Goal: Task Accomplishment & Management: Manage account settings

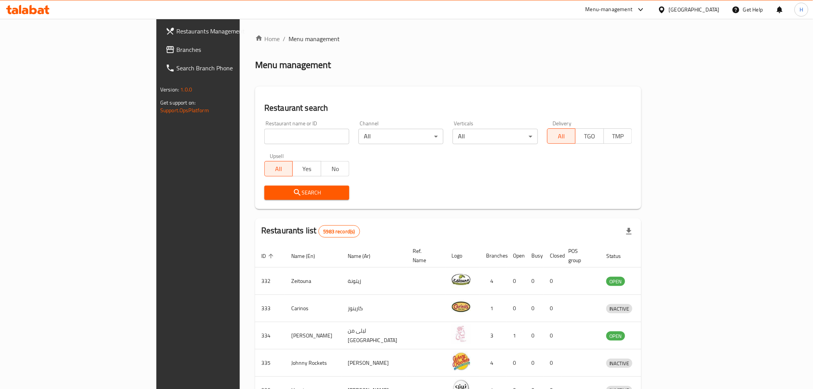
click at [264, 132] on input "search" at bounding box center [306, 136] width 85 height 15
type input "burgerland"
click button "Search" at bounding box center [306, 193] width 85 height 14
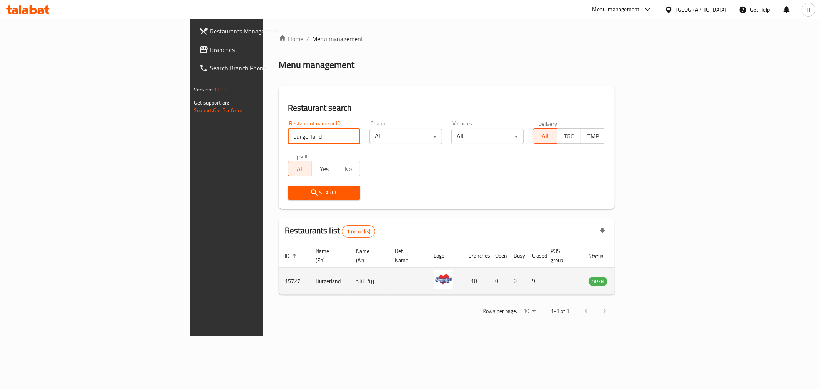
click at [638, 276] on icon "enhanced table" at bounding box center [633, 280] width 9 height 9
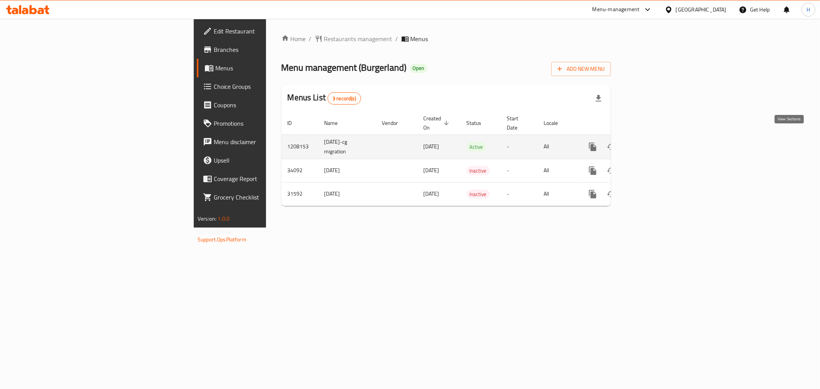
click at [657, 138] on link "enhanced table" at bounding box center [648, 147] width 18 height 18
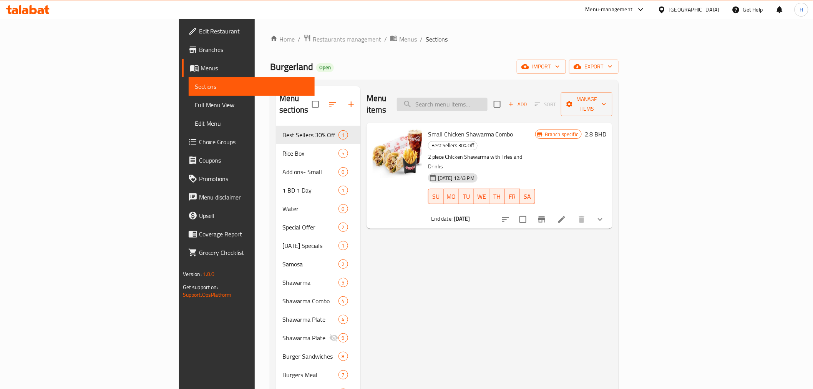
click at [488, 98] on input "search" at bounding box center [442, 104] width 91 height 13
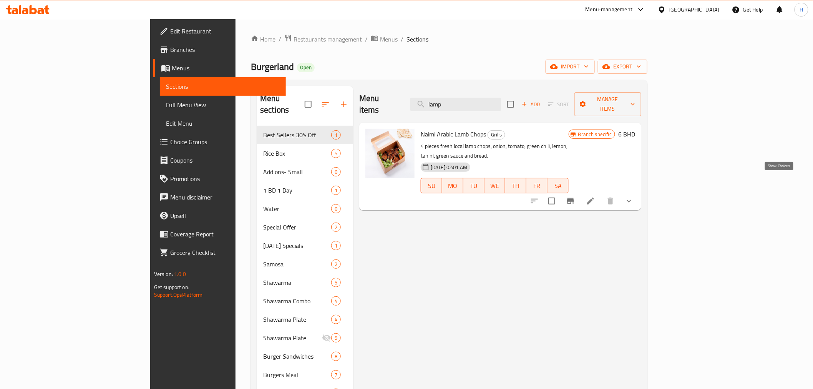
type input "lamp"
click at [634, 196] on icon "show more" at bounding box center [629, 200] width 9 height 9
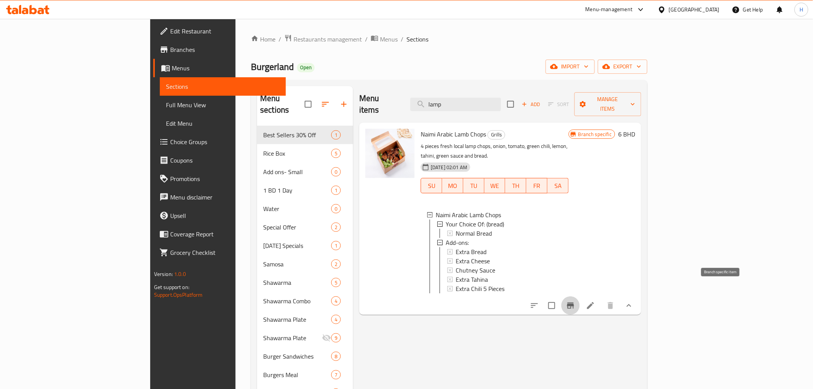
click at [575, 301] on icon "Branch-specific-item" at bounding box center [570, 305] width 9 height 9
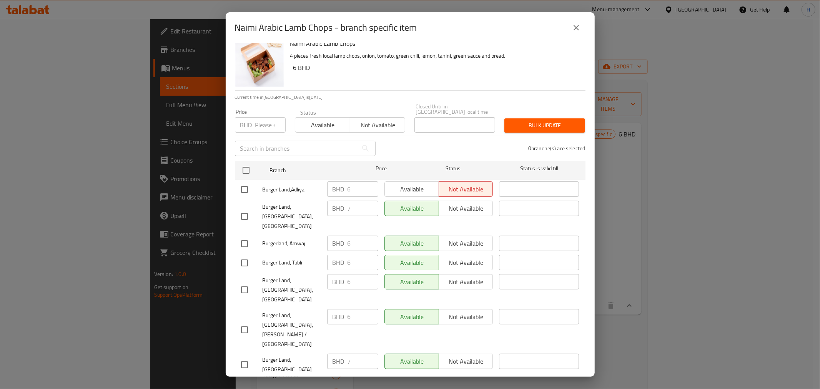
scroll to position [30, 0]
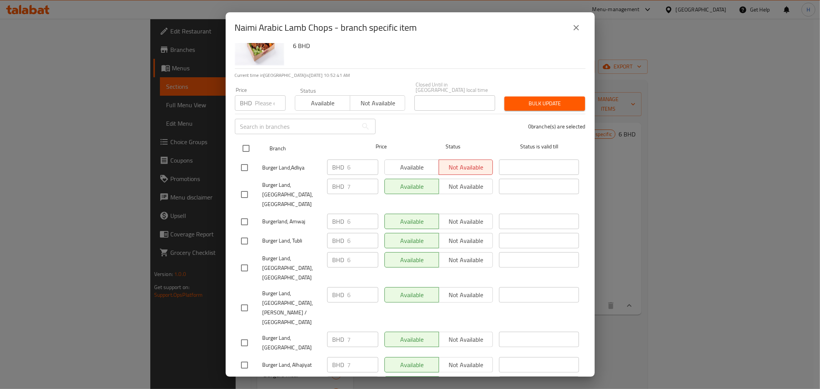
click at [250, 140] on input "checkbox" at bounding box center [246, 148] width 16 height 16
checkbox input "true"
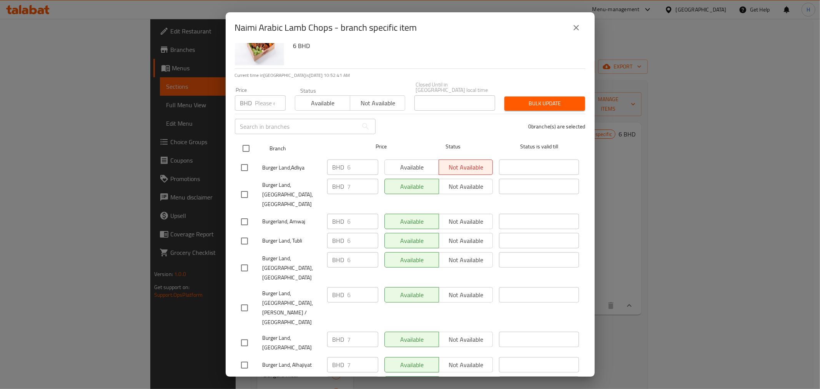
checkbox input "true"
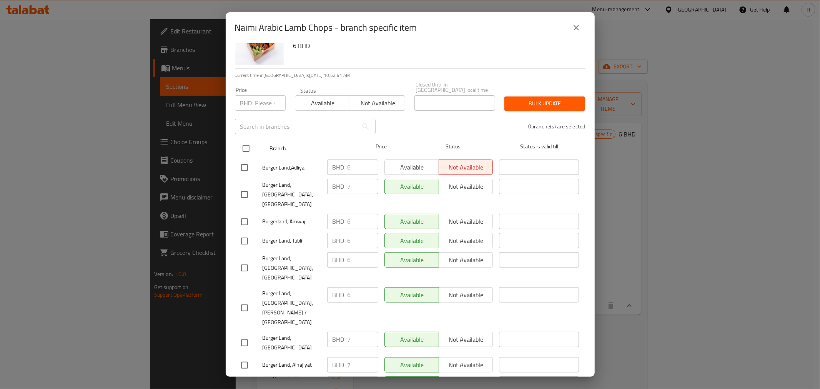
checkbox input "true"
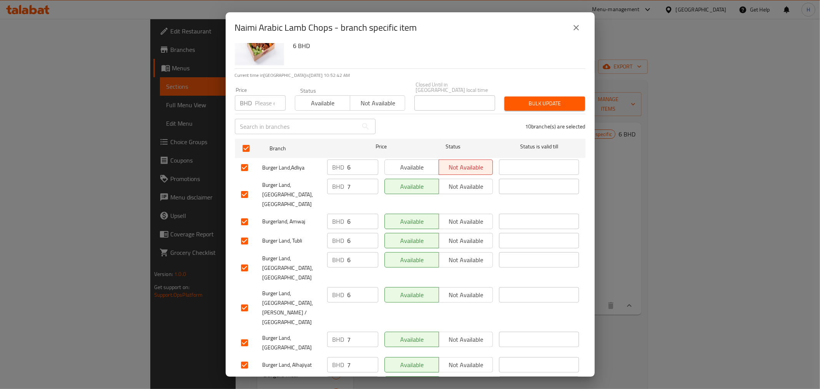
drag, startPoint x: 355, startPoint y: 162, endPoint x: 321, endPoint y: 163, distance: 33.5
click at [329, 163] on div "BHD 6 ​" at bounding box center [352, 167] width 51 height 15
type input "7"
drag, startPoint x: 352, startPoint y: 206, endPoint x: 313, endPoint y: 206, distance: 40.0
click at [313, 211] on div "Burgerland, Amwaj BHD 6 ​ Available Not available ​" at bounding box center [410, 222] width 344 height 22
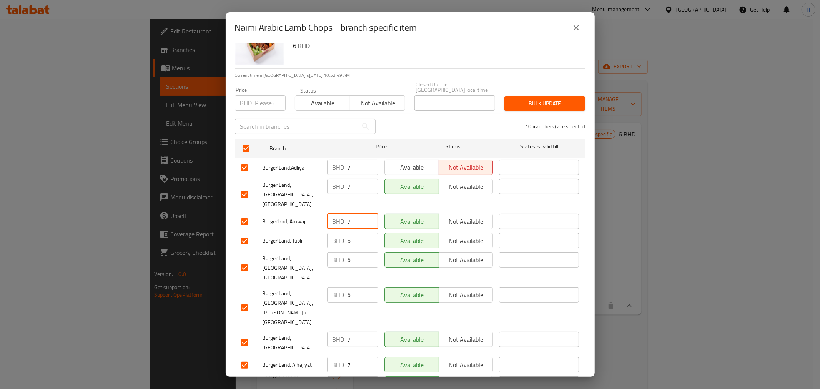
type input "7"
click at [303, 230] on div "Burger Land, Tubli BHD 6 ​ Available Not available ​" at bounding box center [410, 241] width 344 height 22
type input "7"
drag, startPoint x: 358, startPoint y: 244, endPoint x: 308, endPoint y: 257, distance: 51.2
click at [294, 249] on div "Burger Land, [GEOGRAPHIC_DATA],[GEOGRAPHIC_DATA] BHD 6 ​ Available Not availabl…" at bounding box center [410, 268] width 344 height 38
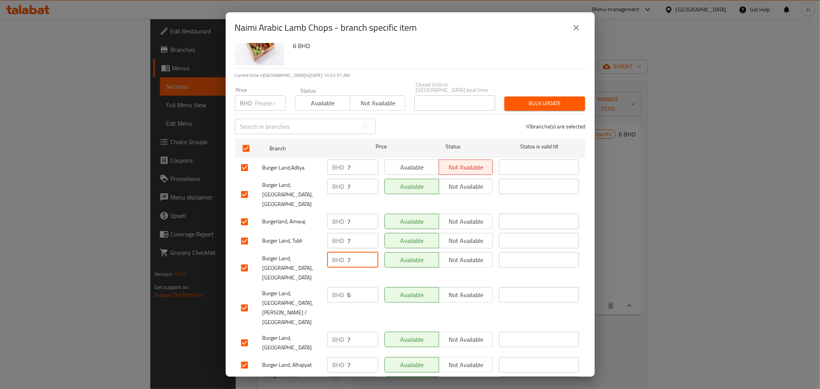
type input "7"
drag, startPoint x: 354, startPoint y: 264, endPoint x: 310, endPoint y: 262, distance: 43.5
click at [311, 284] on div "Burger Land, [GEOGRAPHIC_DATA],Riffa Alshamali / [GEOGRAPHIC_DATA] BHD 6 ​ Avai…" at bounding box center [410, 308] width 344 height 48
type input "7"
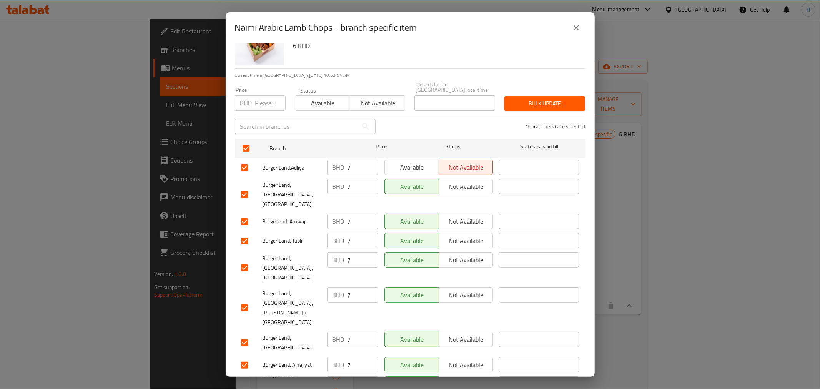
type input "7"
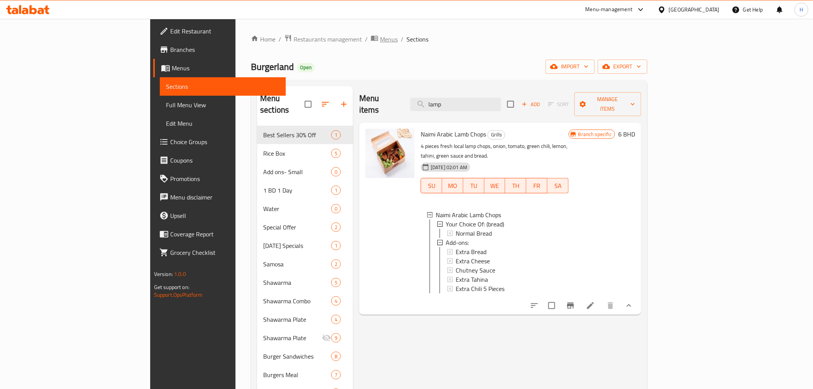
click at [380, 40] on span "Menus" at bounding box center [389, 39] width 18 height 9
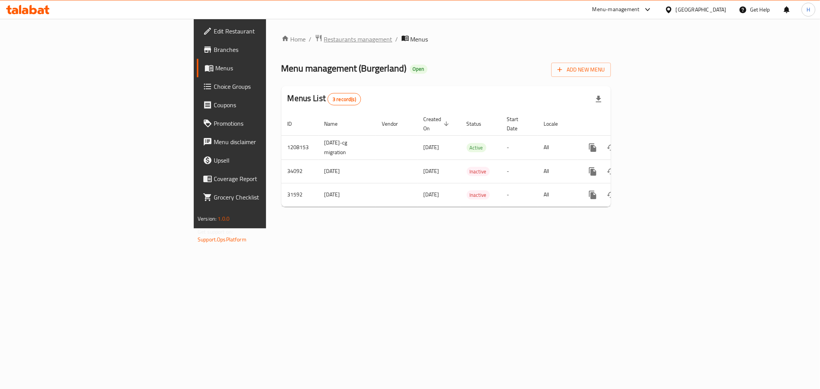
click at [324, 41] on span "Restaurants management" at bounding box center [358, 39] width 68 height 9
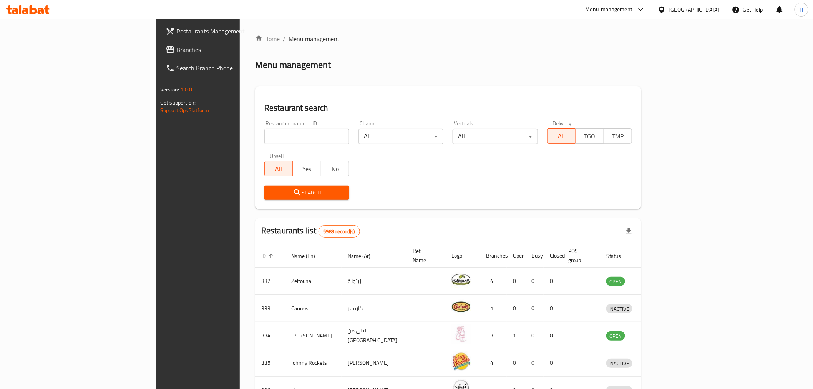
click at [264, 133] on input "search" at bounding box center [306, 136] width 85 height 15
drag, startPoint x: 222, startPoint y: 133, endPoint x: 64, endPoint y: 129, distance: 158.4
click at [156, 129] on div "Restaurants Management Branches Search Branch Phone Version: 1.0.0 Get support …" at bounding box center [406, 300] width 500 height 563
type input "orhan"
click button "Search" at bounding box center [306, 193] width 85 height 14
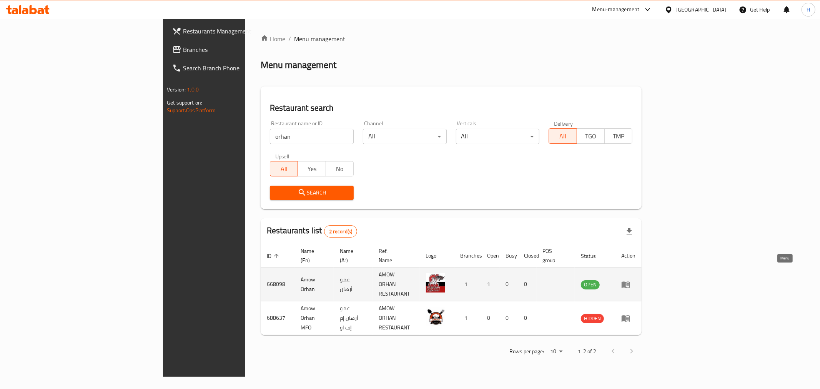
click at [635, 280] on link "enhanced table" at bounding box center [628, 284] width 14 height 9
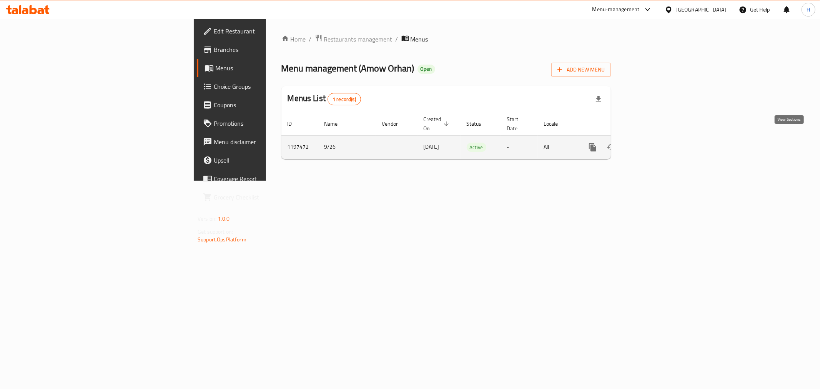
click at [653, 143] on icon "enhanced table" at bounding box center [647, 147] width 9 height 9
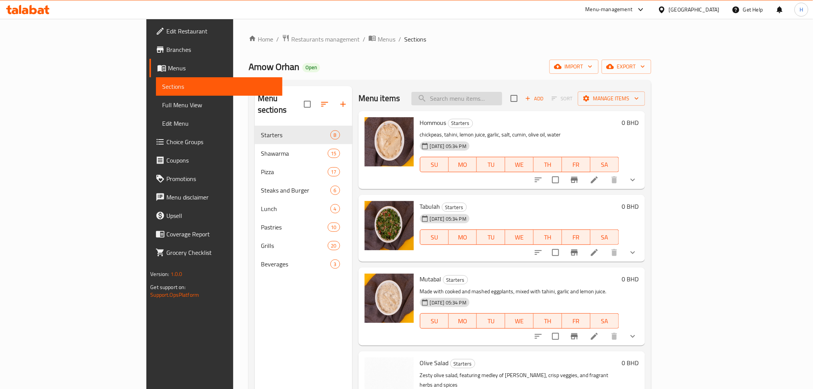
click at [495, 98] on input "search" at bounding box center [457, 98] width 91 height 13
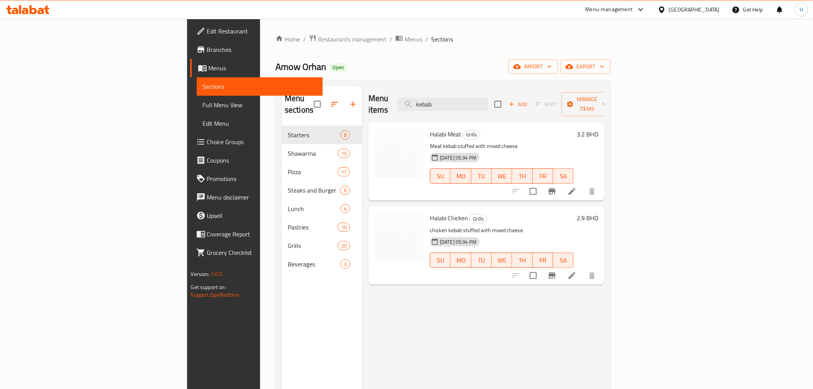
drag, startPoint x: 502, startPoint y: 99, endPoint x: 334, endPoint y: 89, distance: 169.0
click at [369, 89] on div "Menu items kebab Add Sort Manage items" at bounding box center [487, 104] width 236 height 37
click at [489, 98] on input "kebab" at bounding box center [443, 104] width 91 height 13
drag, startPoint x: 507, startPoint y: 98, endPoint x: 408, endPoint y: 97, distance: 98.4
click at [408, 97] on div "Menu items kebab Add Sort Manage items" at bounding box center [487, 104] width 236 height 37
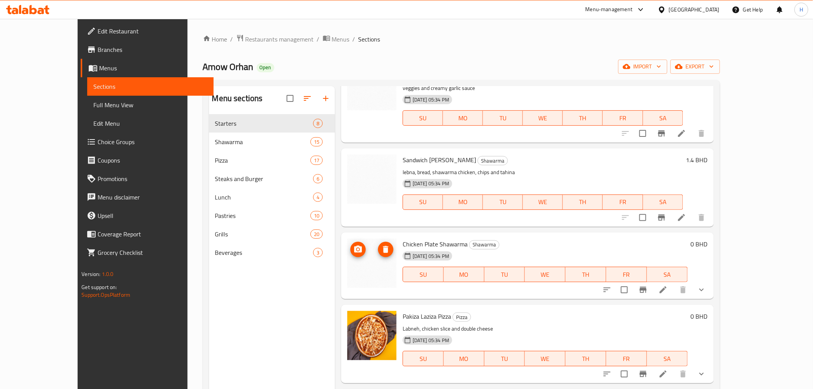
scroll to position [171, 0]
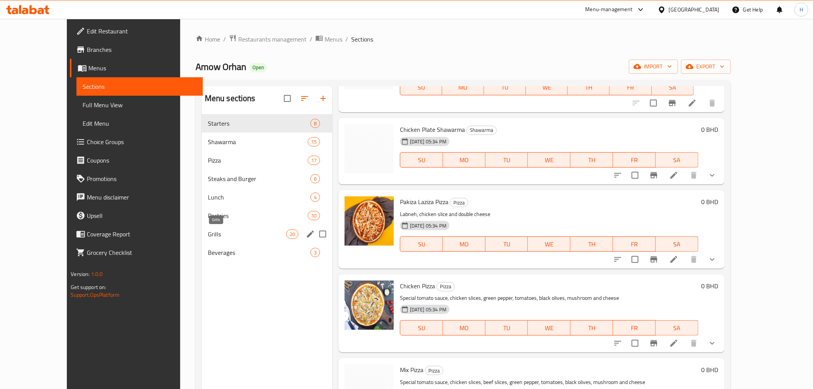
type input "chicken"
click at [208, 236] on span "Grills" at bounding box center [247, 233] width 78 height 9
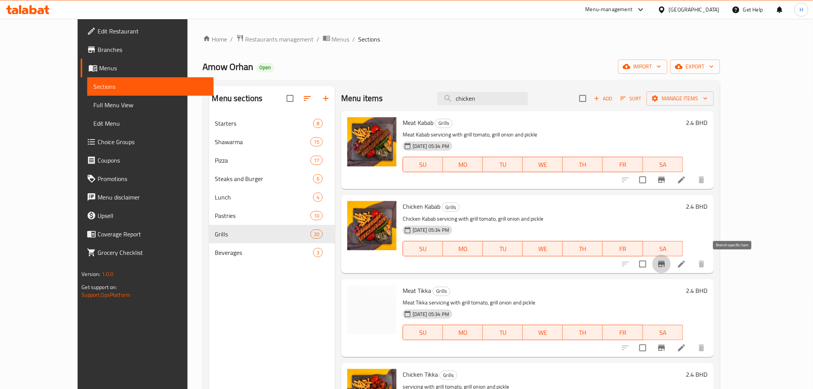
click at [667, 265] on icon "Branch-specific-item" at bounding box center [661, 263] width 9 height 9
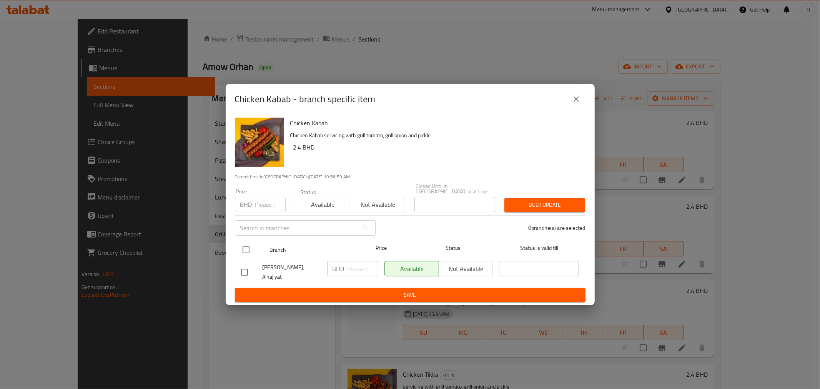
click at [246, 251] on input "checkbox" at bounding box center [246, 250] width 16 height 16
checkbox input "true"
click at [361, 272] on input "number" at bounding box center [362, 268] width 31 height 15
type input "2.5"
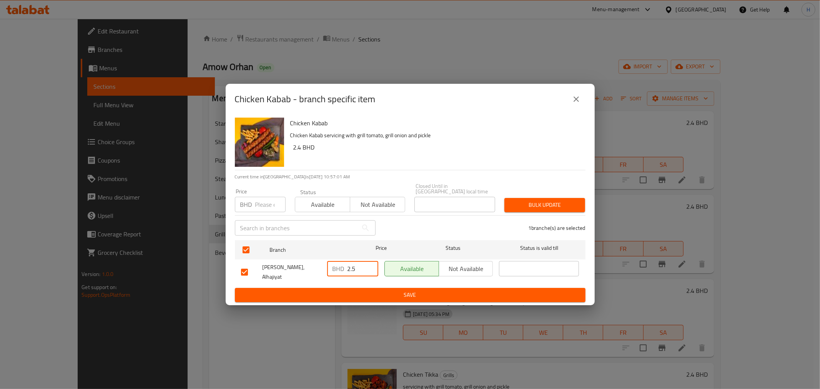
click at [352, 290] on span "Save" at bounding box center [410, 295] width 338 height 10
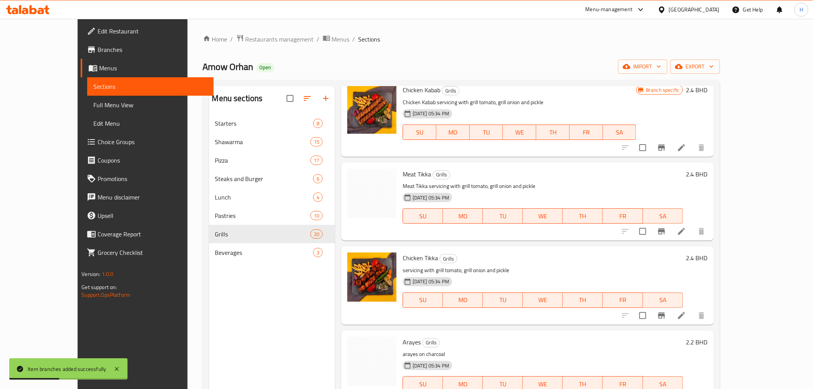
scroll to position [128, 0]
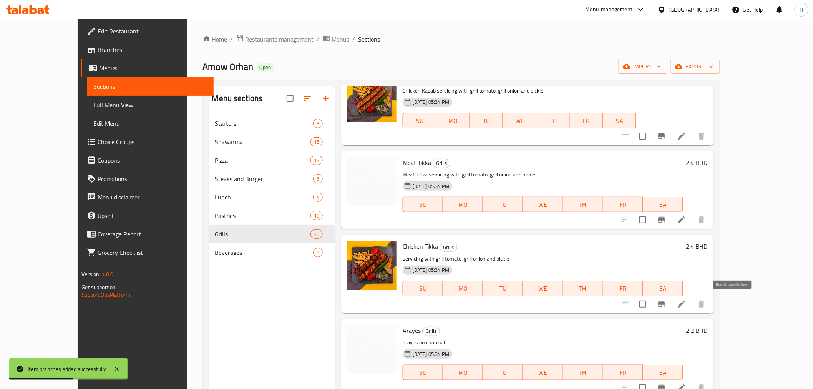
click at [665, 303] on icon "Branch-specific-item" at bounding box center [661, 304] width 7 height 6
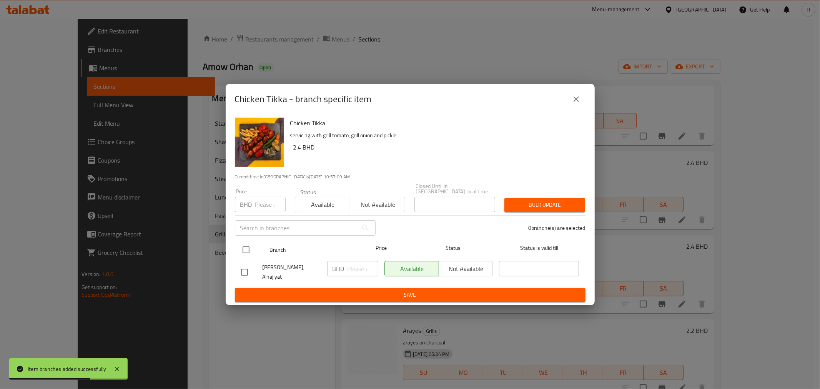
click at [248, 251] on input "checkbox" at bounding box center [246, 250] width 16 height 16
checkbox input "true"
click at [352, 270] on input "number" at bounding box center [362, 268] width 31 height 15
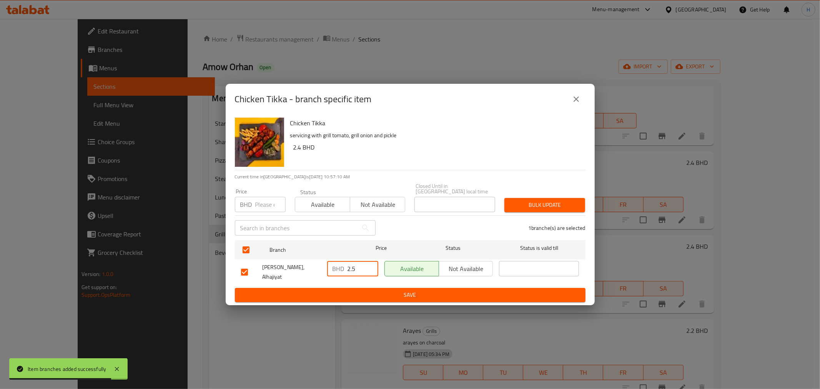
type input "2.5"
click at [351, 290] on span "Save" at bounding box center [410, 295] width 338 height 10
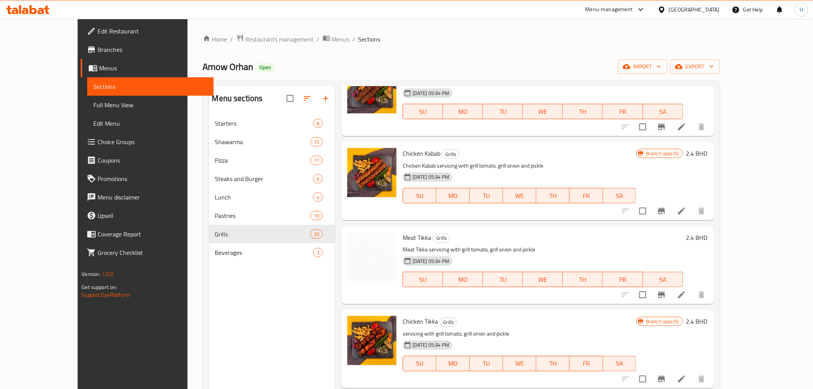
scroll to position [0, 0]
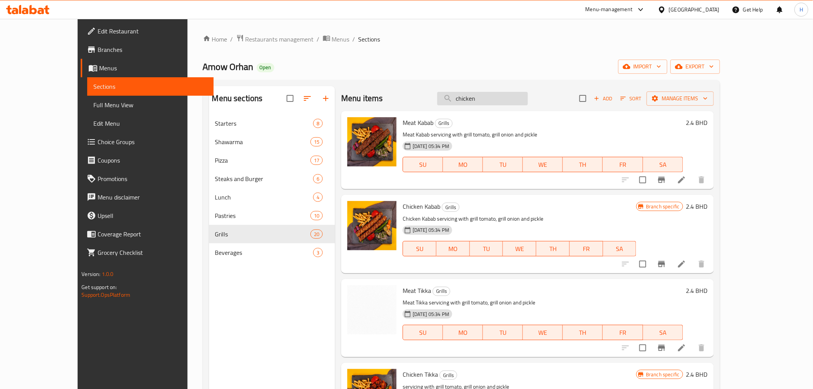
click at [491, 94] on input "chicken" at bounding box center [482, 98] width 91 height 13
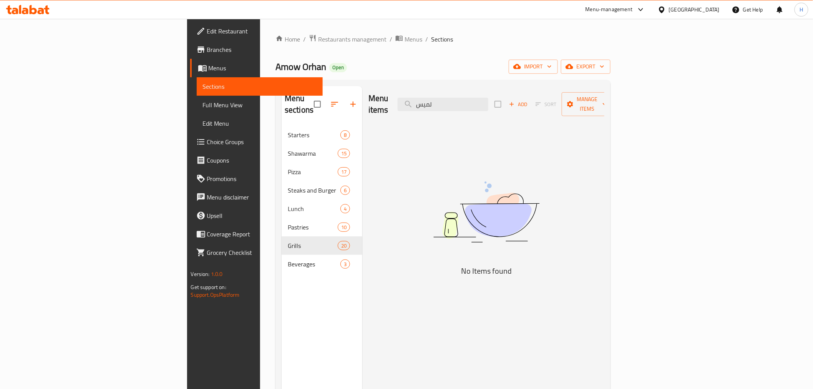
drag, startPoint x: 497, startPoint y: 94, endPoint x: 434, endPoint y: 94, distance: 63.0
click at [434, 94] on div "Menu items لميس Add Sort Manage items" at bounding box center [487, 104] width 236 height 37
click at [489, 100] on input "لميس" at bounding box center [443, 104] width 91 height 13
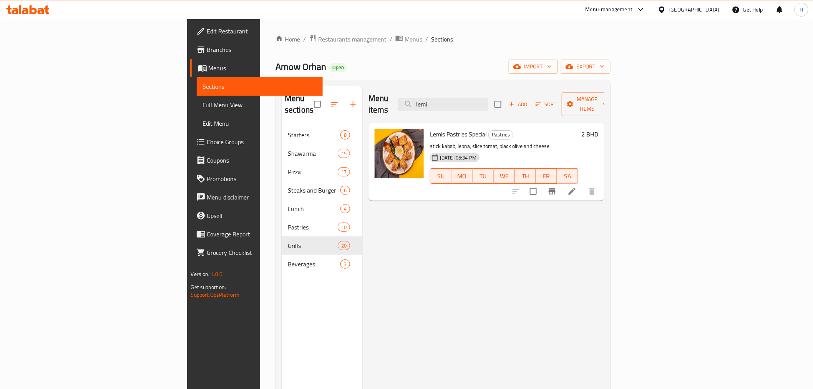
type input "lemi"
click at [557, 187] on icon "Branch-specific-item" at bounding box center [552, 191] width 9 height 9
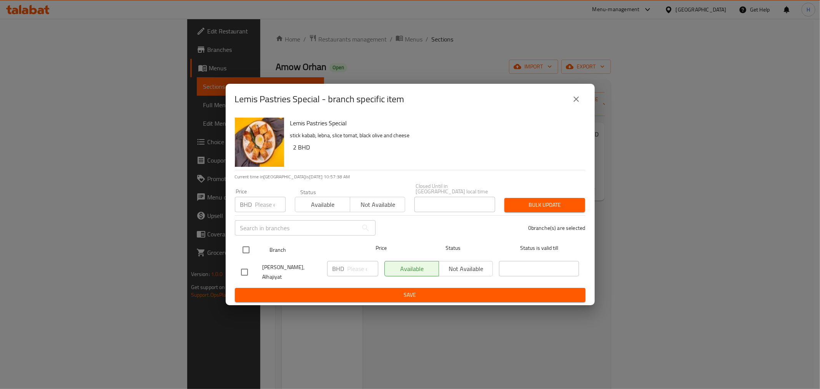
click at [245, 252] on input "checkbox" at bounding box center [246, 250] width 16 height 16
checkbox input "true"
click at [346, 271] on div "BHD ​" at bounding box center [352, 268] width 51 height 15
type input "2.2"
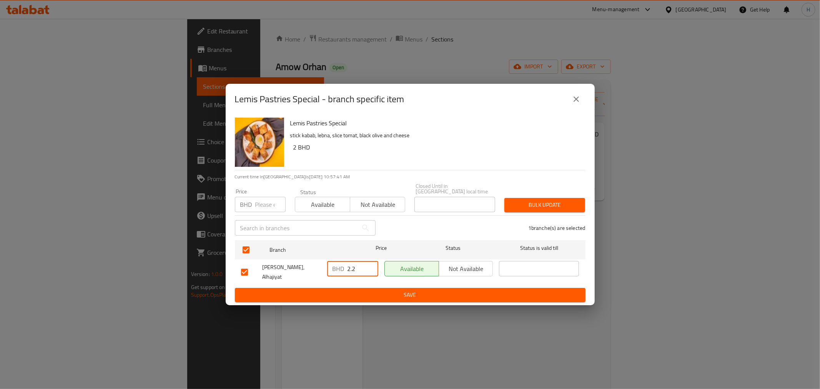
click at [345, 290] on span "Save" at bounding box center [410, 295] width 338 height 10
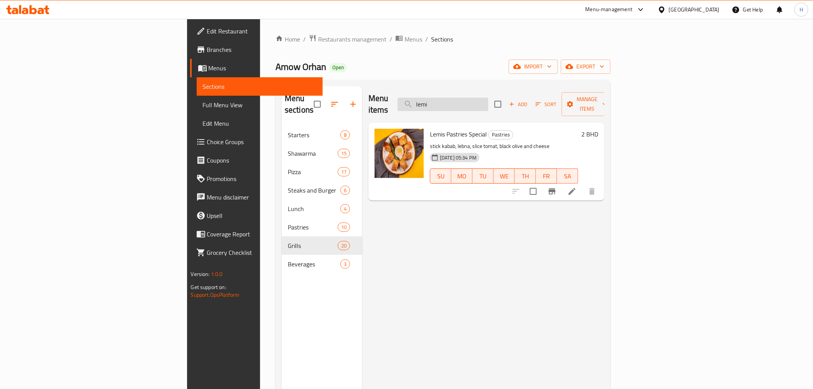
click at [489, 101] on input "lemi" at bounding box center [443, 104] width 91 height 13
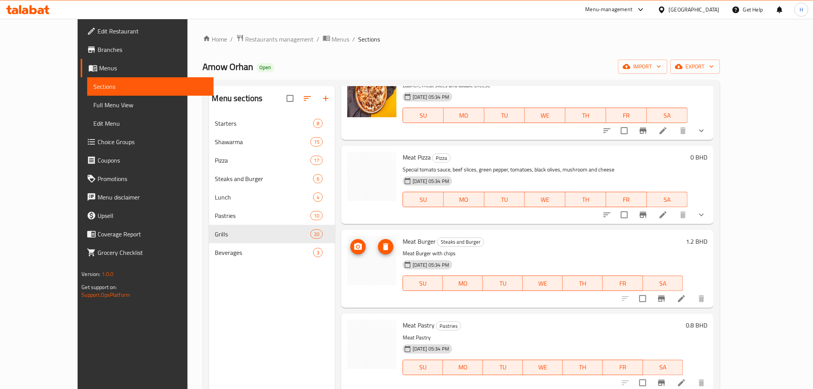
scroll to position [299, 0]
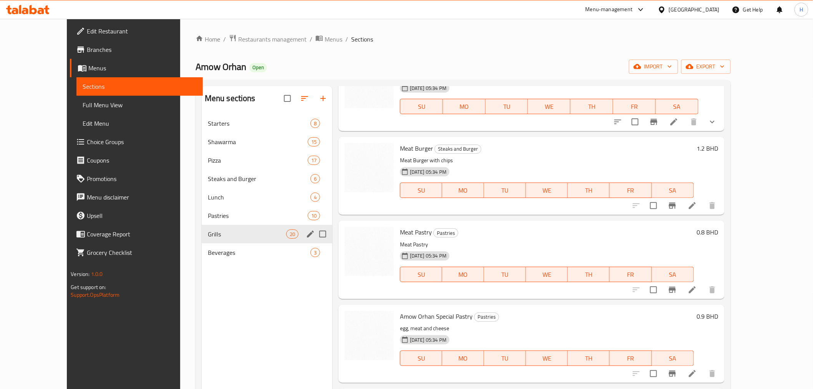
type input "meat"
click at [202, 228] on div "Grills 20" at bounding box center [267, 234] width 131 height 18
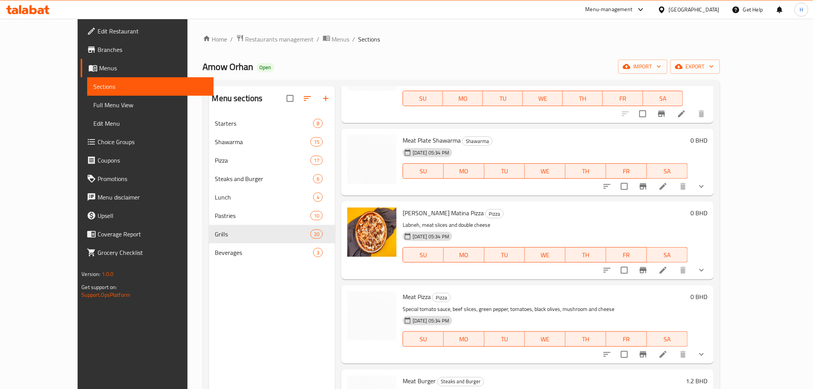
scroll to position [171, 0]
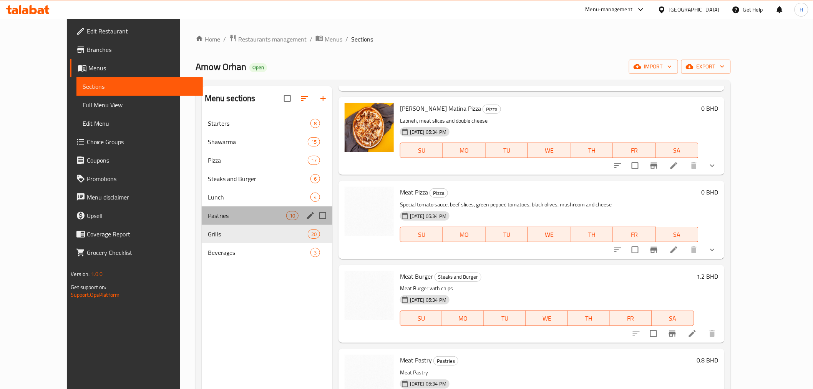
click at [226, 208] on div "Pastries 10" at bounding box center [267, 215] width 131 height 18
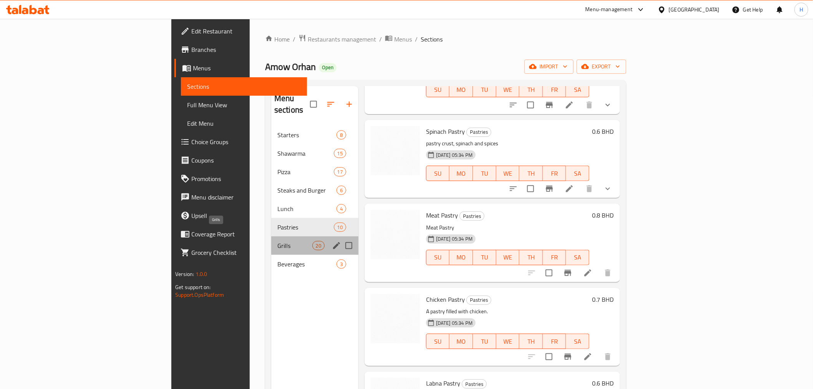
click at [278, 241] on span "Grills" at bounding box center [295, 245] width 35 height 9
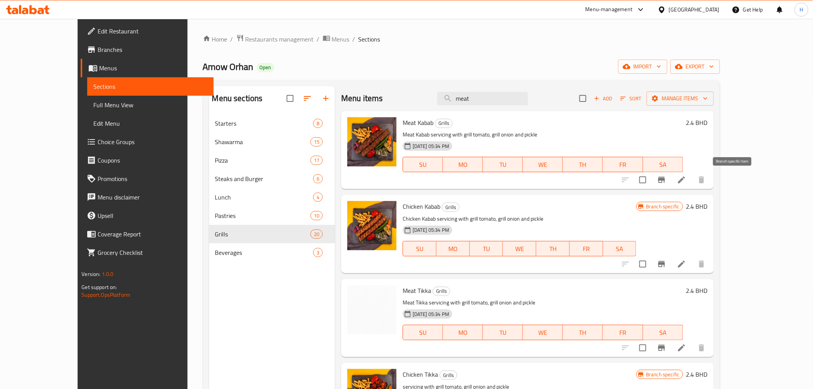
click at [665, 181] on icon "Branch-specific-item" at bounding box center [661, 180] width 7 height 6
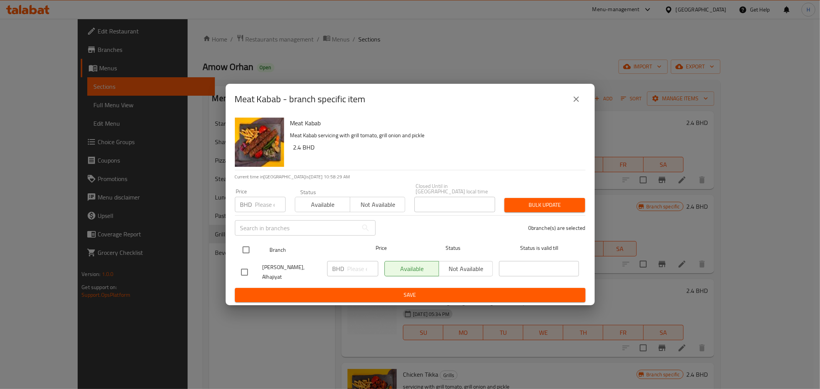
click at [245, 251] on input "checkbox" at bounding box center [246, 250] width 16 height 16
checkbox input "true"
click at [359, 272] on input "number" at bounding box center [362, 268] width 31 height 15
type input "2.6"
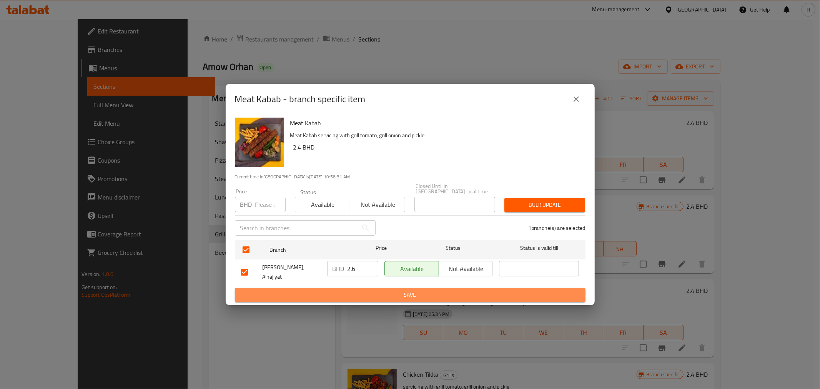
click at [351, 290] on span "Save" at bounding box center [410, 295] width 338 height 10
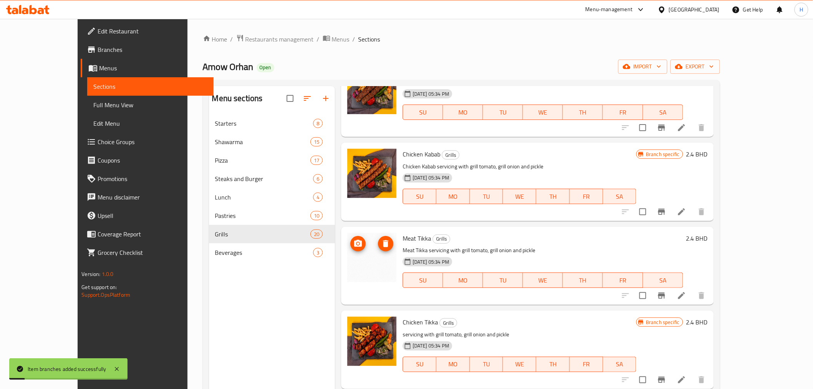
scroll to position [128, 0]
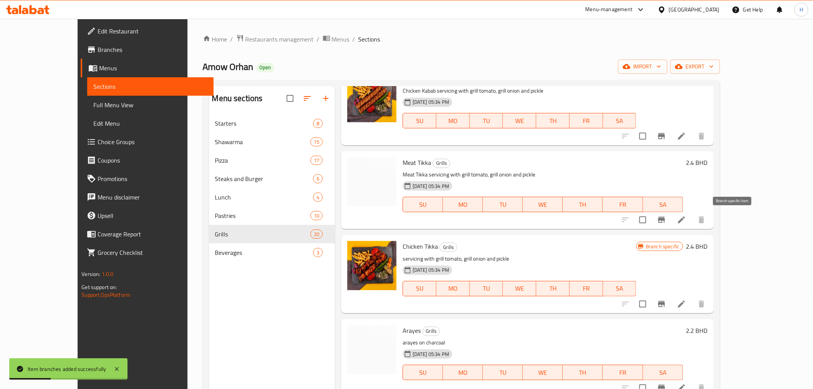
click at [665, 222] on icon "Branch-specific-item" at bounding box center [661, 220] width 7 height 6
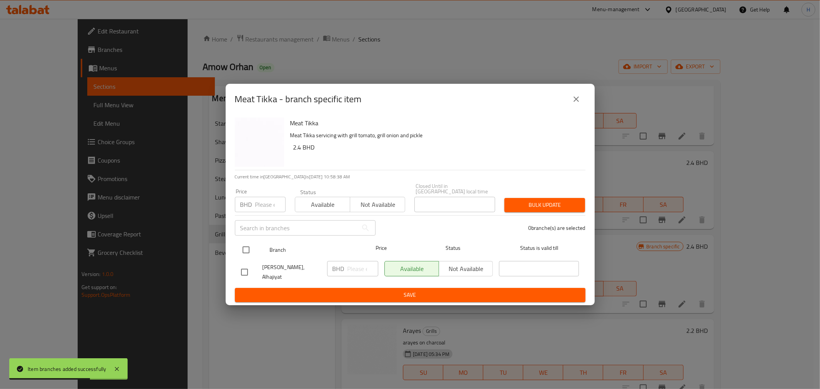
click at [241, 249] on input "checkbox" at bounding box center [246, 250] width 16 height 16
checkbox input "true"
click at [352, 271] on input "number" at bounding box center [362, 268] width 31 height 15
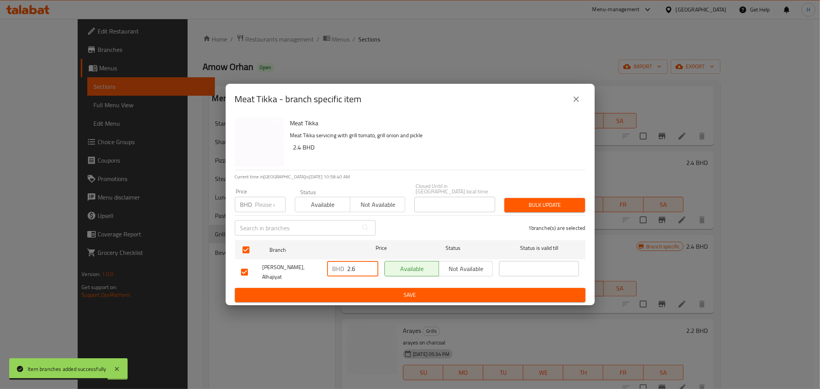
type input "2.6"
click at [337, 290] on span "Save" at bounding box center [410, 295] width 338 height 10
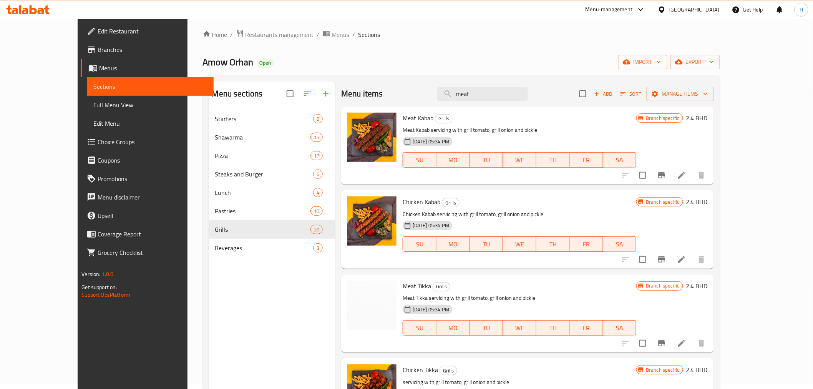
scroll to position [0, 0]
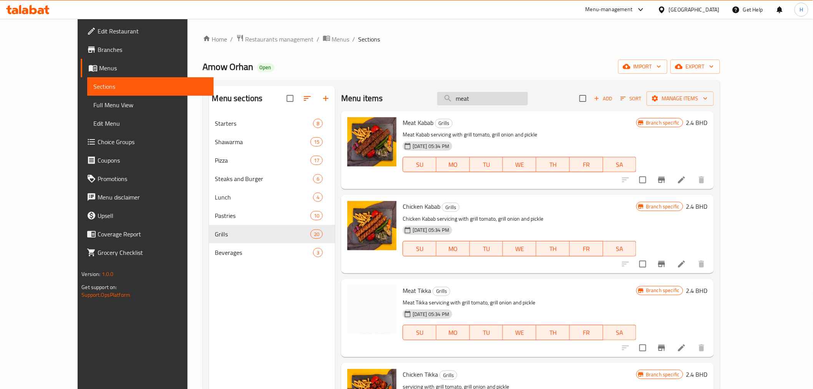
click at [482, 100] on input "meat" at bounding box center [482, 98] width 91 height 13
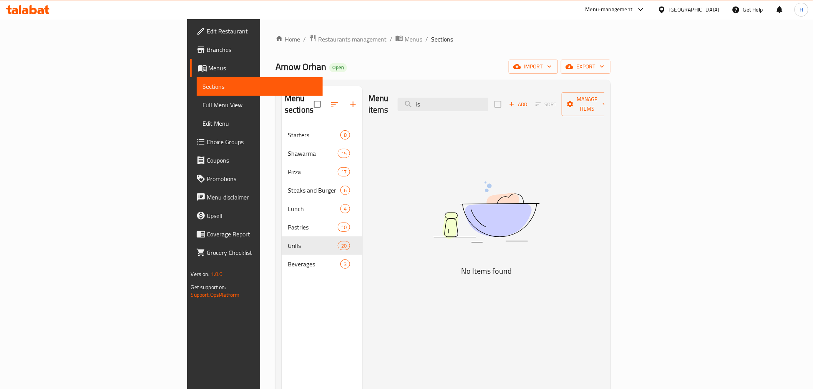
type input "i"
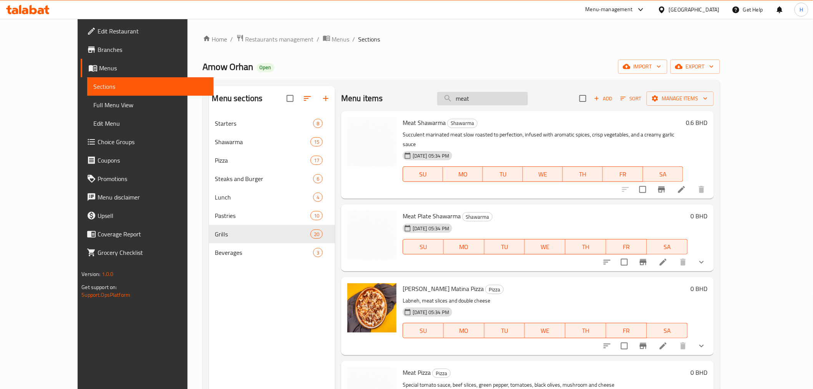
click at [485, 99] on input "meat" at bounding box center [482, 98] width 91 height 13
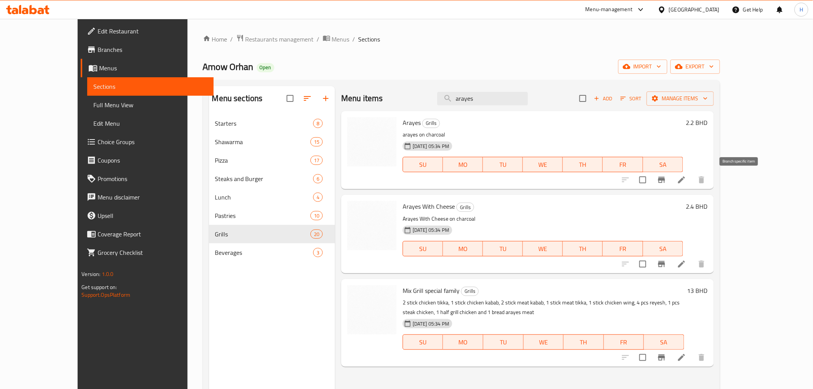
type input "arayes"
click at [667, 180] on icon "Branch-specific-item" at bounding box center [661, 179] width 9 height 9
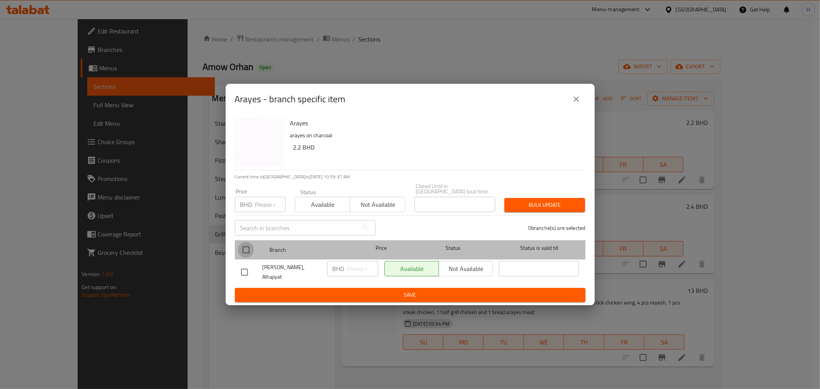
click at [248, 250] on input "checkbox" at bounding box center [246, 250] width 16 height 16
checkbox input "true"
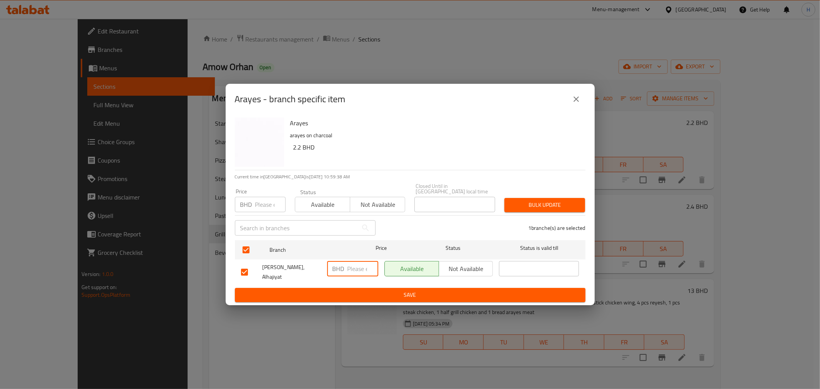
click at [361, 275] on input "number" at bounding box center [362, 268] width 31 height 15
type input "2.4"
click at [349, 290] on span "Save" at bounding box center [410, 295] width 338 height 10
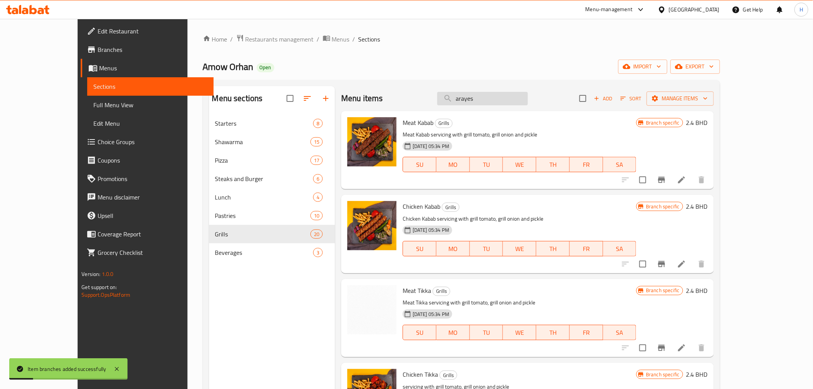
click at [510, 100] on input "arayes" at bounding box center [482, 98] width 91 height 13
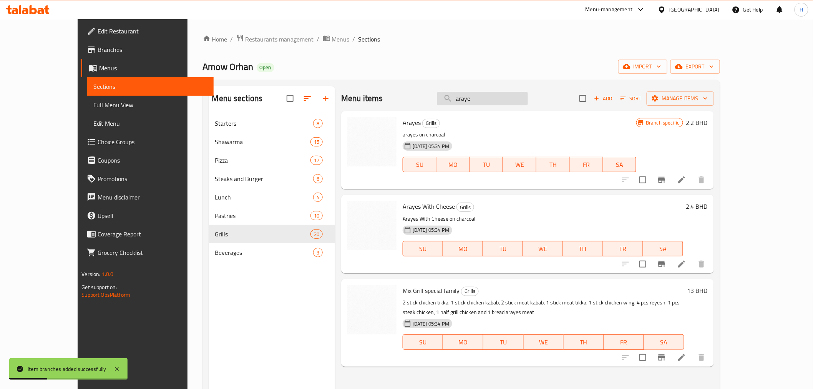
type input "arayes"
click at [665, 263] on icon "Branch-specific-item" at bounding box center [661, 264] width 7 height 6
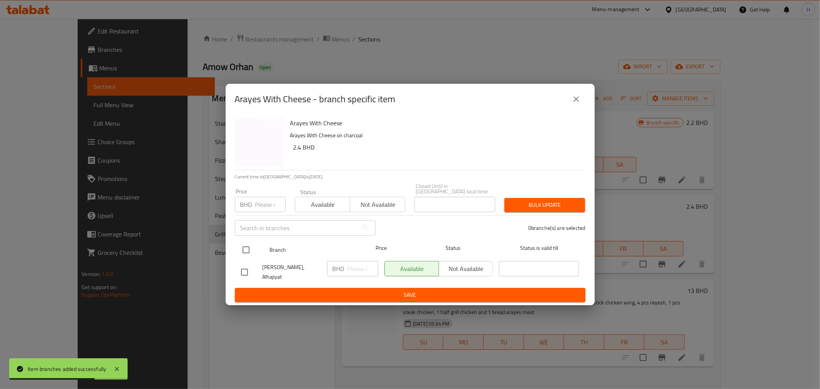
click at [246, 250] on input "checkbox" at bounding box center [246, 250] width 16 height 16
checkbox input "true"
click at [362, 272] on input "number" at bounding box center [362, 268] width 31 height 15
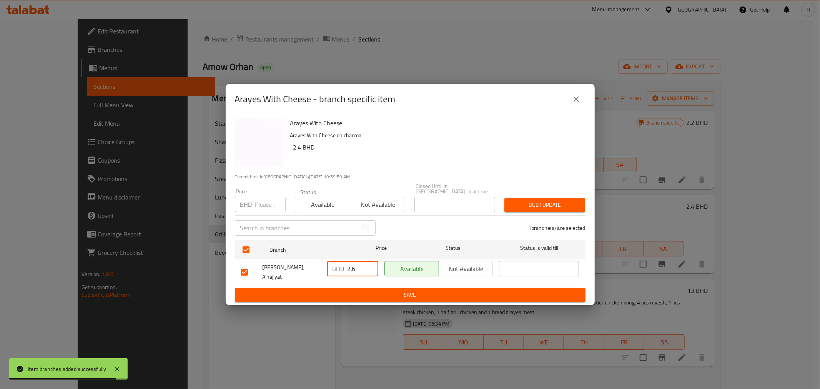
type input "2.6"
click at [327, 290] on span "Save" at bounding box center [410, 295] width 338 height 10
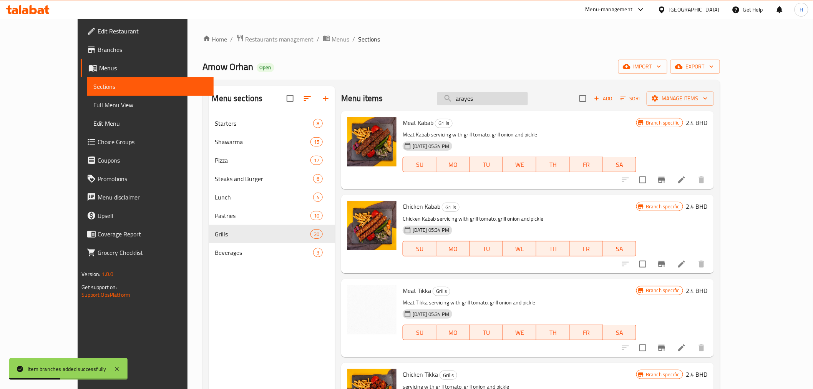
click at [493, 101] on input "arayes" at bounding box center [482, 98] width 91 height 13
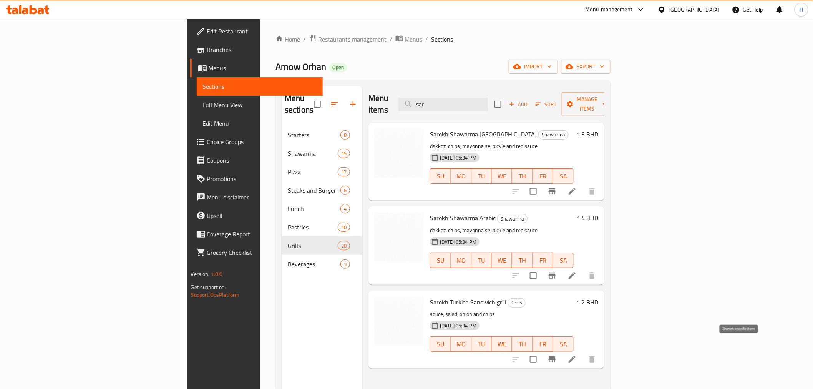
type input "sar"
click at [556, 356] on icon "Branch-specific-item" at bounding box center [552, 359] width 7 height 6
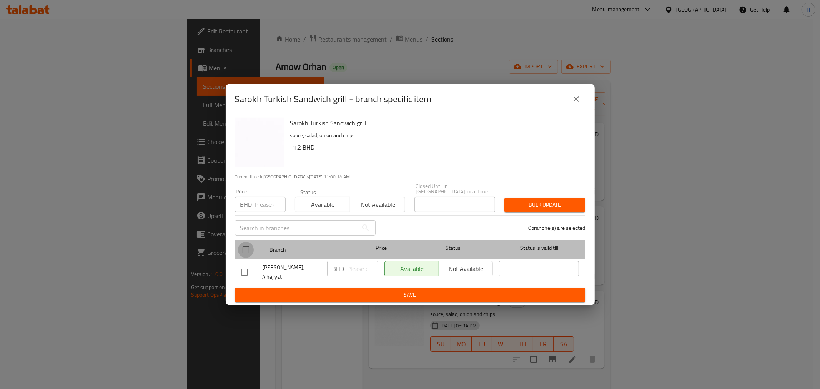
click at [241, 246] on input "checkbox" at bounding box center [246, 250] width 16 height 16
checkbox input "true"
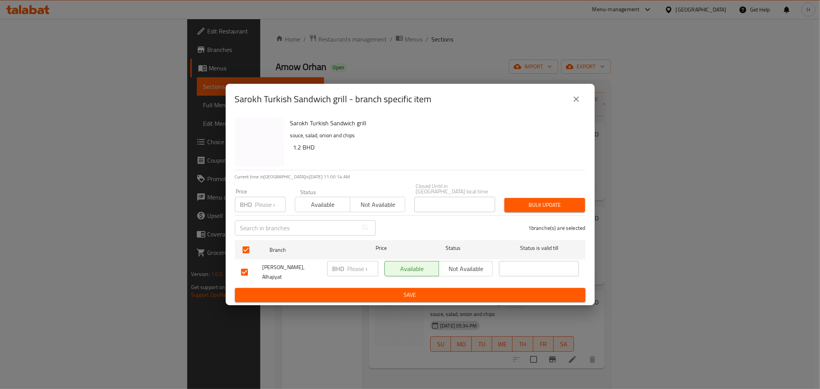
click at [356, 271] on input "number" at bounding box center [362, 268] width 31 height 15
type input "1.4"
click at [356, 290] on span "Save" at bounding box center [410, 295] width 338 height 10
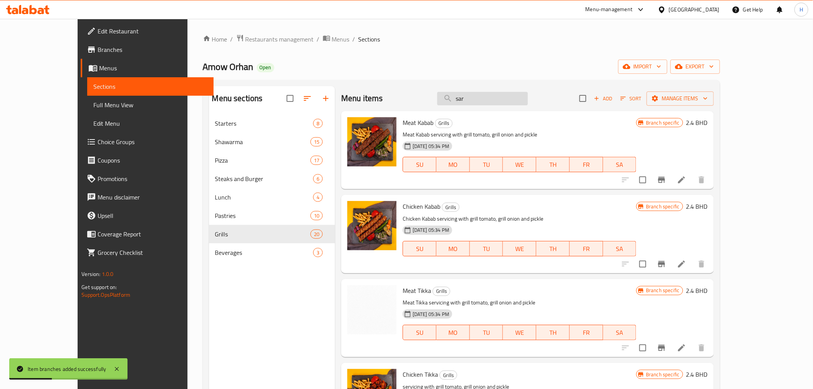
click at [496, 101] on input "sar" at bounding box center [482, 98] width 91 height 13
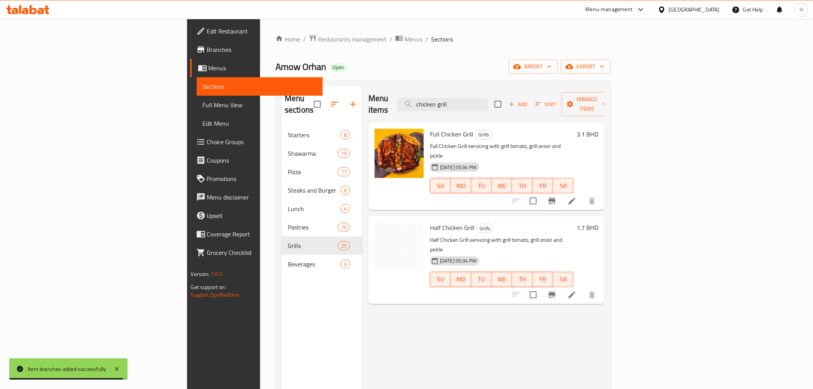
type input "chicken grill"
click at [556, 198] on icon "Branch-specific-item" at bounding box center [552, 201] width 7 height 6
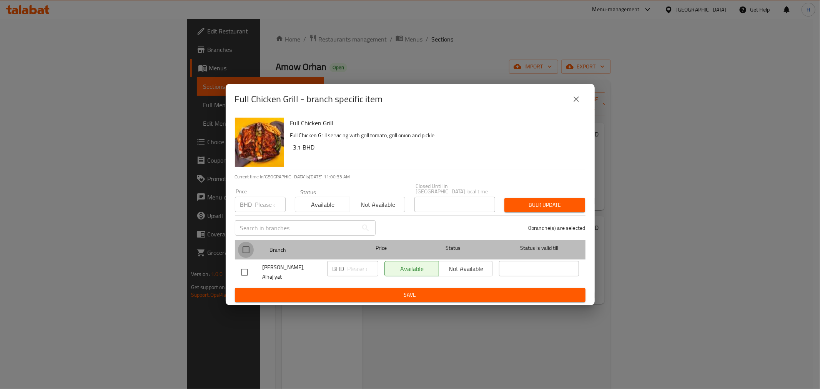
click at [252, 251] on input "checkbox" at bounding box center [246, 250] width 16 height 16
checkbox input "true"
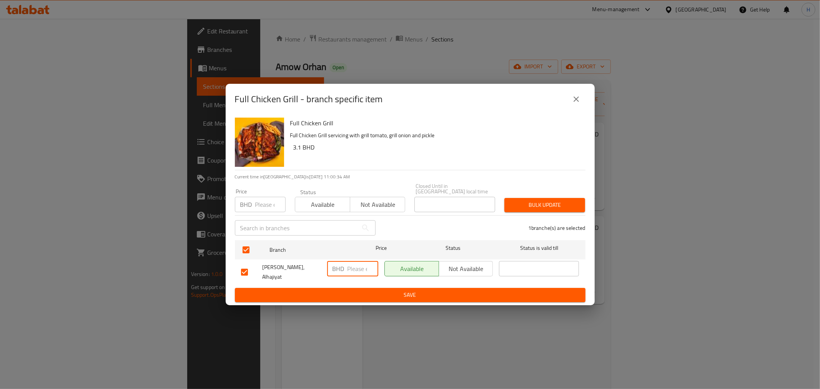
click at [348, 268] on input "number" at bounding box center [362, 268] width 31 height 15
type input "3.3"
click at [341, 290] on span "Save" at bounding box center [410, 295] width 338 height 10
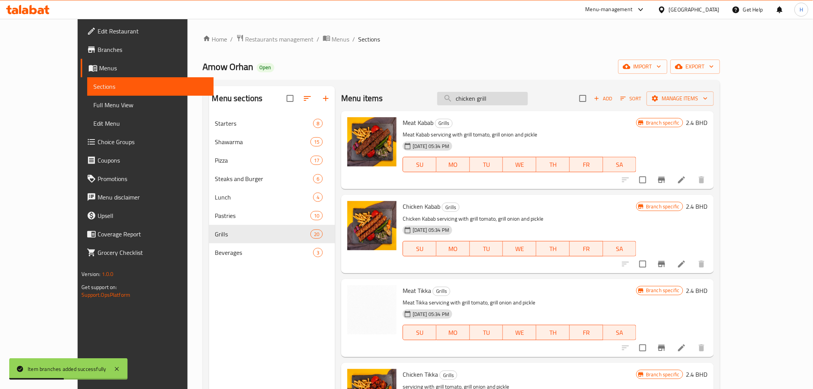
click at [525, 100] on input "chicken grill" at bounding box center [482, 98] width 91 height 13
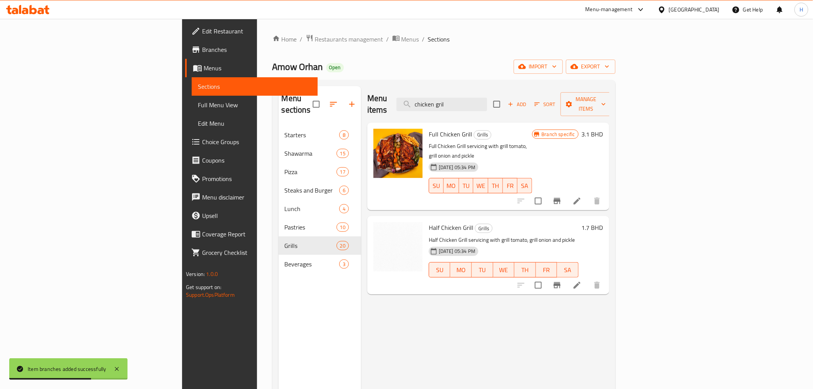
type input "chicken gril"
click at [562, 281] on icon "Branch-specific-item" at bounding box center [557, 285] width 9 height 9
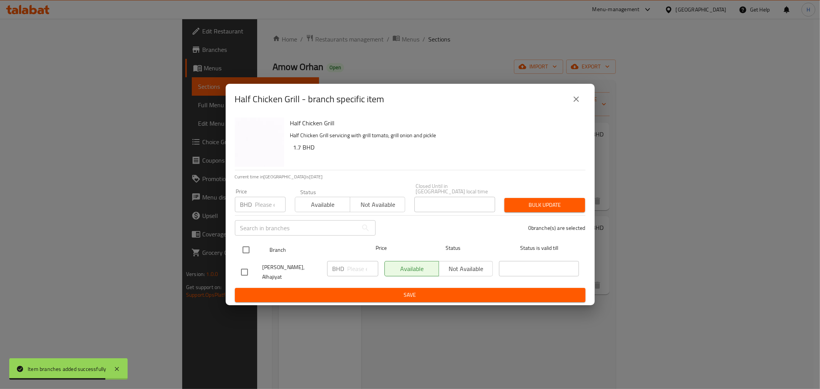
click at [241, 251] on input "checkbox" at bounding box center [246, 250] width 16 height 16
checkbox input "true"
click at [354, 267] on input "1" at bounding box center [362, 268] width 31 height 15
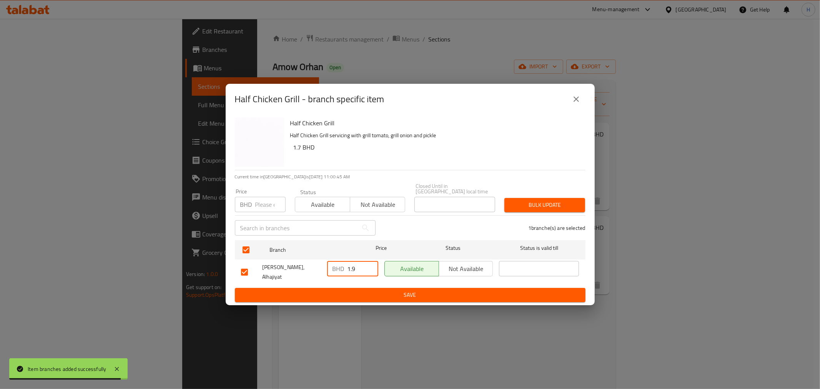
type input "1.9"
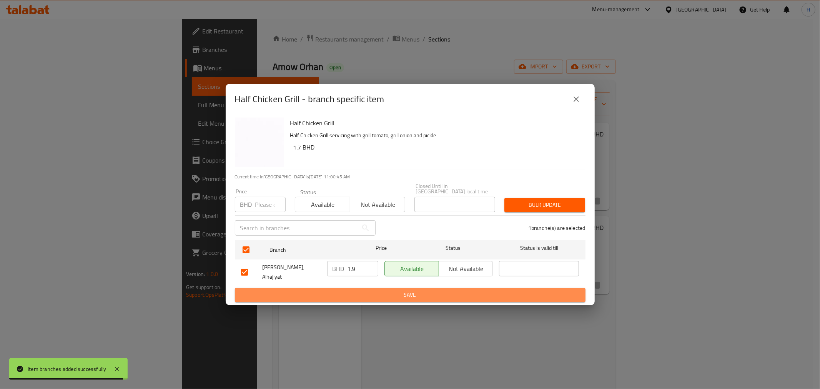
click at [348, 290] on span "Save" at bounding box center [410, 295] width 338 height 10
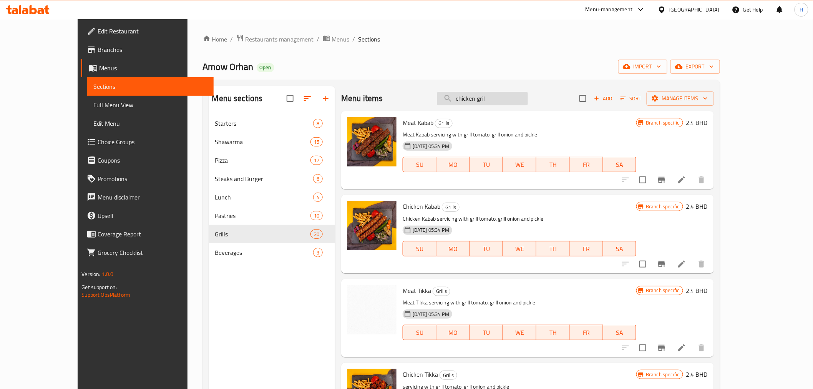
click at [521, 97] on input "chicken gril" at bounding box center [482, 98] width 91 height 13
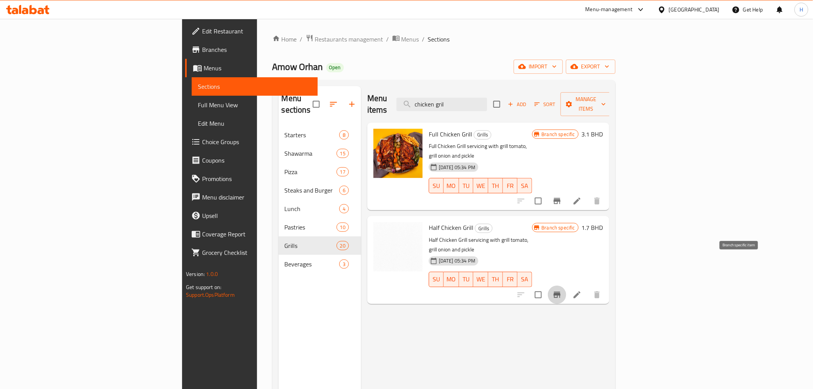
click at [562, 290] on icon "Branch-specific-item" at bounding box center [557, 294] width 9 height 9
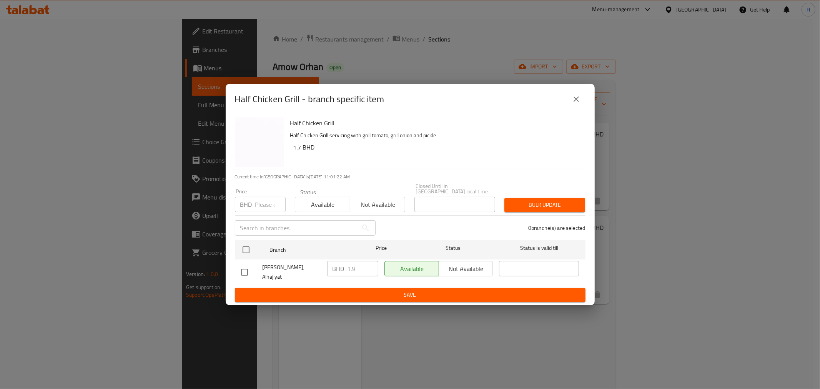
click at [575, 102] on icon "close" at bounding box center [576, 98] width 5 height 5
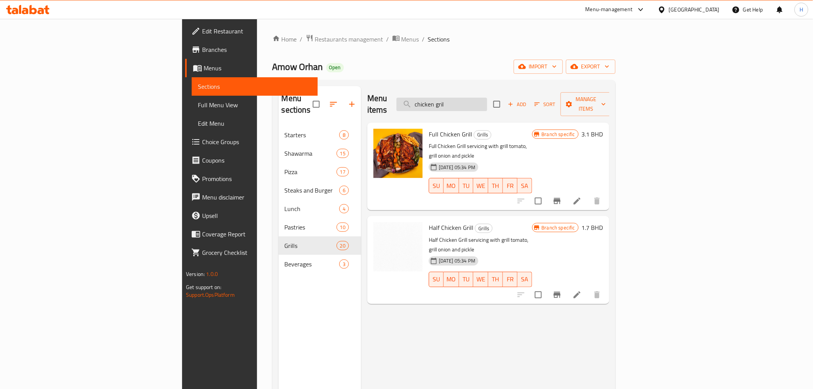
click at [485, 98] on input "chicken gril" at bounding box center [442, 104] width 91 height 13
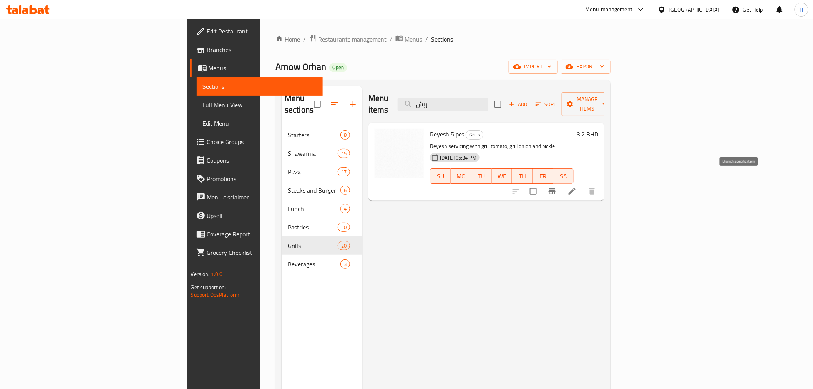
type input "ريش"
click at [556, 188] on icon "Branch-specific-item" at bounding box center [552, 191] width 7 height 6
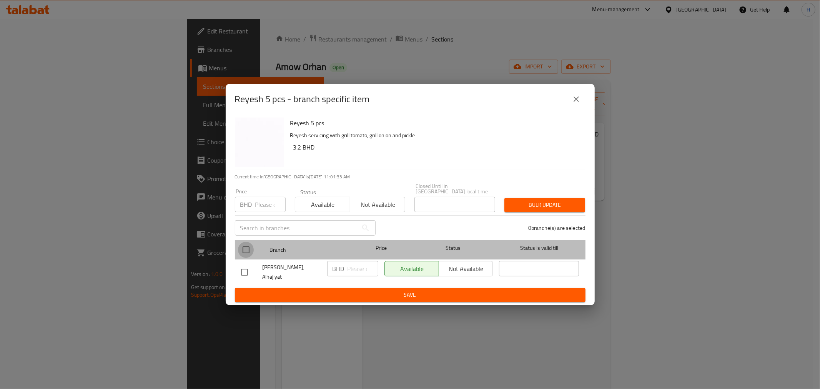
click at [246, 253] on input "checkbox" at bounding box center [246, 250] width 16 height 16
checkbox input "true"
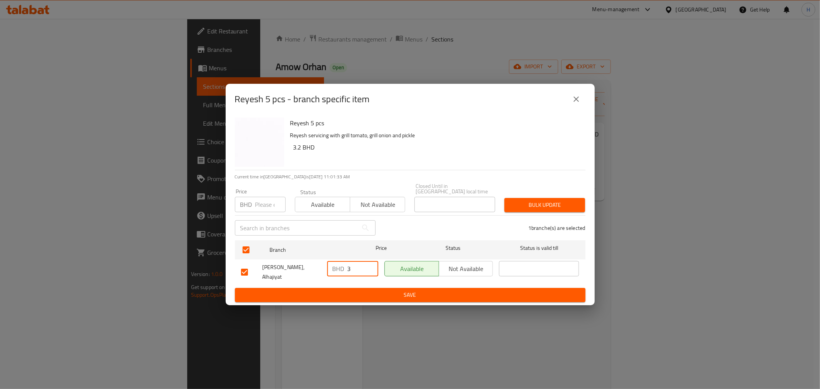
click at [354, 270] on input "3" at bounding box center [362, 268] width 31 height 15
type input "3.5"
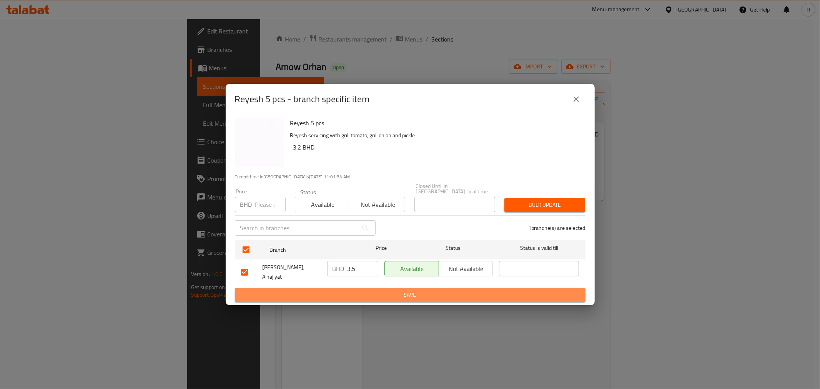
click at [341, 290] on span "Save" at bounding box center [410, 295] width 338 height 10
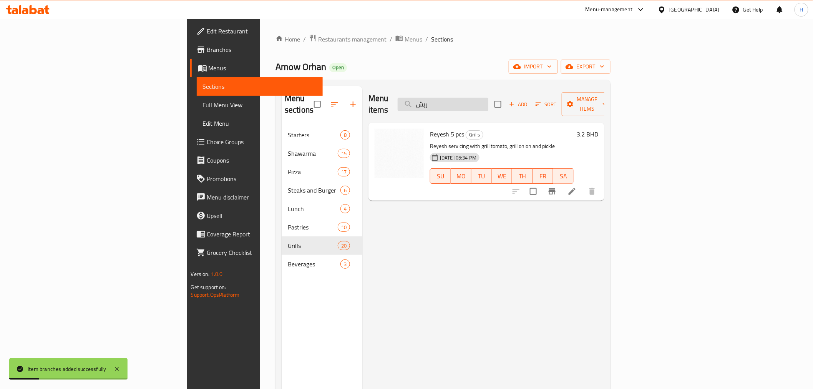
click at [489, 100] on input "ريش" at bounding box center [443, 104] width 91 height 13
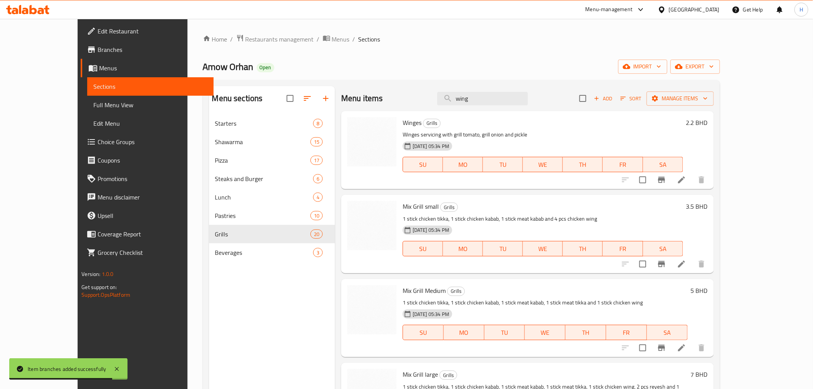
type input "wing"
click at [667, 183] on icon "Branch-specific-item" at bounding box center [661, 179] width 9 height 9
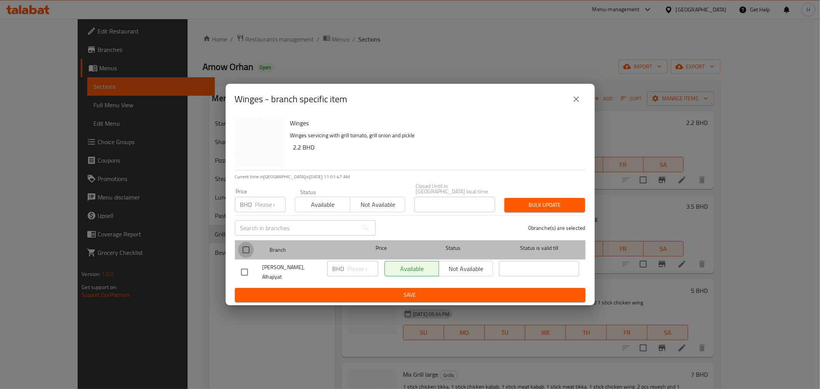
click at [243, 248] on input "checkbox" at bounding box center [246, 250] width 16 height 16
checkbox input "true"
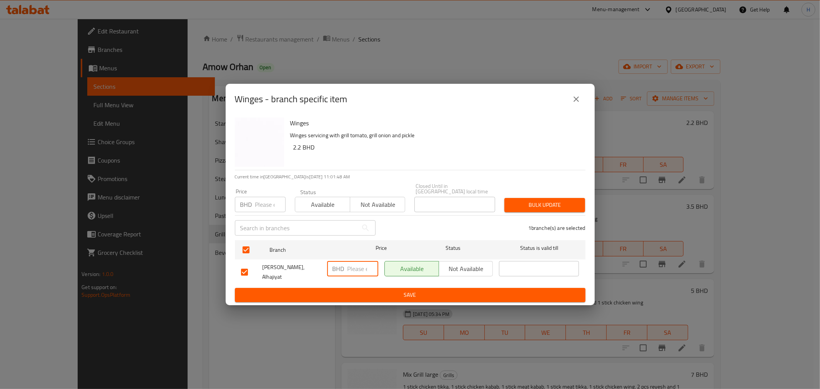
click at [356, 269] on input "number" at bounding box center [362, 268] width 31 height 15
type input "2.4"
click at [339, 290] on span "Save" at bounding box center [410, 295] width 338 height 10
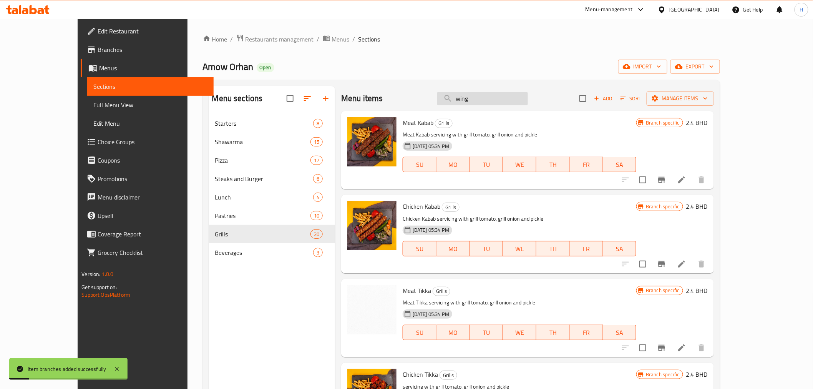
click at [498, 98] on input "wing" at bounding box center [482, 98] width 91 height 13
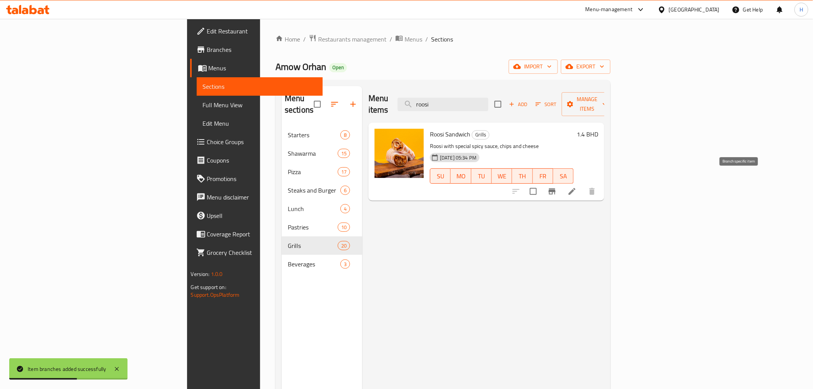
type input "roosi"
click at [557, 187] on icon "Branch-specific-item" at bounding box center [552, 191] width 9 height 9
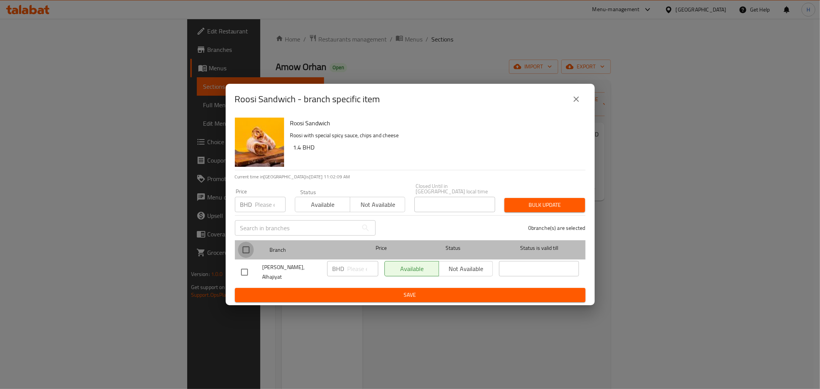
click at [243, 246] on input "checkbox" at bounding box center [246, 250] width 16 height 16
checkbox input "true"
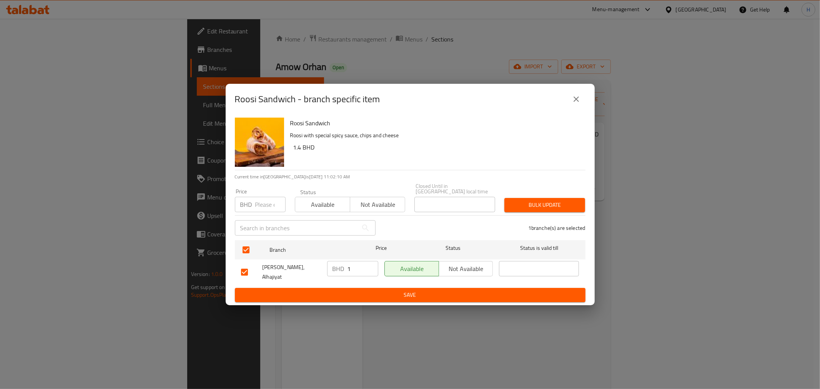
click at [359, 271] on input "1" at bounding box center [362, 268] width 31 height 15
type input "1.6"
click at [348, 290] on span "Save" at bounding box center [410, 295] width 338 height 10
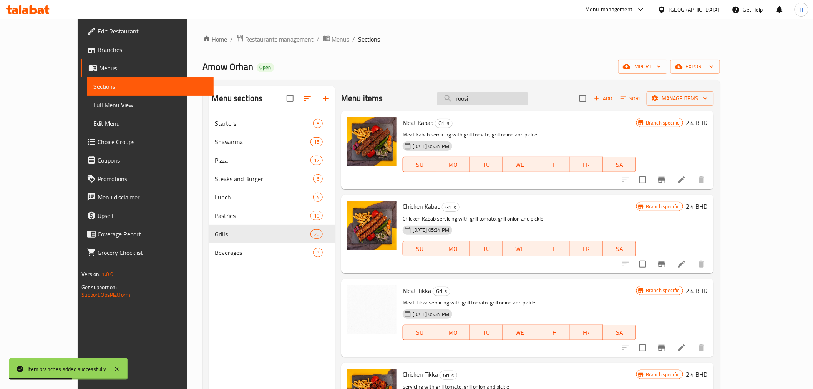
click at [503, 101] on input "roosi" at bounding box center [482, 98] width 91 height 13
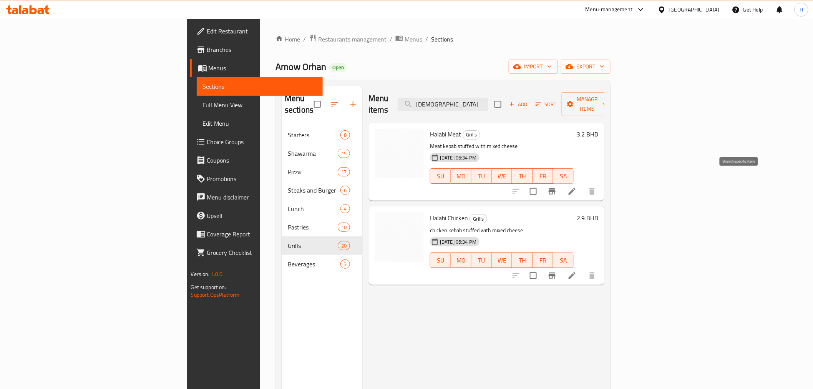
type input "[DEMOGRAPHIC_DATA]"
click at [556, 188] on icon "Branch-specific-item" at bounding box center [552, 191] width 7 height 6
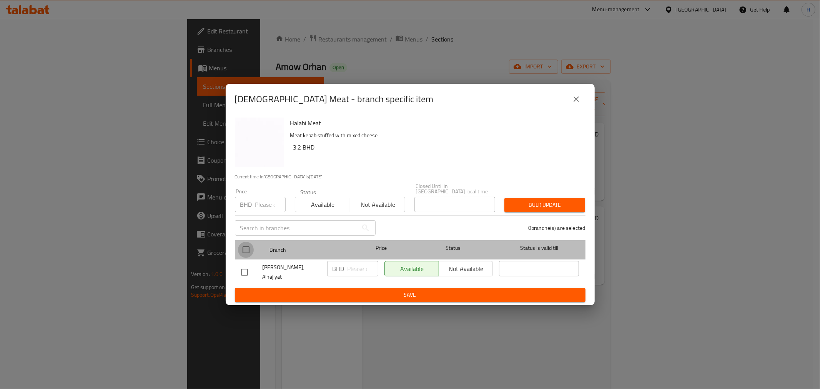
click at [248, 251] on input "checkbox" at bounding box center [246, 250] width 16 height 16
checkbox input "true"
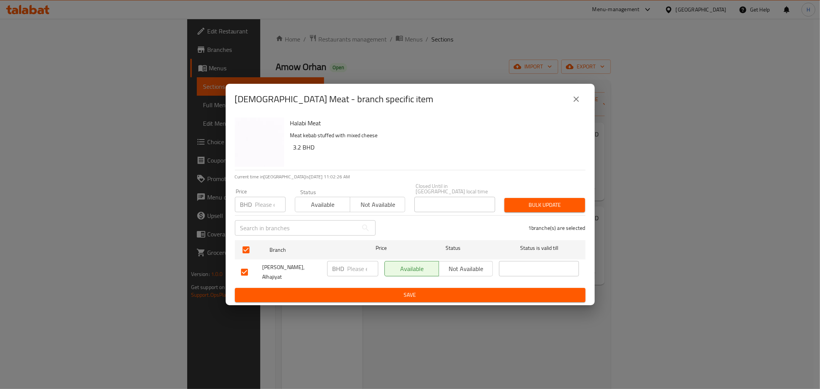
click at [362, 268] on input "number" at bounding box center [362, 268] width 31 height 15
type input "3.4"
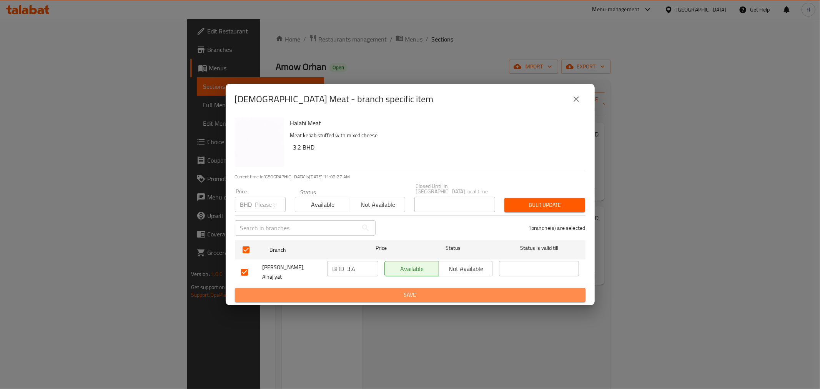
click at [341, 290] on span "Save" at bounding box center [410, 295] width 338 height 10
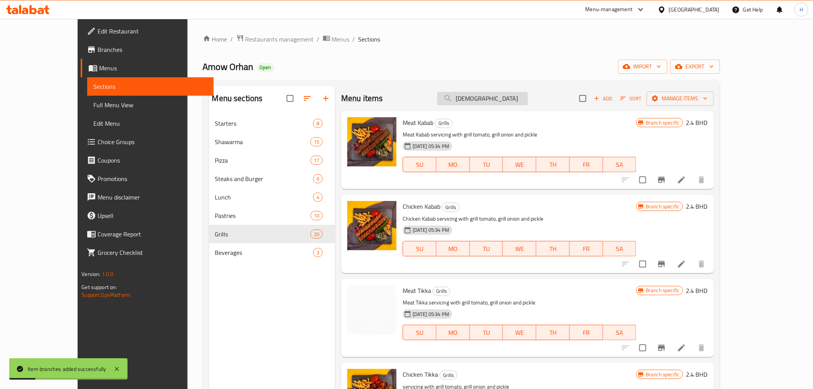
click at [503, 102] on input "[DEMOGRAPHIC_DATA]" at bounding box center [482, 98] width 91 height 13
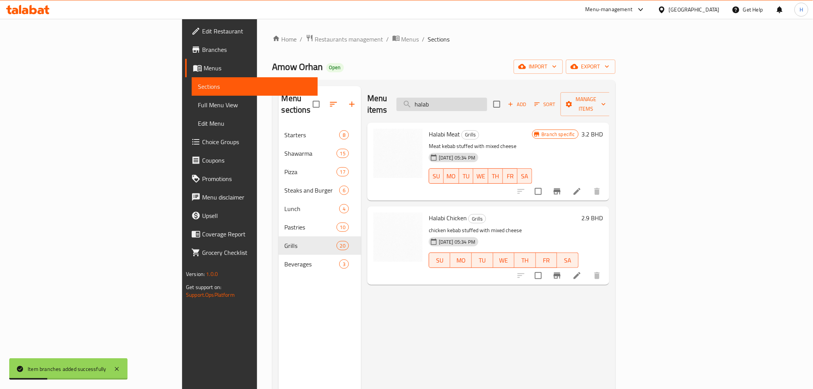
type input "[DEMOGRAPHIC_DATA]"
click at [561, 273] on icon "Branch-specific-item" at bounding box center [557, 276] width 7 height 6
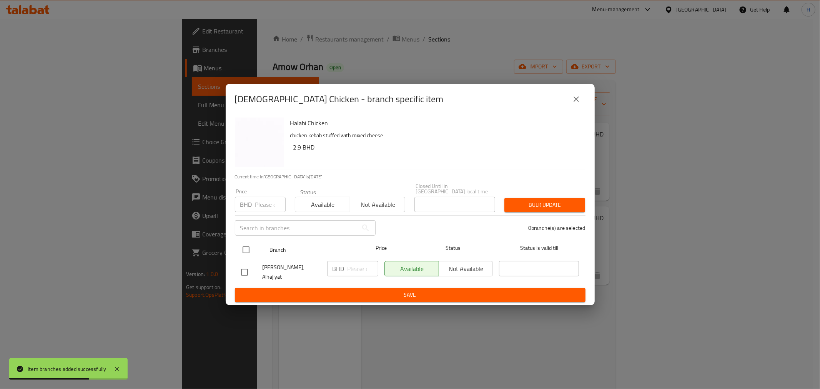
click at [243, 249] on input "checkbox" at bounding box center [246, 250] width 16 height 16
checkbox input "true"
click at [354, 268] on input "number" at bounding box center [362, 268] width 31 height 15
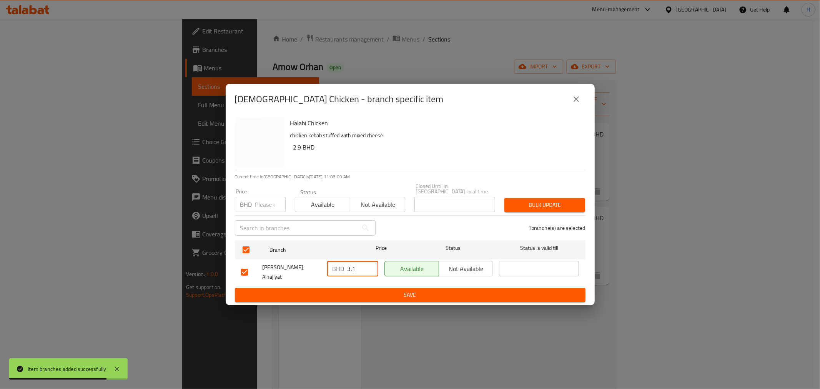
type input "3.1"
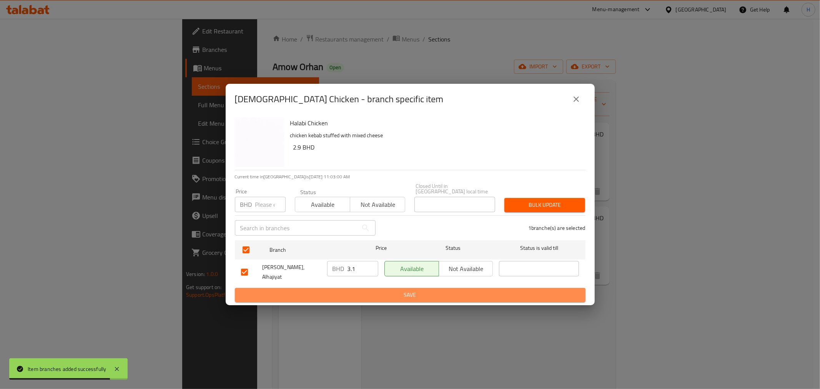
click at [348, 292] on span "Save" at bounding box center [410, 295] width 338 height 10
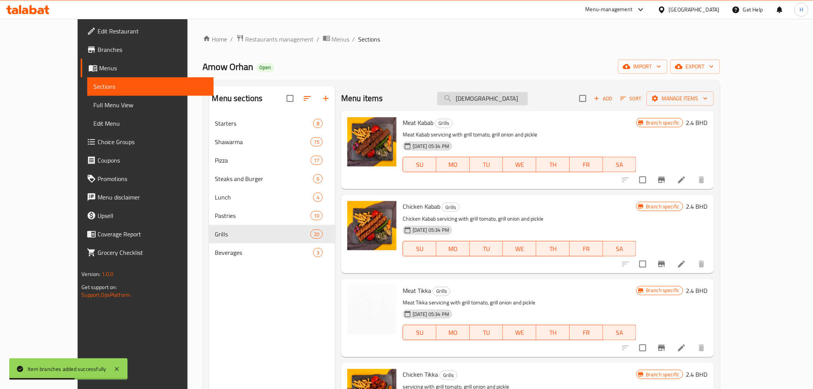
click at [485, 94] on input "[DEMOGRAPHIC_DATA]" at bounding box center [482, 98] width 91 height 13
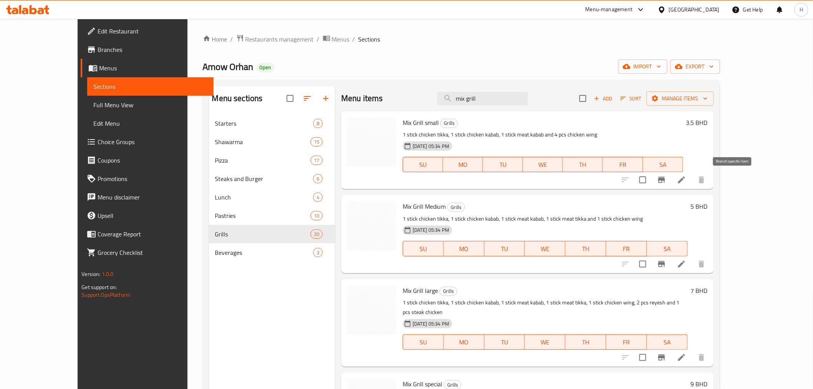
type input "mix grill"
click at [665, 177] on icon "Branch-specific-item" at bounding box center [661, 180] width 7 height 6
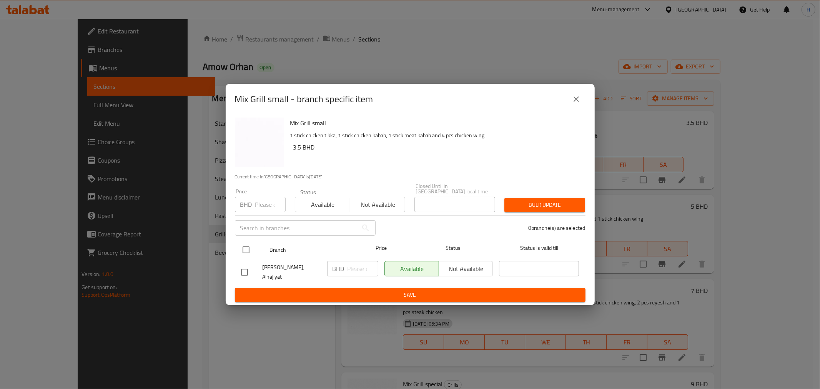
click at [245, 248] on input "checkbox" at bounding box center [246, 250] width 16 height 16
checkbox input "true"
click at [354, 267] on input "number" at bounding box center [362, 268] width 31 height 15
type input "3.8"
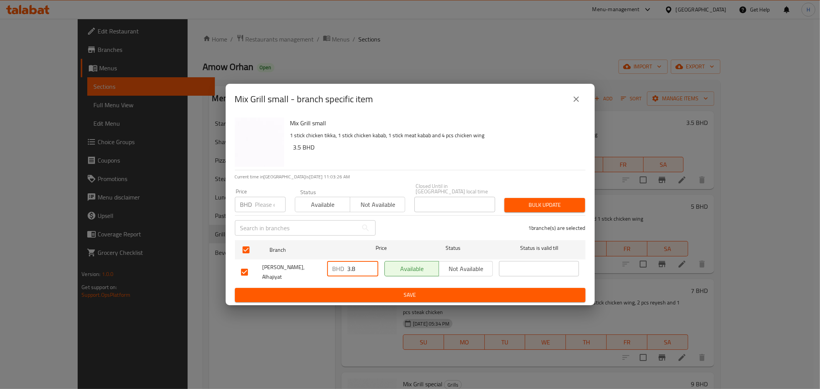
click at [344, 290] on span "Save" at bounding box center [410, 295] width 338 height 10
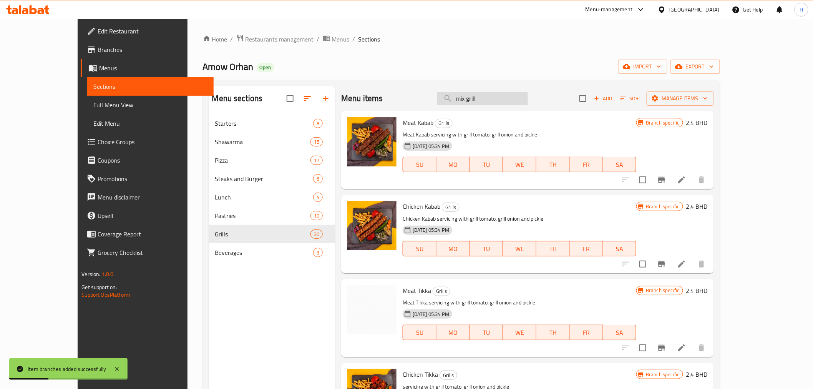
click at [514, 100] on input "mix grill" at bounding box center [482, 98] width 91 height 13
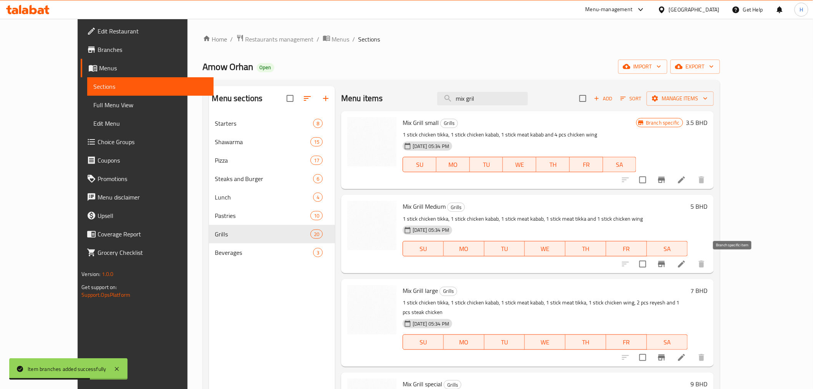
type input "mix gril"
click at [665, 264] on icon "Branch-specific-item" at bounding box center [661, 264] width 7 height 6
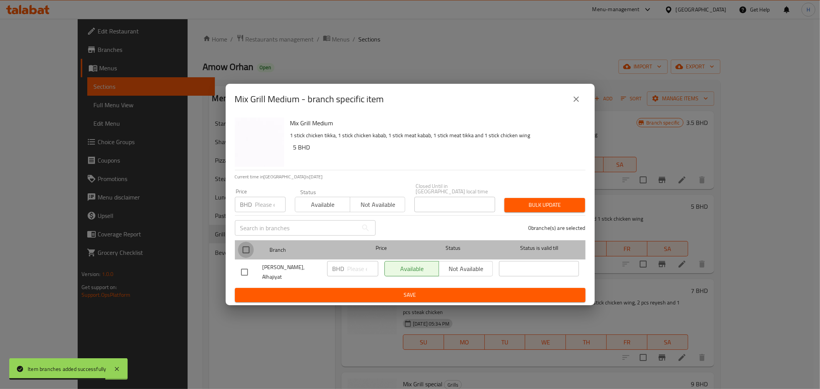
click at [243, 245] on input "checkbox" at bounding box center [246, 250] width 16 height 16
checkbox input "true"
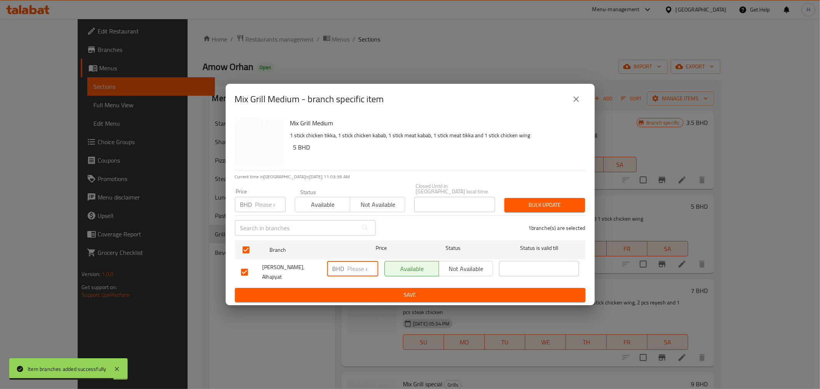
click at [356, 271] on input "number" at bounding box center [362, 268] width 31 height 15
type input "5.5"
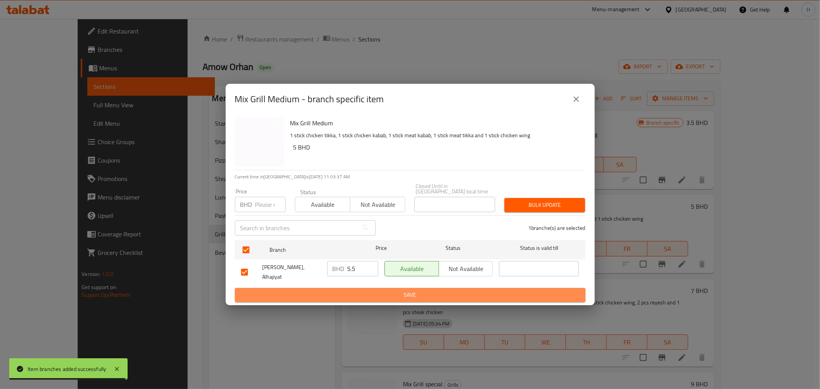
click at [350, 290] on span "Save" at bounding box center [410, 295] width 338 height 10
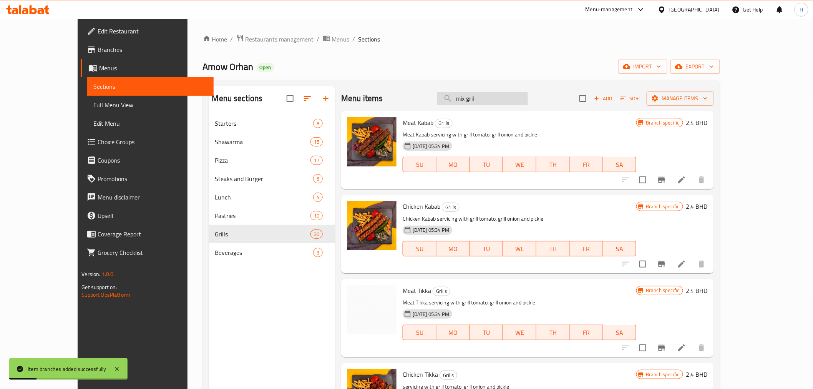
click at [510, 100] on input "mix gril" at bounding box center [482, 98] width 91 height 13
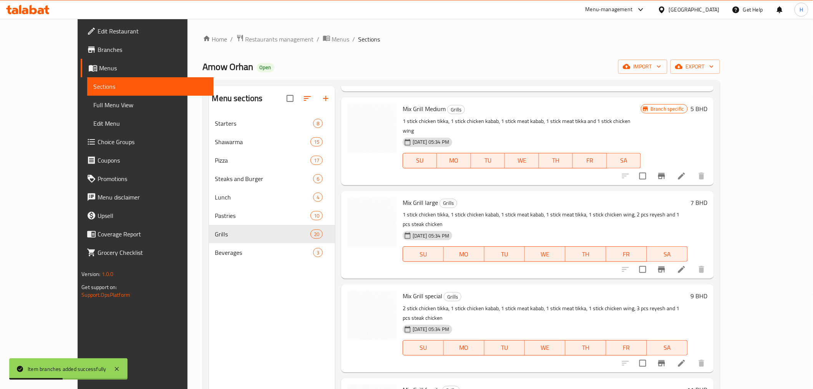
scroll to position [128, 0]
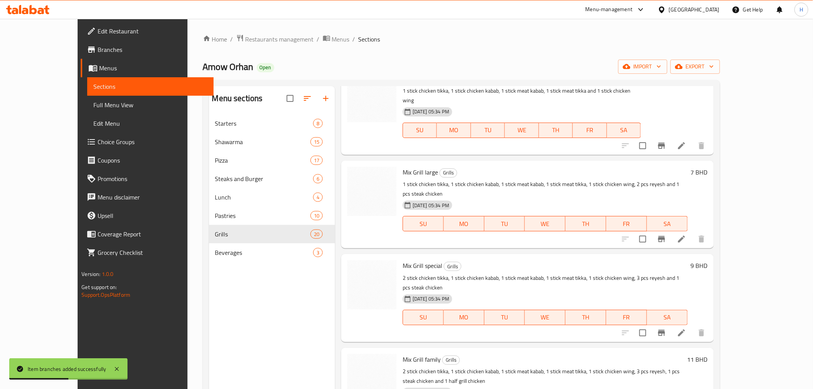
type input "mix grill"
click at [667, 234] on icon "Branch-specific-item" at bounding box center [661, 238] width 9 height 9
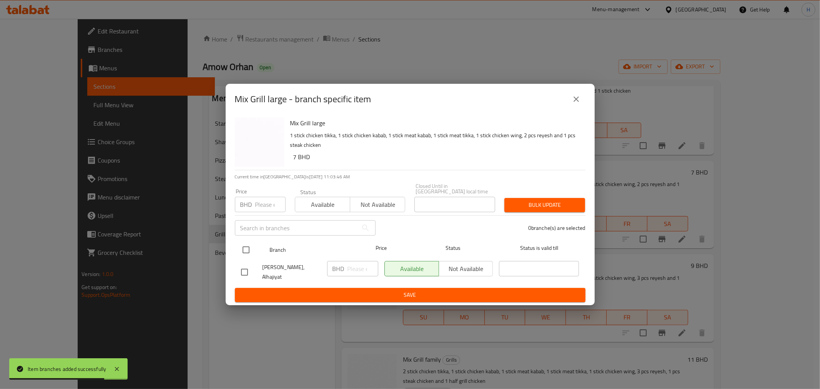
click at [244, 247] on input "checkbox" at bounding box center [246, 250] width 16 height 16
checkbox input "true"
click at [360, 270] on input "number" at bounding box center [362, 268] width 31 height 15
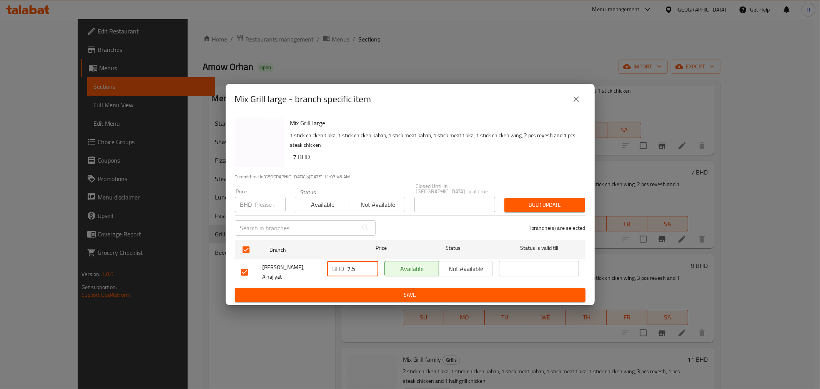
type input "7.5"
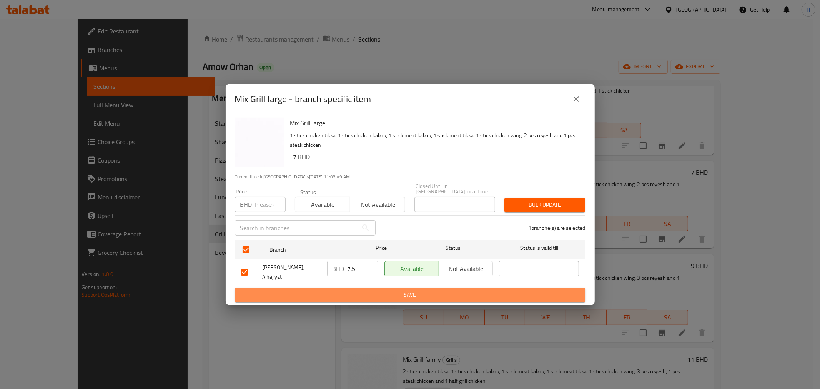
click at [347, 291] on span "Save" at bounding box center [410, 295] width 338 height 10
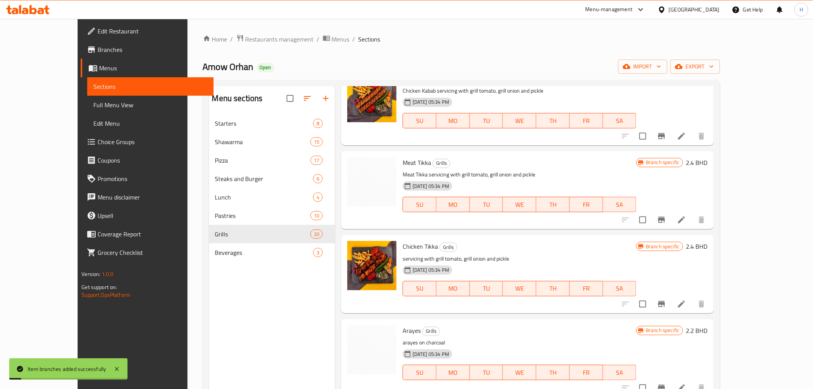
scroll to position [0, 0]
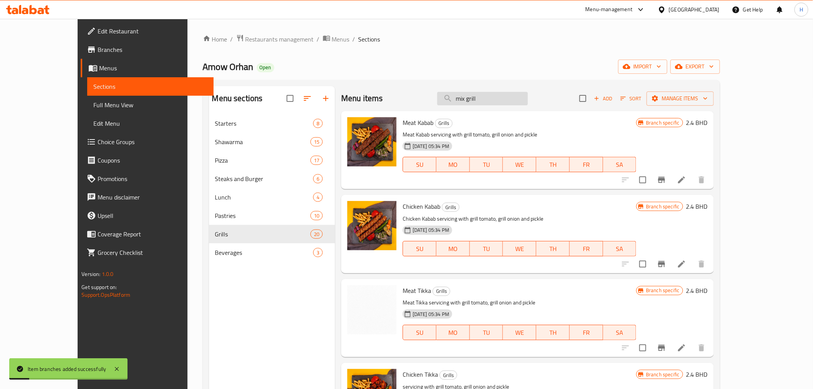
click at [508, 98] on input "mix grill" at bounding box center [482, 98] width 91 height 13
type input "mix grill"
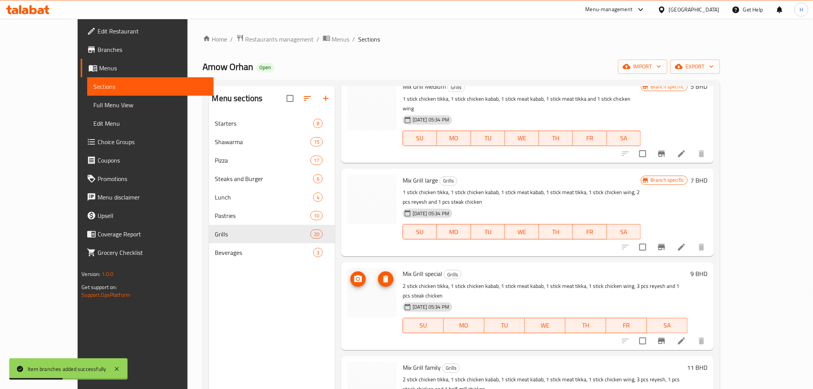
scroll to position [143, 0]
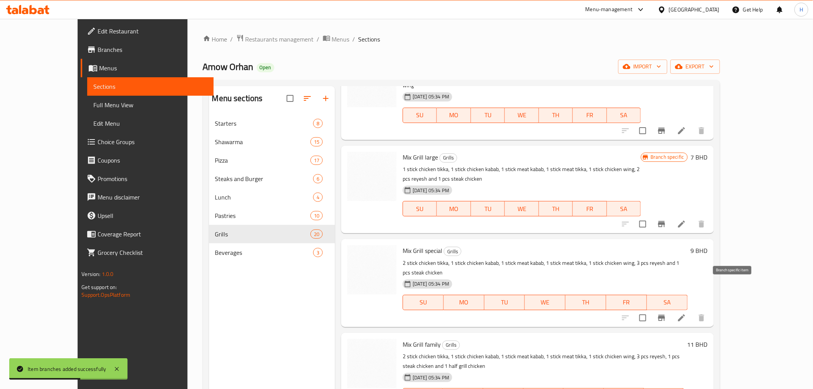
click at [665, 315] on icon "Branch-specific-item" at bounding box center [661, 318] width 7 height 6
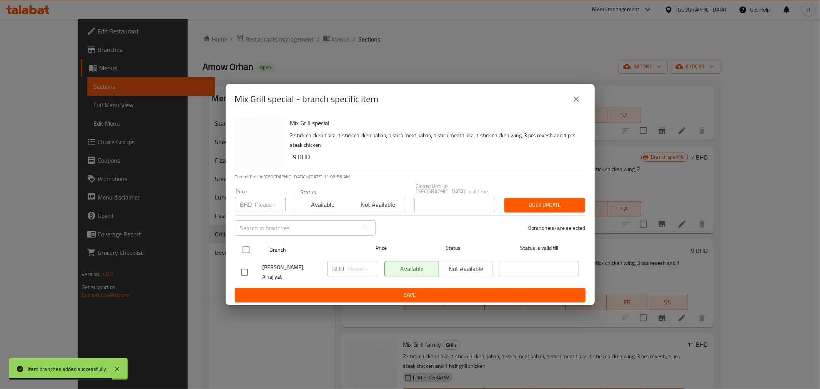
click at [247, 247] on input "checkbox" at bounding box center [246, 250] width 16 height 16
checkbox input "true"
click at [352, 271] on input "number" at bounding box center [362, 268] width 31 height 15
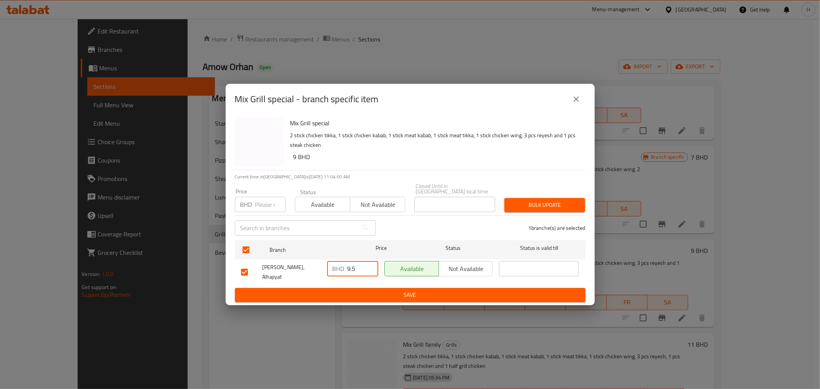
type input "9.5"
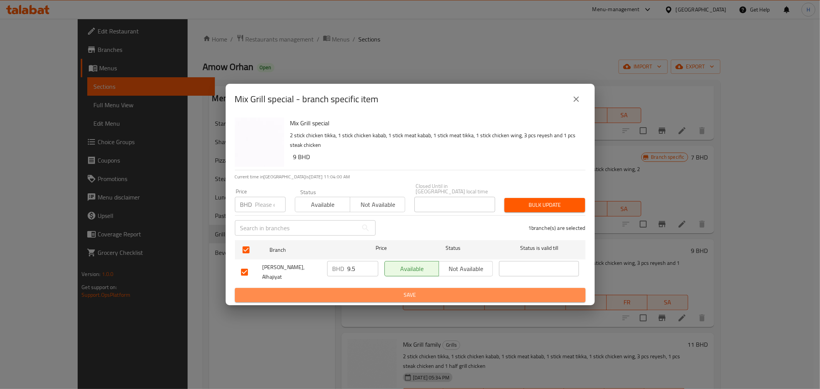
click at [343, 290] on span "Save" at bounding box center [410, 295] width 338 height 10
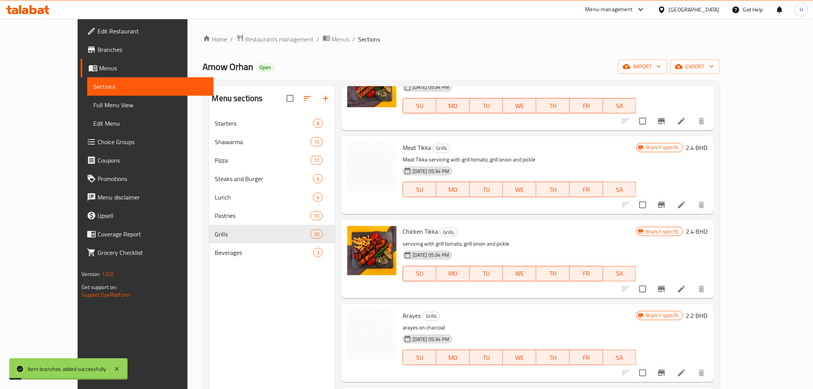
scroll to position [0, 0]
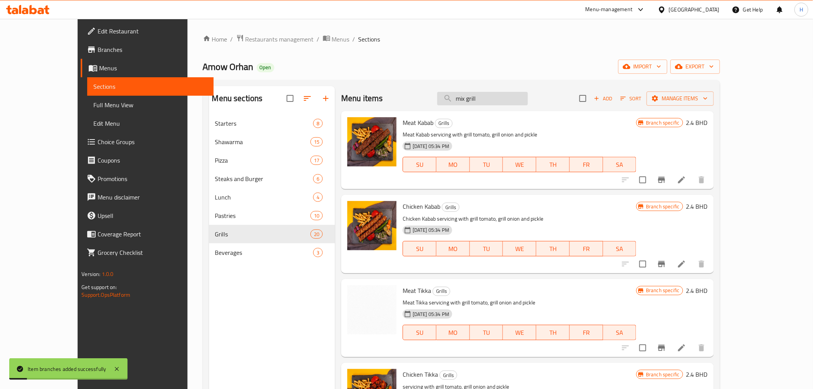
click at [512, 98] on input "mix grill" at bounding box center [482, 98] width 91 height 13
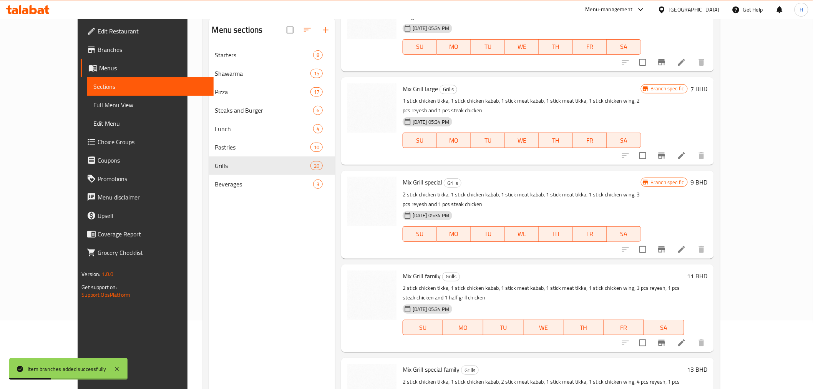
scroll to position [108, 0]
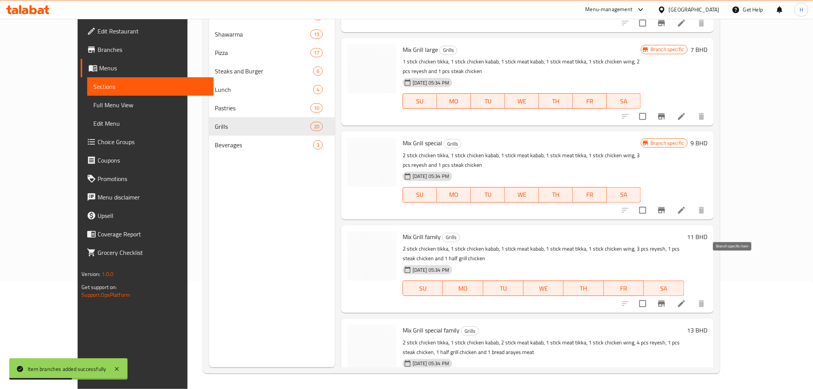
type input "mix gril"
click at [665, 301] on icon "Branch-specific-item" at bounding box center [661, 304] width 7 height 6
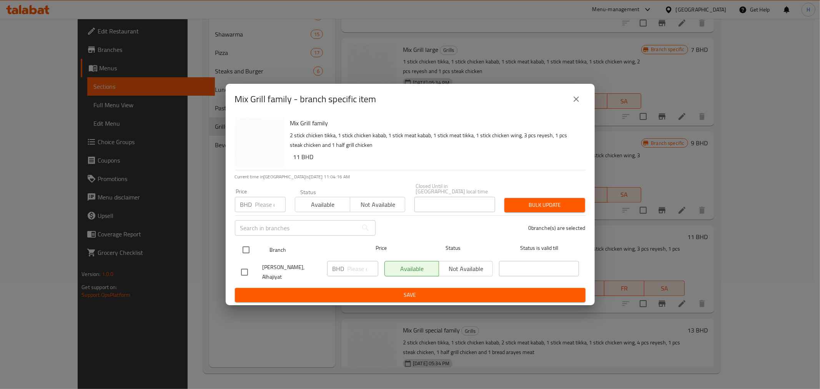
click at [247, 249] on input "checkbox" at bounding box center [246, 250] width 16 height 16
checkbox input "true"
click at [354, 271] on input "number" at bounding box center [362, 268] width 31 height 15
type input "12"
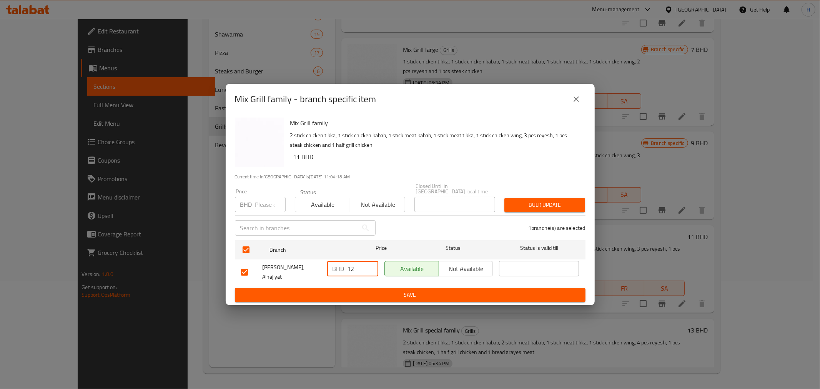
click at [360, 290] on span "Save" at bounding box center [410, 295] width 338 height 10
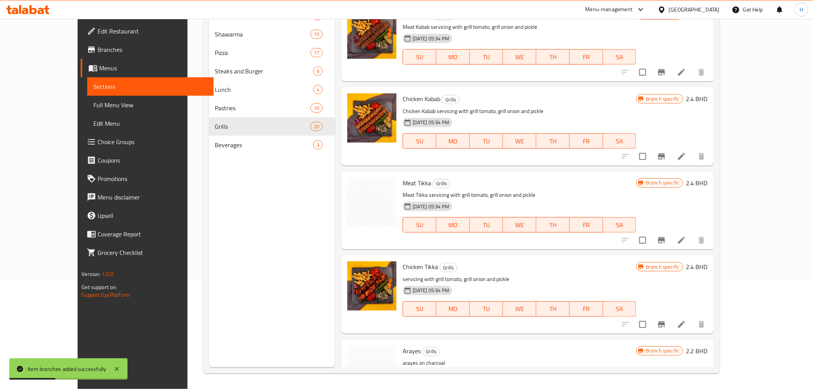
scroll to position [0, 0]
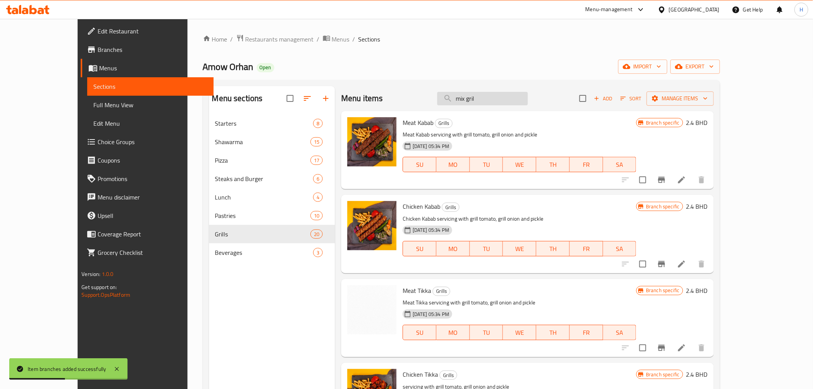
click at [507, 99] on input "mix gril" at bounding box center [482, 98] width 91 height 13
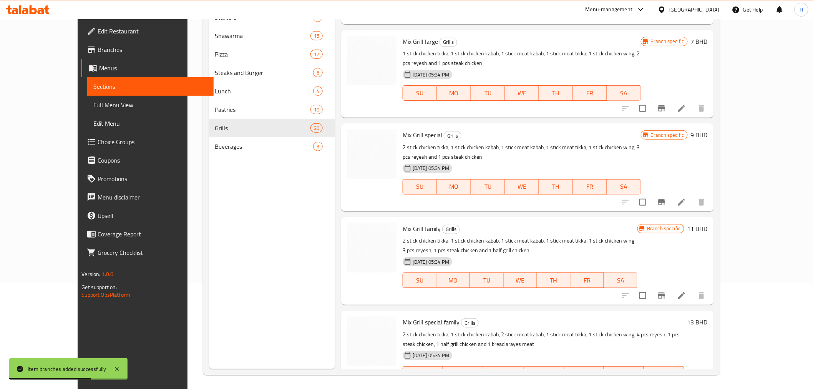
scroll to position [108, 0]
type input "mix grill"
click at [671, 379] on button "Branch-specific-item" at bounding box center [662, 388] width 18 height 18
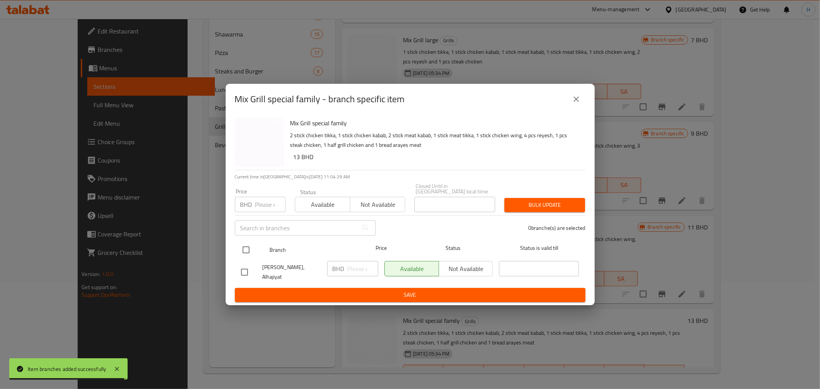
click at [244, 248] on input "checkbox" at bounding box center [246, 250] width 16 height 16
checkbox input "true"
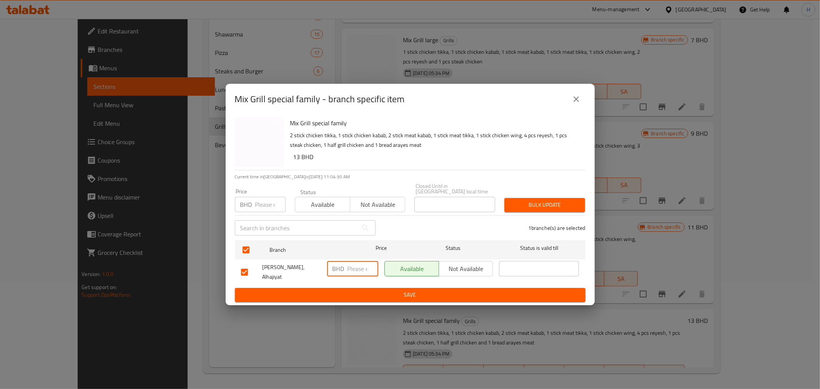
click at [352, 268] on input "number" at bounding box center [362, 268] width 31 height 15
type input "14"
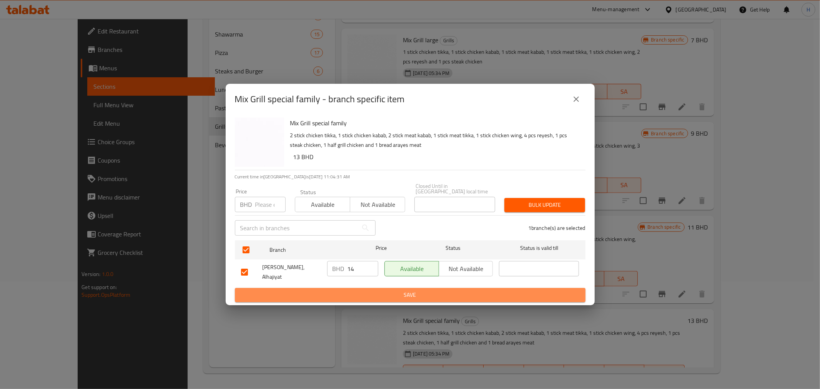
click at [352, 290] on span "Save" at bounding box center [410, 295] width 338 height 10
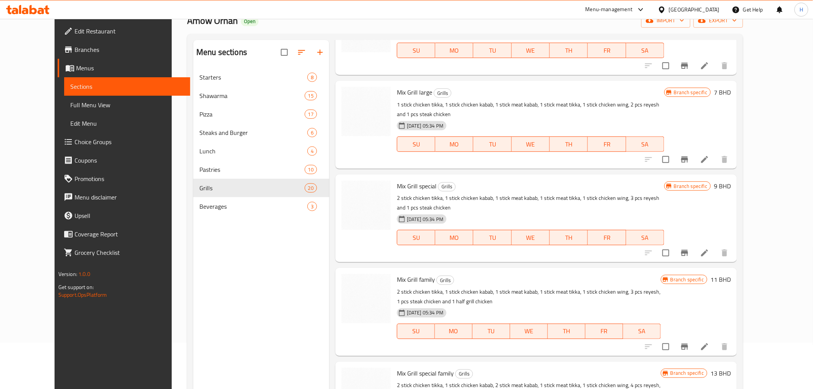
scroll to position [0, 0]
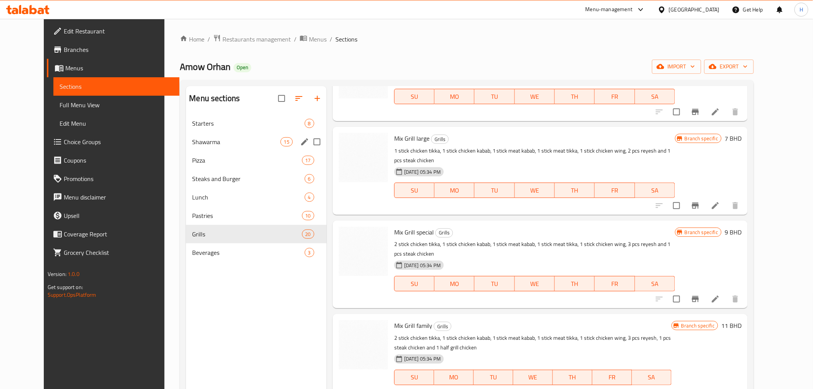
click at [192, 137] on span "Shawarma" at bounding box center [236, 141] width 88 height 9
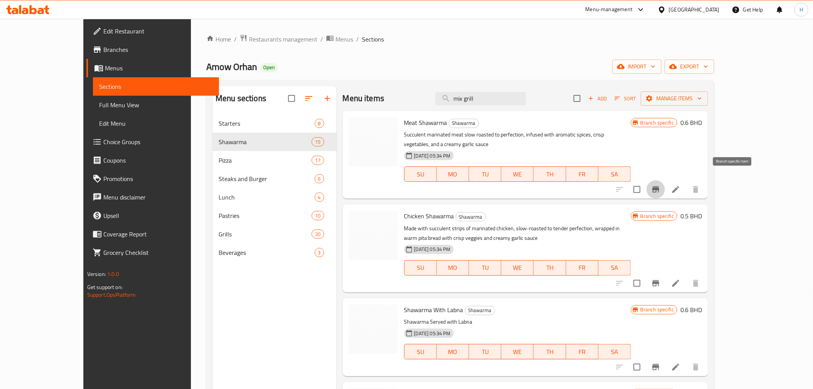
click at [661, 185] on icon "Branch-specific-item" at bounding box center [656, 189] width 9 height 9
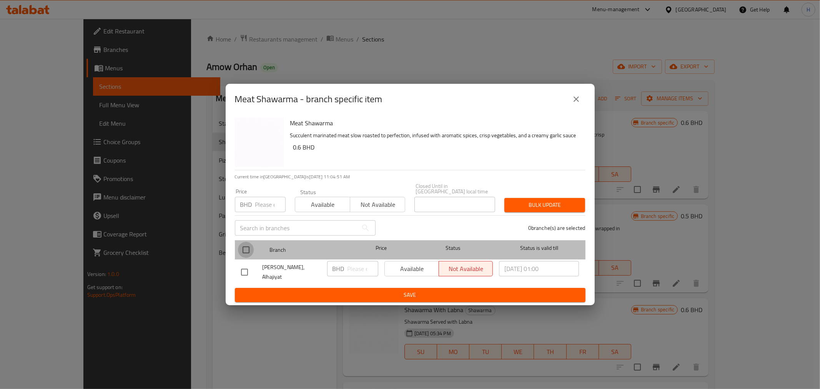
click at [248, 249] on input "checkbox" at bounding box center [246, 250] width 16 height 16
checkbox input "true"
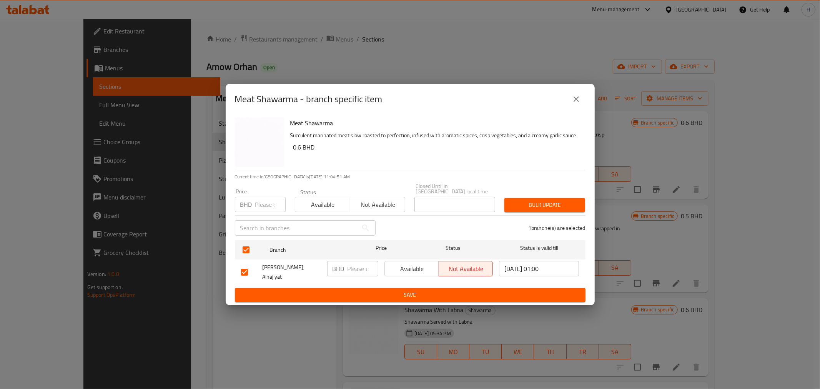
click at [352, 268] on input "number" at bounding box center [362, 268] width 31 height 15
type input "0.7"
click at [352, 290] on span "Save" at bounding box center [410, 295] width 338 height 10
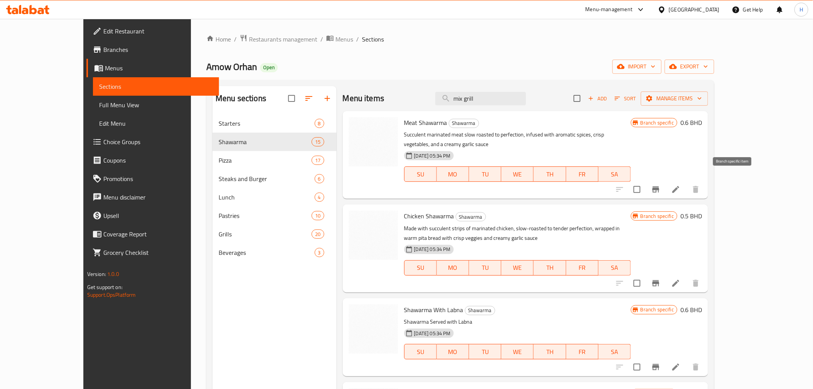
click at [660, 186] on icon "Branch-specific-item" at bounding box center [656, 189] width 7 height 6
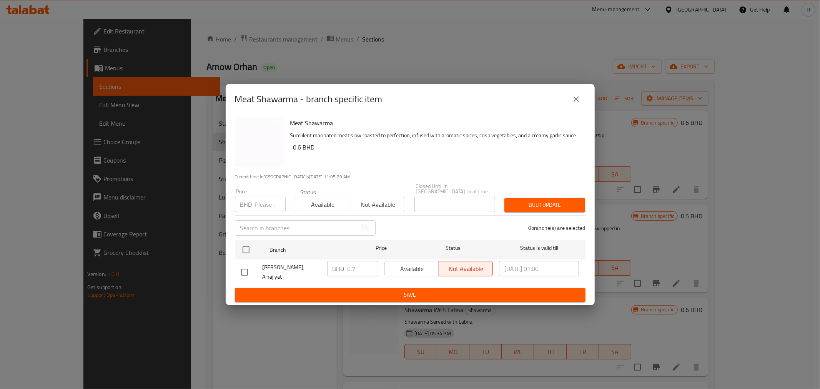
click at [579, 102] on icon "close" at bounding box center [576, 99] width 9 height 9
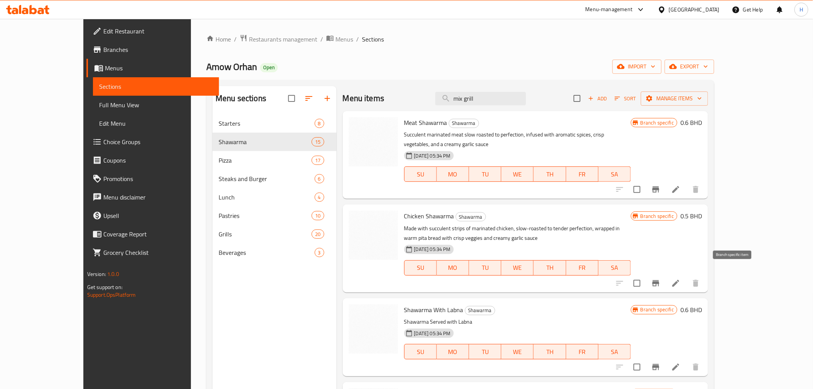
click at [660, 280] on icon "Branch-specific-item" at bounding box center [656, 283] width 7 height 6
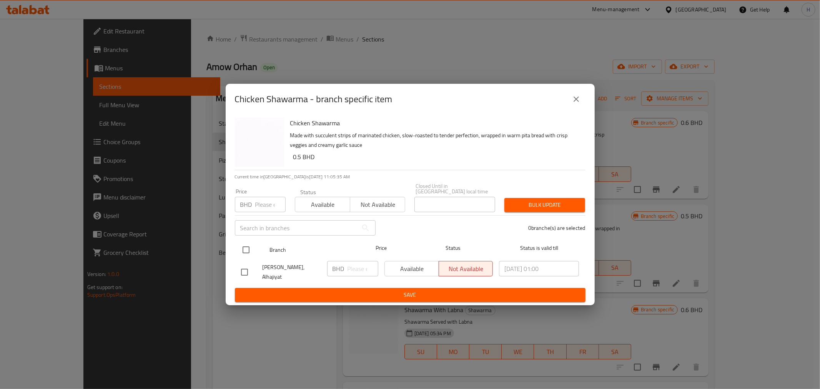
click at [253, 251] on input "checkbox" at bounding box center [246, 250] width 16 height 16
checkbox input "true"
click at [356, 268] on input "number" at bounding box center [362, 268] width 31 height 15
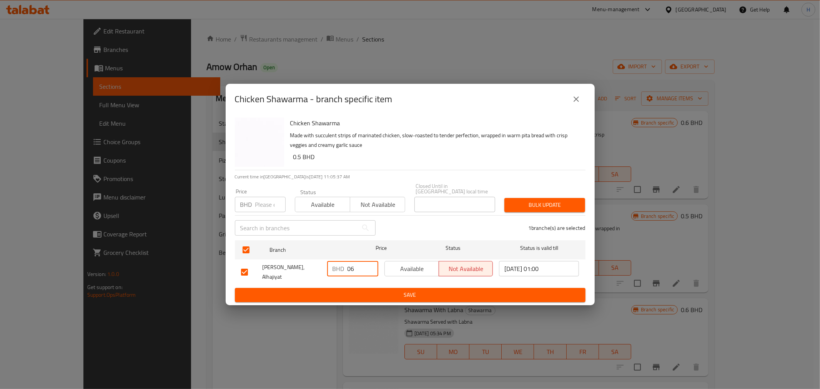
click at [350, 267] on input "06" at bounding box center [362, 268] width 31 height 15
type input "0.6"
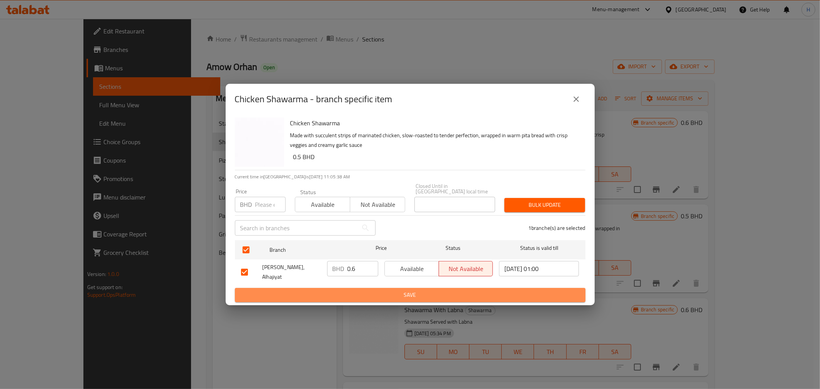
click at [356, 290] on span "Save" at bounding box center [410, 295] width 338 height 10
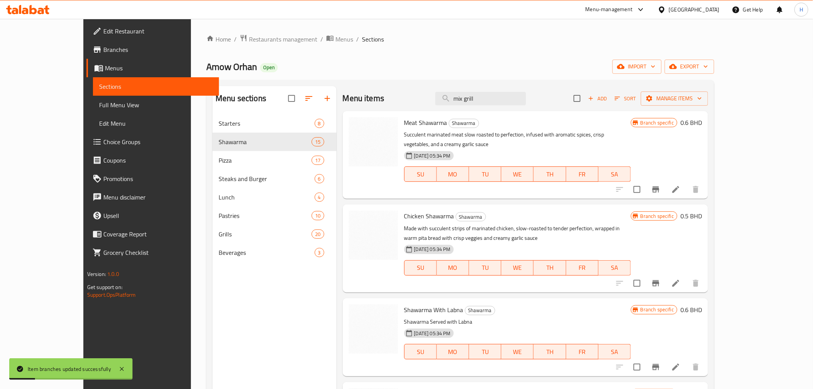
click at [660, 280] on icon "Branch-specific-item" at bounding box center [656, 283] width 7 height 6
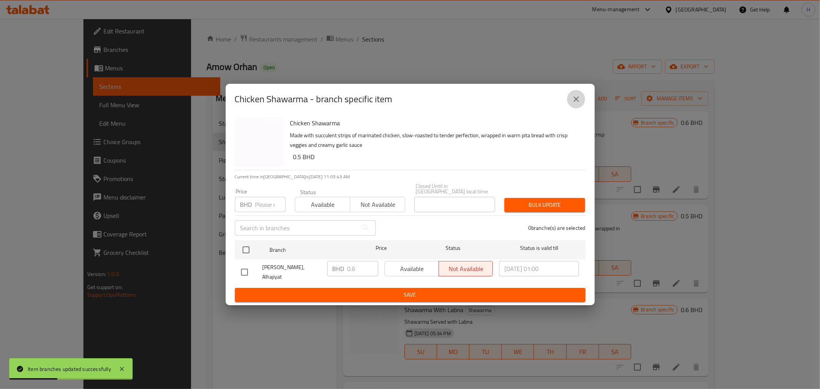
click at [576, 104] on icon "close" at bounding box center [576, 99] width 9 height 9
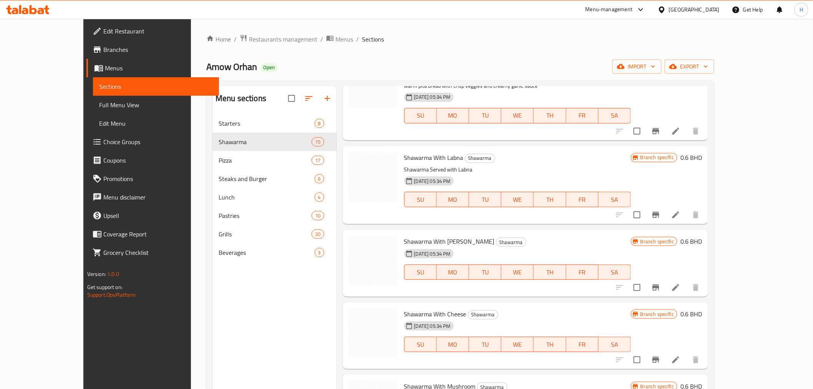
scroll to position [128, 0]
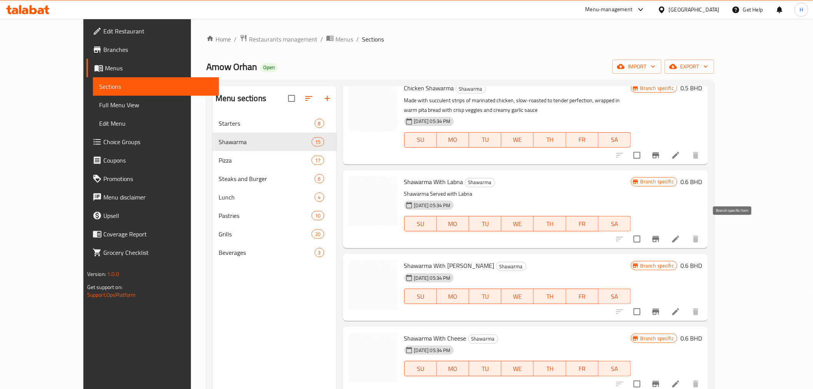
click at [660, 236] on icon "Branch-specific-item" at bounding box center [656, 239] width 7 height 6
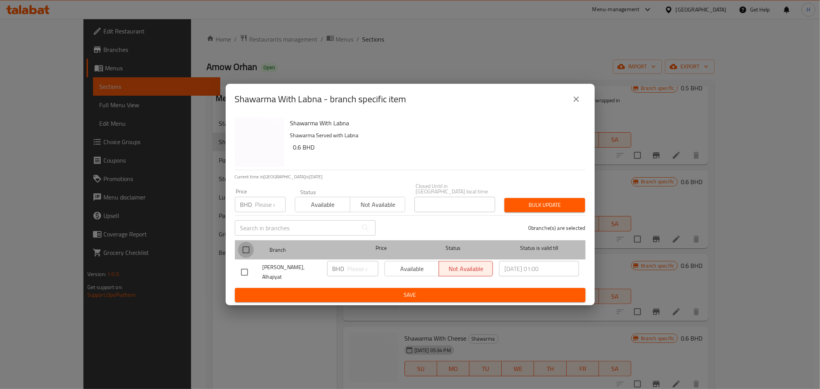
click at [248, 251] on input "checkbox" at bounding box center [246, 250] width 16 height 16
checkbox input "true"
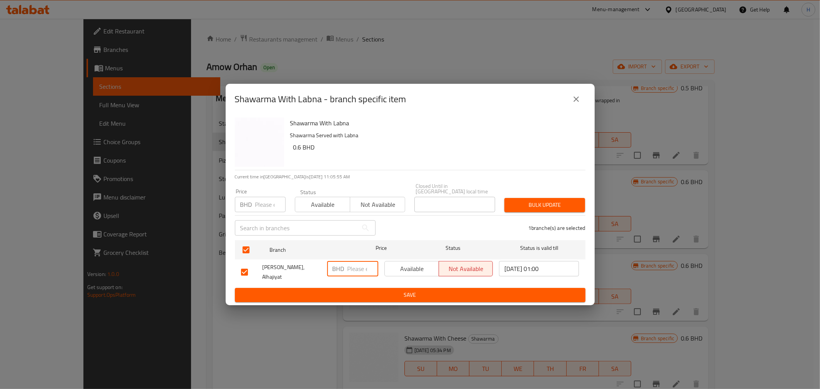
click at [366, 270] on input "number" at bounding box center [362, 268] width 31 height 15
type input "0.7"
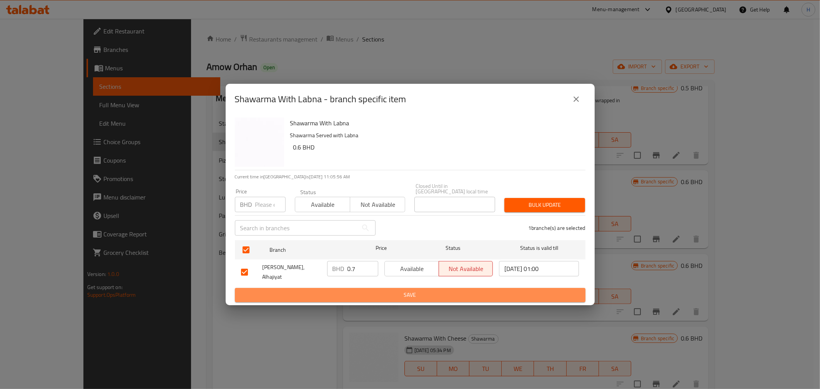
click at [344, 290] on span "Save" at bounding box center [410, 295] width 338 height 10
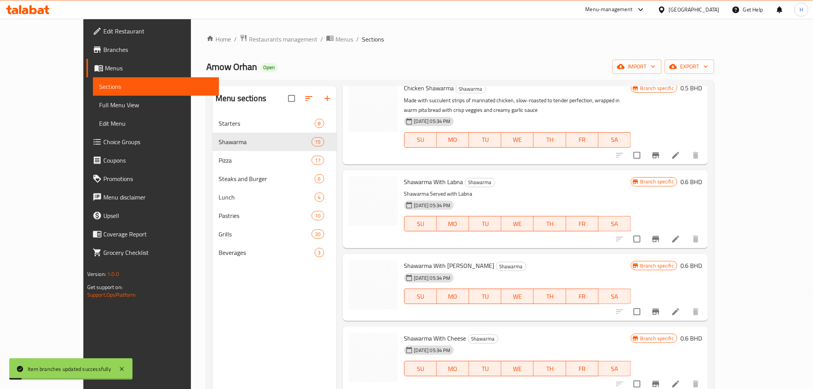
scroll to position [171, 0]
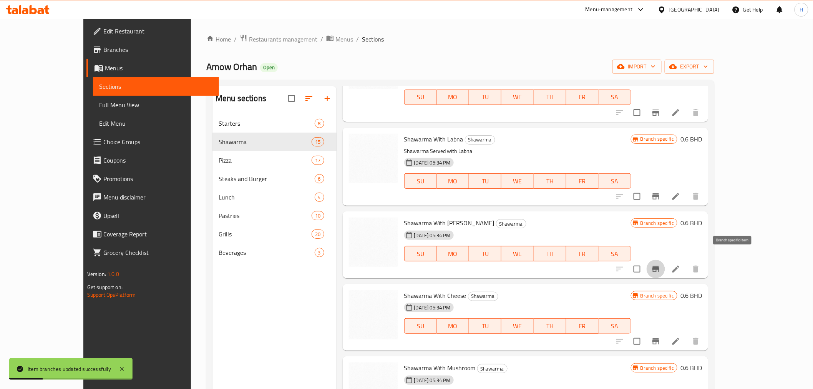
click at [661, 264] on icon "Branch-specific-item" at bounding box center [656, 268] width 9 height 9
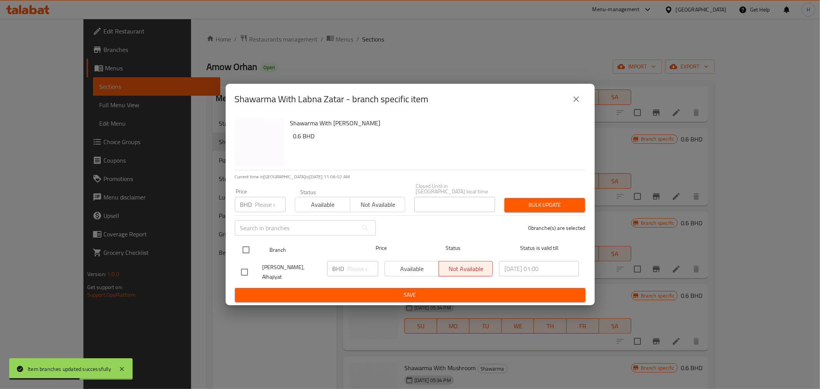
click at [249, 248] on input "checkbox" at bounding box center [246, 250] width 16 height 16
checkbox input "true"
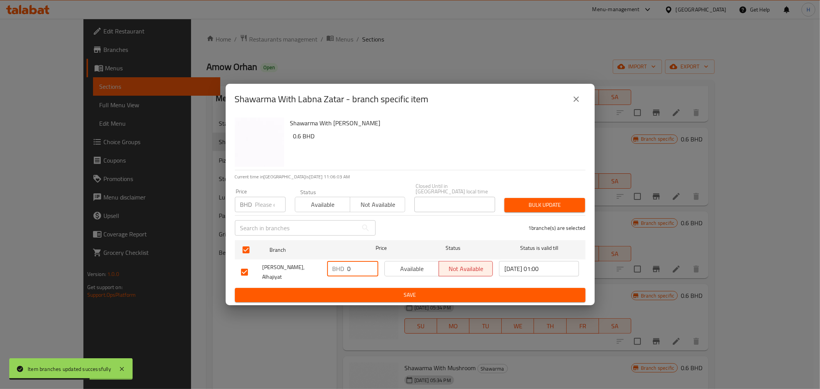
click at [358, 272] on input "0" at bounding box center [362, 268] width 31 height 15
type input "0.7"
click at [394, 291] on span "Save" at bounding box center [410, 295] width 338 height 10
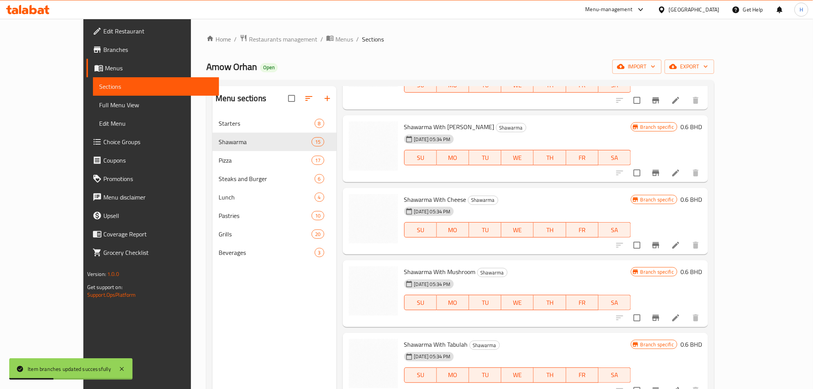
scroll to position [299, 0]
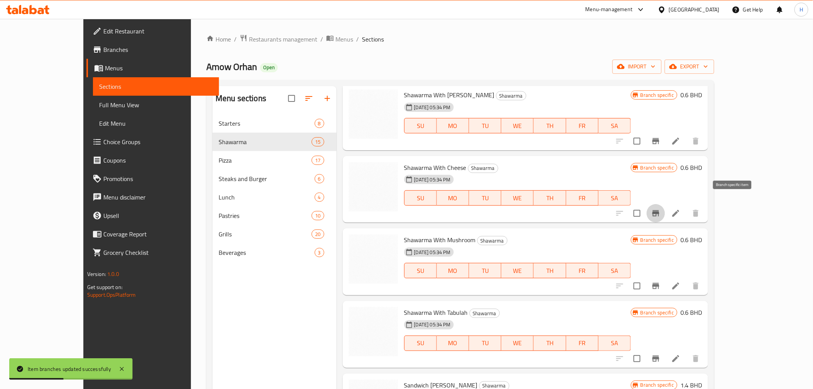
click at [661, 209] on icon "Branch-specific-item" at bounding box center [656, 213] width 9 height 9
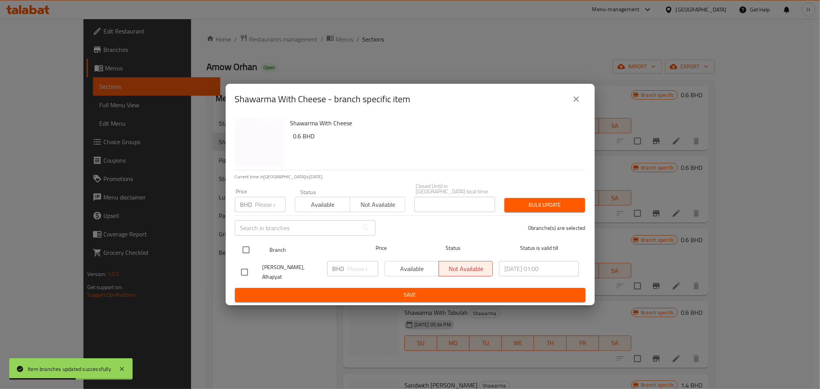
click at [246, 247] on input "checkbox" at bounding box center [246, 250] width 16 height 16
checkbox input "true"
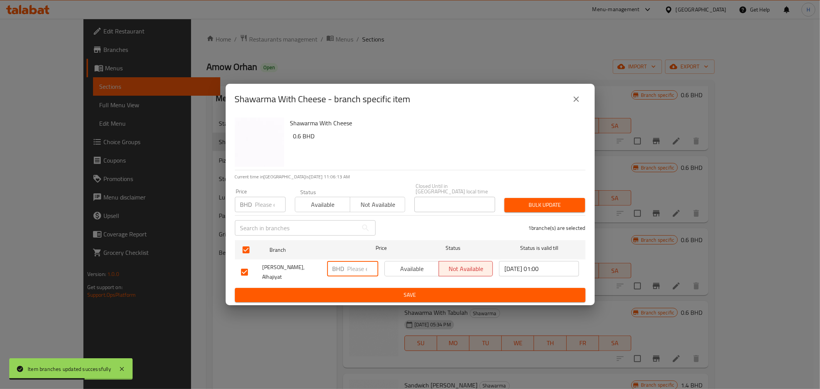
click at [354, 269] on input "number" at bounding box center [362, 268] width 31 height 15
type input "0.7"
click at [348, 290] on span "Save" at bounding box center [410, 295] width 338 height 10
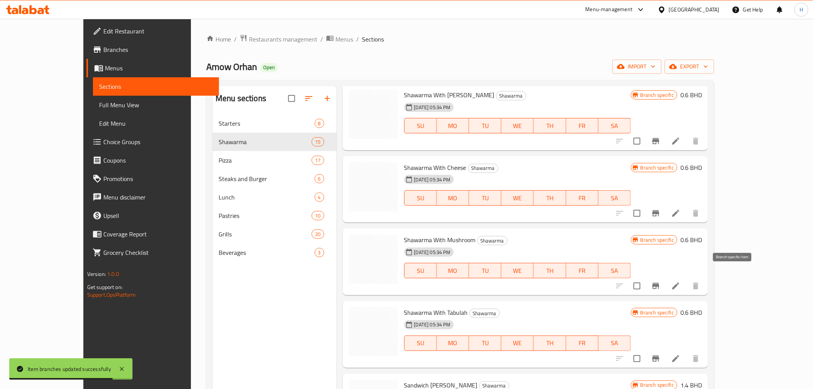
click at [660, 283] on icon "Branch-specific-item" at bounding box center [656, 286] width 7 height 6
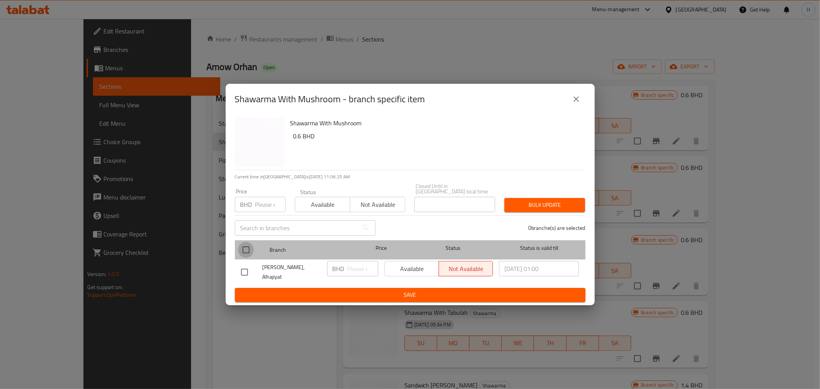
click at [247, 248] on input "checkbox" at bounding box center [246, 250] width 16 height 16
checkbox input "true"
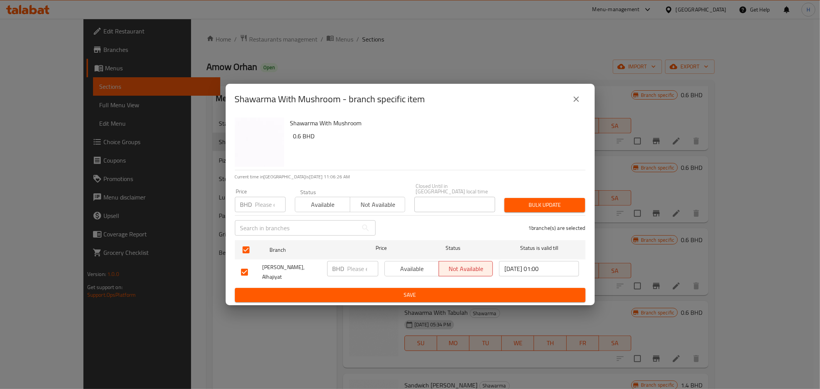
click at [358, 269] on input "number" at bounding box center [362, 268] width 31 height 15
type input "0.7"
click at [340, 290] on span "Save" at bounding box center [410, 295] width 338 height 10
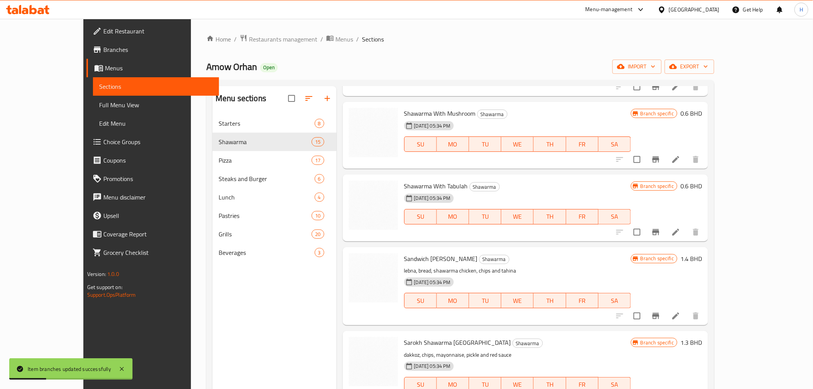
scroll to position [427, 0]
click at [665, 221] on button "Branch-specific-item" at bounding box center [656, 230] width 18 height 18
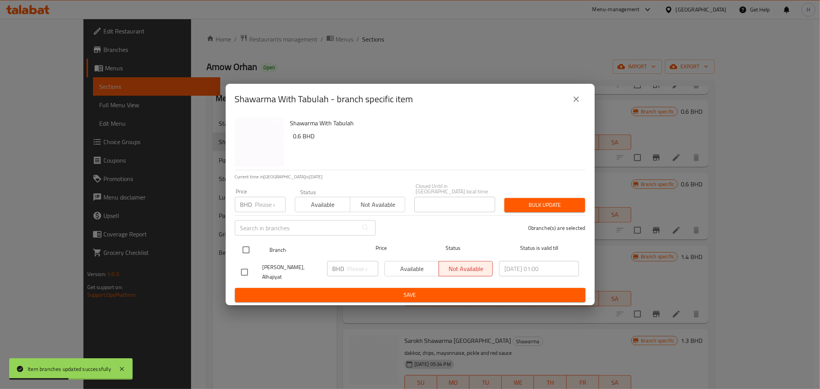
click at [243, 254] on input "checkbox" at bounding box center [246, 250] width 16 height 16
checkbox input "true"
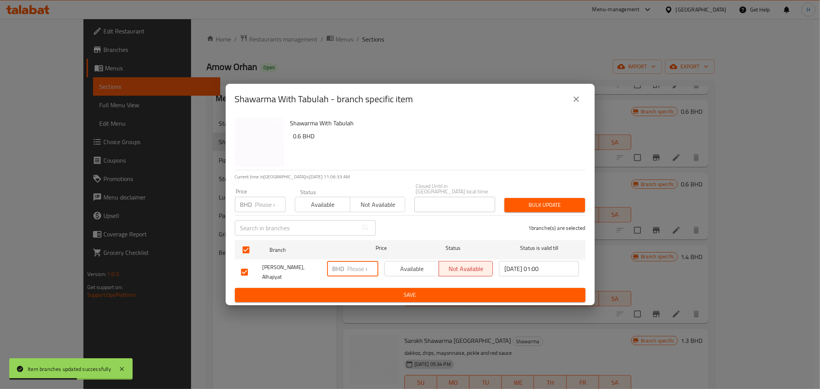
click at [354, 272] on input "number" at bounding box center [362, 268] width 31 height 15
type input "0.7"
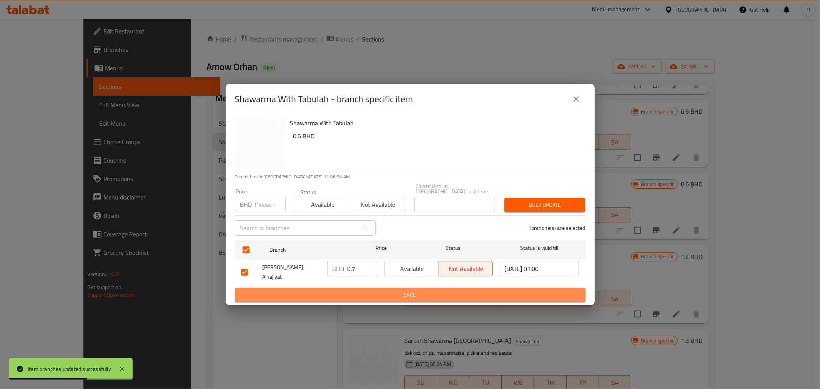
click at [347, 290] on span "Save" at bounding box center [410, 295] width 338 height 10
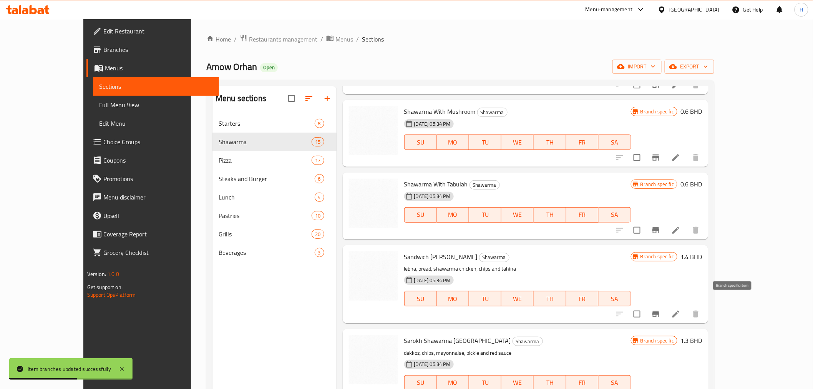
click at [660, 311] on icon "Branch-specific-item" at bounding box center [656, 314] width 7 height 6
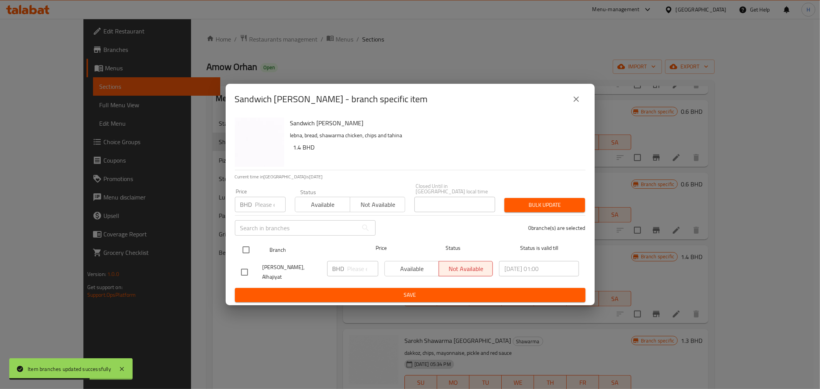
drag, startPoint x: 239, startPoint y: 248, endPoint x: 263, endPoint y: 256, distance: 25.2
click at [240, 248] on input "checkbox" at bounding box center [246, 250] width 16 height 16
checkbox input "true"
click at [344, 270] on div "BHD ​" at bounding box center [352, 268] width 51 height 15
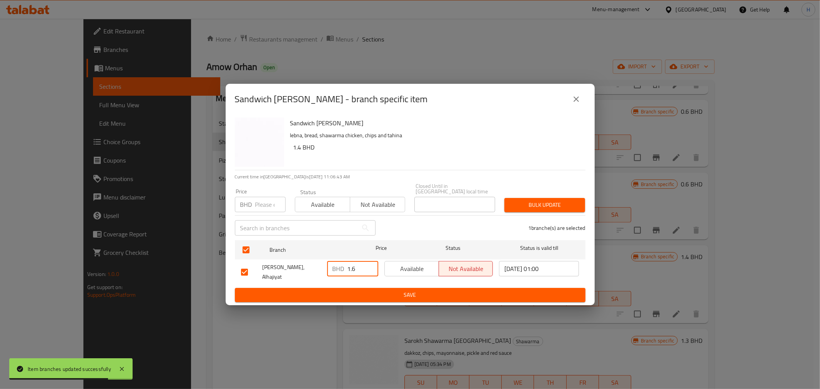
type input "1.6"
click at [342, 290] on span "Save" at bounding box center [410, 295] width 338 height 10
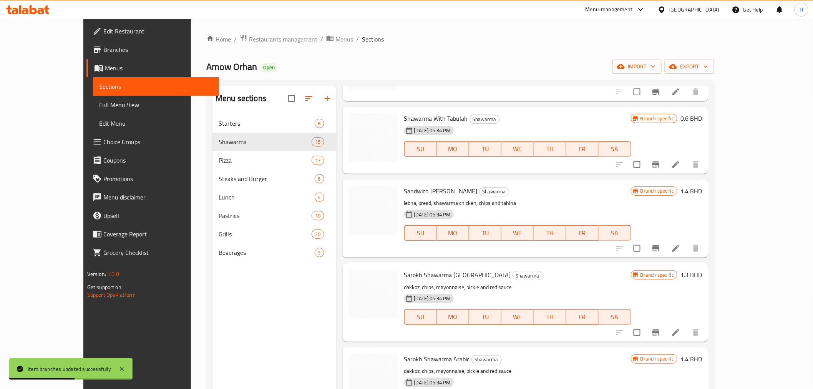
scroll to position [512, 0]
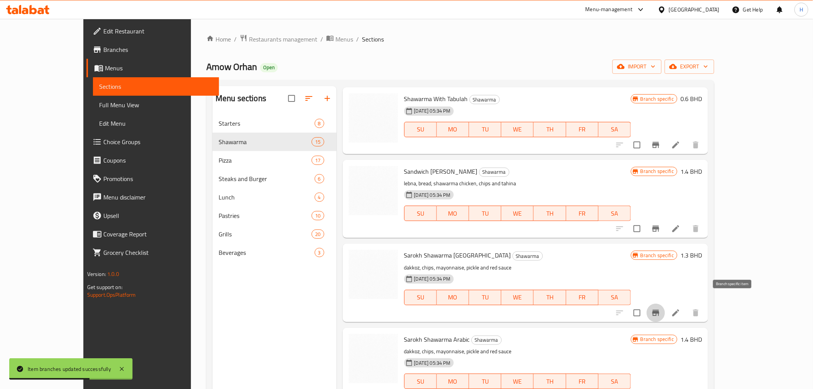
click at [665, 305] on button "Branch-specific-item" at bounding box center [656, 313] width 18 height 18
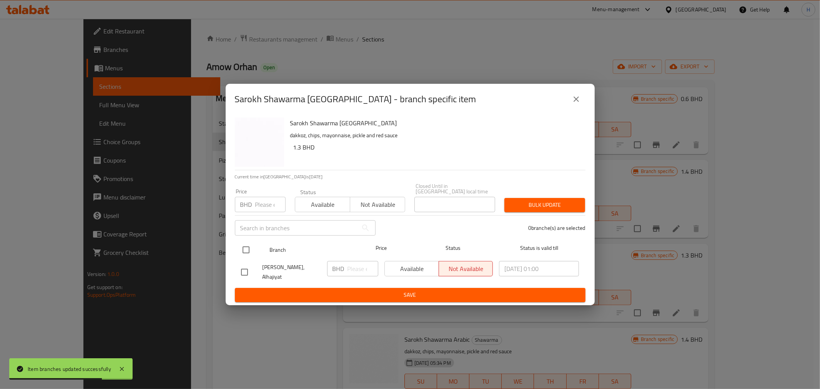
click at [250, 244] on input "checkbox" at bounding box center [246, 250] width 16 height 16
checkbox input "true"
click at [355, 269] on input "1" at bounding box center [362, 268] width 31 height 15
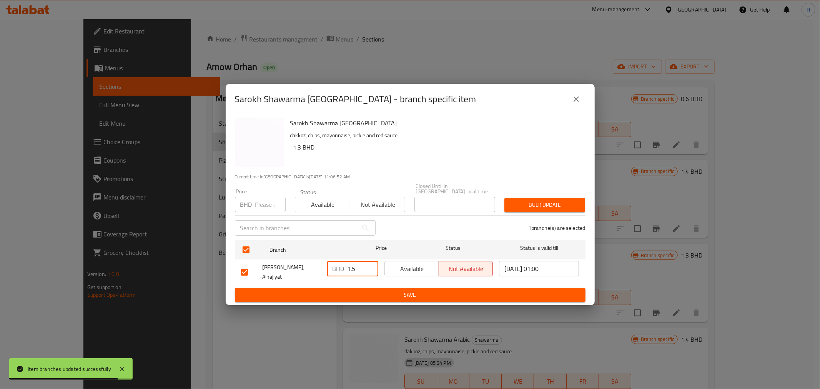
type input "1.5"
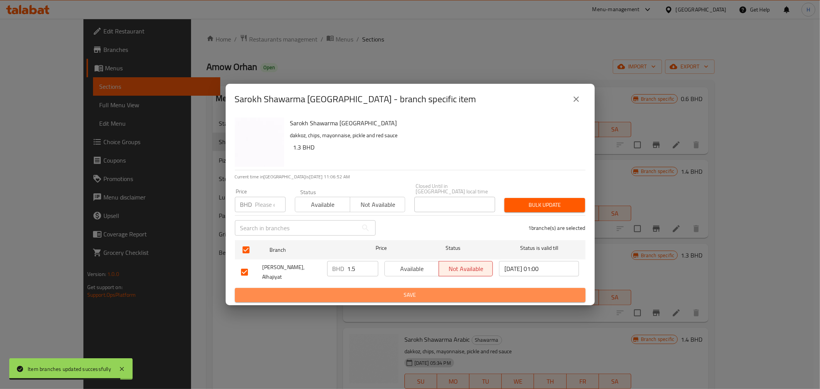
click at [356, 290] on span "Save" at bounding box center [410, 295] width 338 height 10
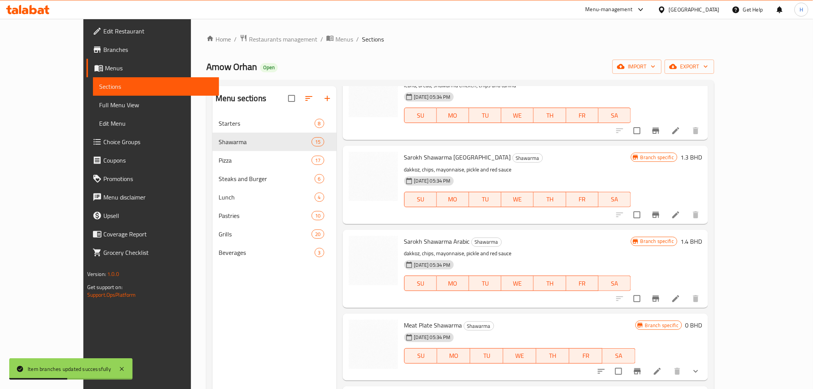
scroll to position [640, 0]
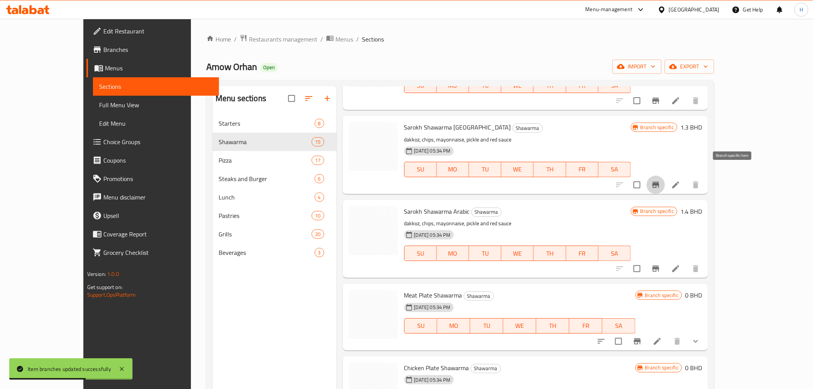
click at [661, 180] on icon "Branch-specific-item" at bounding box center [656, 184] width 9 height 9
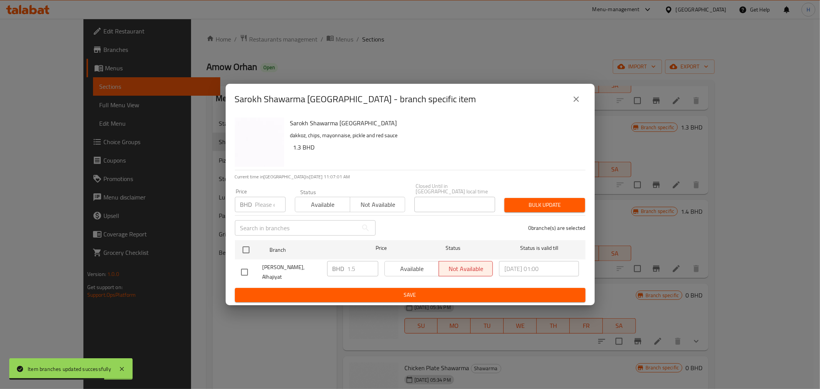
click at [581, 106] on button "close" at bounding box center [576, 99] width 18 height 18
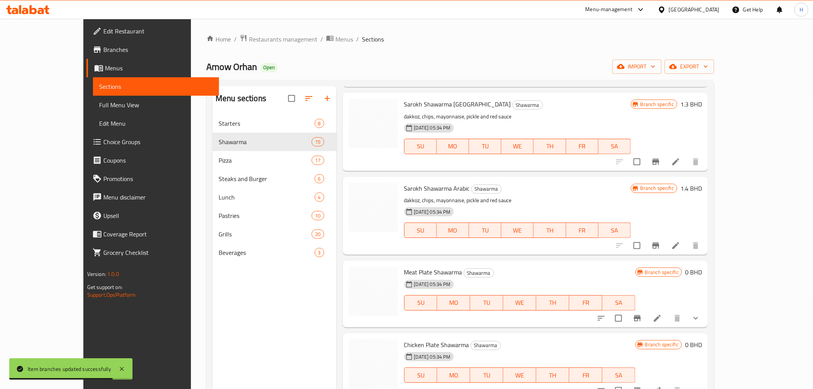
scroll to position [683, 0]
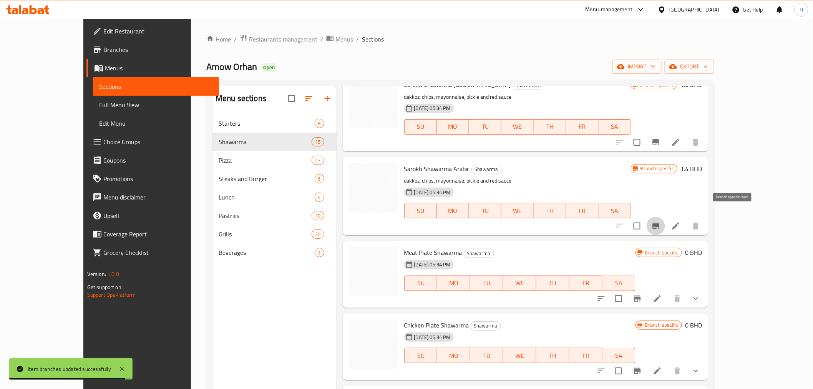
click at [661, 221] on icon "Branch-specific-item" at bounding box center [656, 225] width 9 height 9
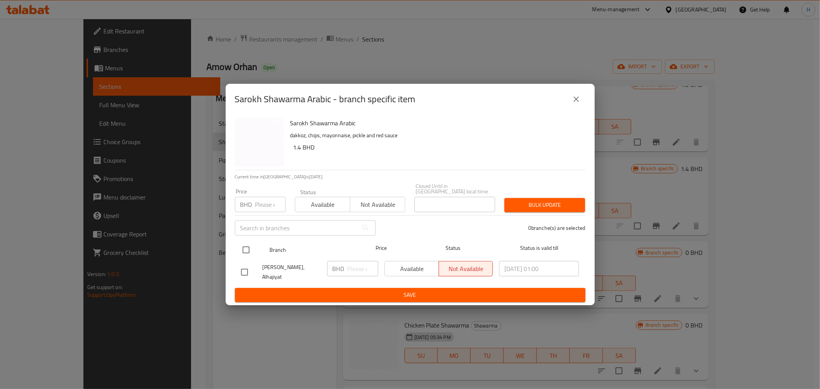
click at [245, 247] on input "checkbox" at bounding box center [246, 250] width 16 height 16
checkbox input "true"
drag, startPoint x: 352, startPoint y: 271, endPoint x: 361, endPoint y: 267, distance: 9.3
click at [354, 271] on input "number" at bounding box center [362, 268] width 31 height 15
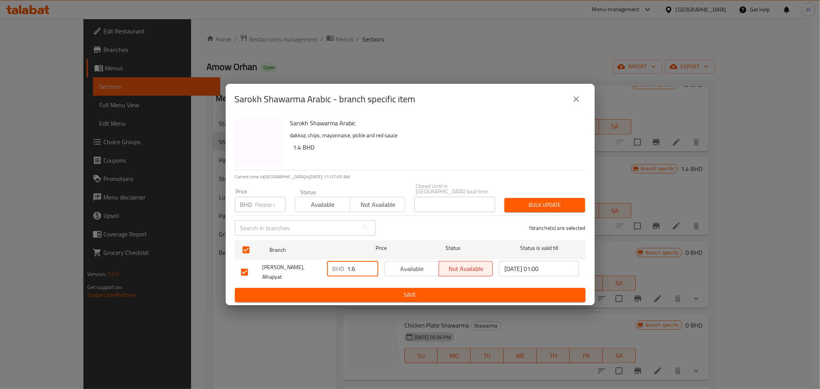
type input "1.6"
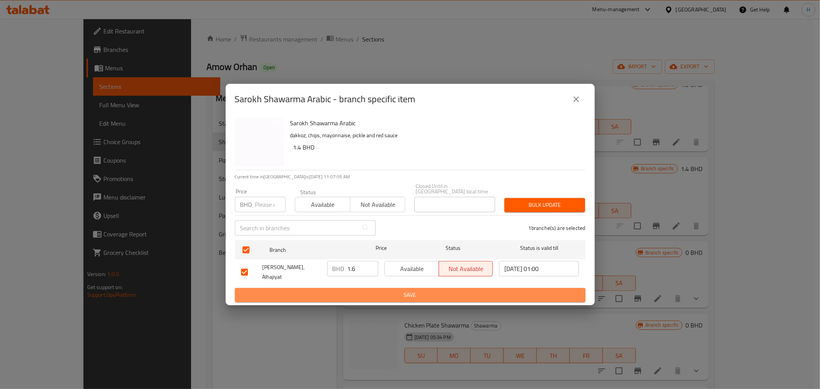
click at [356, 288] on button "Save" at bounding box center [410, 295] width 351 height 14
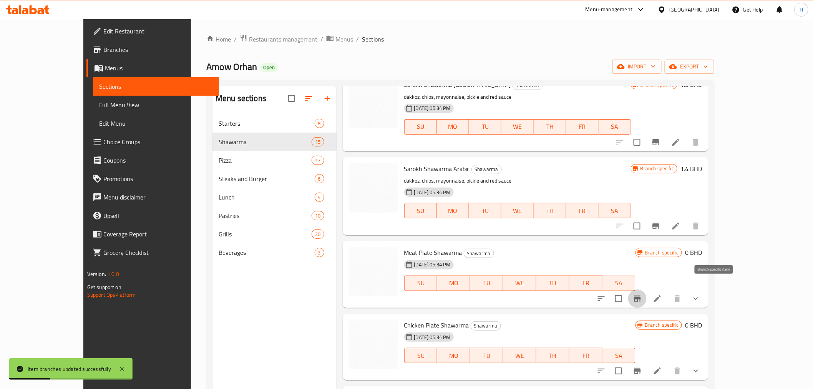
click at [642, 294] on icon "Branch-specific-item" at bounding box center [637, 298] width 9 height 9
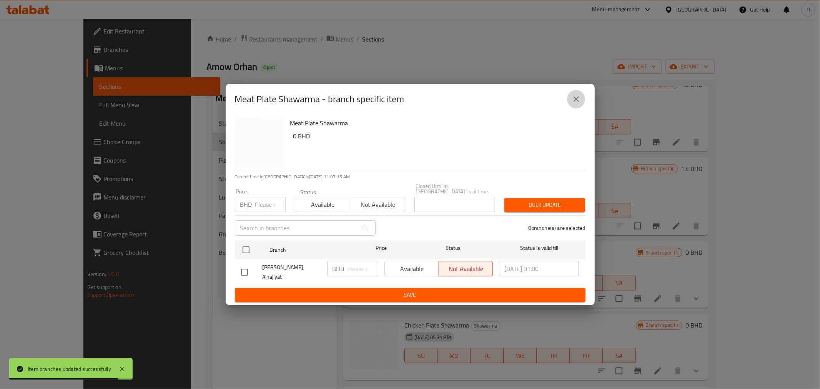
click at [579, 104] on icon "close" at bounding box center [576, 99] width 9 height 9
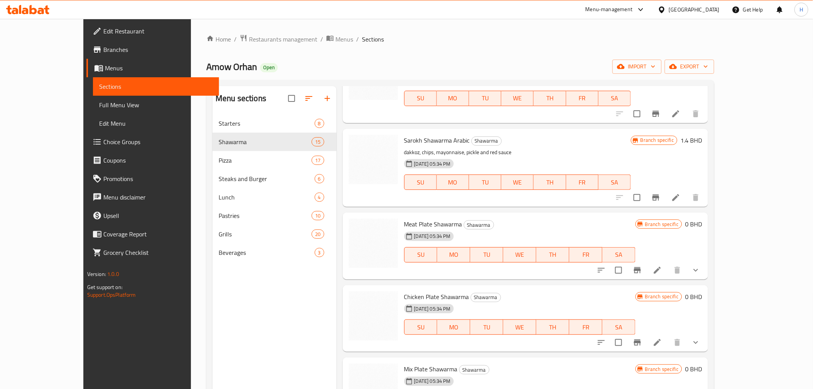
scroll to position [769, 0]
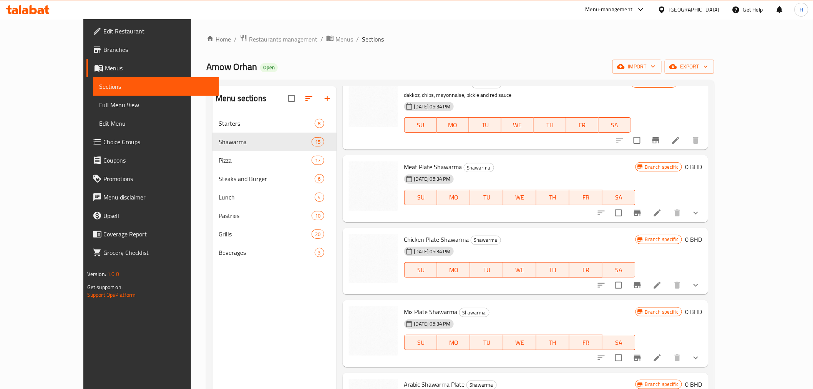
click at [701, 208] on icon "show more" at bounding box center [696, 212] width 9 height 9
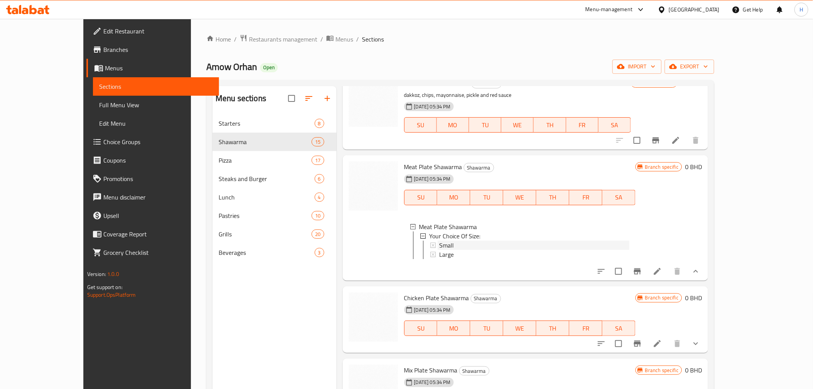
click at [439, 241] on span "Small" at bounding box center [446, 245] width 15 height 9
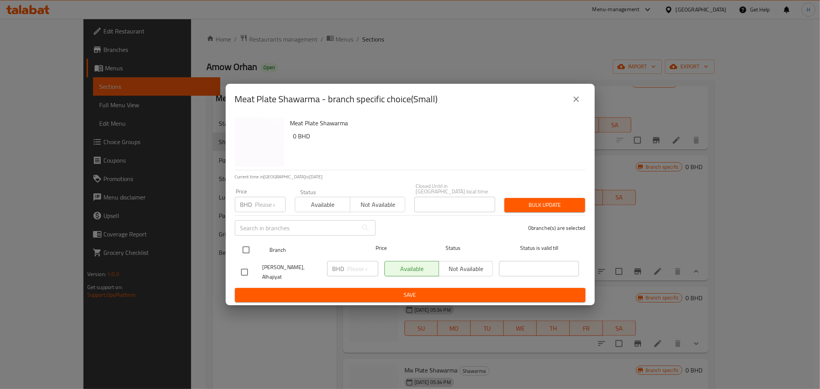
click at [241, 246] on input "checkbox" at bounding box center [246, 250] width 16 height 16
checkbox input "true"
click at [577, 102] on icon "close" at bounding box center [576, 99] width 9 height 9
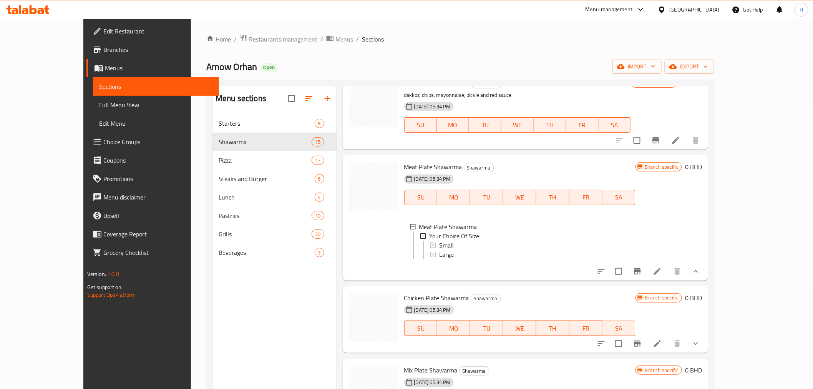
click at [439, 241] on span "Small" at bounding box center [446, 245] width 15 height 9
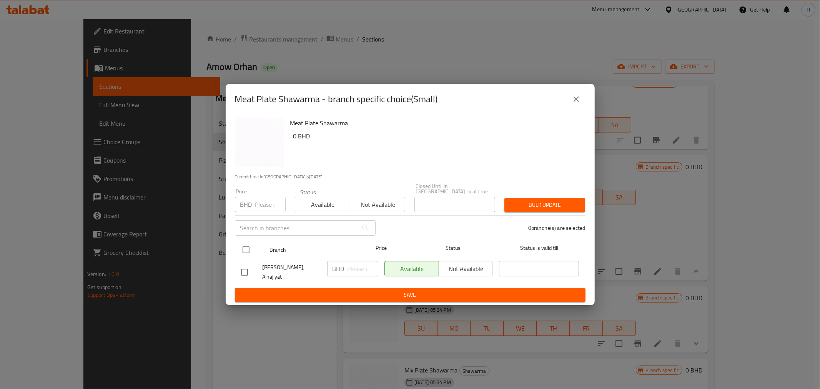
click at [244, 243] on input "checkbox" at bounding box center [246, 250] width 16 height 16
checkbox input "true"
click at [351, 267] on input "number" at bounding box center [362, 268] width 31 height 15
type input "2.1"
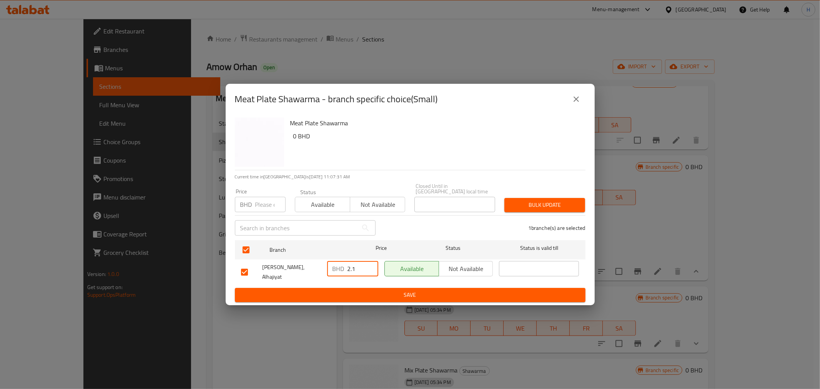
click at [349, 290] on span "Save" at bounding box center [410, 295] width 338 height 10
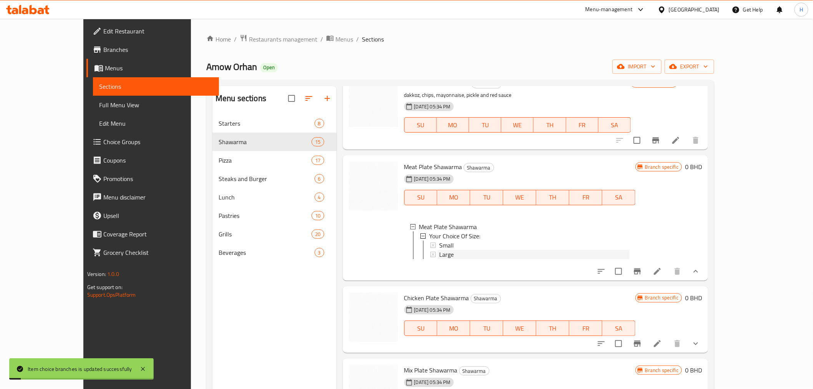
click at [439, 250] on span "Large" at bounding box center [446, 254] width 15 height 9
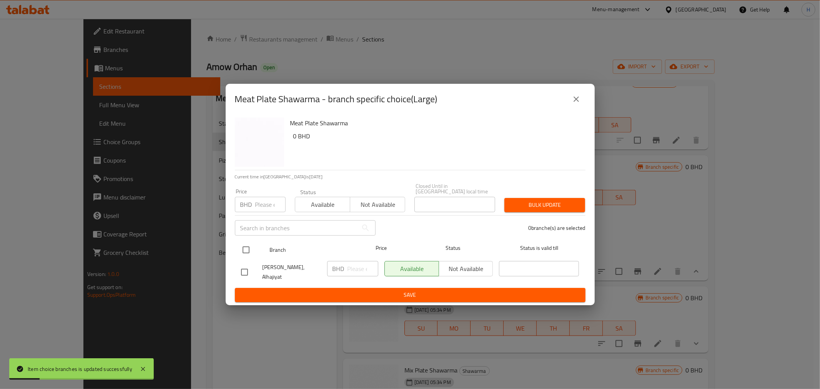
click at [247, 249] on input "checkbox" at bounding box center [246, 250] width 16 height 16
checkbox input "true"
click at [355, 274] on input "number" at bounding box center [362, 268] width 31 height 15
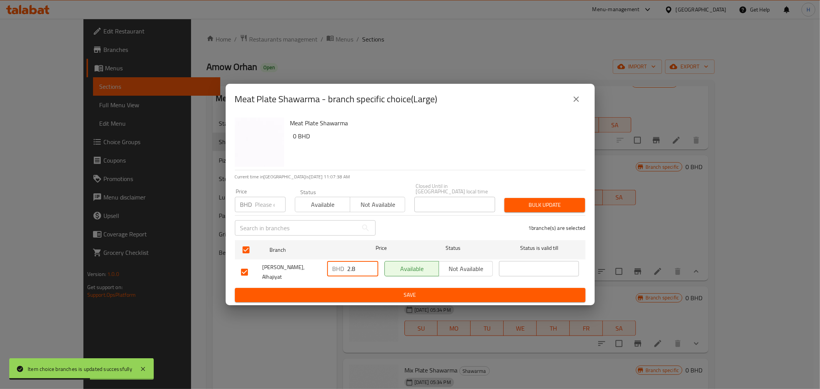
type input "2.8"
click at [321, 290] on span "Save" at bounding box center [410, 295] width 338 height 10
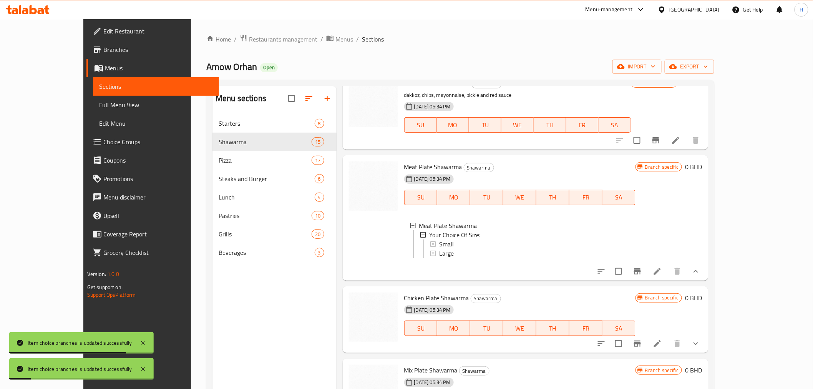
scroll to position [860, 0]
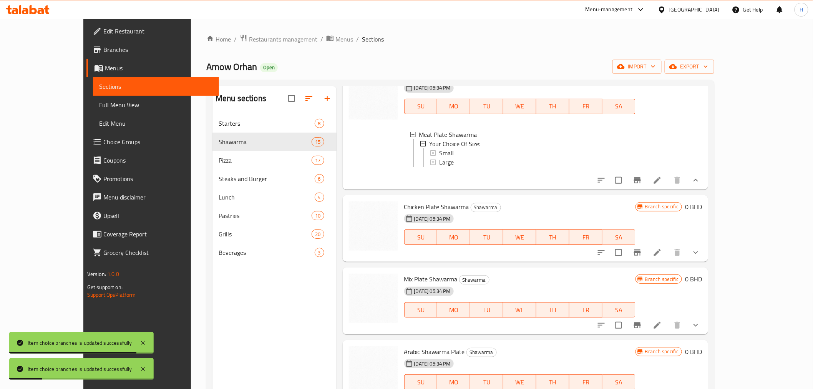
click at [705, 251] on button "show more" at bounding box center [696, 252] width 18 height 18
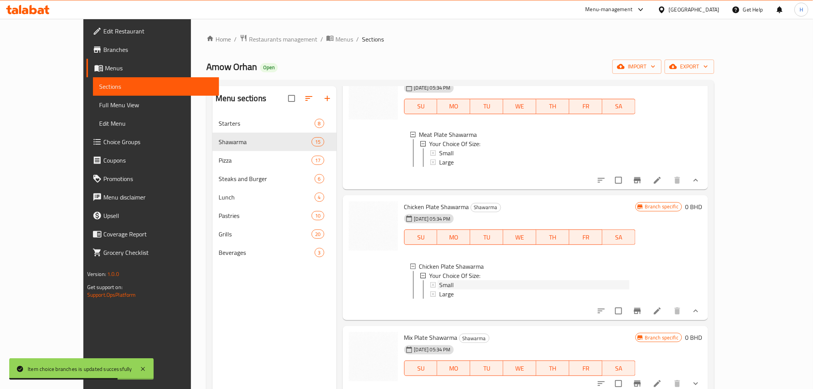
click at [439, 281] on span "Small" at bounding box center [446, 284] width 15 height 9
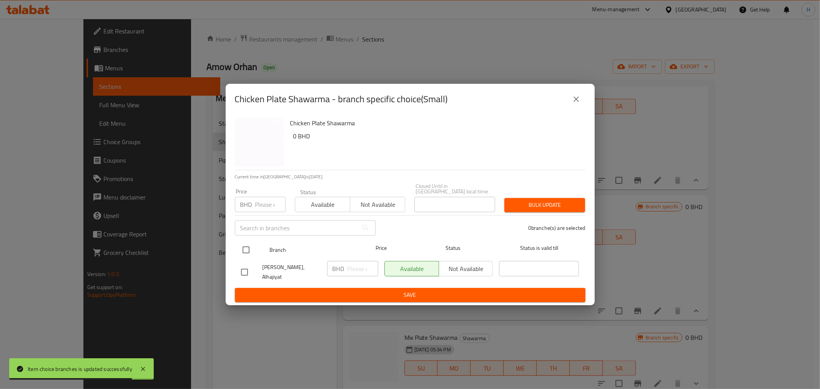
click at [251, 248] on input "checkbox" at bounding box center [246, 250] width 16 height 16
checkbox input "true"
click at [354, 269] on input "number" at bounding box center [362, 268] width 31 height 15
type input "2"
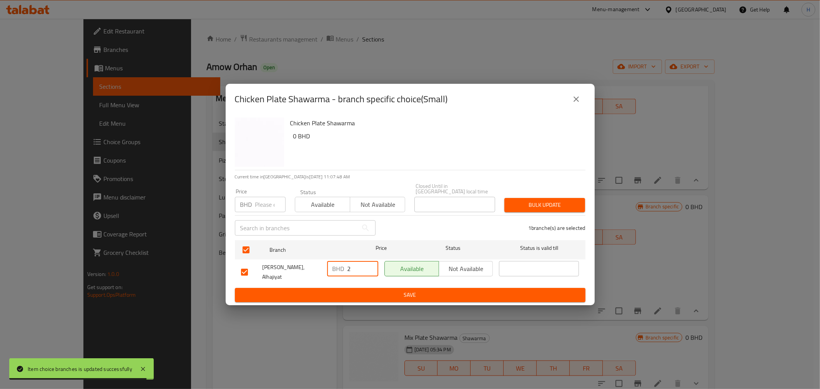
click at [349, 290] on span "Save" at bounding box center [410, 295] width 338 height 10
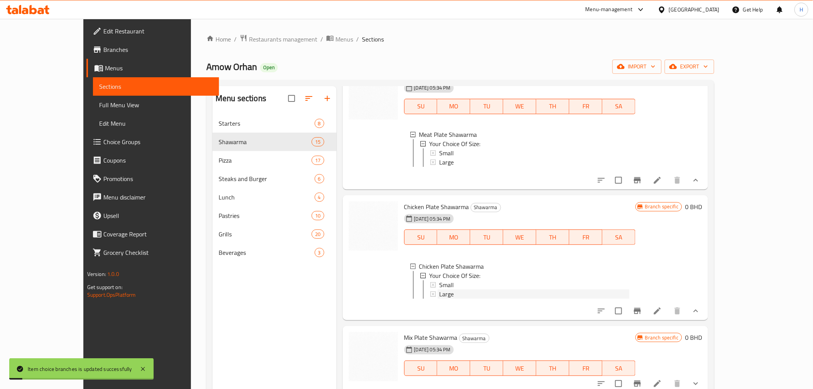
click at [439, 291] on span "Large" at bounding box center [446, 293] width 15 height 9
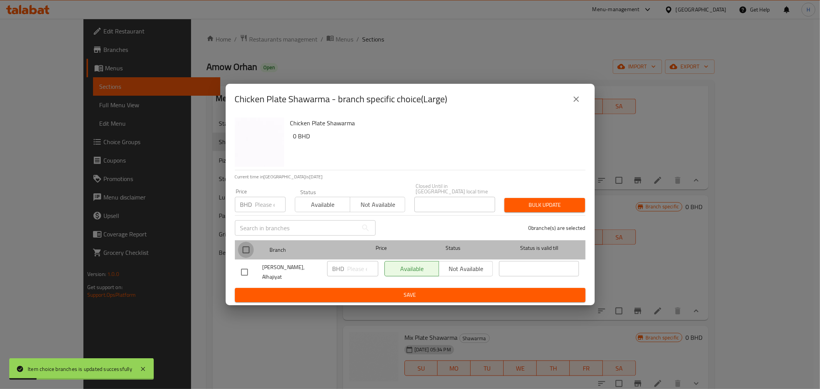
drag, startPoint x: 246, startPoint y: 250, endPoint x: 353, endPoint y: 268, distance: 108.0
click at [250, 250] on input "checkbox" at bounding box center [246, 250] width 16 height 16
checkbox input "true"
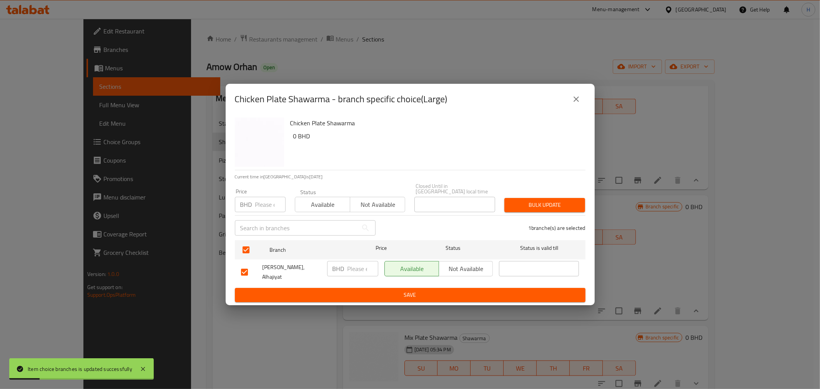
click at [357, 268] on input "number" at bounding box center [362, 268] width 31 height 15
type input "2.6"
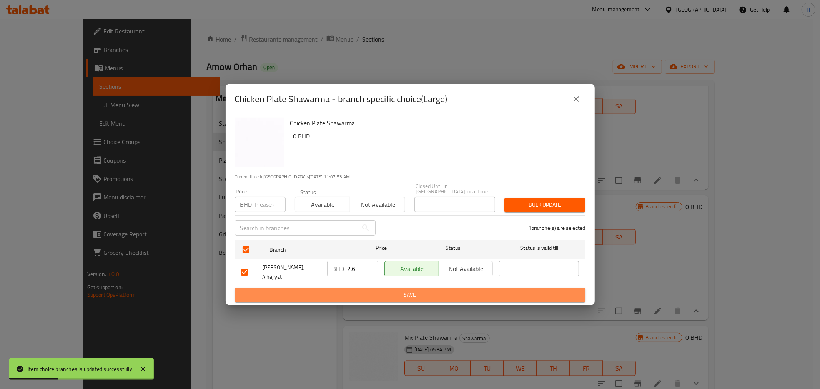
click at [359, 290] on span "Save" at bounding box center [410, 295] width 338 height 10
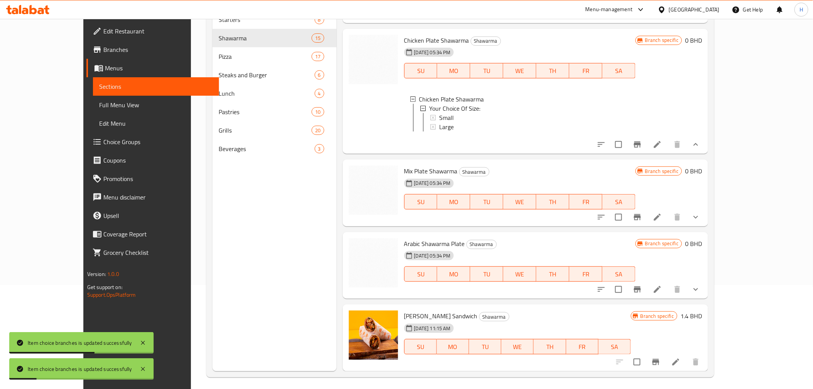
scroll to position [108, 0]
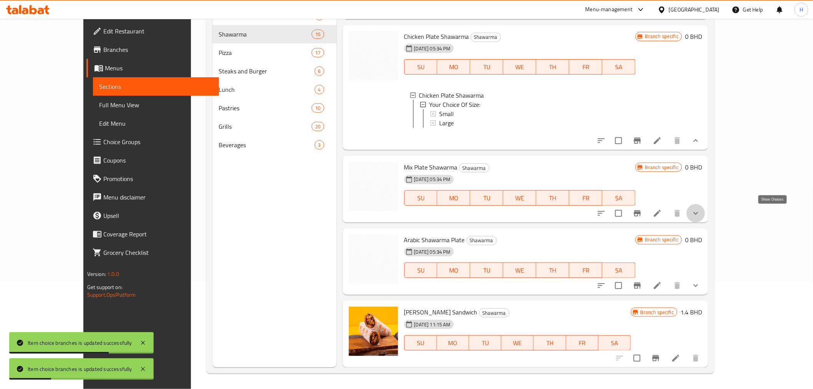
click at [701, 214] on icon "show more" at bounding box center [696, 213] width 9 height 9
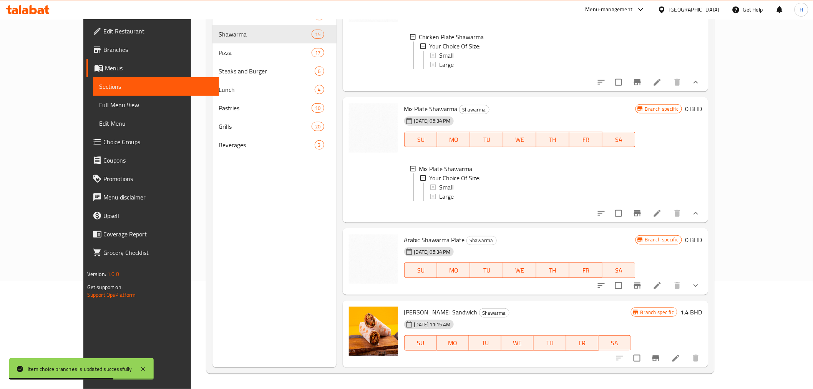
scroll to position [990, 0]
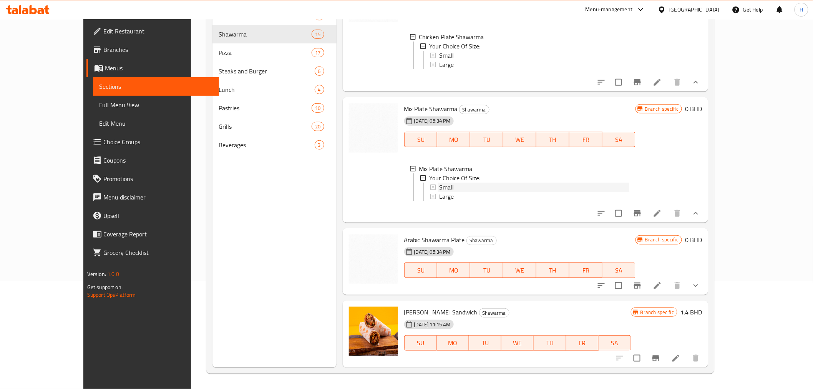
click at [439, 183] on span "Small" at bounding box center [446, 187] width 15 height 9
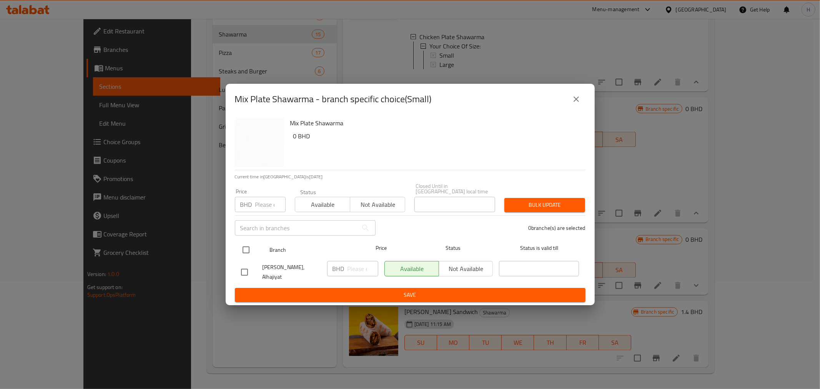
click at [248, 252] on input "checkbox" at bounding box center [246, 250] width 16 height 16
checkbox input "true"
click at [354, 272] on input "number" at bounding box center [362, 268] width 31 height 15
type input "2.1"
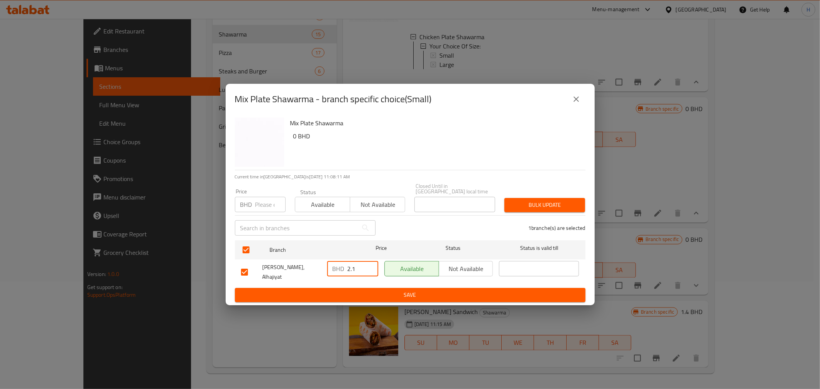
click at [344, 290] on span "Save" at bounding box center [410, 295] width 338 height 10
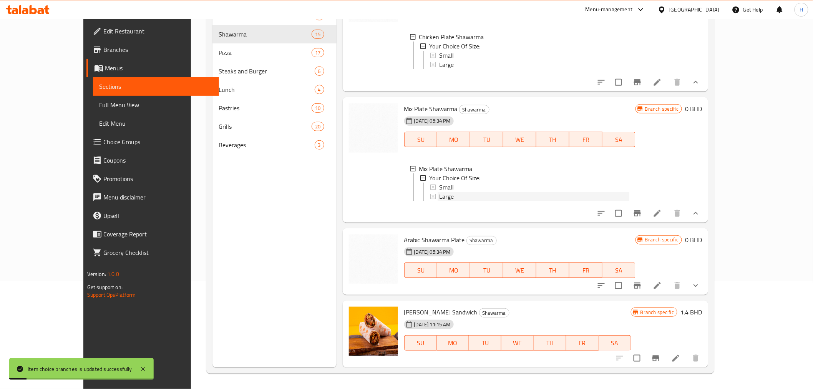
click at [439, 192] on div "Large" at bounding box center [534, 196] width 190 height 9
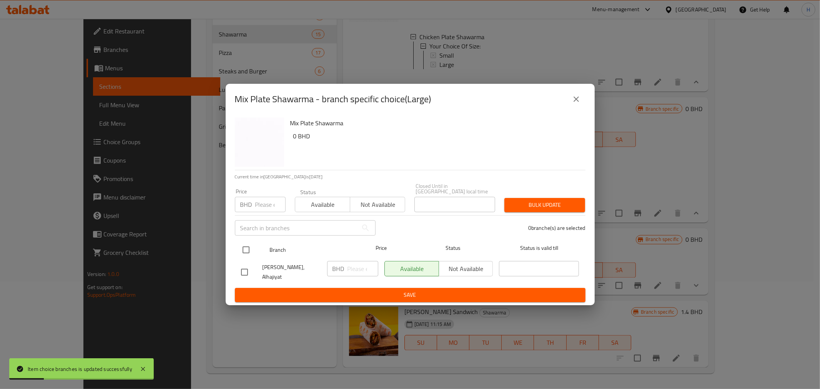
click at [248, 251] on input "checkbox" at bounding box center [246, 250] width 16 height 16
checkbox input "true"
click at [352, 266] on input "number" at bounding box center [362, 268] width 31 height 15
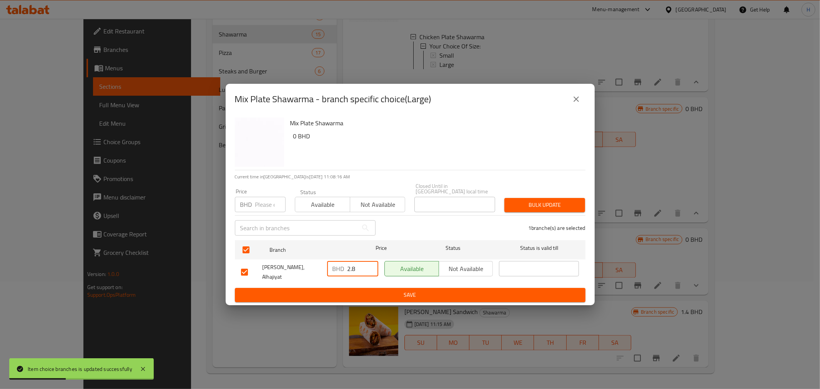
type input "2.8"
click at [345, 291] on span "Save" at bounding box center [410, 295] width 338 height 10
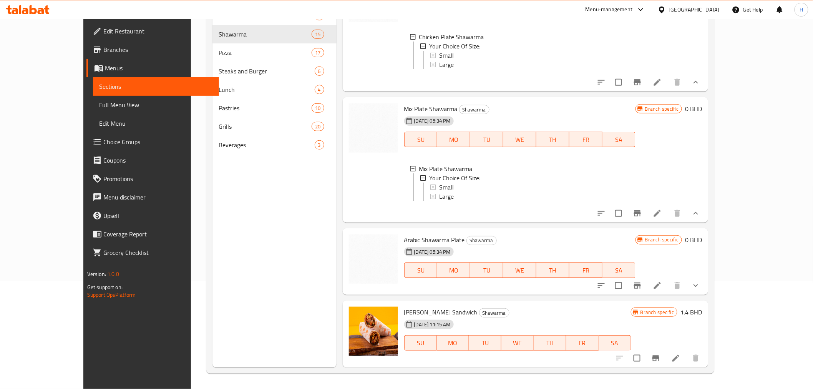
click at [439, 192] on span "Large" at bounding box center [446, 196] width 15 height 9
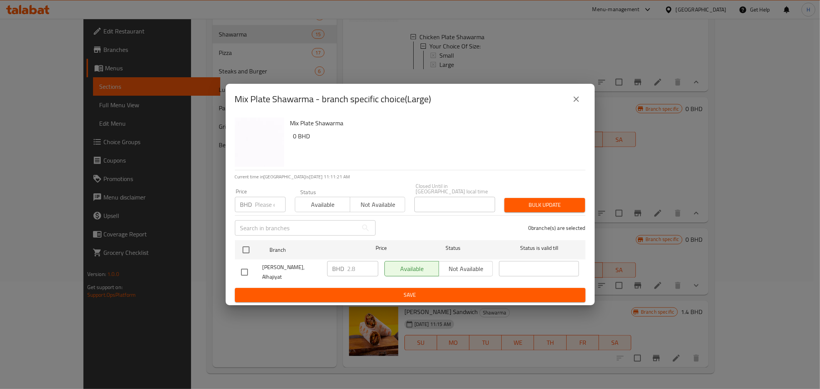
click at [575, 104] on icon "close" at bounding box center [576, 99] width 9 height 9
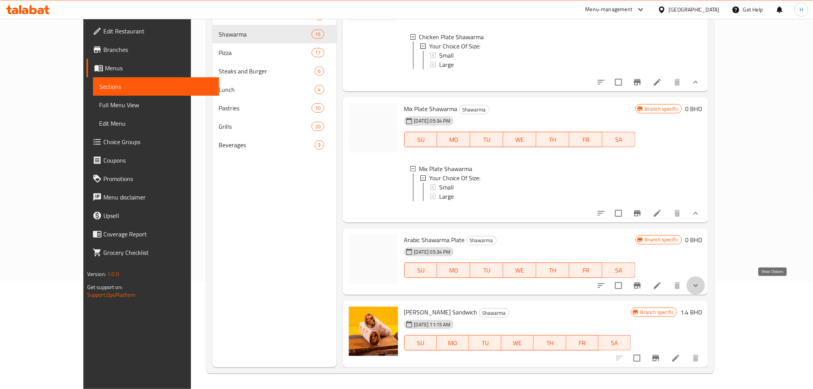
click at [701, 286] on icon "show more" at bounding box center [696, 285] width 9 height 9
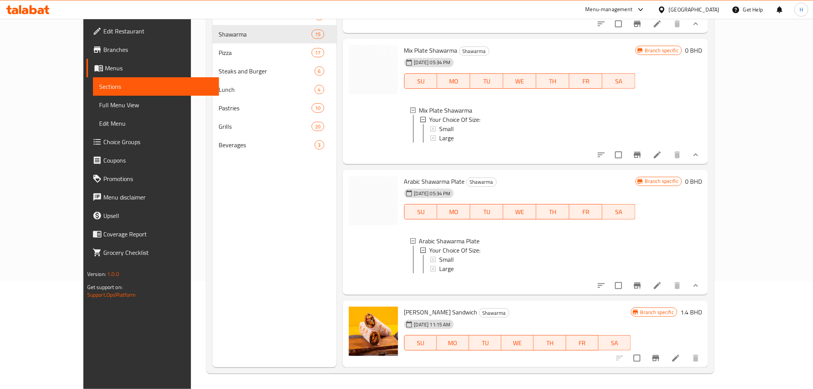
scroll to position [1055, 0]
click at [439, 255] on span "Small" at bounding box center [446, 259] width 15 height 9
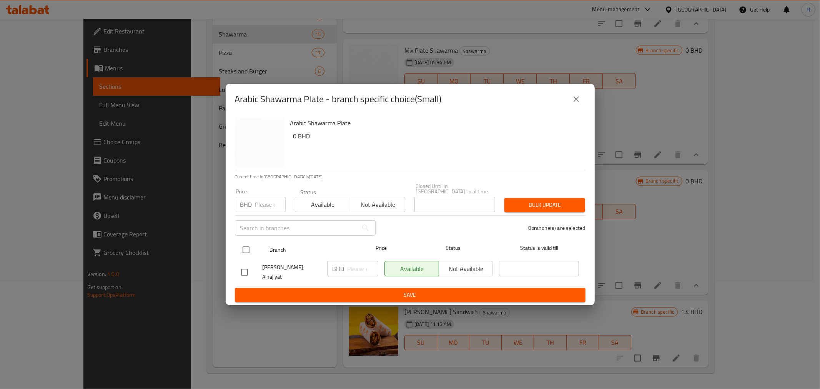
click at [244, 251] on input "checkbox" at bounding box center [246, 250] width 16 height 16
checkbox input "true"
click at [357, 271] on input "number" at bounding box center [362, 268] width 31 height 15
type input "2.1"
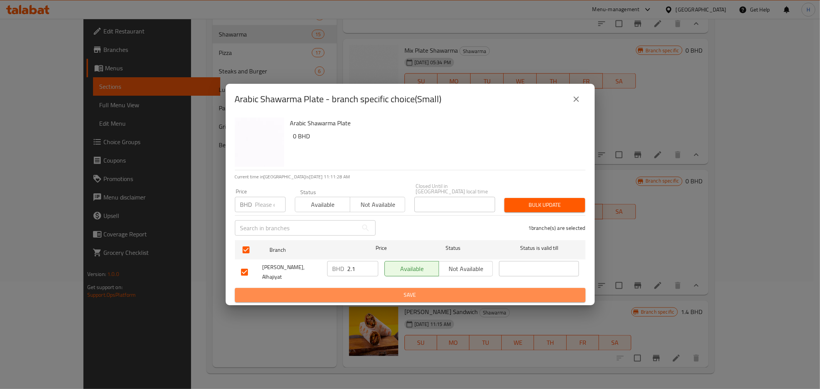
click at [342, 290] on span "Save" at bounding box center [410, 295] width 338 height 10
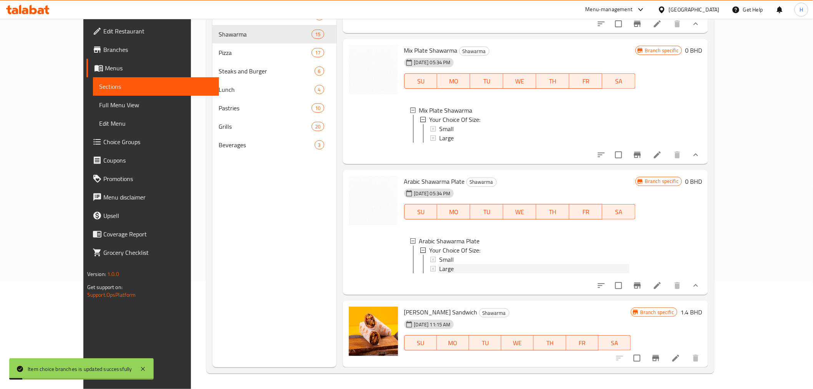
click at [439, 264] on span "Large" at bounding box center [446, 268] width 15 height 9
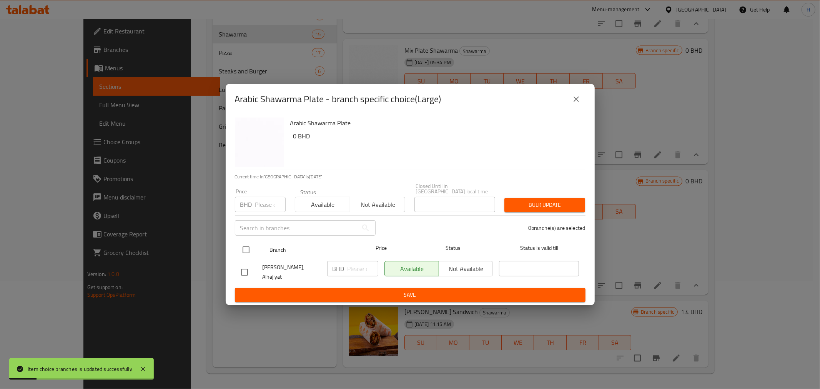
click at [241, 250] on input "checkbox" at bounding box center [246, 250] width 16 height 16
checkbox input "true"
click at [360, 268] on input "number" at bounding box center [362, 268] width 31 height 15
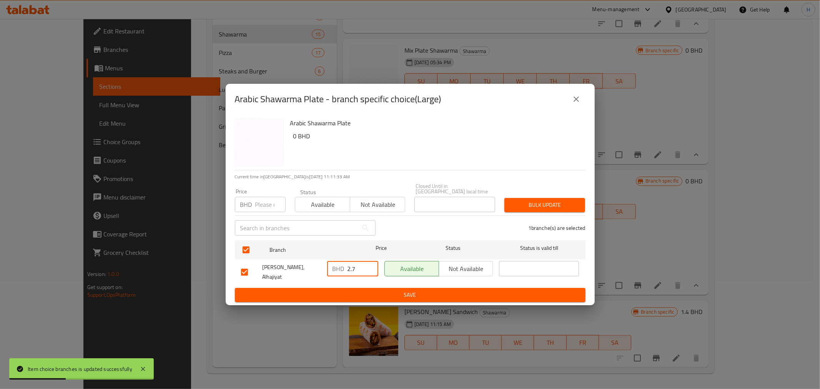
type input "2.7"
click at [347, 290] on span "Save" at bounding box center [410, 295] width 338 height 10
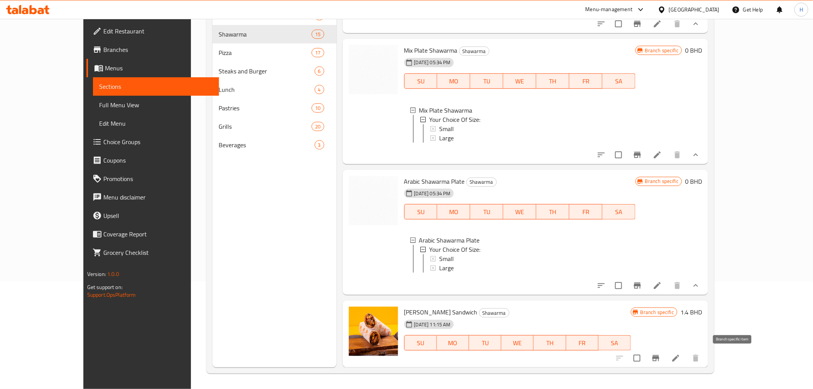
click at [660, 357] on icon "Branch-specific-item" at bounding box center [656, 358] width 7 height 6
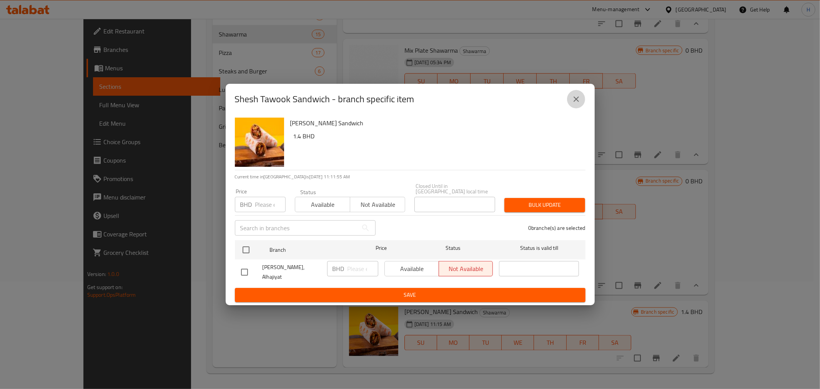
click at [579, 101] on icon "close" at bounding box center [576, 99] width 9 height 9
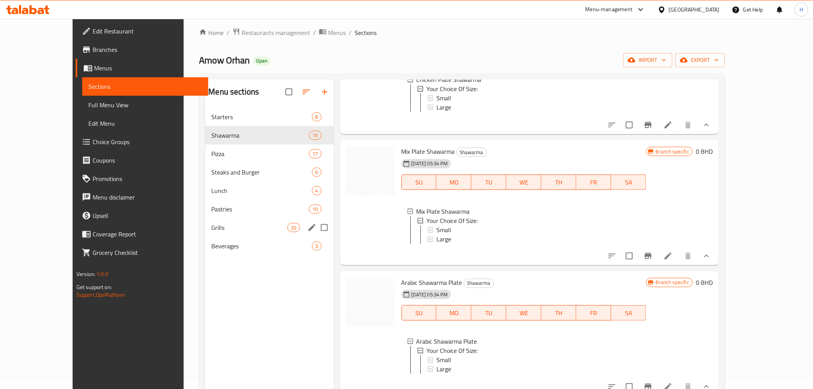
scroll to position [0, 0]
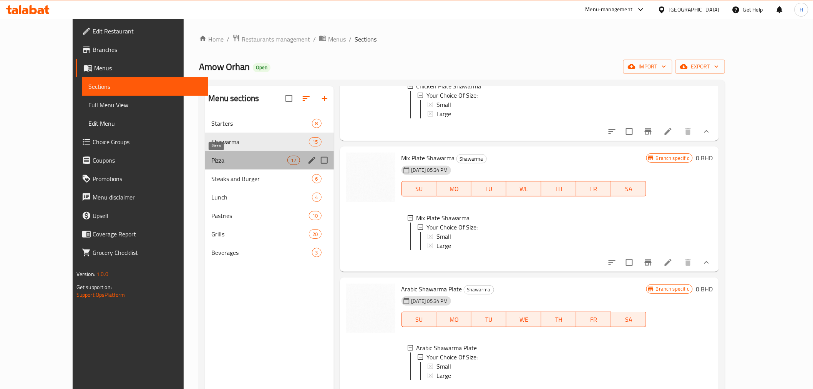
click at [211, 157] on span "Pizza" at bounding box center [249, 160] width 76 height 9
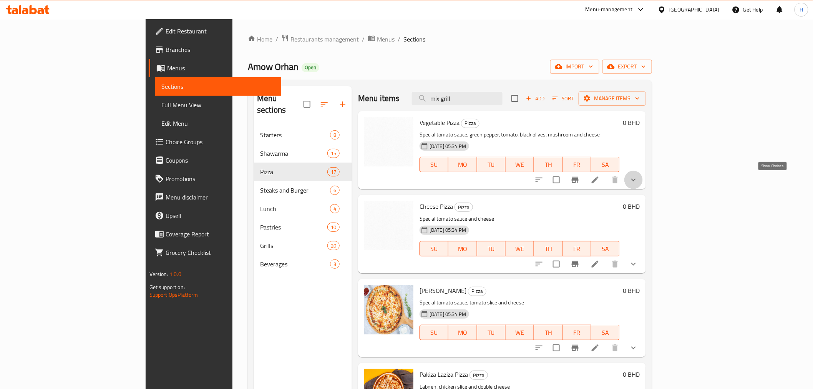
click at [638, 181] on icon "show more" at bounding box center [633, 179] width 9 height 9
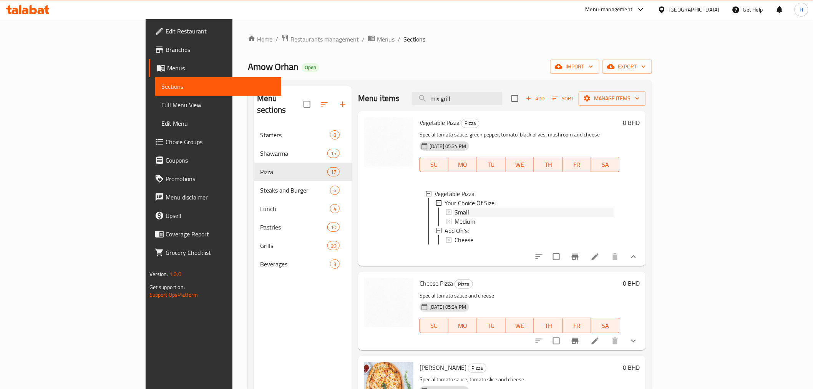
click at [455, 208] on span "Small" at bounding box center [462, 212] width 15 height 9
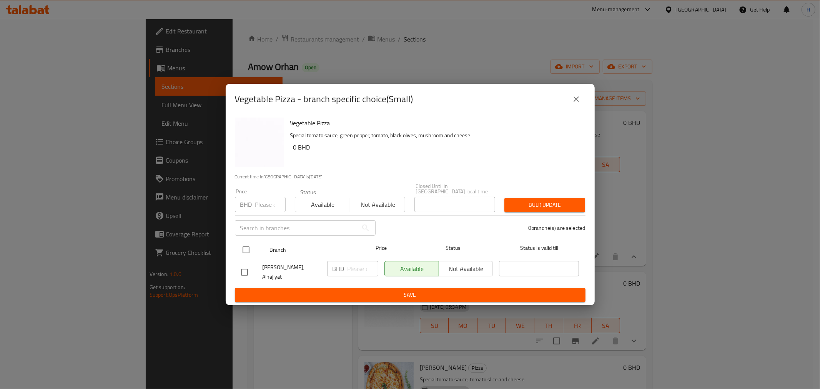
click at [244, 250] on input "checkbox" at bounding box center [246, 250] width 16 height 16
checkbox input "true"
click at [352, 268] on input "number" at bounding box center [362, 268] width 31 height 15
type input "1.6"
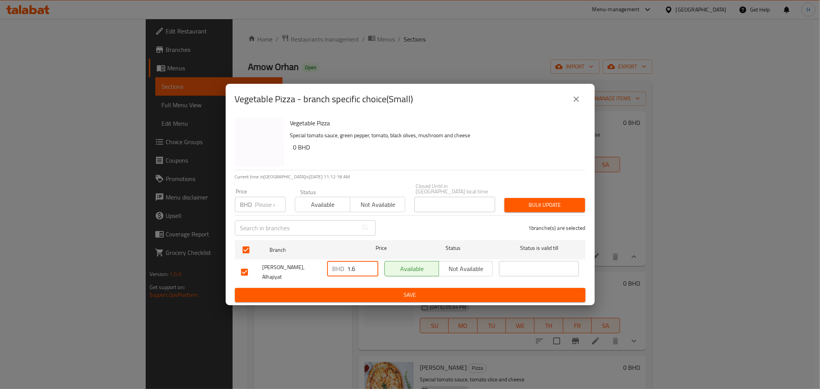
click at [354, 290] on span "Save" at bounding box center [410, 295] width 338 height 10
click at [576, 102] on icon "close" at bounding box center [576, 98] width 5 height 5
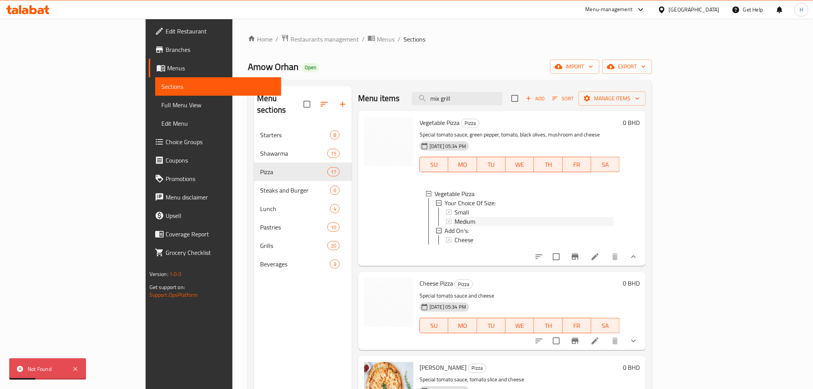
click at [455, 221] on span "Medium" at bounding box center [465, 221] width 21 height 9
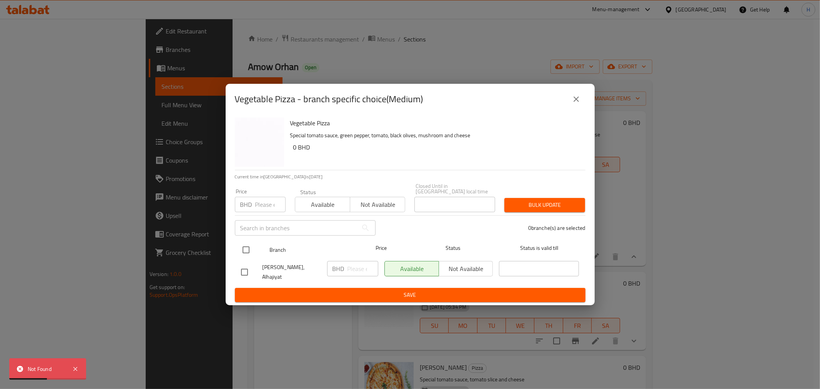
click at [241, 253] on input "checkbox" at bounding box center [246, 250] width 16 height 16
checkbox input "true"
click at [355, 266] on input "number" at bounding box center [362, 268] width 31 height 15
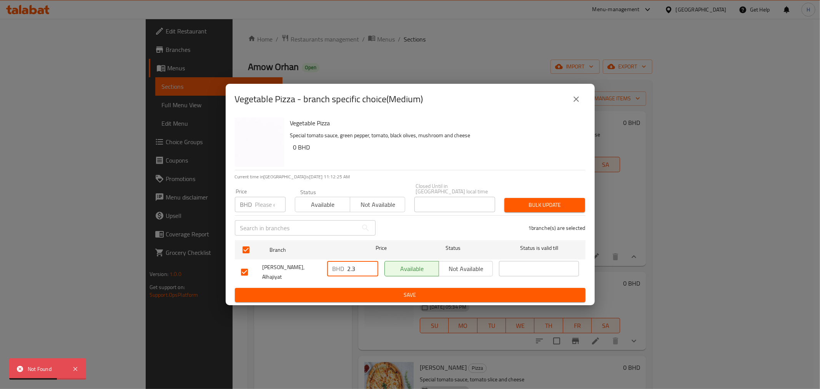
type input "2.3"
click at [342, 291] on span "Save" at bounding box center [410, 295] width 338 height 10
click at [577, 104] on icon "close" at bounding box center [576, 99] width 9 height 9
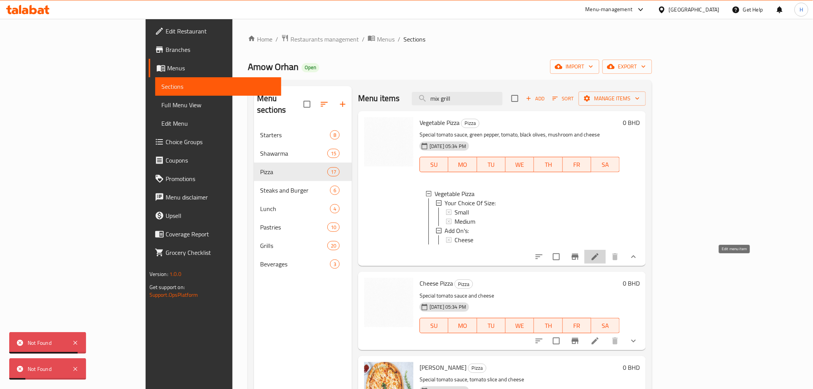
click at [600, 261] on icon at bounding box center [595, 256] width 9 height 9
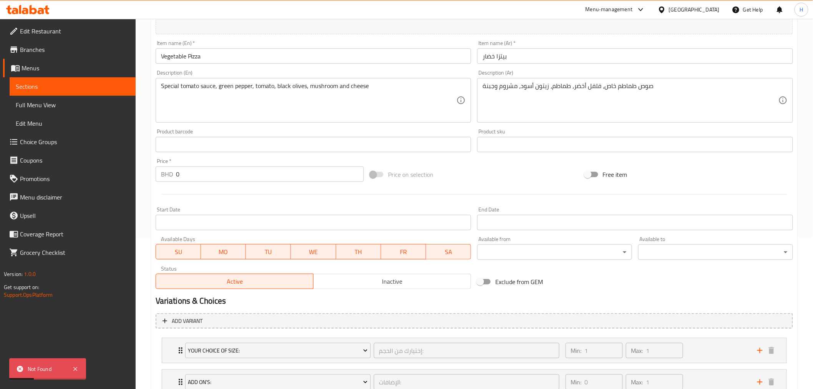
scroll to position [209, 0]
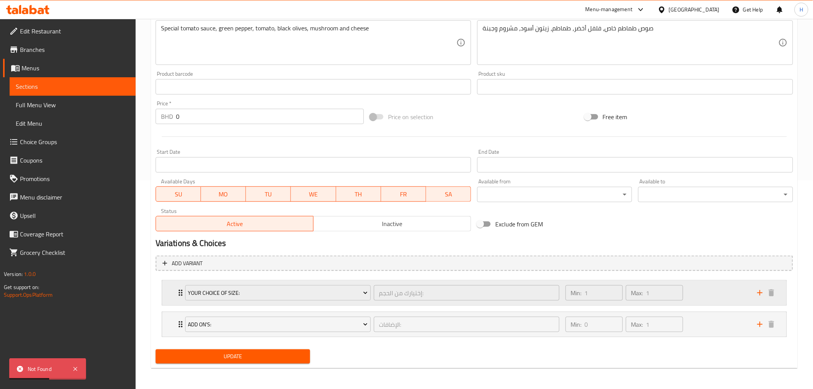
click at [176, 291] on icon "Expand" at bounding box center [180, 292] width 9 height 9
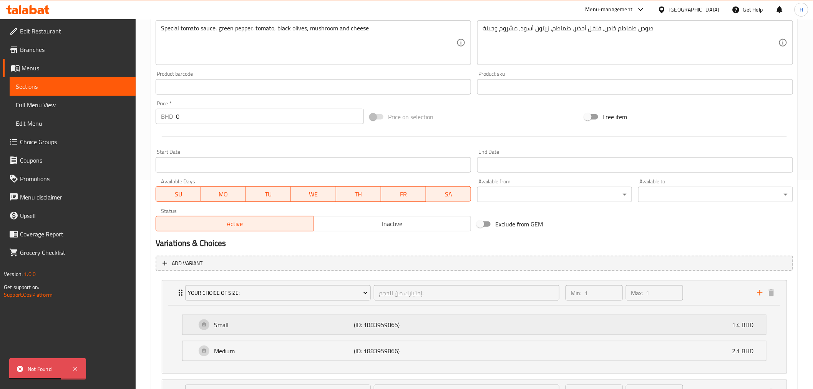
click at [685, 320] on div "Small (ID: 1883959865) 1.4 BHD" at bounding box center [476, 324] width 561 height 19
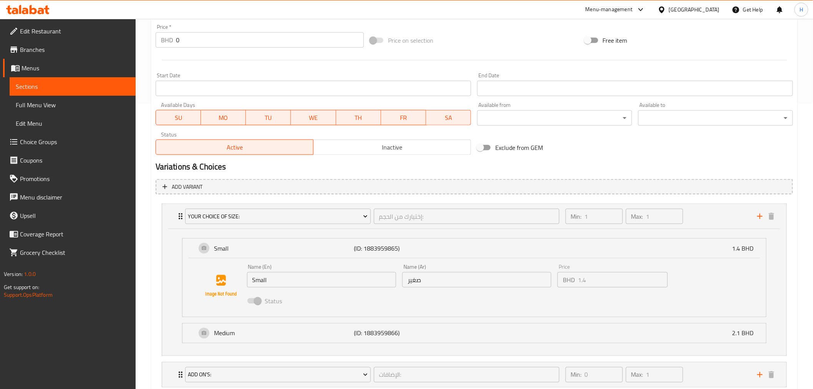
scroll to position [122, 0]
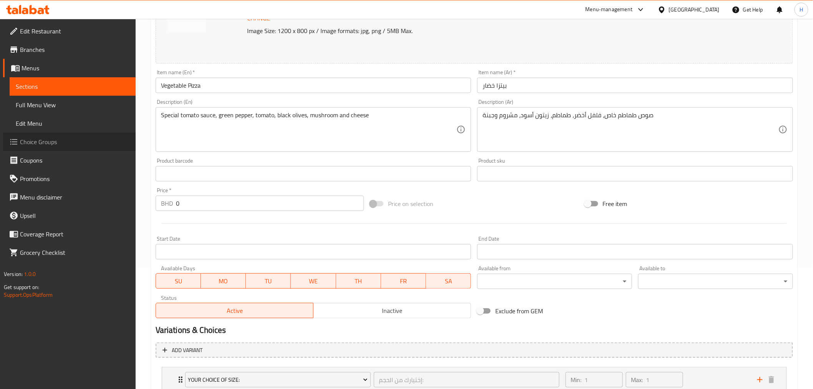
click at [30, 139] on span "Choice Groups" at bounding box center [75, 141] width 110 height 9
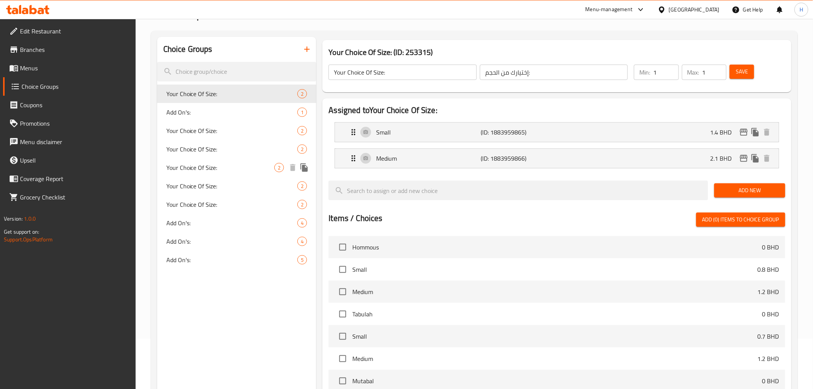
scroll to position [23, 0]
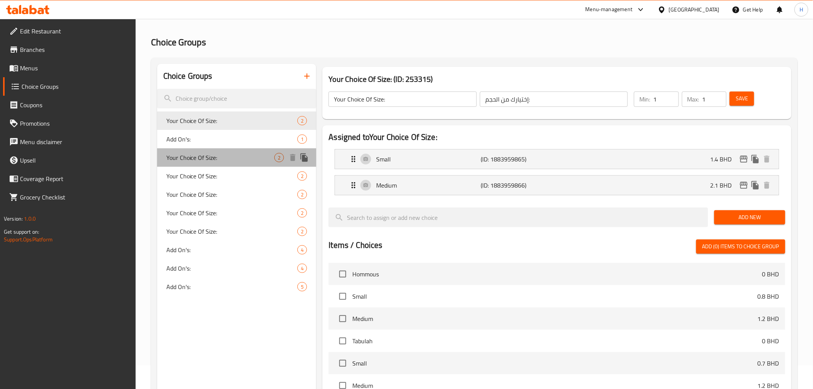
click at [197, 154] on span "Your Choice Of Size:" at bounding box center [220, 157] width 108 height 9
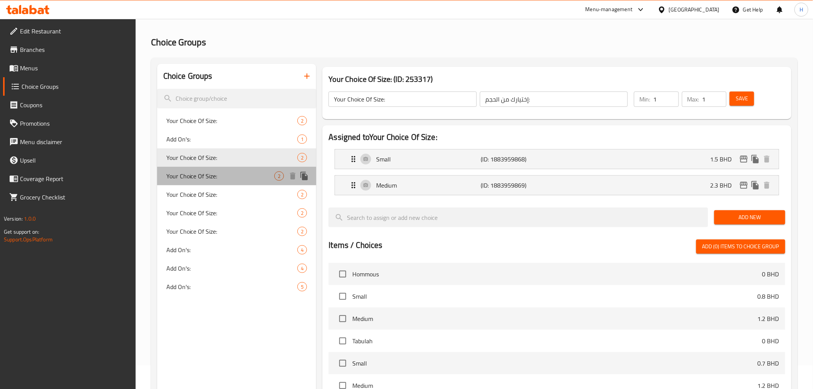
click at [183, 175] on span "Your Choice Of Size:" at bounding box center [220, 175] width 108 height 9
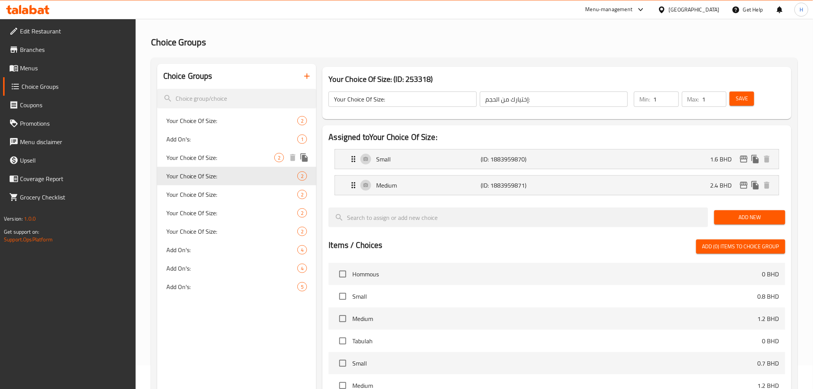
click at [185, 158] on span "Your Choice Of Size:" at bounding box center [220, 157] width 108 height 9
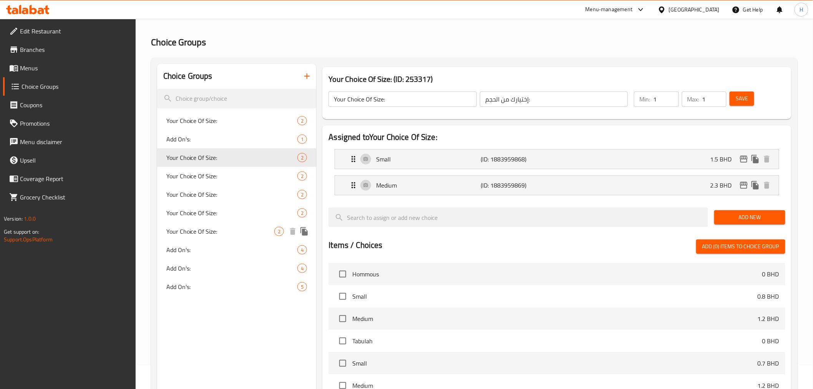
click at [188, 229] on span "Your Choice Of Size:" at bounding box center [220, 231] width 108 height 9
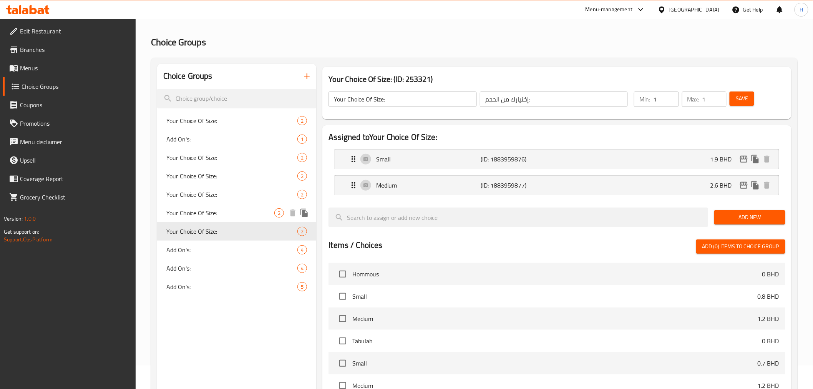
click at [187, 206] on div "Your Choice Of Size: 2" at bounding box center [237, 213] width 160 height 18
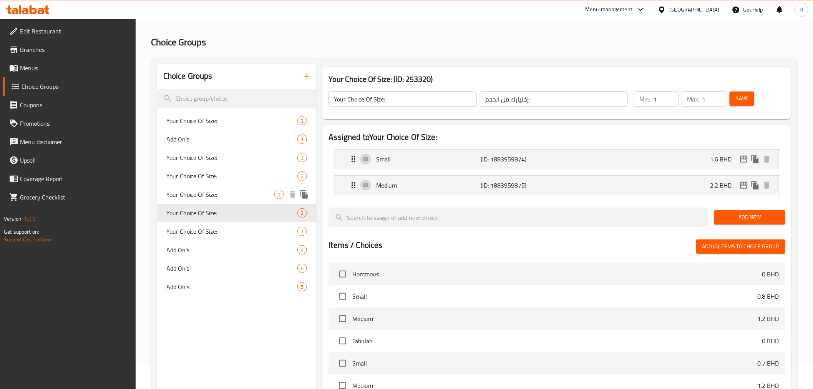
click at [187, 193] on span "Your Choice Of Size:" at bounding box center [220, 194] width 108 height 9
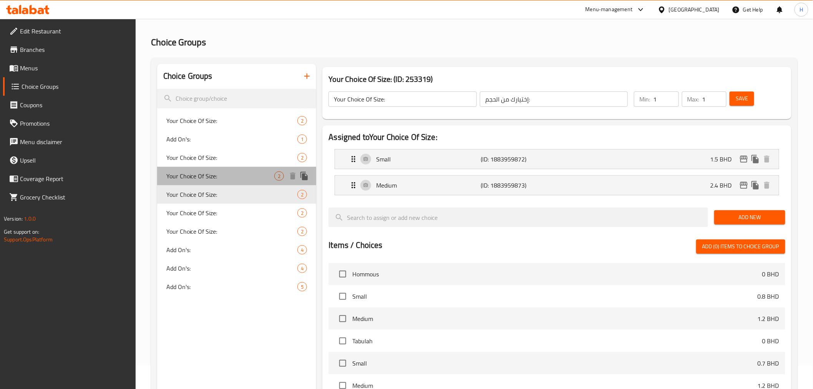
click at [186, 172] on span "Your Choice Of Size:" at bounding box center [220, 175] width 108 height 9
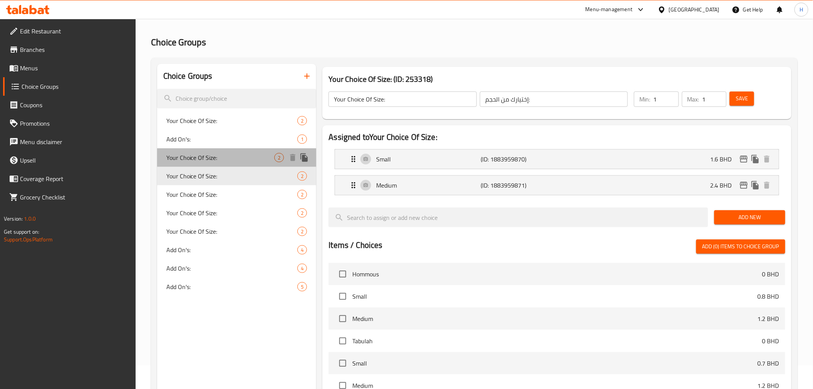
click at [188, 155] on span "Your Choice Of Size:" at bounding box center [220, 157] width 108 height 9
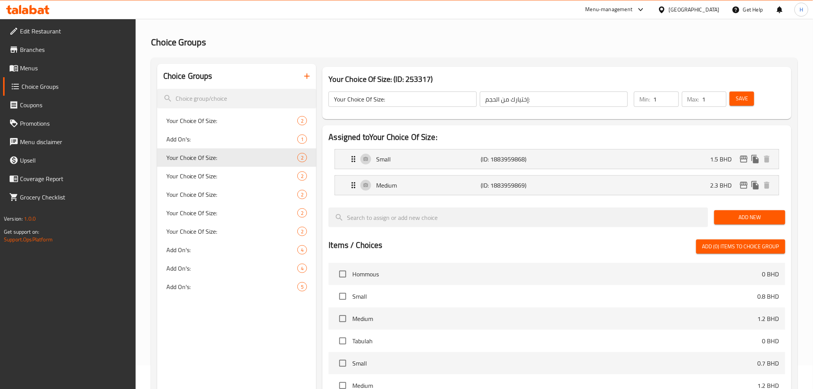
click at [28, 63] on span "Menus" at bounding box center [75, 67] width 110 height 9
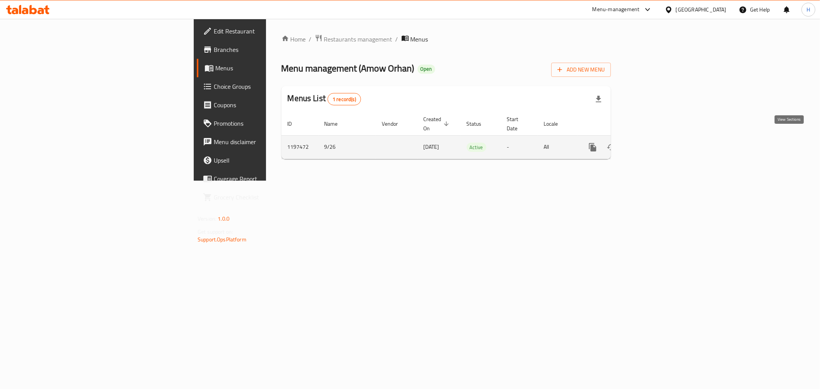
click at [657, 138] on link "enhanced table" at bounding box center [648, 147] width 18 height 18
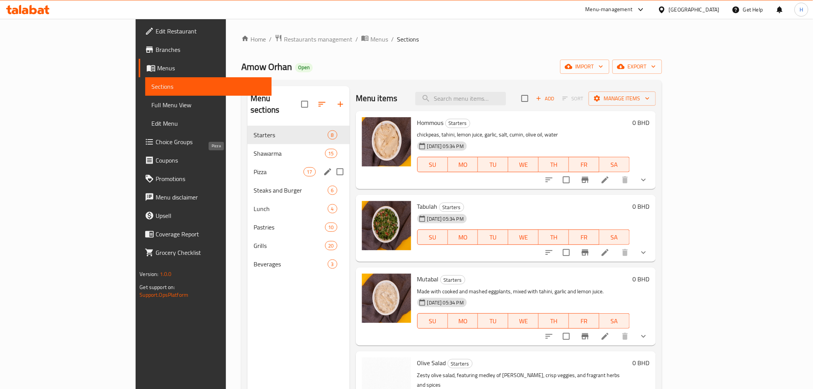
click at [254, 167] on span "Pizza" at bounding box center [279, 171] width 50 height 9
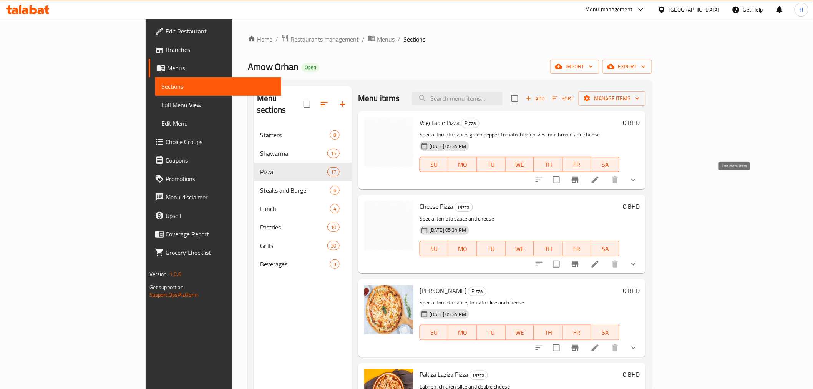
click at [600, 175] on icon at bounding box center [595, 179] width 9 height 9
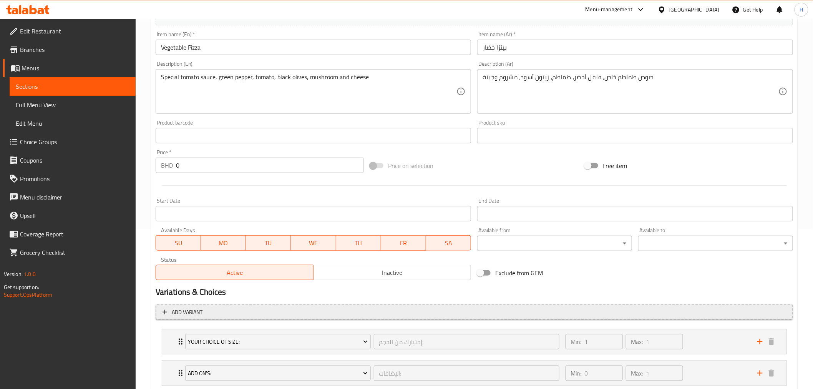
scroll to position [209, 0]
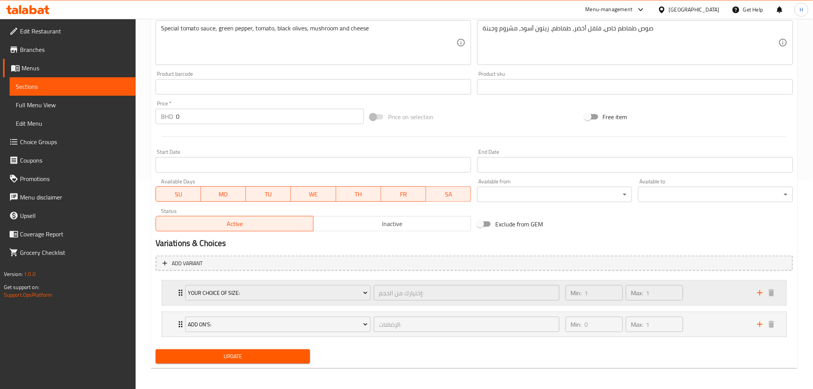
click at [175, 288] on div "Your Choice Of Size: إختيارك من الحجم: ​ Min: 1 ​ Max: 1 ​" at bounding box center [474, 293] width 625 height 25
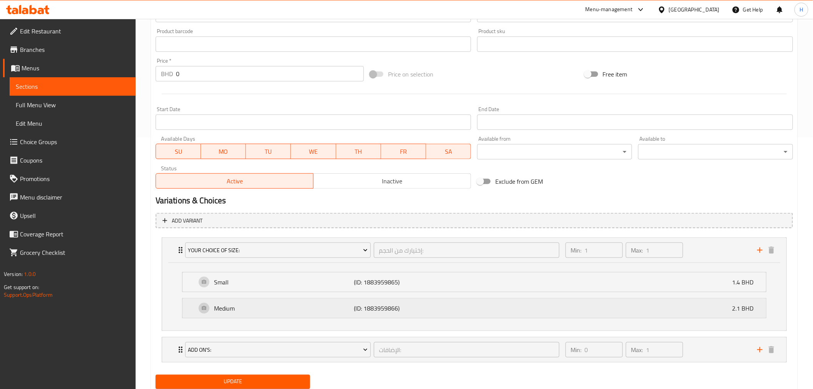
scroll to position [0, 0]
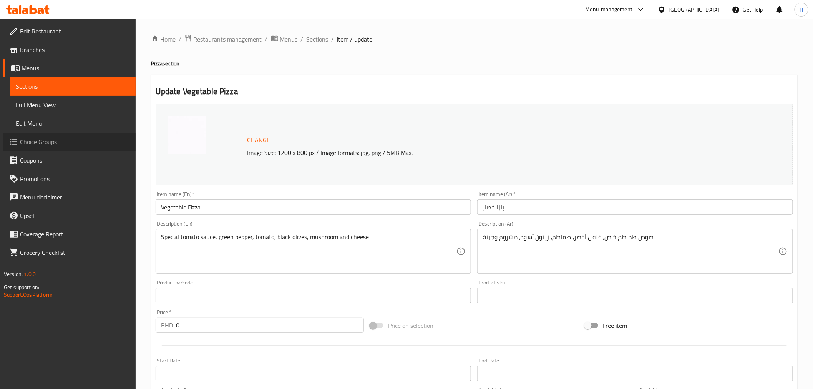
click at [25, 140] on span "Choice Groups" at bounding box center [75, 141] width 110 height 9
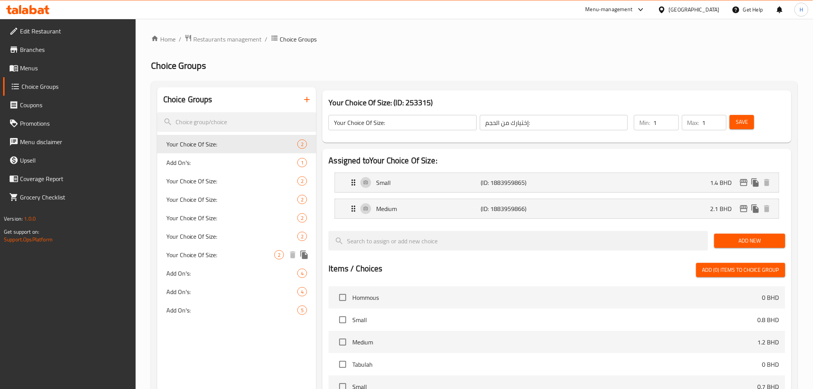
click at [191, 258] on span "Your Choice Of Size:" at bounding box center [220, 254] width 108 height 9
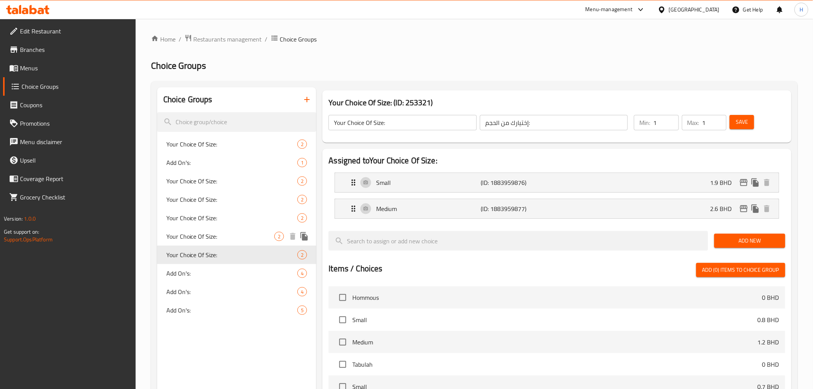
click at [191, 233] on span "Your Choice Of Size:" at bounding box center [220, 236] width 108 height 9
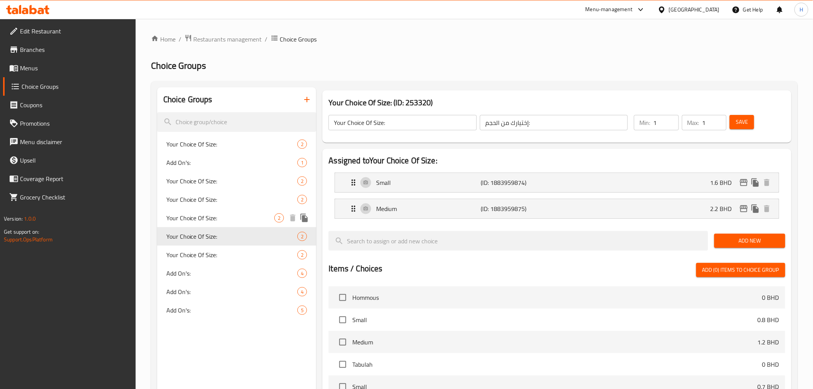
click at [191, 213] on span "Your Choice Of Size:" at bounding box center [220, 217] width 108 height 9
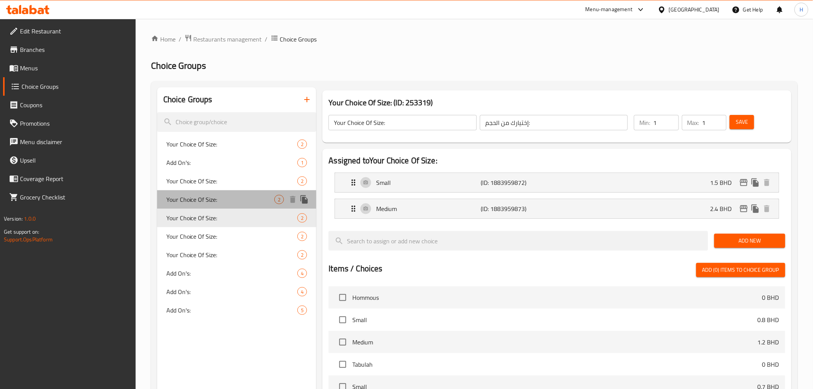
click at [191, 193] on div "Your Choice Of Size: 2" at bounding box center [237, 199] width 160 height 18
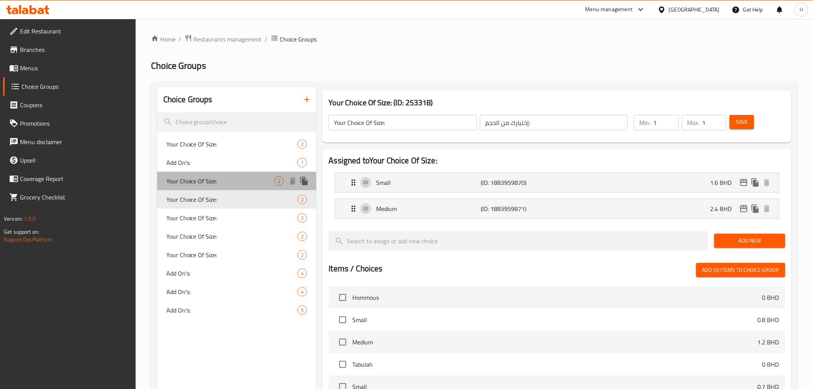
click at [190, 176] on span "Your Choice Of Size:" at bounding box center [220, 180] width 108 height 9
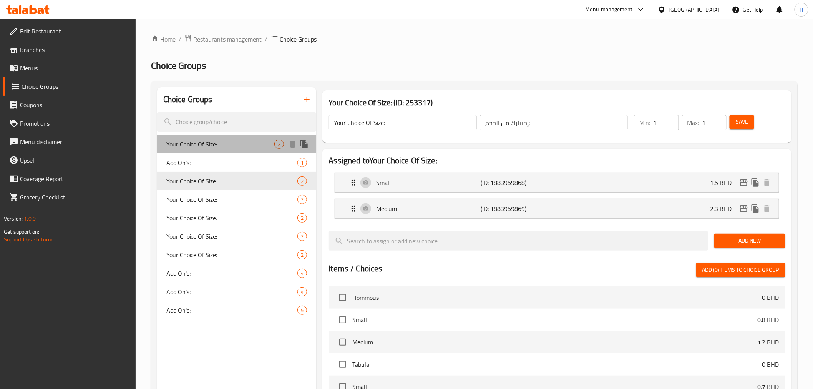
click at [189, 140] on span "Your Choice Of Size:" at bounding box center [220, 144] width 108 height 9
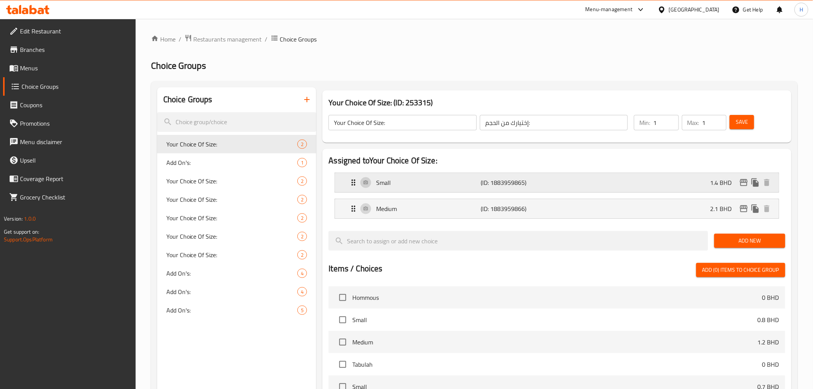
click at [621, 186] on div "Small (ID: 1883959865) 1.4 BHD" at bounding box center [559, 182] width 421 height 19
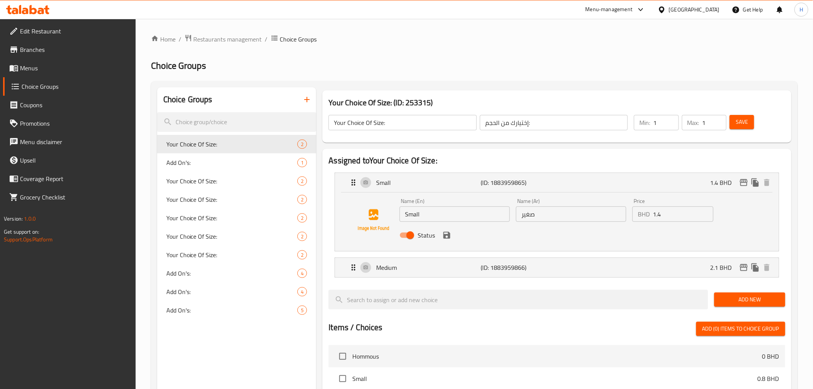
drag, startPoint x: 659, startPoint y: 214, endPoint x: 674, endPoint y: 214, distance: 15.0
click at [674, 214] on input "1.4" at bounding box center [683, 213] width 61 height 15
click at [448, 236] on icon "save" at bounding box center [447, 235] width 7 height 7
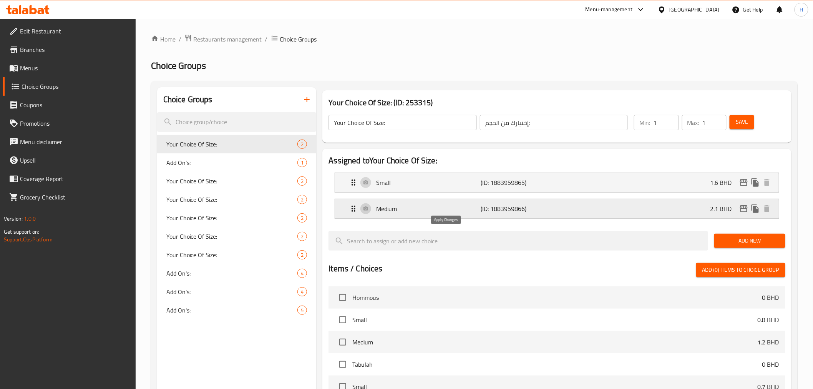
type input "1.6"
click at [648, 217] on div "Medium (ID: 1883959866) 2.1 BHD" at bounding box center [559, 208] width 421 height 19
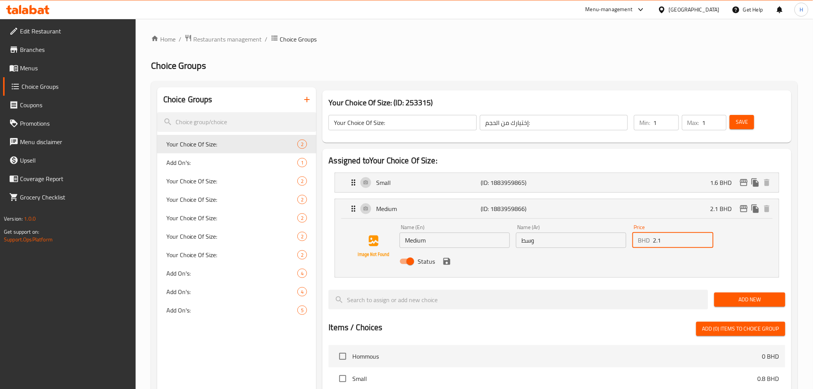
drag, startPoint x: 660, startPoint y: 244, endPoint x: 670, endPoint y: 243, distance: 10.4
click at [669, 243] on input "2.1" at bounding box center [683, 240] width 61 height 15
drag, startPoint x: 659, startPoint y: 237, endPoint x: 666, endPoint y: 241, distance: 7.7
click at [665, 240] on input "2.1" at bounding box center [683, 240] width 61 height 15
click at [448, 264] on icon "save" at bounding box center [447, 261] width 7 height 7
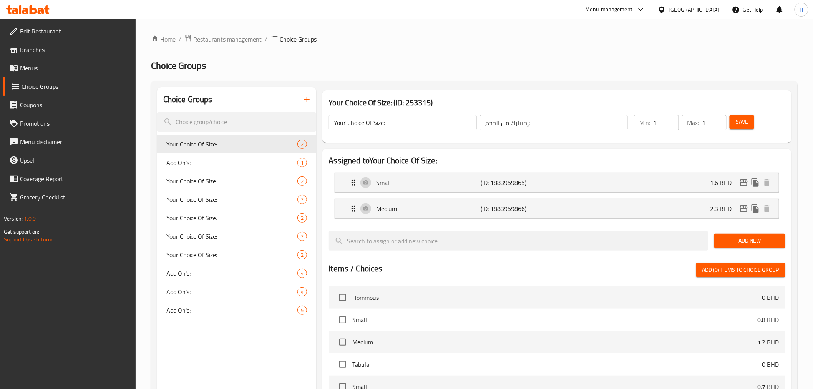
type input "2.3"
click at [747, 125] on span "Save" at bounding box center [742, 122] width 12 height 10
click at [30, 65] on span "Menus" at bounding box center [75, 67] width 110 height 9
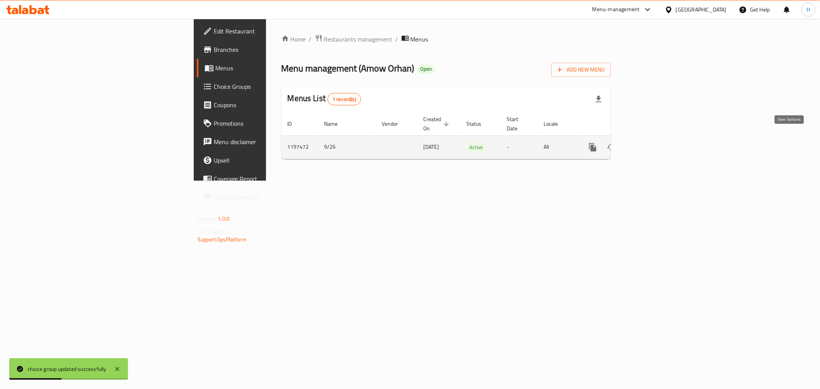
click at [653, 143] on icon "enhanced table" at bounding box center [647, 147] width 9 height 9
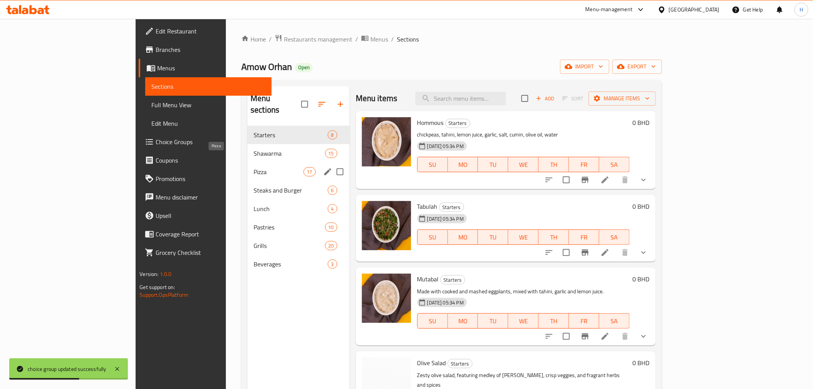
drag, startPoint x: 182, startPoint y: 160, endPoint x: 215, endPoint y: 158, distance: 33.1
click at [254, 167] on span "Pizza" at bounding box center [279, 171] width 50 height 9
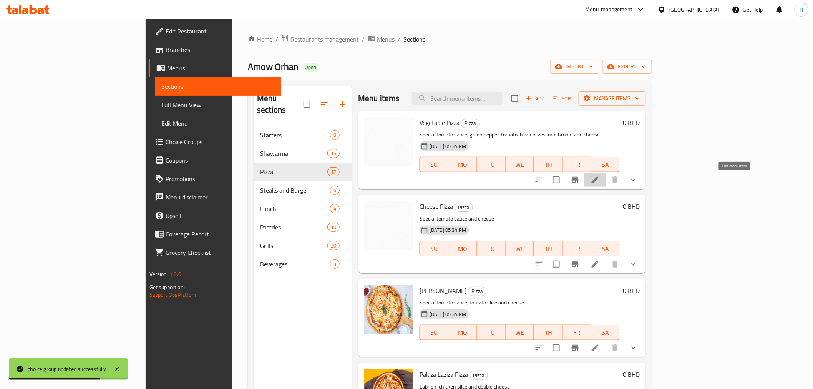
click at [600, 179] on icon at bounding box center [595, 179] width 9 height 9
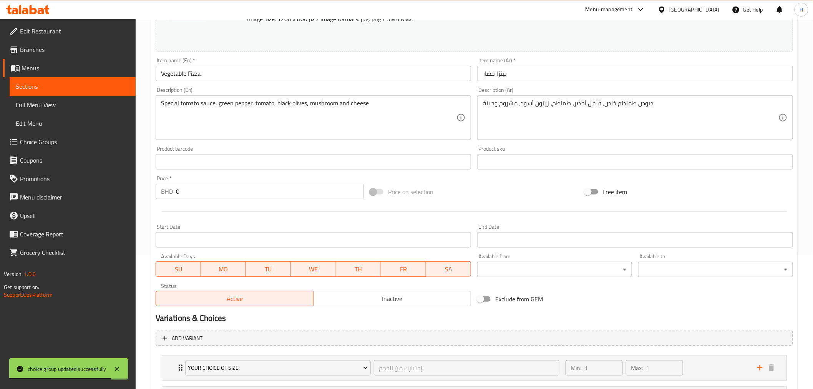
scroll to position [209, 0]
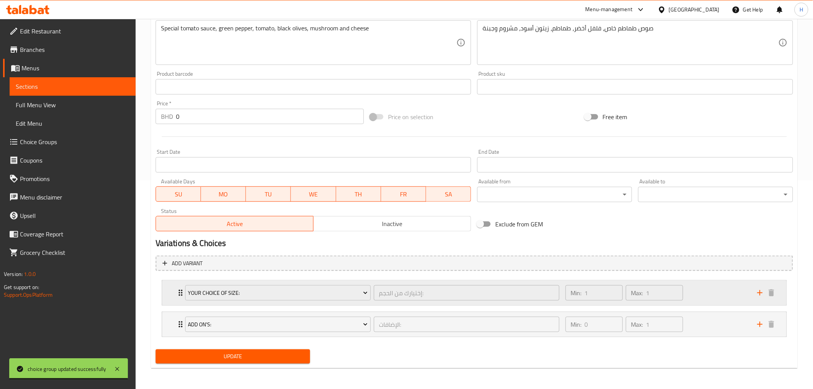
click at [174, 290] on div "Your Choice Of Size: إختيارك من الحجم: ​ Min: 1 ​ Max: 1 ​" at bounding box center [474, 293] width 625 height 25
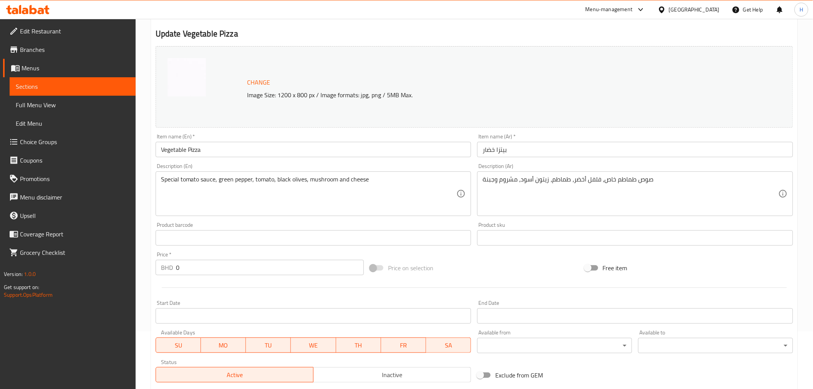
scroll to position [0, 0]
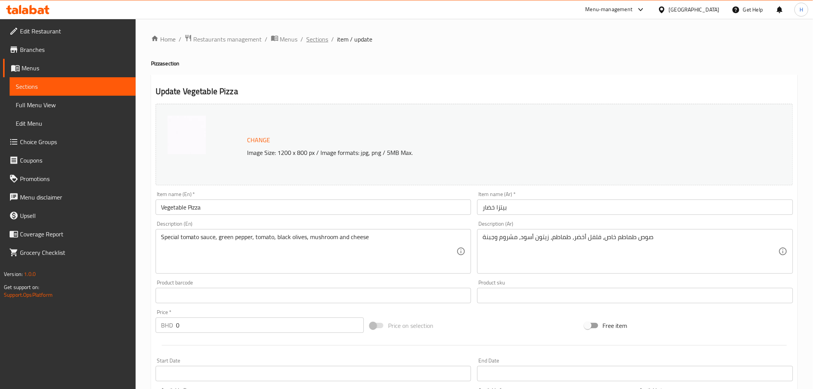
click at [322, 40] on span "Sections" at bounding box center [318, 39] width 22 height 9
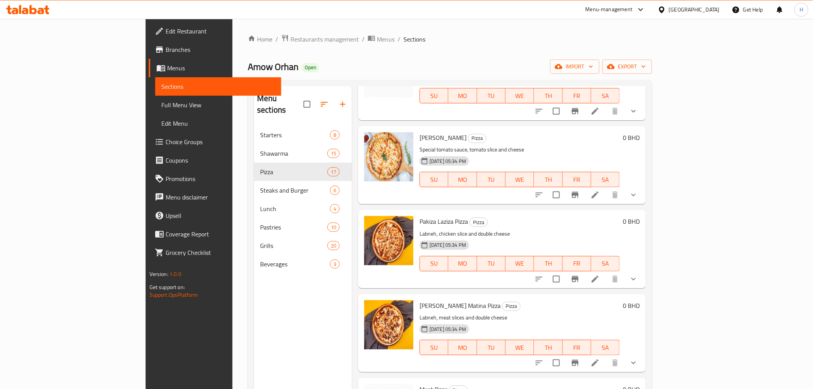
scroll to position [171, 0]
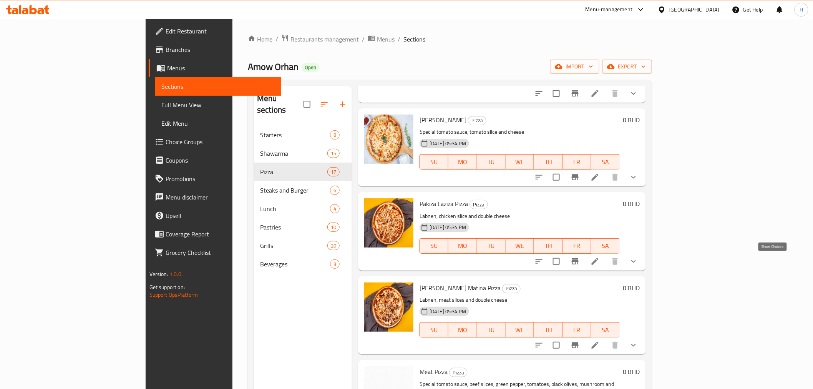
click at [638, 260] on icon "show more" at bounding box center [633, 261] width 9 height 9
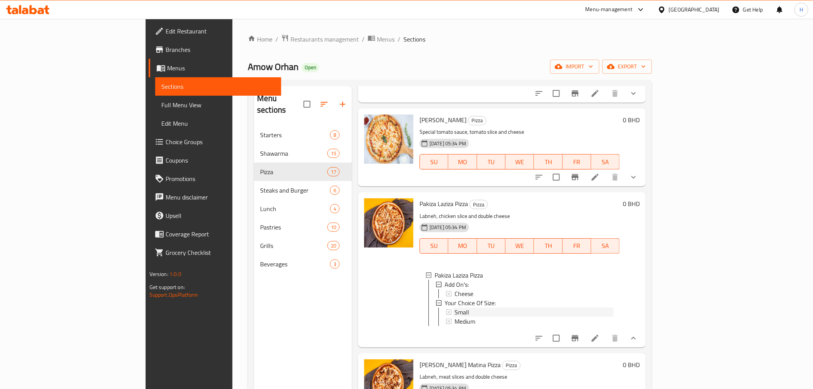
click at [455, 311] on span "Small" at bounding box center [462, 312] width 15 height 9
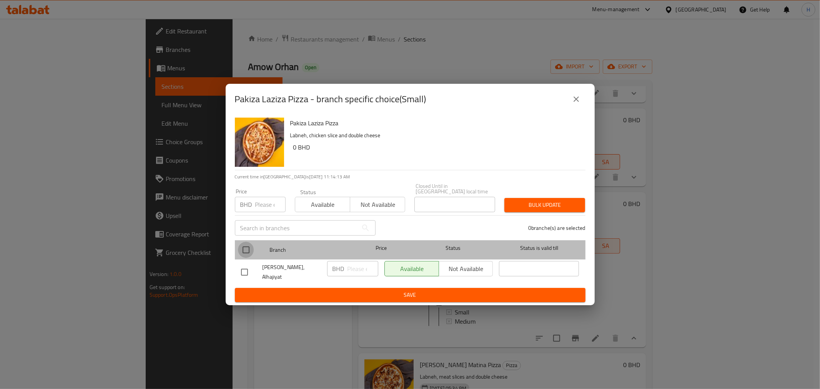
click at [248, 246] on input "checkbox" at bounding box center [246, 250] width 16 height 16
checkbox input "true"
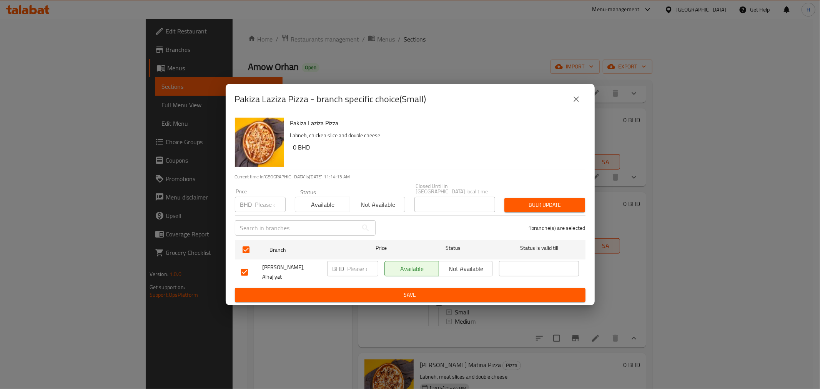
click at [356, 268] on input "number" at bounding box center [362, 268] width 31 height 15
type input "1.8"
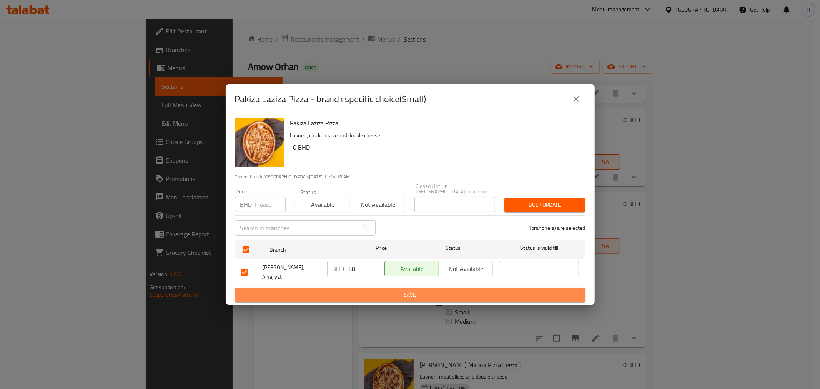
click at [346, 290] on span "Save" at bounding box center [410, 295] width 338 height 10
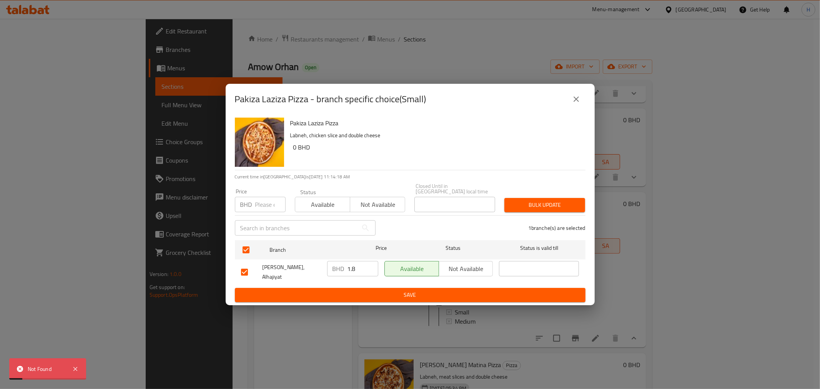
click at [580, 100] on button "close" at bounding box center [576, 99] width 18 height 18
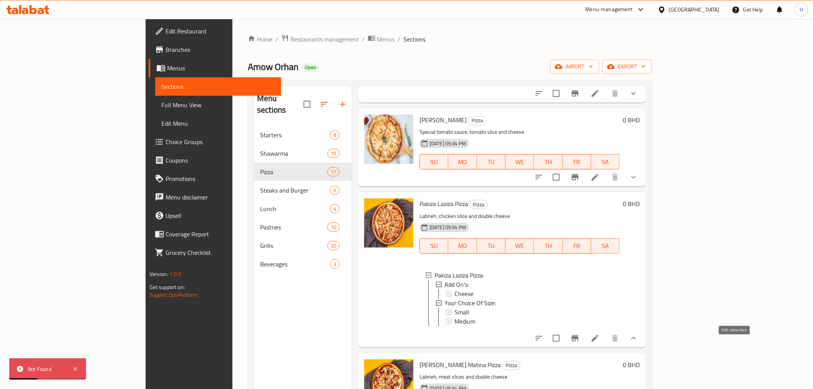
click at [600, 341] on icon at bounding box center [595, 338] width 9 height 9
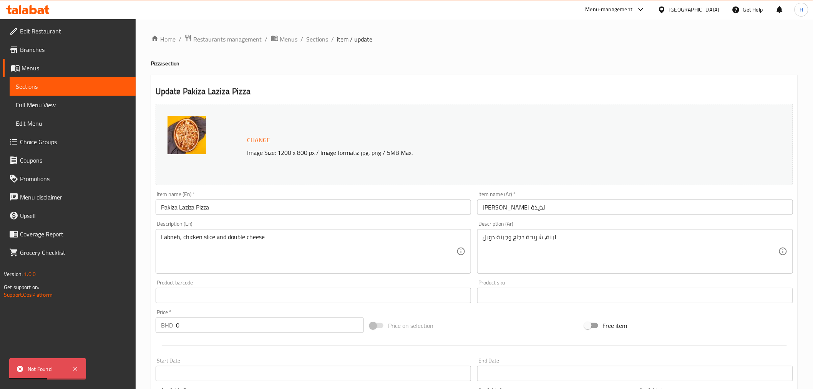
scroll to position [209, 0]
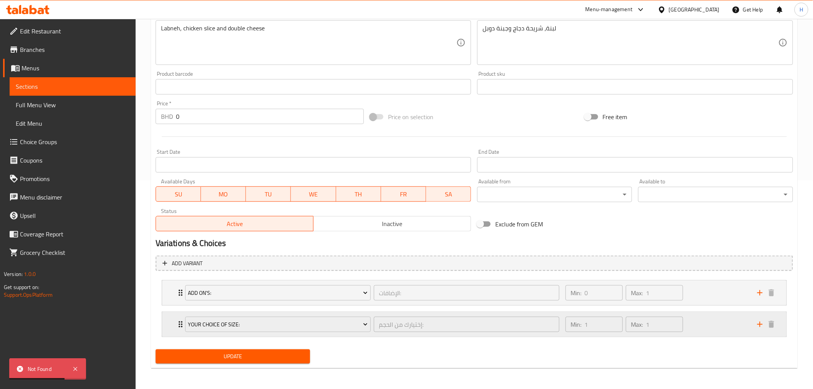
click at [176, 325] on icon "Expand" at bounding box center [180, 324] width 9 height 9
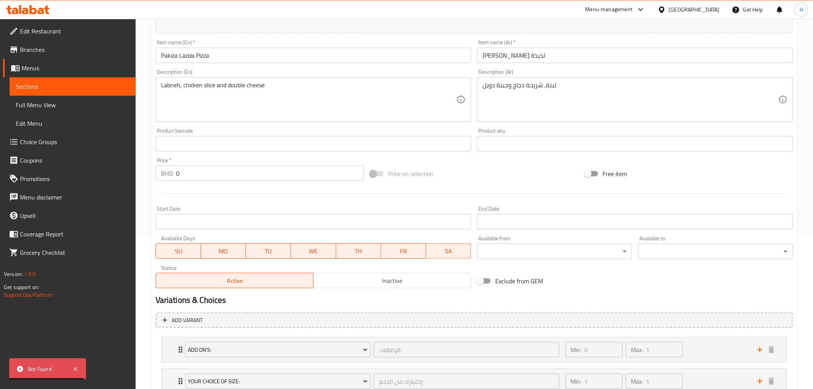
scroll to position [0, 0]
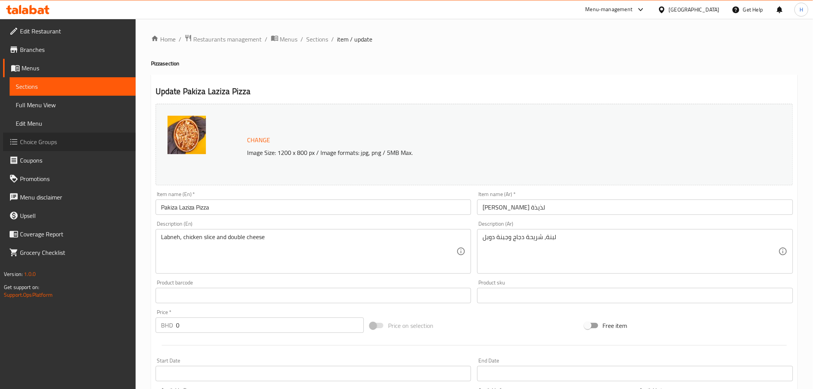
click at [32, 146] on span "Choice Groups" at bounding box center [75, 141] width 110 height 9
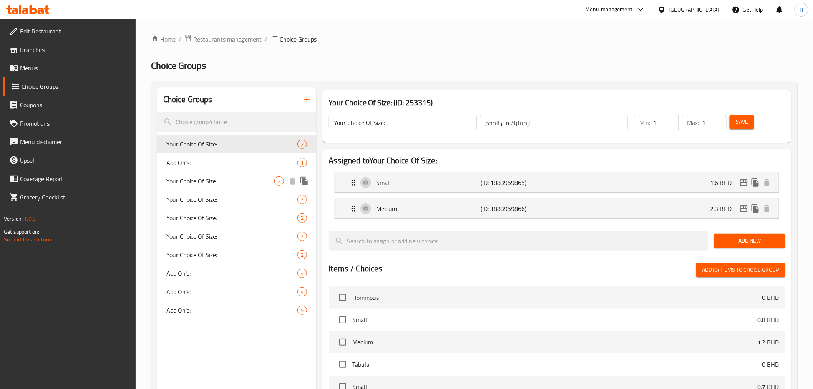
click at [185, 176] on span "Your Choice Of Size:" at bounding box center [220, 180] width 108 height 9
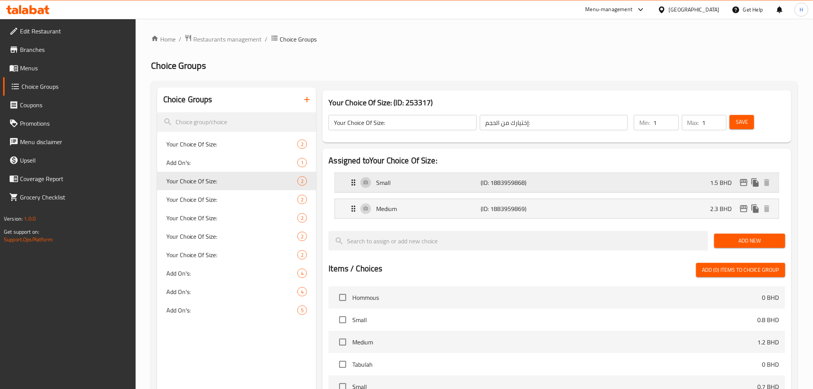
click at [665, 183] on div "Small (ID: 1883959868) 1.5 BHD" at bounding box center [559, 182] width 421 height 19
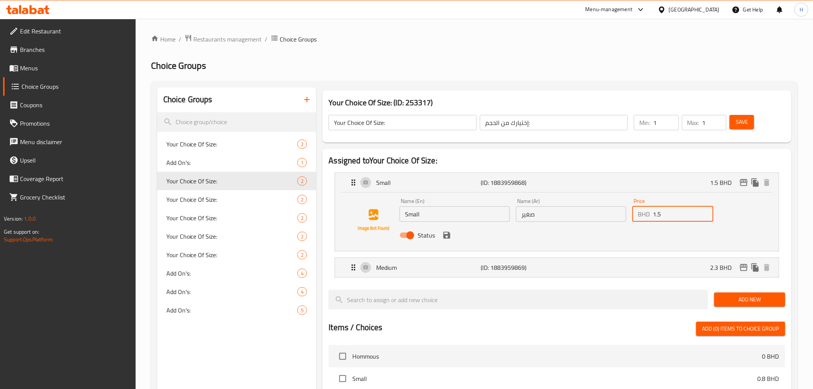
drag, startPoint x: 660, startPoint y: 214, endPoint x: 682, endPoint y: 217, distance: 22.2
click at [677, 214] on input "1.5" at bounding box center [683, 213] width 61 height 15
drag, startPoint x: 659, startPoint y: 214, endPoint x: 697, endPoint y: 214, distance: 37.7
click at [697, 214] on input "1.57" at bounding box center [683, 213] width 61 height 15
click at [658, 268] on div "Medium (ID: 1883959869) 2.3 BHD" at bounding box center [559, 267] width 421 height 19
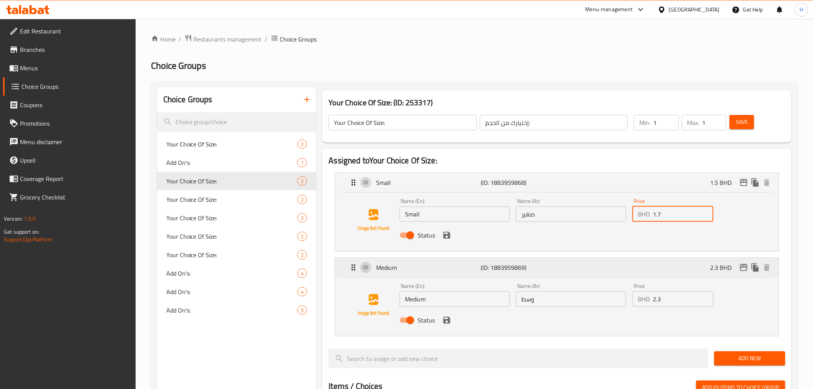
click at [715, 267] on p "2.3 BHD" at bounding box center [725, 267] width 28 height 9
type input "1.7"
drag, startPoint x: 659, startPoint y: 300, endPoint x: 677, endPoint y: 298, distance: 18.1
click at [669, 299] on input "2.3" at bounding box center [683, 298] width 61 height 15
click at [743, 223] on div "Name (En) Small Name (En) Name (Ar) صغير Name (Ar) Price BHD 1.7 Price Status" at bounding box center [571, 220] width 349 height 50
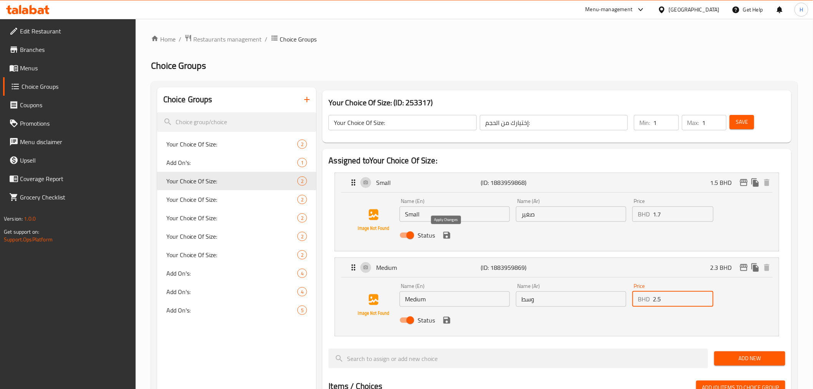
click at [450, 238] on icon "save" at bounding box center [447, 235] width 7 height 7
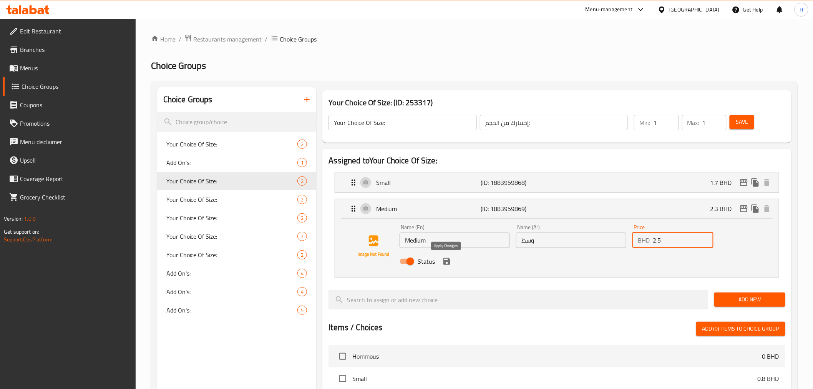
click at [448, 264] on icon "save" at bounding box center [447, 261] width 7 height 7
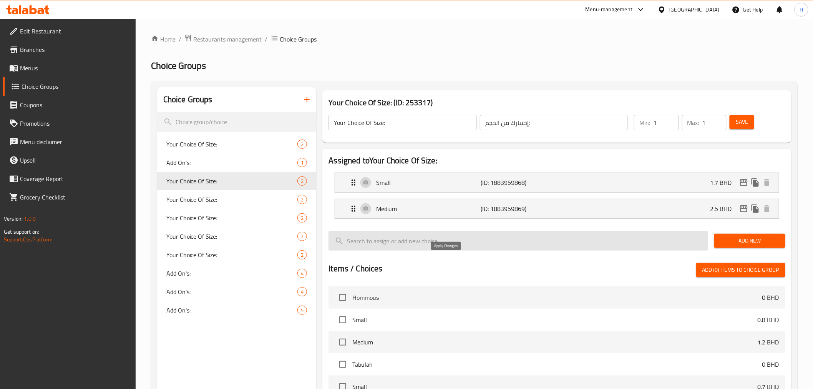
type input "2.5"
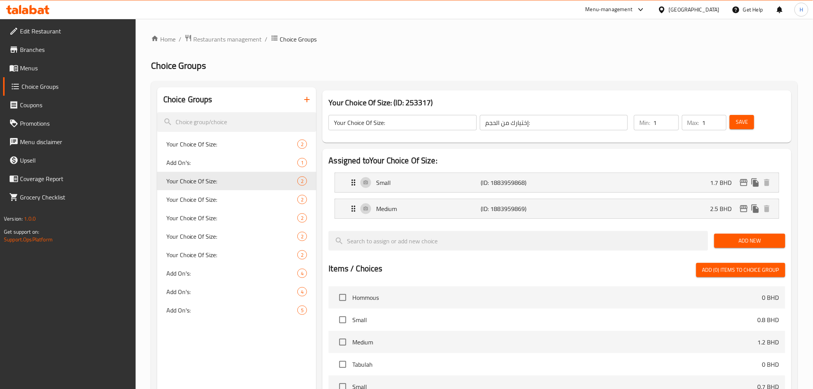
click at [738, 122] on span "Save" at bounding box center [742, 122] width 12 height 10
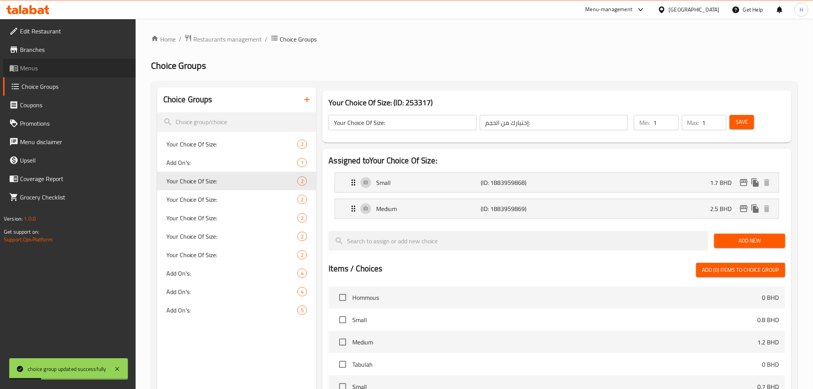
click at [32, 65] on span "Menus" at bounding box center [75, 67] width 110 height 9
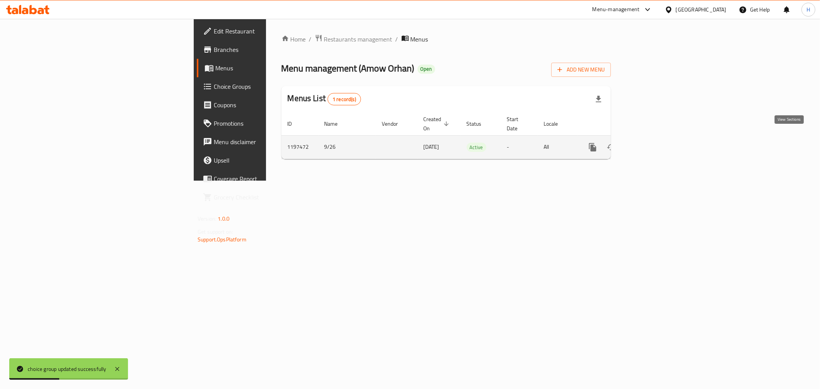
click at [653, 143] on icon "enhanced table" at bounding box center [647, 147] width 9 height 9
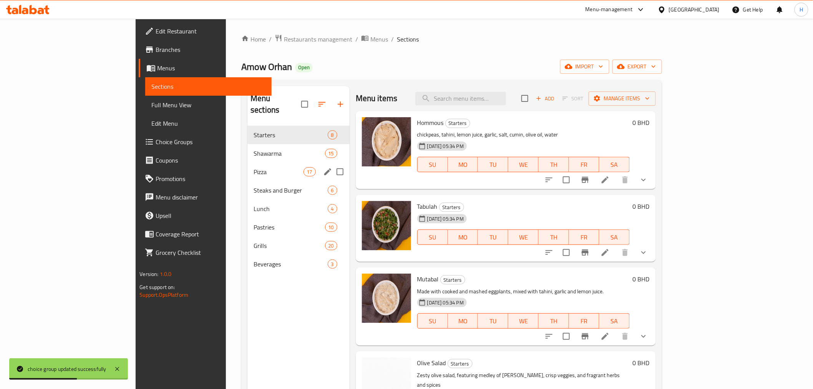
click at [248, 163] on div "Pizza 17" at bounding box center [299, 172] width 102 height 18
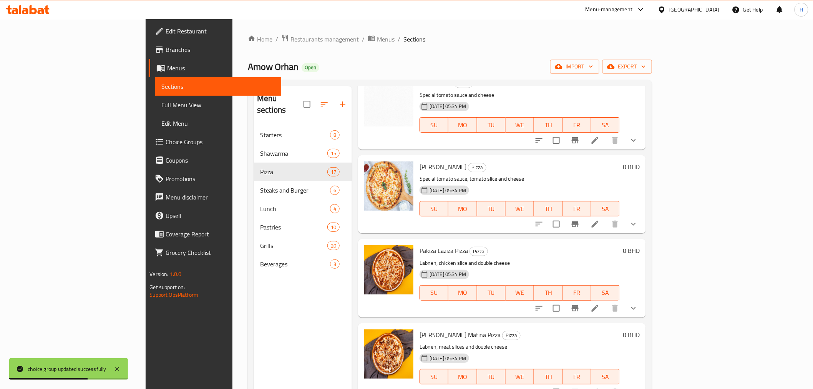
scroll to position [128, 0]
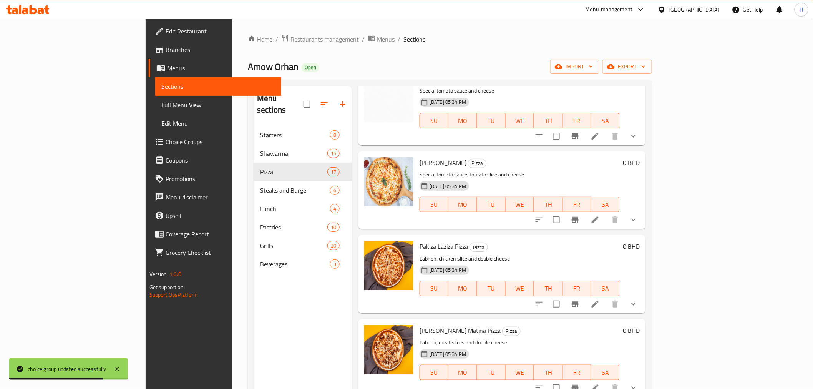
click at [606, 308] on li at bounding box center [596, 304] width 22 height 14
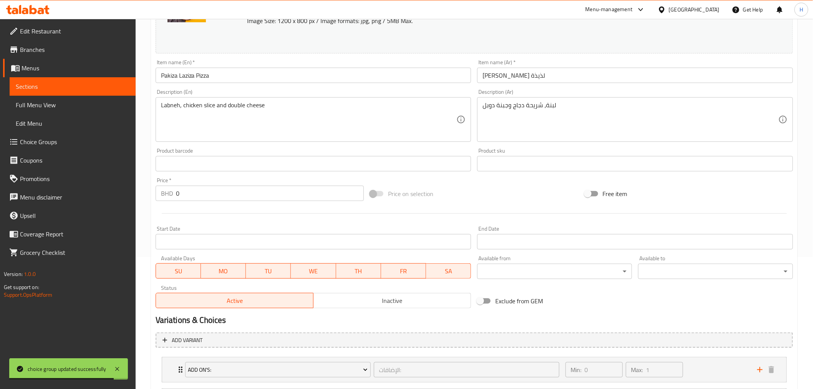
scroll to position [209, 0]
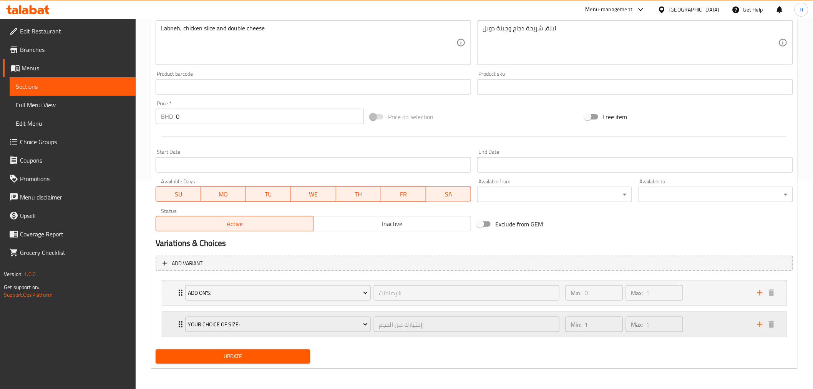
click at [176, 321] on icon "Expand" at bounding box center [180, 324] width 9 height 9
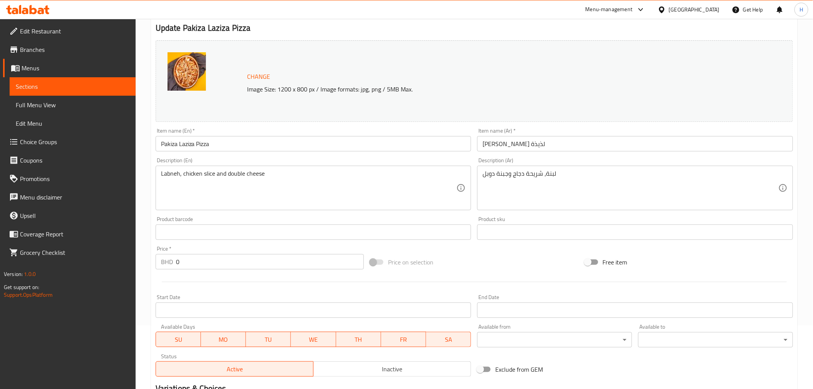
scroll to position [0, 0]
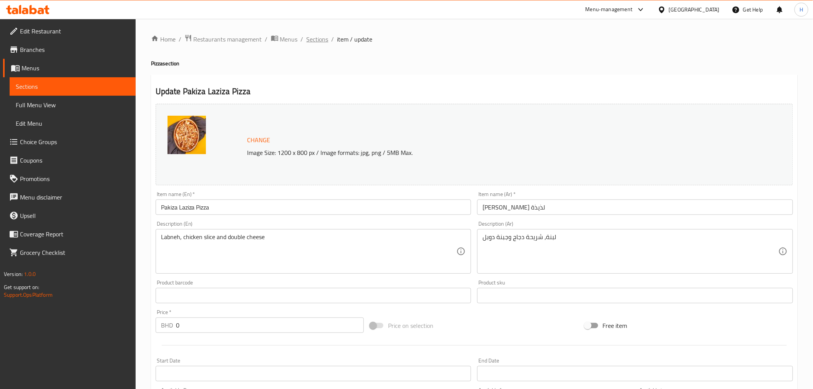
click at [313, 41] on span "Sections" at bounding box center [318, 39] width 22 height 9
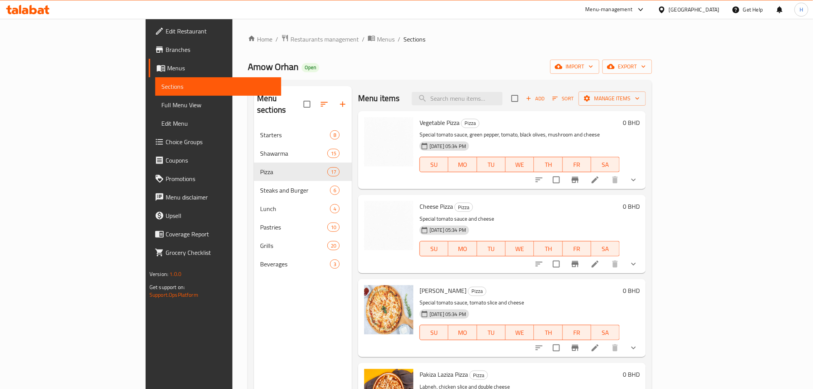
scroll to position [256, 0]
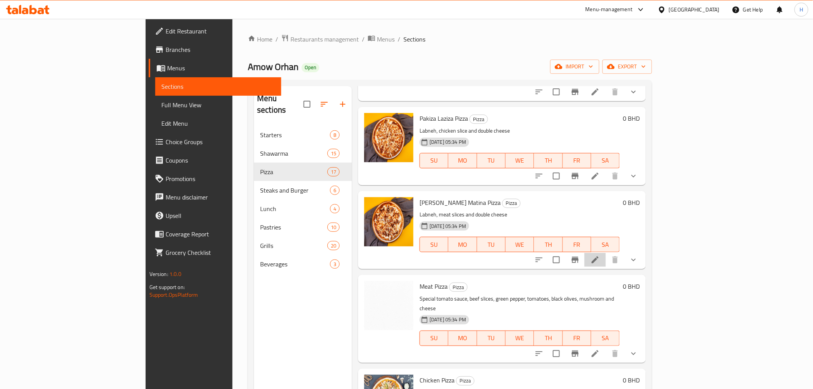
click at [606, 262] on li at bounding box center [596, 260] width 22 height 14
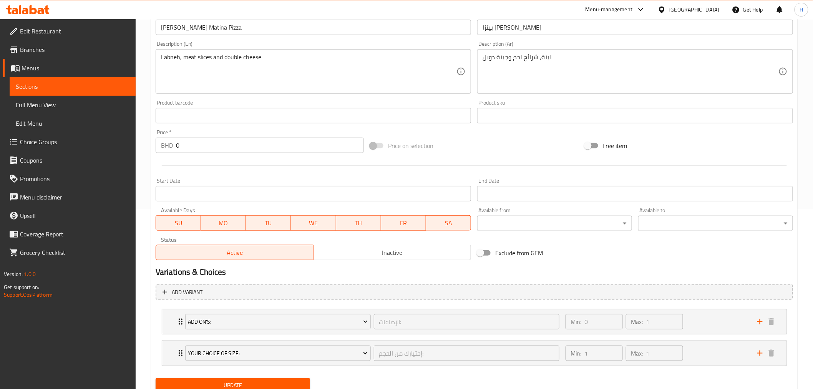
scroll to position [209, 0]
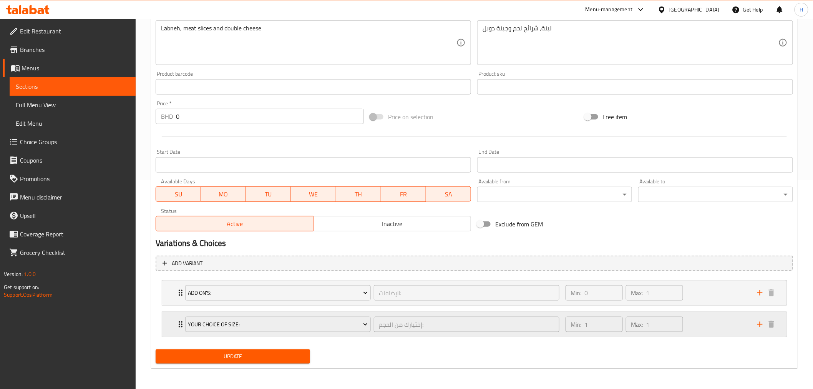
click at [176, 324] on icon "Expand" at bounding box center [180, 324] width 9 height 9
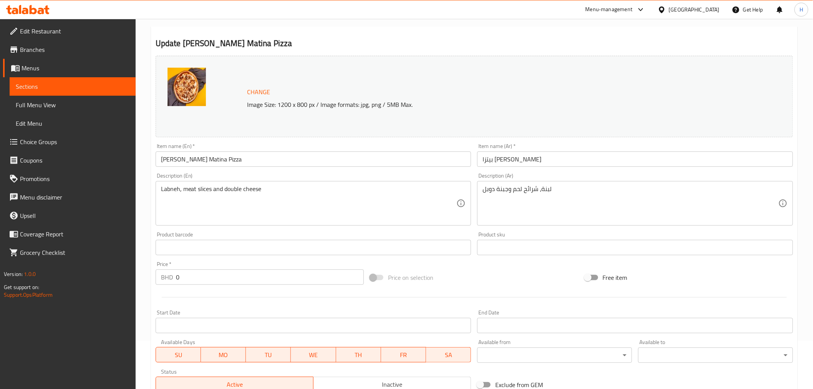
scroll to position [0, 0]
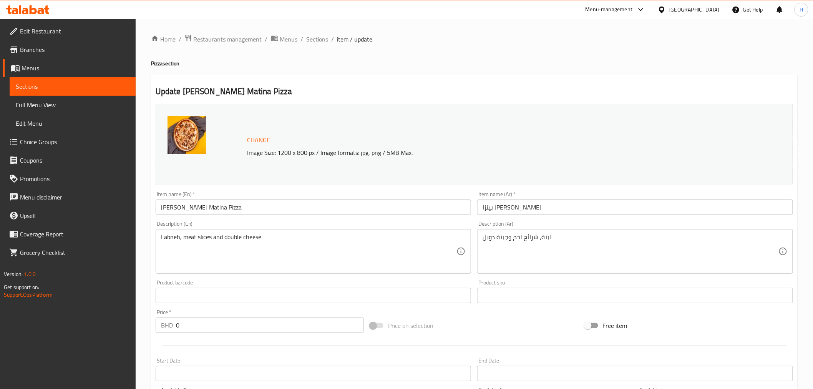
click at [33, 138] on span "Choice Groups" at bounding box center [75, 141] width 110 height 9
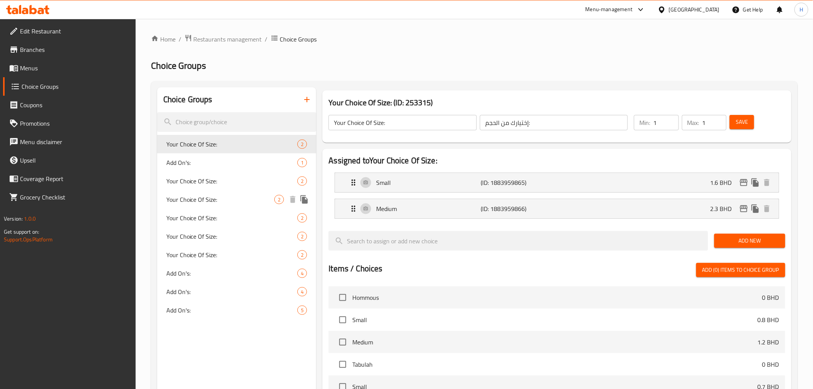
click at [198, 195] on span "Your Choice Of Size:" at bounding box center [220, 199] width 108 height 9
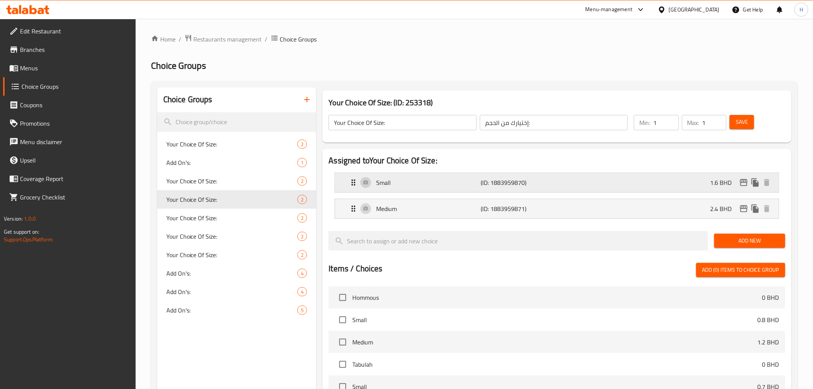
click at [606, 186] on div "Small (ID: 1883959870) 1.6 BHD" at bounding box center [559, 182] width 421 height 19
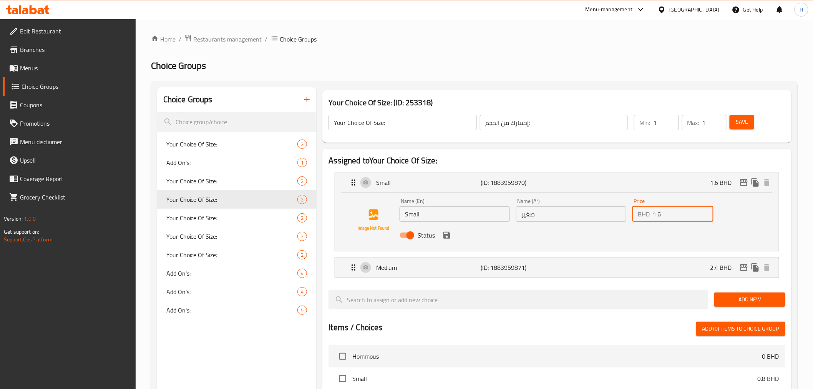
drag, startPoint x: 659, startPoint y: 213, endPoint x: 663, endPoint y: 213, distance: 4.6
click at [663, 213] on input "1.6" at bounding box center [683, 213] width 61 height 15
click at [447, 235] on icon "save" at bounding box center [447, 235] width 7 height 7
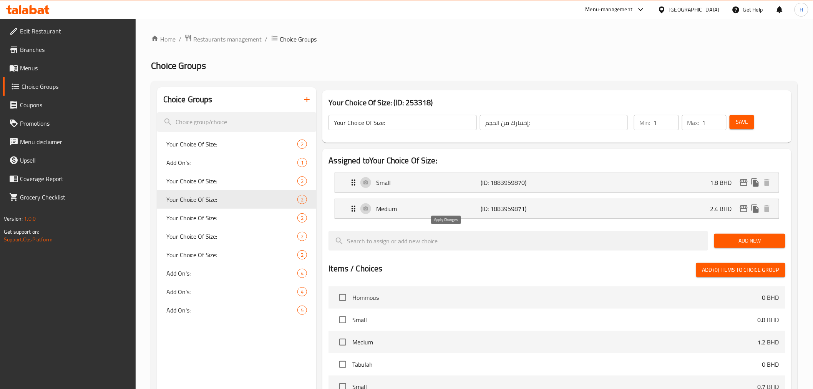
type input "1.8"
click at [705, 207] on div "Medium (ID: 1883959871) 2.4 BHD" at bounding box center [559, 208] width 421 height 19
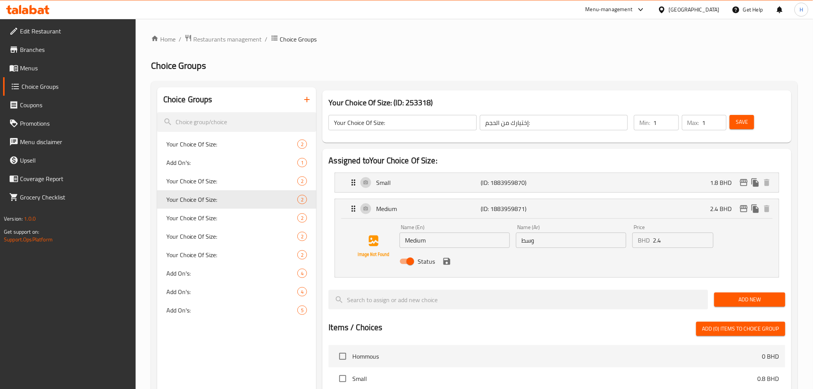
drag, startPoint x: 659, startPoint y: 241, endPoint x: 686, endPoint y: 239, distance: 27.3
click at [686, 239] on input "2.4" at bounding box center [683, 240] width 61 height 15
click at [450, 263] on icon "save" at bounding box center [447, 261] width 7 height 7
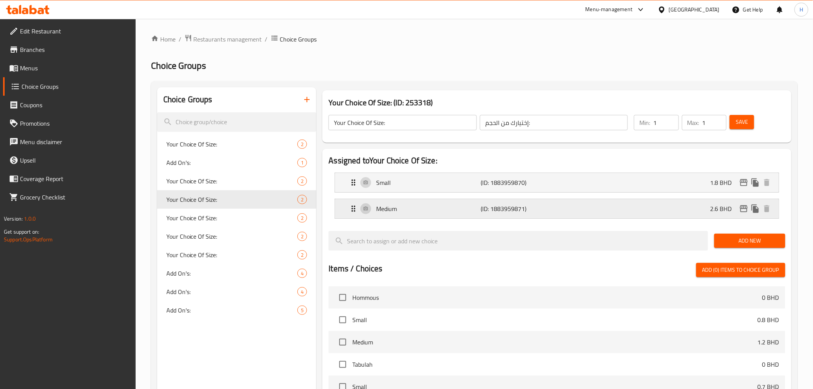
type input "2.6"
click at [745, 122] on span "Save" at bounding box center [742, 122] width 12 height 10
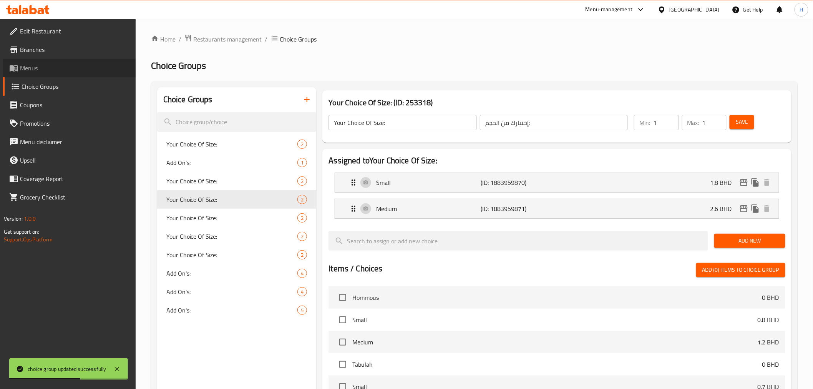
click at [31, 64] on span "Menus" at bounding box center [75, 67] width 110 height 9
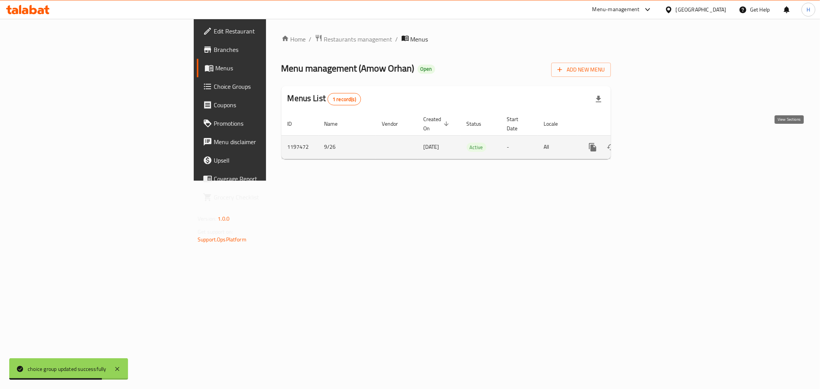
click at [653, 143] on icon "enhanced table" at bounding box center [647, 147] width 9 height 9
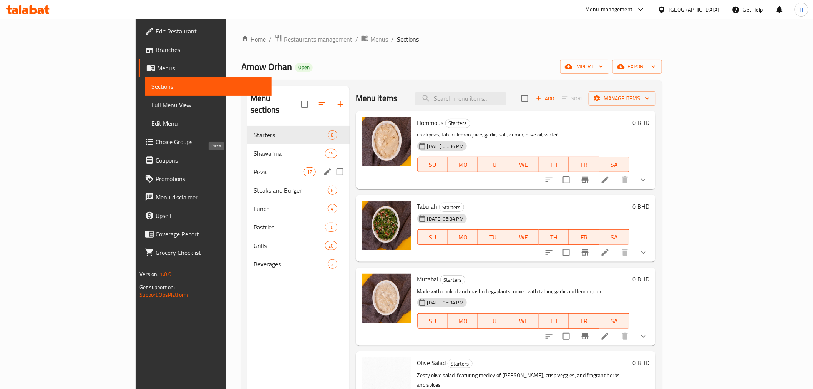
click at [254, 167] on span "Pizza" at bounding box center [279, 171] width 50 height 9
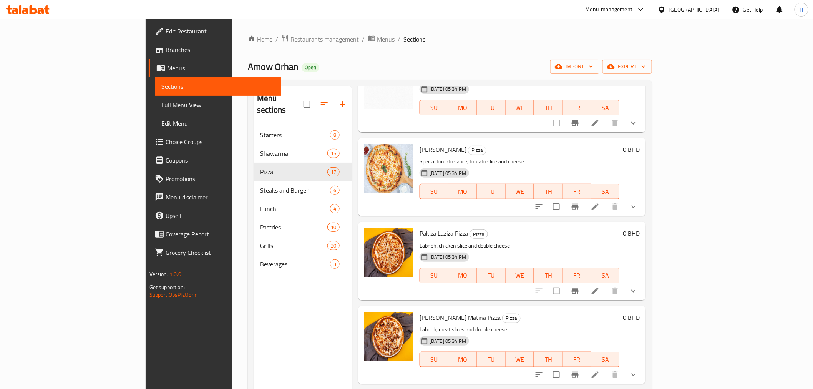
scroll to position [171, 0]
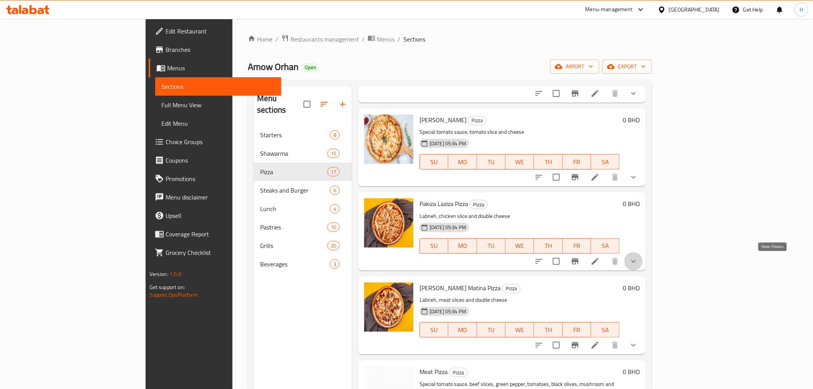
click at [638, 259] on icon "show more" at bounding box center [633, 261] width 9 height 9
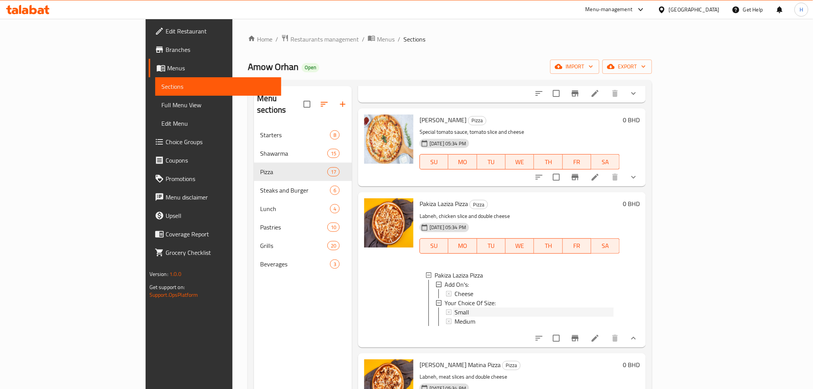
click at [455, 311] on span "Small" at bounding box center [462, 312] width 15 height 9
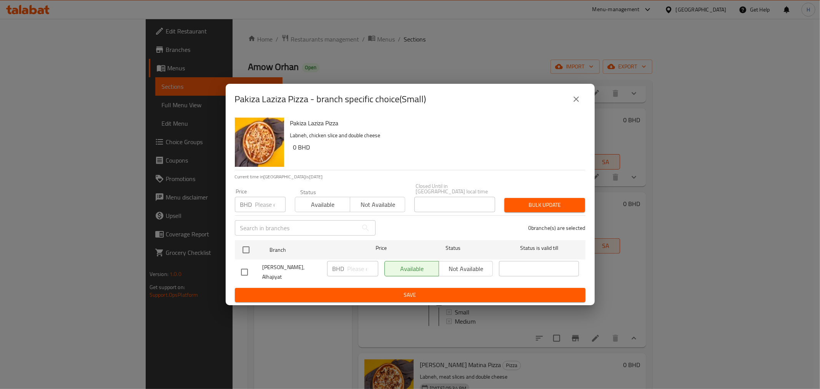
click at [577, 102] on icon "close" at bounding box center [576, 98] width 5 height 5
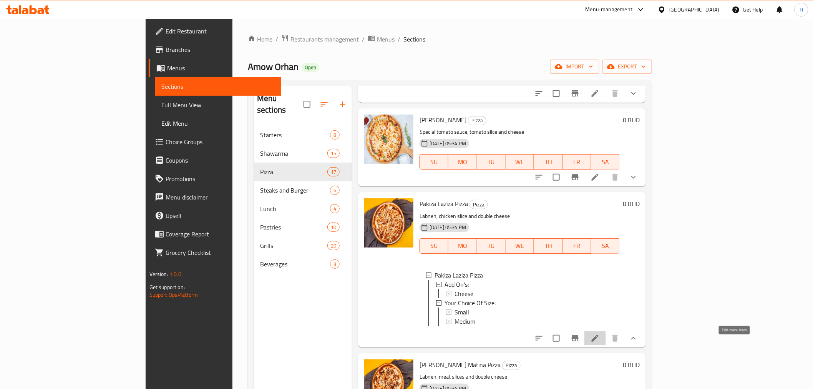
click at [600, 343] on icon at bounding box center [595, 338] width 9 height 9
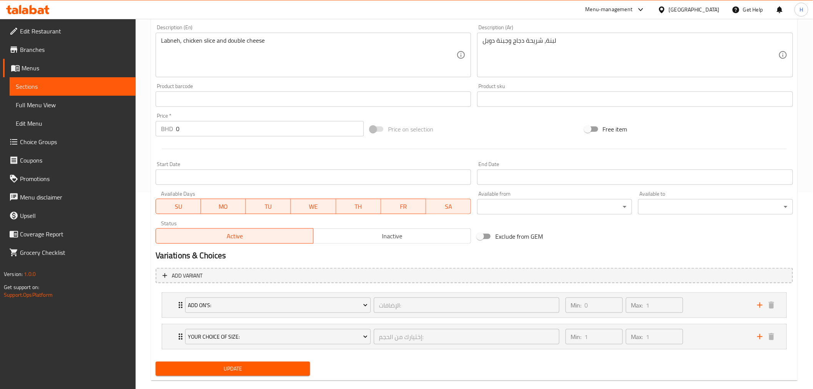
scroll to position [209, 0]
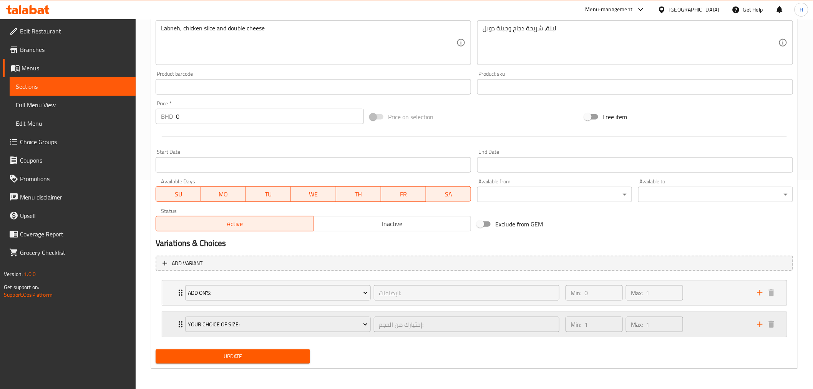
click at [174, 324] on div "Your Choice Of Size: إختيارك من الحجم: ​ Min: 1 ​ Max: 1 ​" at bounding box center [474, 324] width 625 height 25
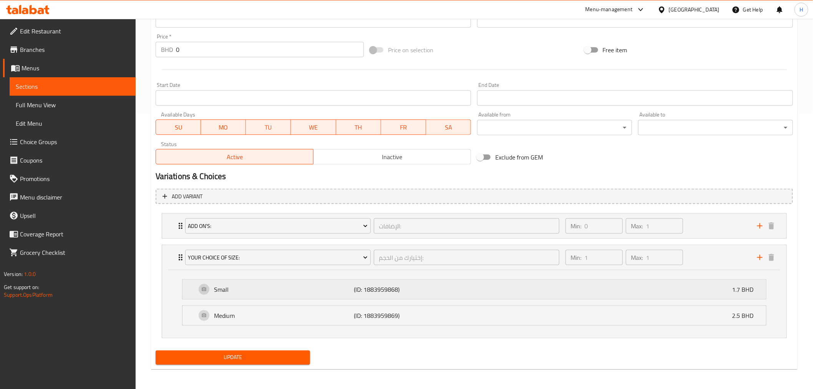
scroll to position [277, 0]
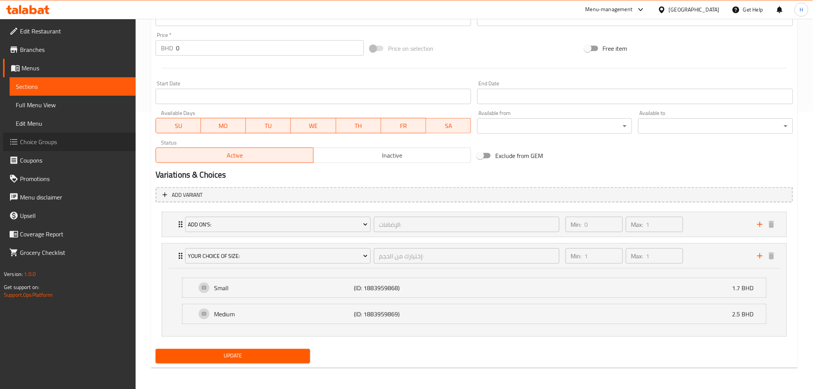
click at [34, 142] on span "Choice Groups" at bounding box center [75, 141] width 110 height 9
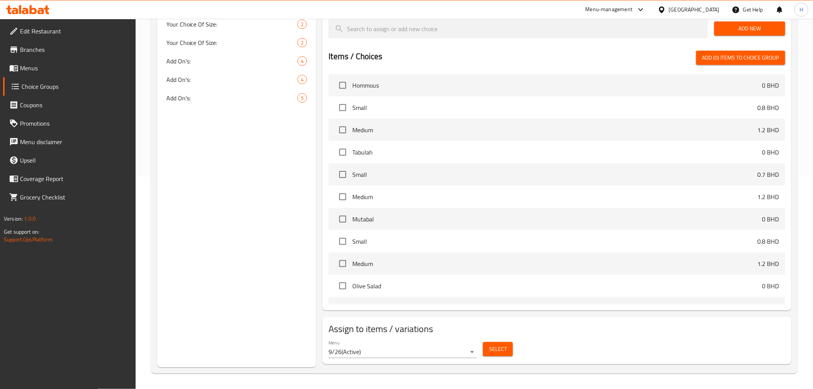
scroll to position [109, 0]
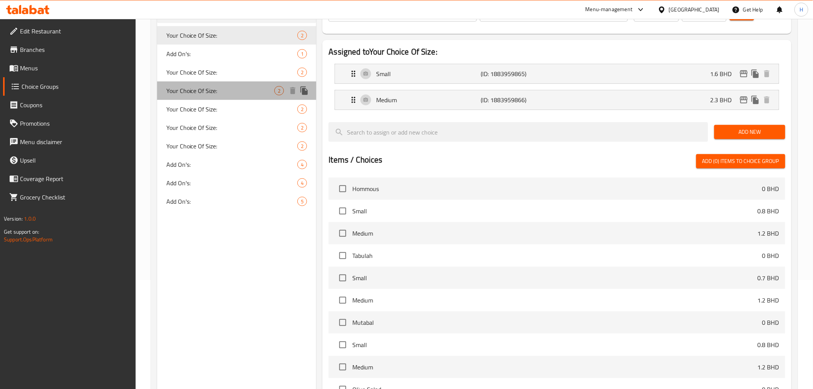
click at [185, 93] on span "Your Choice Of Size:" at bounding box center [220, 90] width 108 height 9
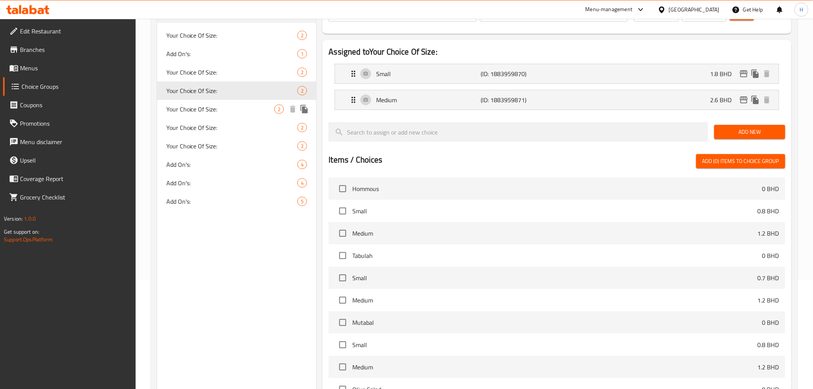
click at [184, 108] on span "Your Choice Of Size:" at bounding box center [220, 109] width 108 height 9
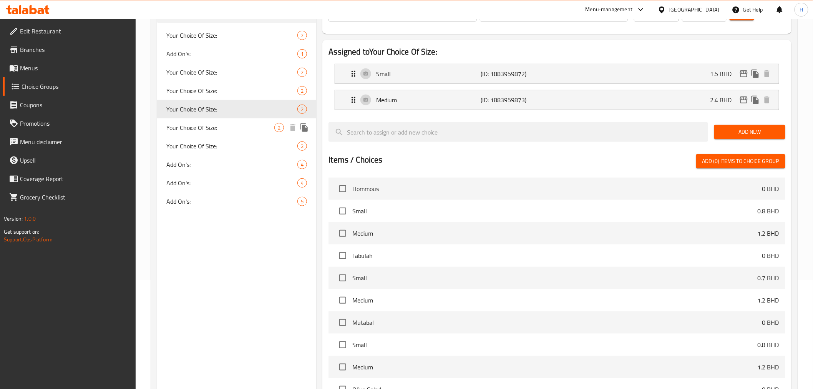
click at [185, 125] on span "Your Choice Of Size:" at bounding box center [220, 127] width 108 height 9
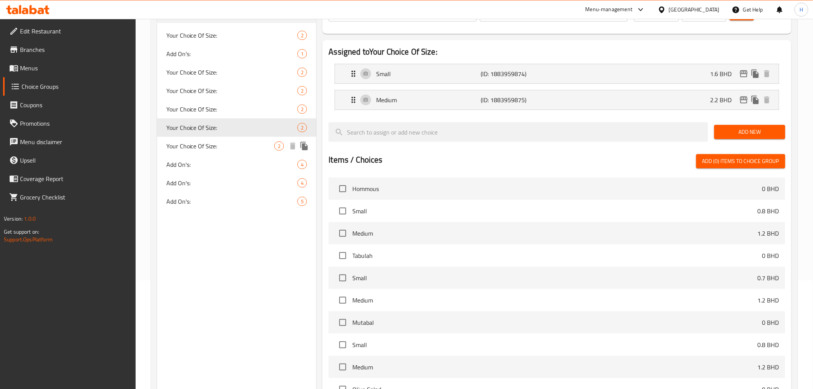
click at [188, 148] on span "Your Choice Of Size:" at bounding box center [220, 145] width 108 height 9
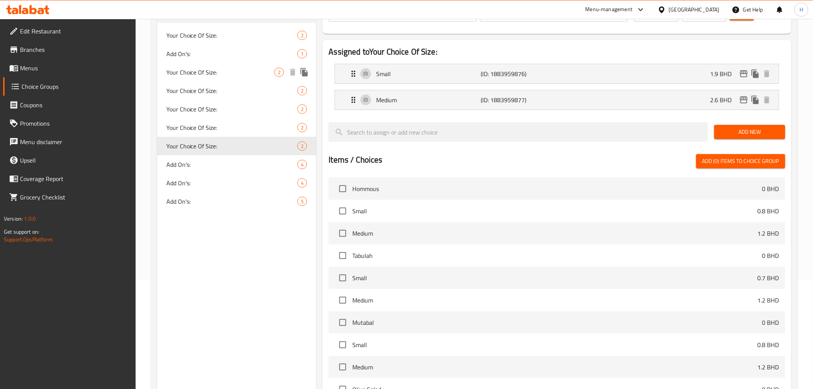
click at [186, 74] on span "Your Choice Of Size:" at bounding box center [220, 72] width 108 height 9
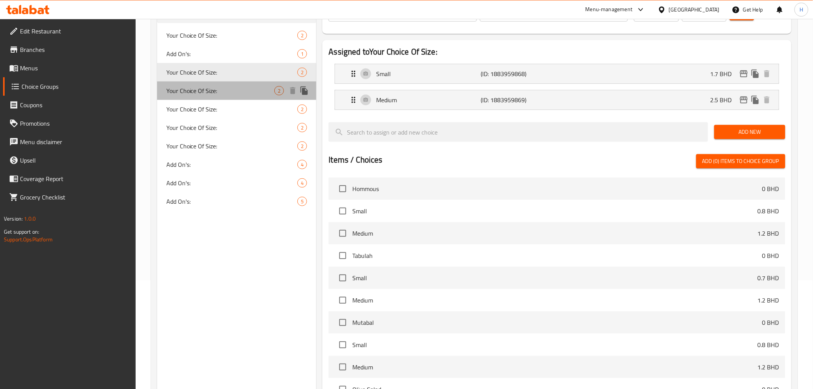
click at [186, 87] on span "Your Choice Of Size:" at bounding box center [220, 90] width 108 height 9
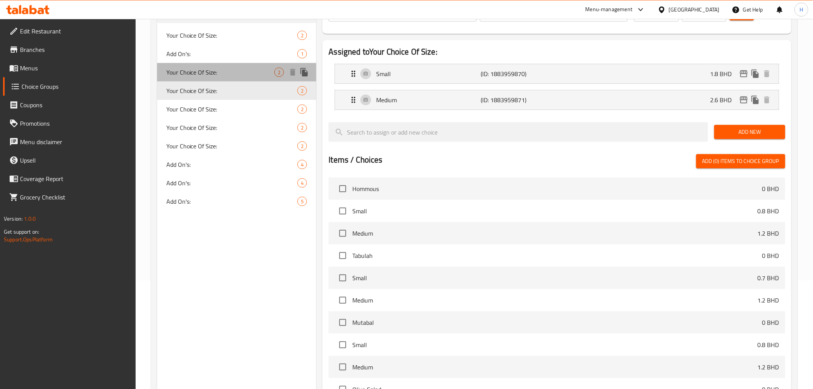
click at [184, 70] on span "Your Choice Of Size:" at bounding box center [220, 72] width 108 height 9
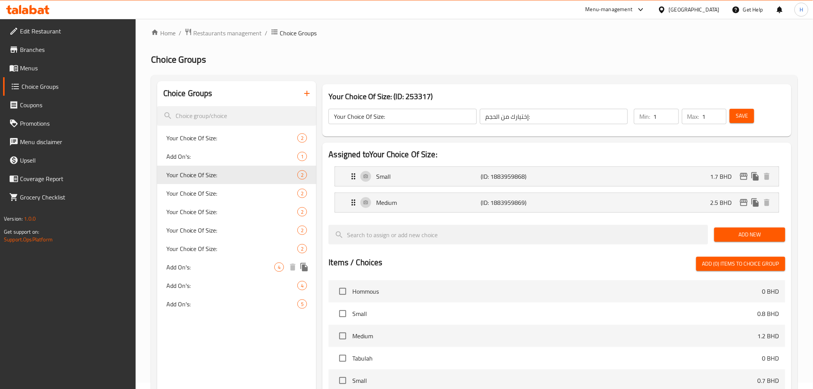
scroll to position [0, 0]
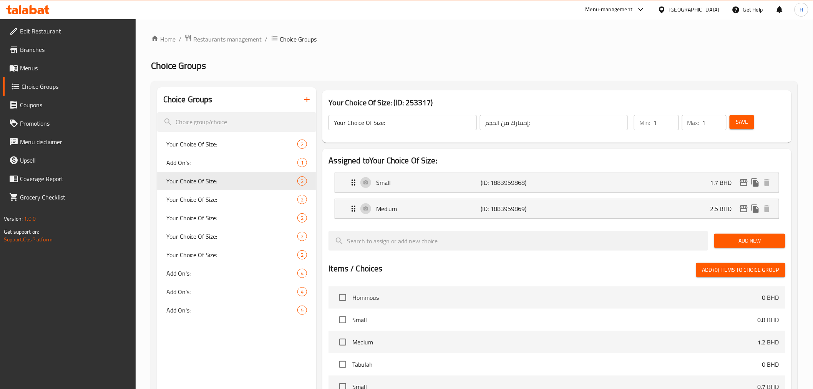
click at [28, 71] on span "Menus" at bounding box center [75, 67] width 110 height 9
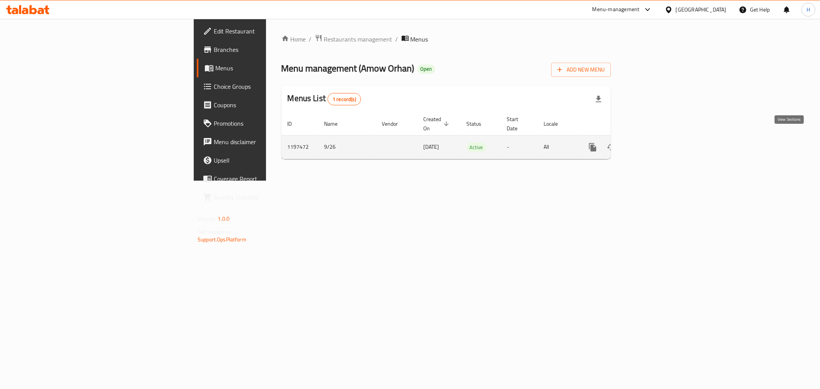
click at [653, 143] on icon "enhanced table" at bounding box center [647, 147] width 9 height 9
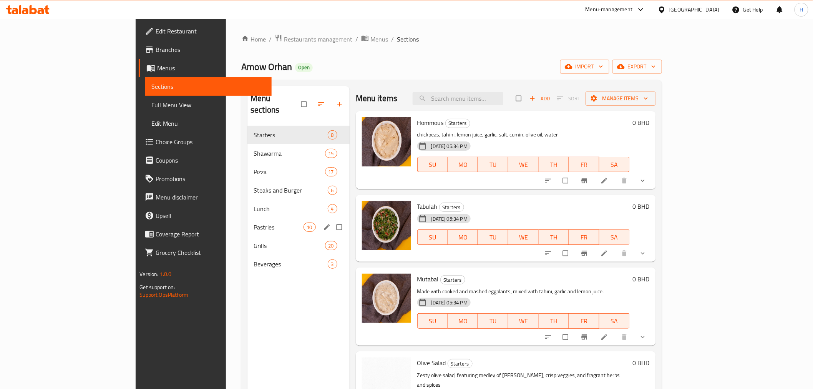
click at [248, 218] on div "Pastries 10" at bounding box center [299, 227] width 102 height 18
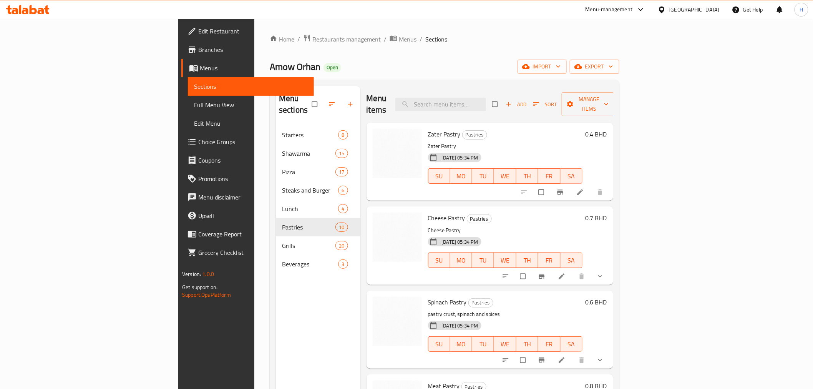
click at [570, 184] on button "Branch-specific-item" at bounding box center [561, 192] width 18 height 17
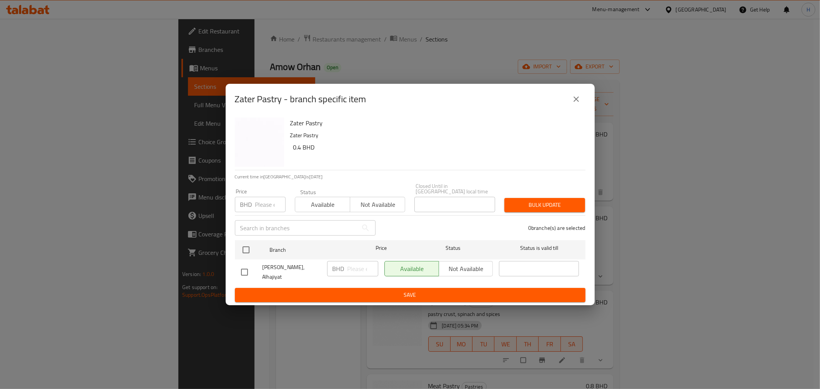
click at [241, 251] on input "checkbox" at bounding box center [246, 250] width 16 height 16
checkbox input "true"
click at [352, 270] on input "number" at bounding box center [362, 268] width 31 height 15
type input "0.5"
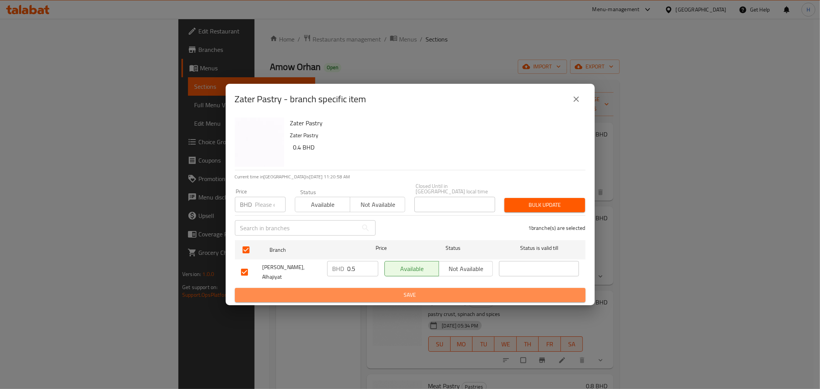
click at [342, 290] on span "Save" at bounding box center [410, 295] width 338 height 10
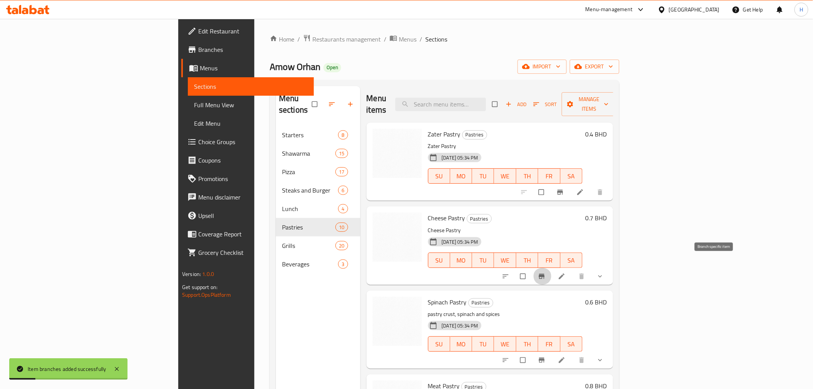
click at [545, 274] on icon "Branch-specific-item" at bounding box center [542, 276] width 6 height 5
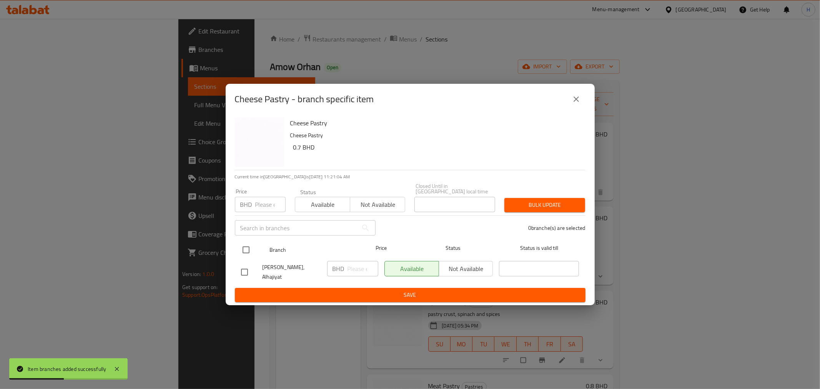
click at [241, 245] on input "checkbox" at bounding box center [246, 250] width 16 height 16
checkbox input "true"
click at [358, 270] on input "number" at bounding box center [362, 268] width 31 height 15
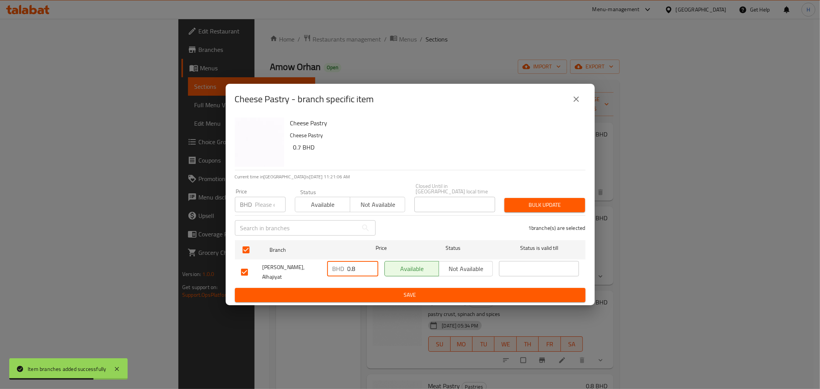
type input "0.8"
click at [340, 290] on span "Save" at bounding box center [410, 295] width 338 height 10
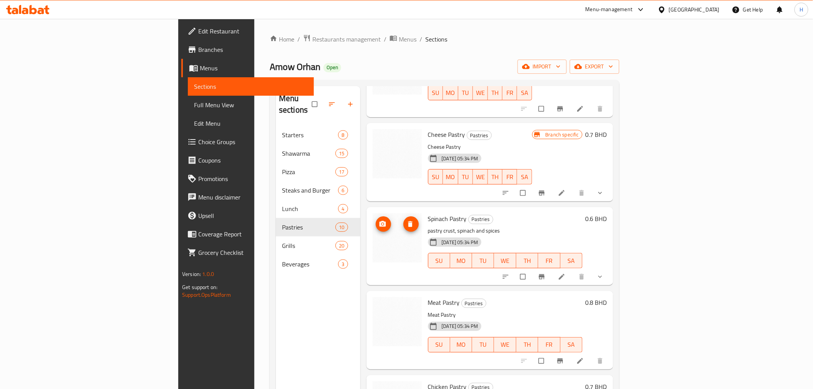
scroll to position [85, 0]
click at [552, 266] on button "Branch-specific-item" at bounding box center [543, 274] width 18 height 17
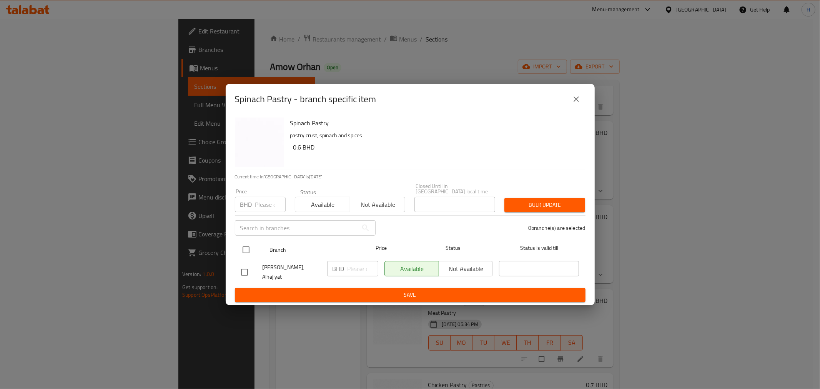
click at [261, 248] on div at bounding box center [252, 250] width 29 height 22
click at [241, 249] on input "checkbox" at bounding box center [246, 250] width 16 height 16
checkbox input "true"
click at [353, 274] on input "number" at bounding box center [362, 268] width 31 height 15
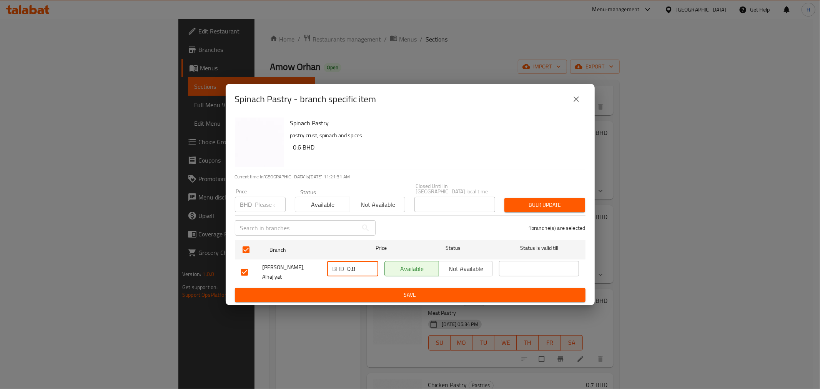
type input "0.8"
click at [342, 295] on button "Save" at bounding box center [410, 295] width 351 height 14
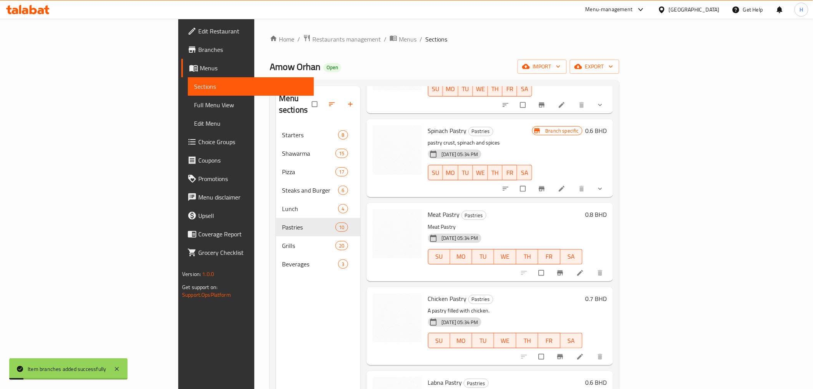
scroll to position [213, 0]
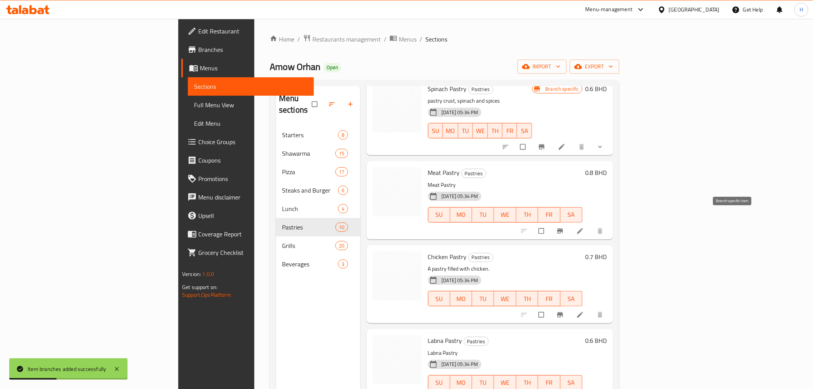
click at [564, 227] on icon "Branch-specific-item" at bounding box center [561, 231] width 8 height 8
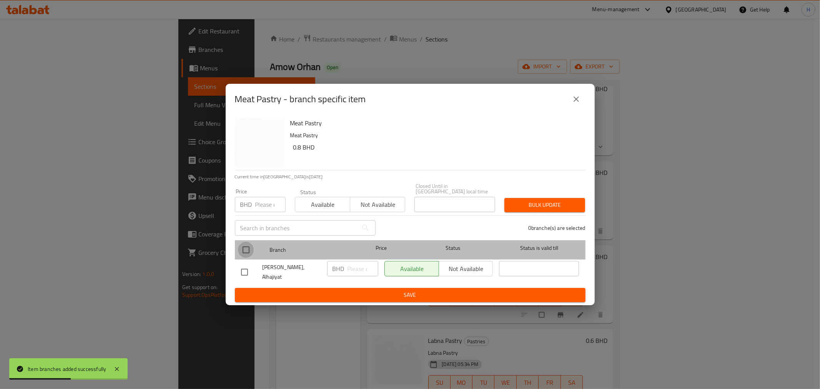
click at [245, 248] on input "checkbox" at bounding box center [246, 250] width 16 height 16
checkbox input "true"
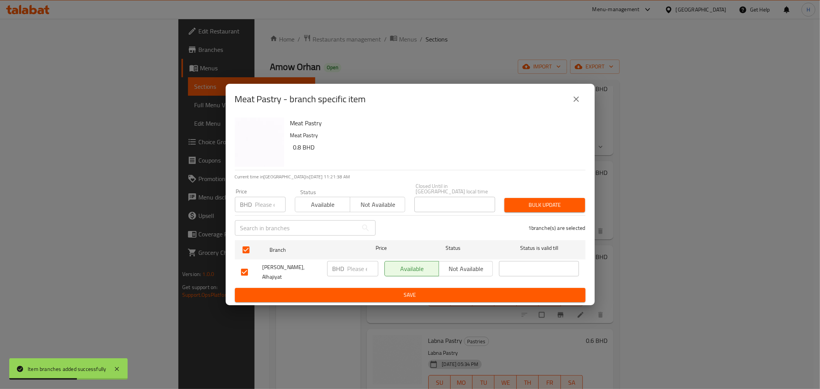
click at [356, 267] on input "number" at bounding box center [362, 268] width 31 height 15
type input "0.9"
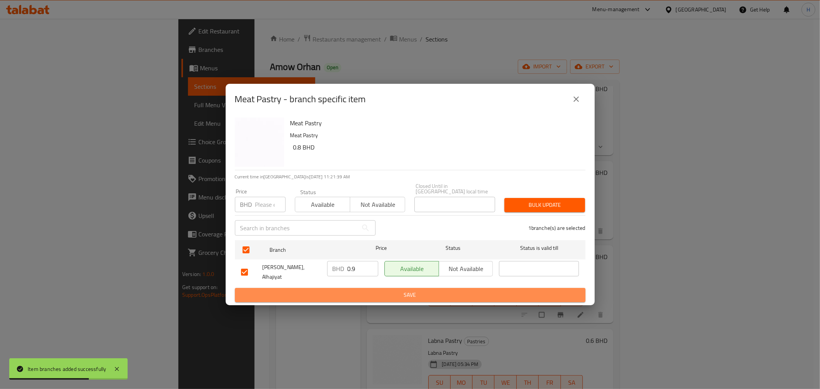
click at [344, 290] on span "Save" at bounding box center [410, 295] width 338 height 10
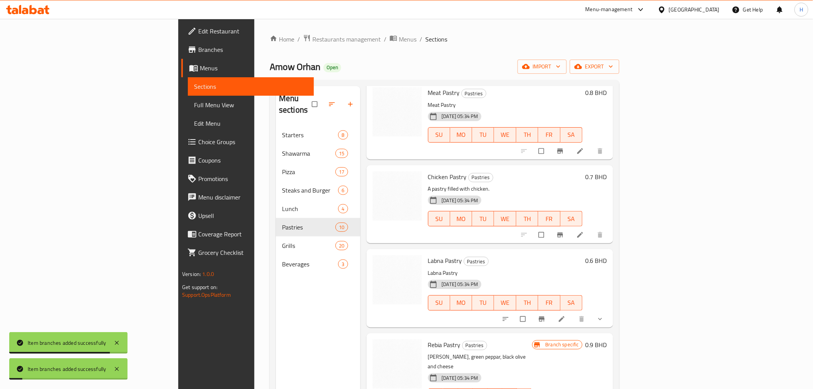
scroll to position [299, 0]
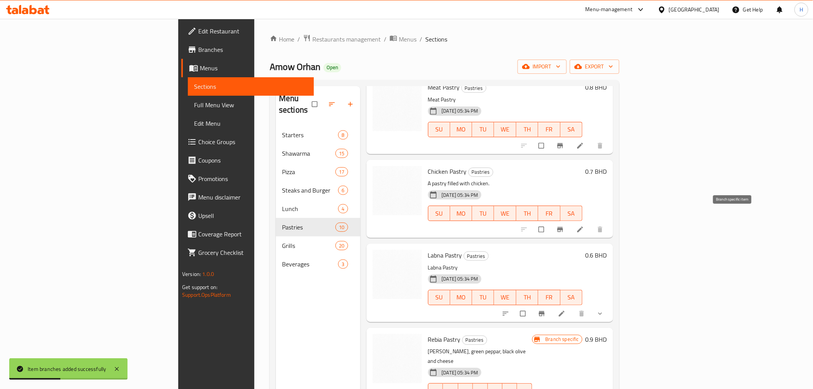
click at [564, 226] on icon "Branch-specific-item" at bounding box center [561, 230] width 8 height 8
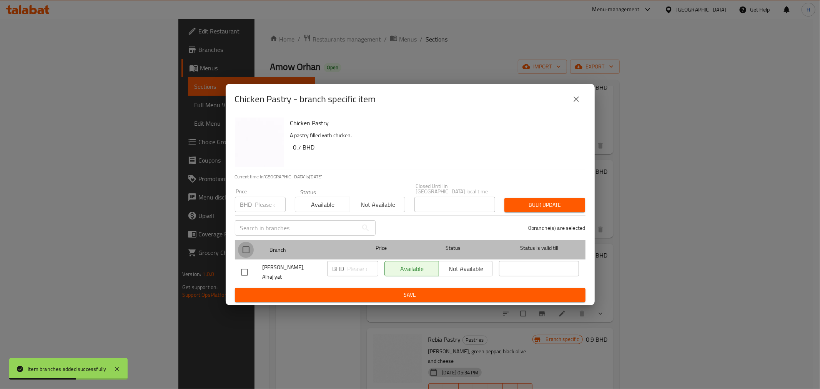
click at [239, 248] on input "checkbox" at bounding box center [246, 250] width 16 height 16
checkbox input "true"
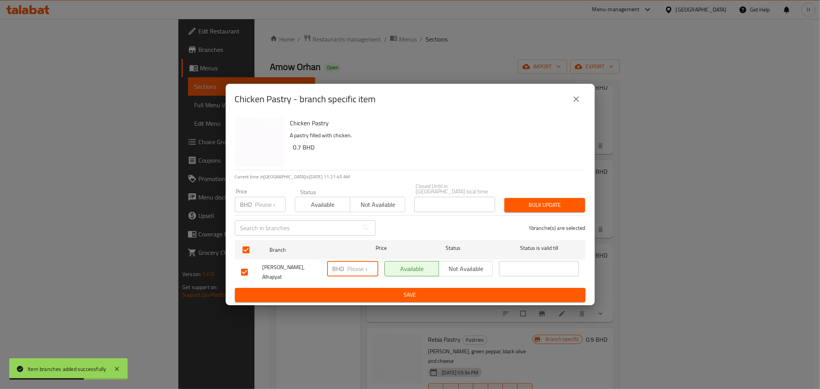
click at [348, 269] on input "number" at bounding box center [362, 268] width 31 height 15
type input "0.8"
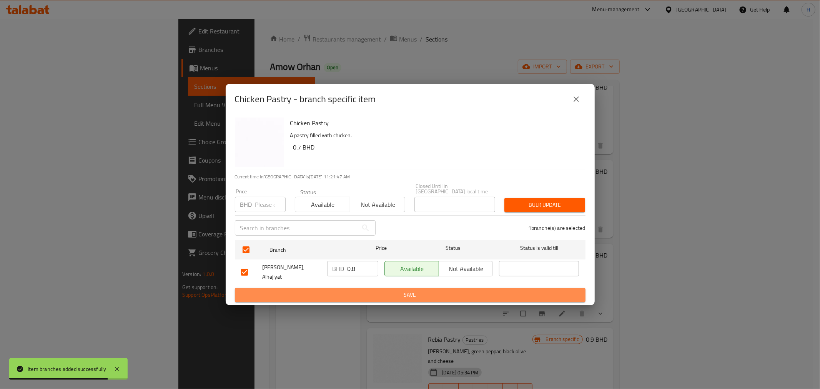
click at [345, 290] on span "Save" at bounding box center [410, 295] width 338 height 10
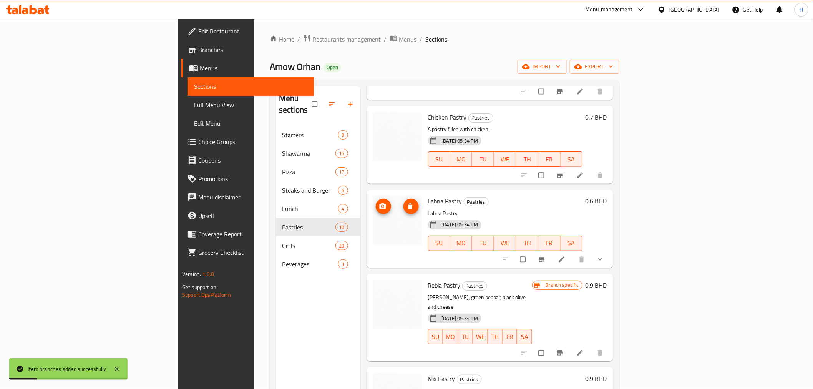
scroll to position [384, 0]
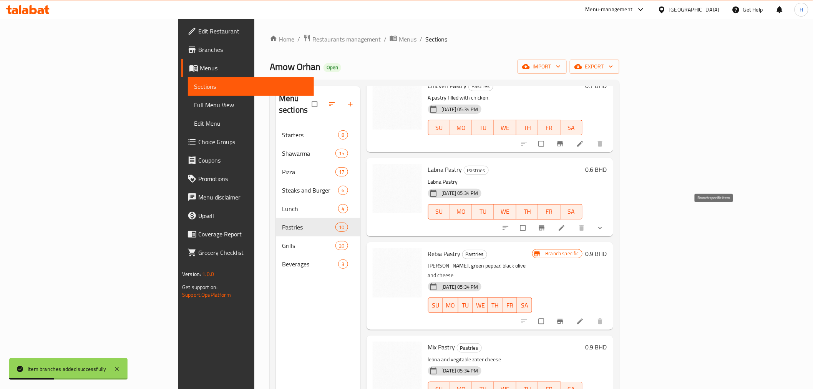
click at [545, 225] on icon "Branch-specific-item" at bounding box center [542, 227] width 6 height 5
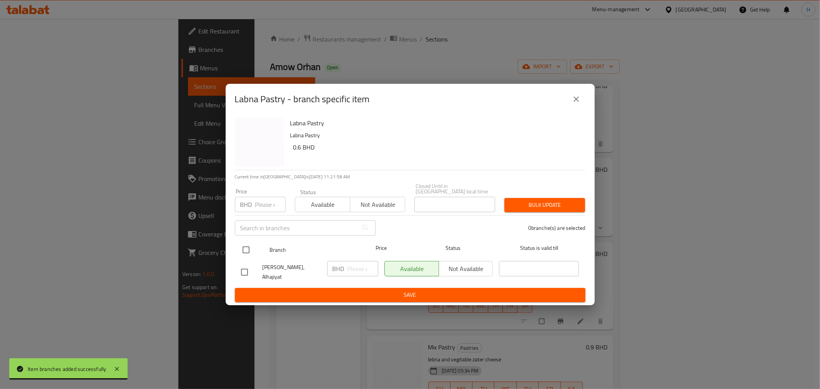
click at [242, 250] on input "checkbox" at bounding box center [246, 250] width 16 height 16
checkbox input "true"
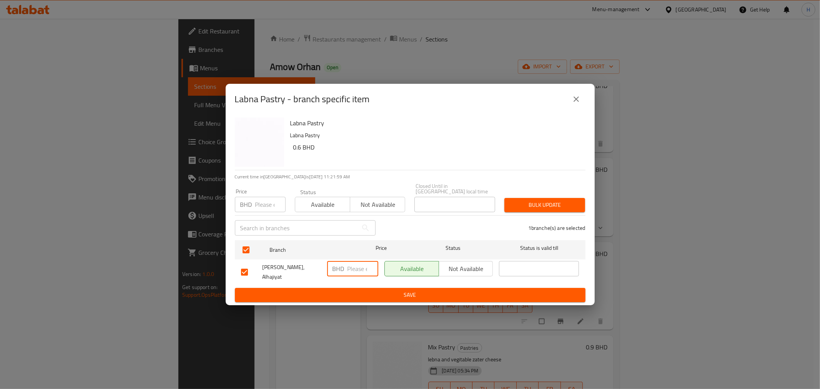
click at [350, 268] on input "number" at bounding box center [362, 268] width 31 height 15
type input "0.7"
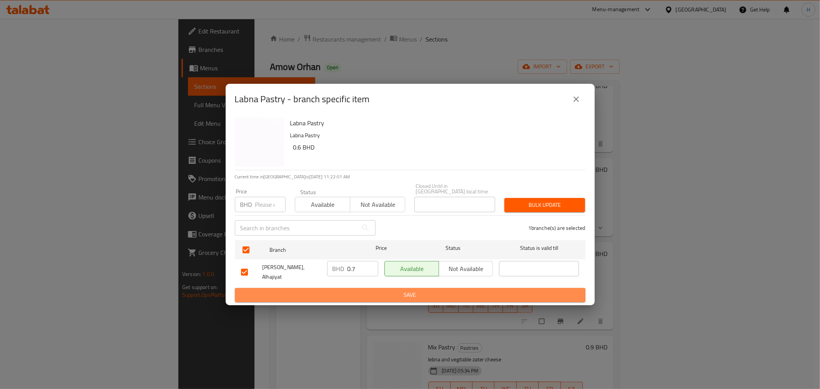
click at [344, 290] on span "Save" at bounding box center [410, 295] width 338 height 10
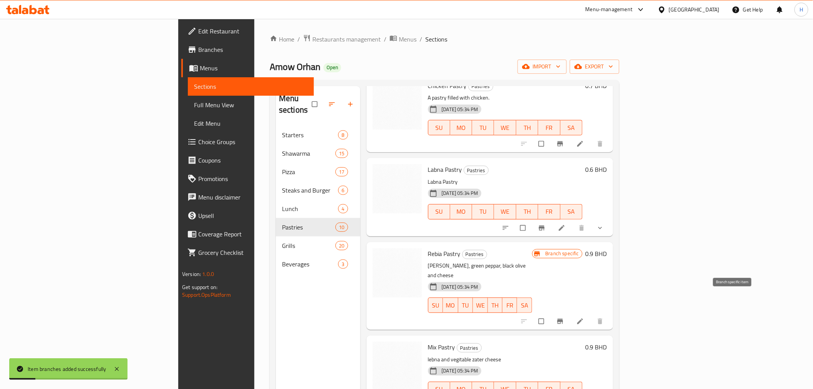
click at [563, 319] on icon "Branch-specific-item" at bounding box center [560, 321] width 6 height 5
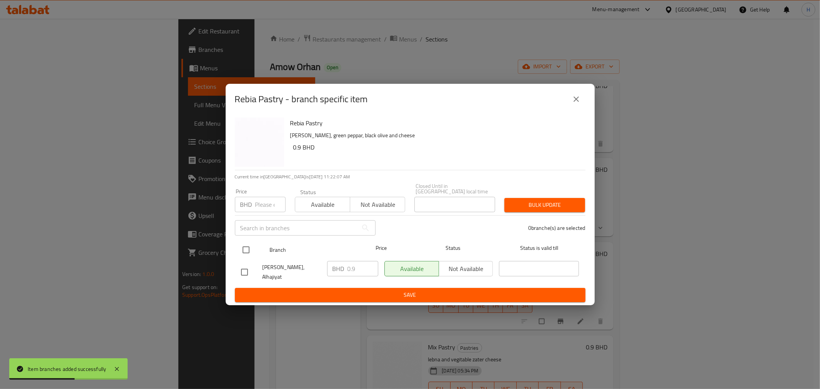
click at [238, 250] on div "Branch Price Status Status is valid till" at bounding box center [410, 249] width 351 height 19
click at [247, 249] on input "checkbox" at bounding box center [246, 250] width 16 height 16
checkbox input "true"
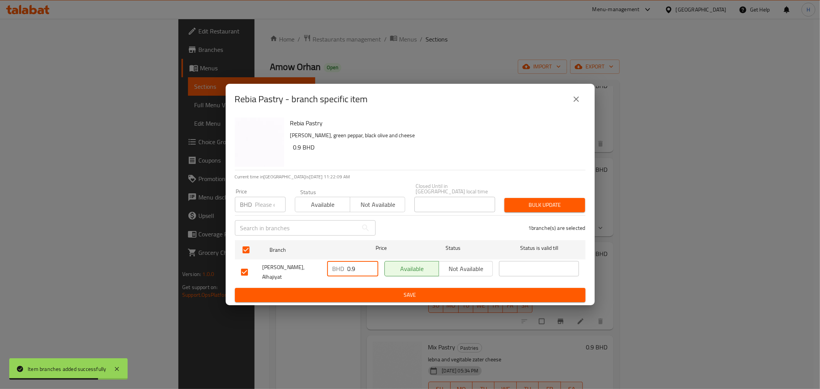
drag, startPoint x: 357, startPoint y: 267, endPoint x: 306, endPoint y: 266, distance: 51.1
click at [308, 266] on div "Amow Orhan, Alhajiyat BHD 0.9 ​ Available Not available ​" at bounding box center [410, 272] width 344 height 28
type input "1"
click at [325, 291] on span "Save" at bounding box center [410, 295] width 338 height 10
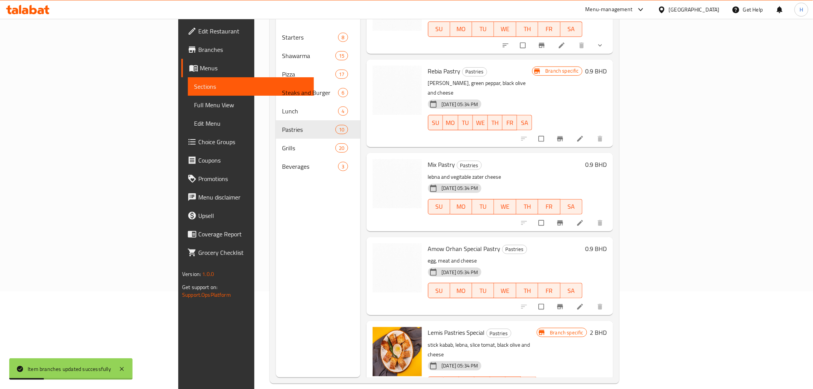
scroll to position [108, 0]
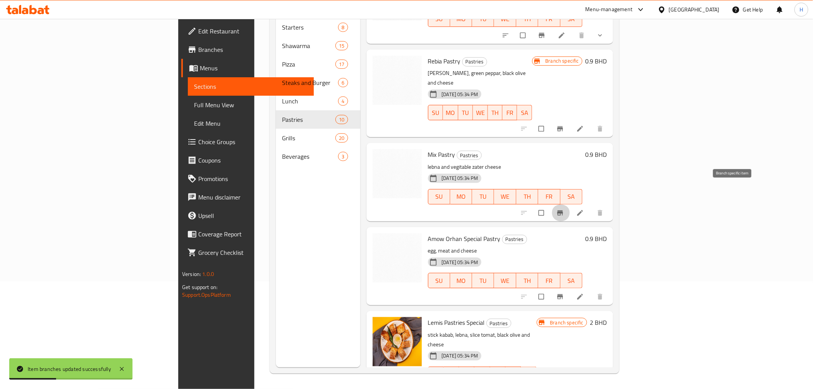
click at [564, 209] on icon "Branch-specific-item" at bounding box center [561, 213] width 8 height 8
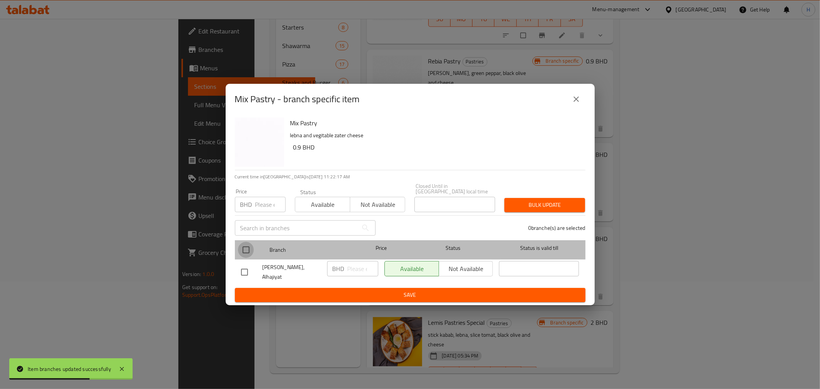
click at [243, 249] on input "checkbox" at bounding box center [246, 250] width 16 height 16
checkbox input "true"
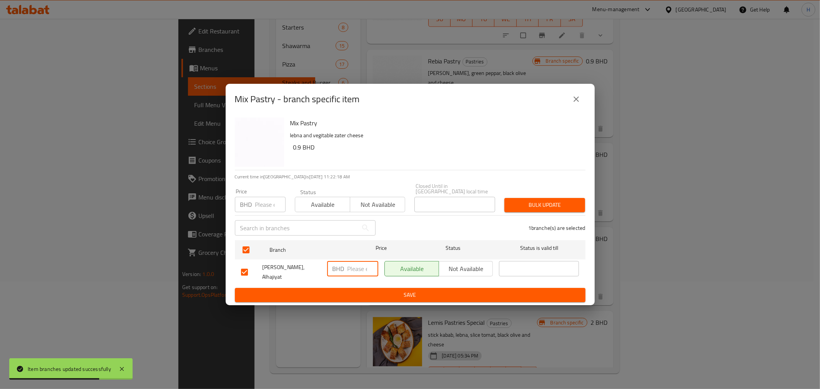
click at [352, 264] on input "number" at bounding box center [362, 268] width 31 height 15
type input "1"
click at [337, 290] on span "Save" at bounding box center [410, 295] width 338 height 10
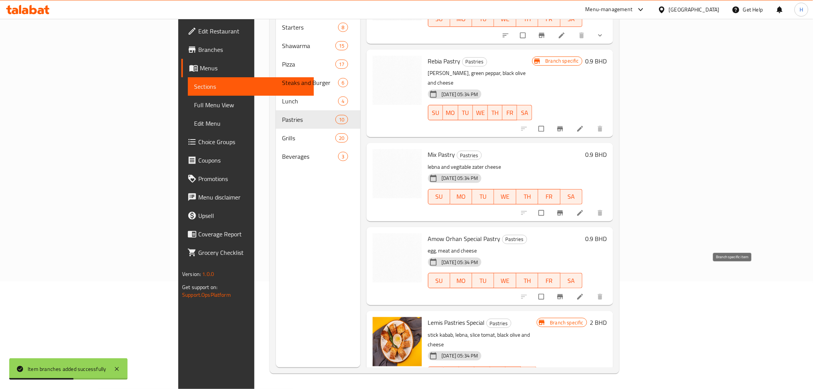
click at [563, 294] on icon "Branch-specific-item" at bounding box center [560, 296] width 6 height 5
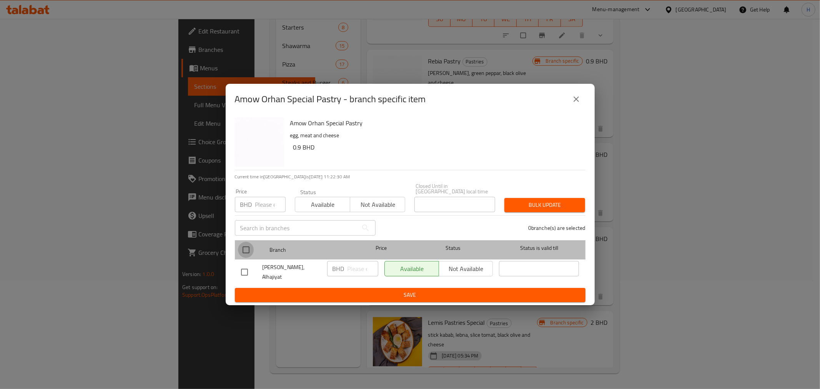
click at [249, 249] on input "checkbox" at bounding box center [246, 250] width 16 height 16
checkbox input "true"
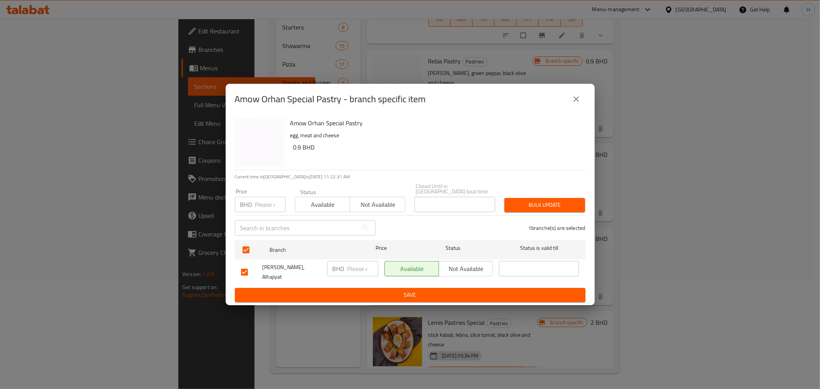
click at [351, 271] on input "number" at bounding box center [362, 268] width 31 height 15
type input "2"
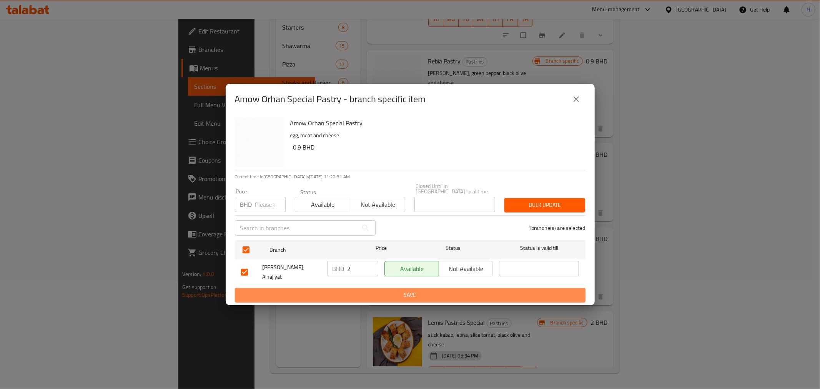
click at [352, 290] on span "Save" at bounding box center [410, 295] width 338 height 10
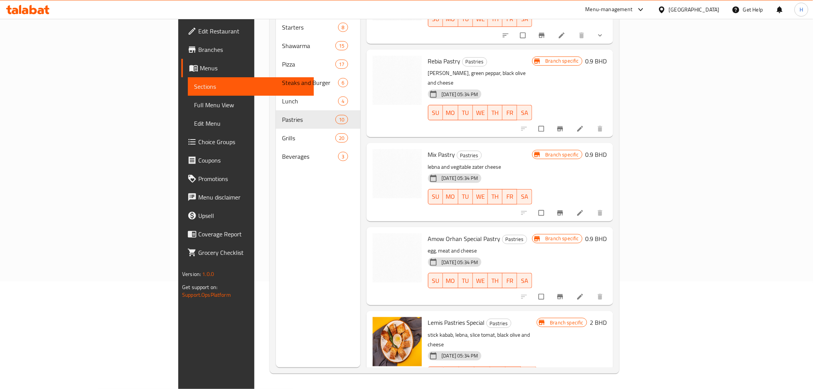
click at [276, 251] on div "Menu sections Starters 8 Shawarma 15 Pizza 17 Steaks and Burger 6 Lunch 4 Pastr…" at bounding box center [318, 172] width 84 height 389
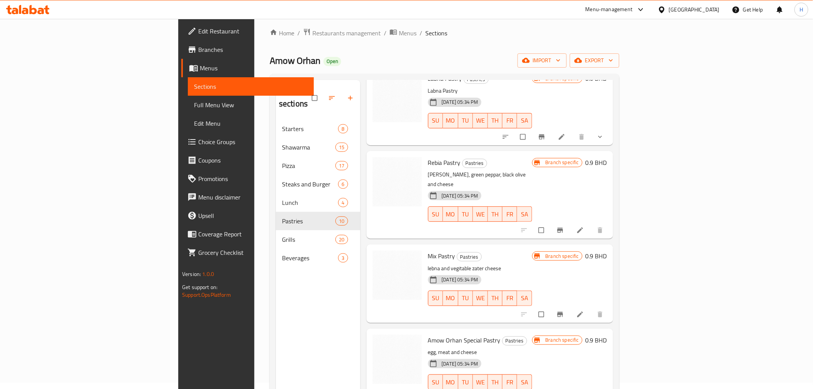
scroll to position [0, 0]
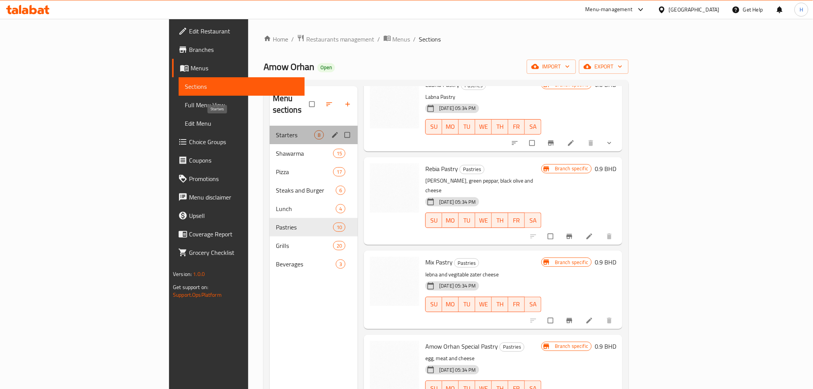
click at [276, 130] on span "Starters" at bounding box center [295, 134] width 38 height 9
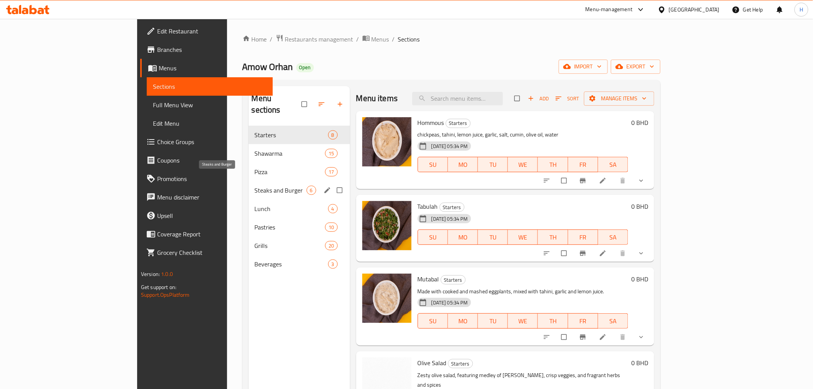
click at [255, 186] on span "Steaks and Burger" at bounding box center [281, 190] width 52 height 9
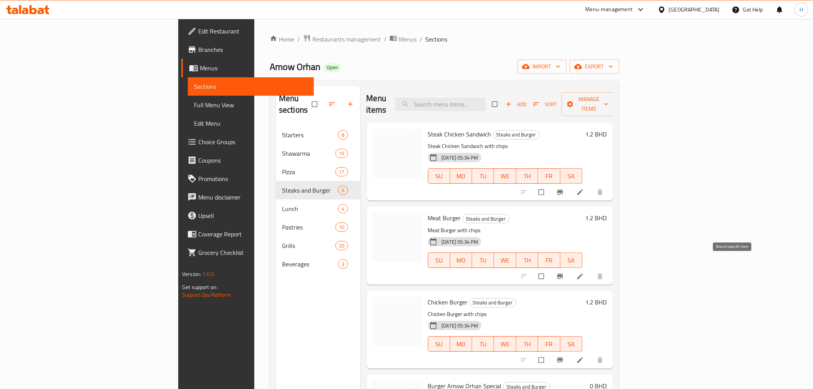
click at [564, 273] on icon "Branch-specific-item" at bounding box center [561, 277] width 8 height 8
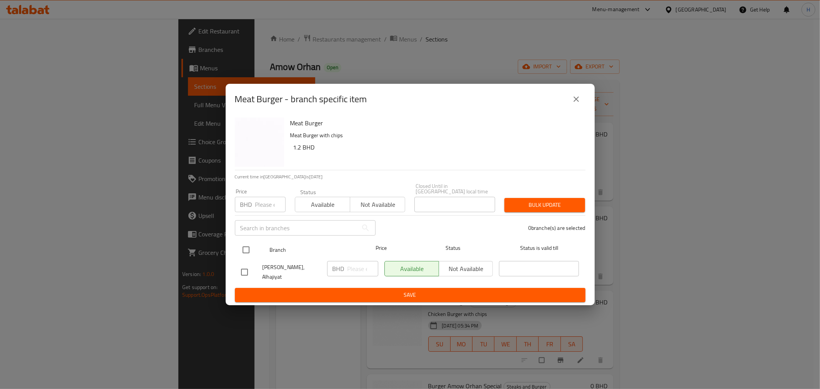
click at [243, 246] on input "checkbox" at bounding box center [246, 250] width 16 height 16
checkbox input "true"
click at [348, 268] on input "number" at bounding box center [362, 268] width 31 height 15
type input "1.4"
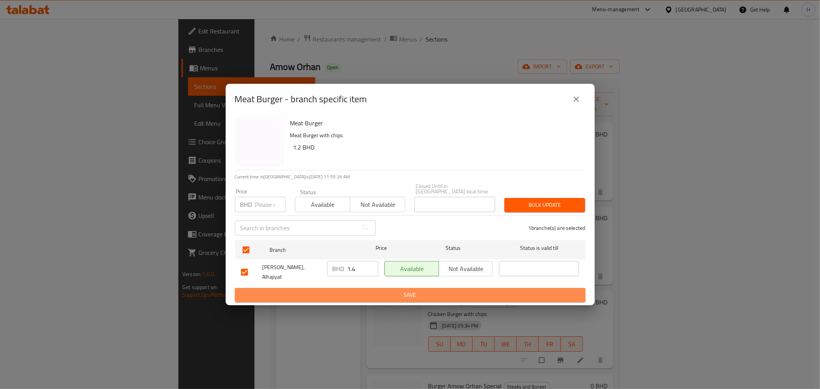
click at [344, 290] on span "Save" at bounding box center [410, 295] width 338 height 10
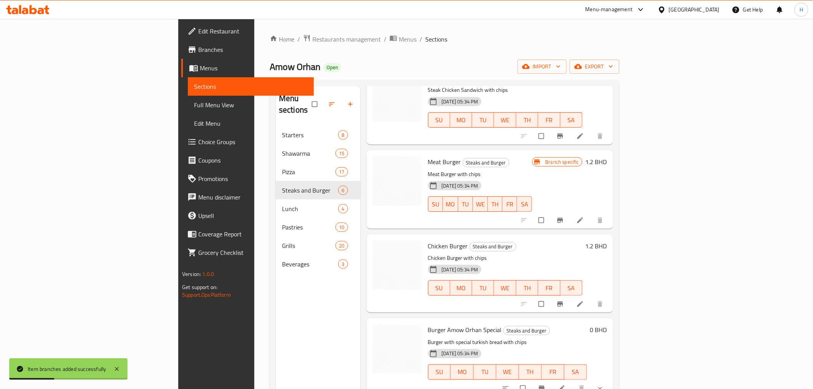
scroll to position [122, 0]
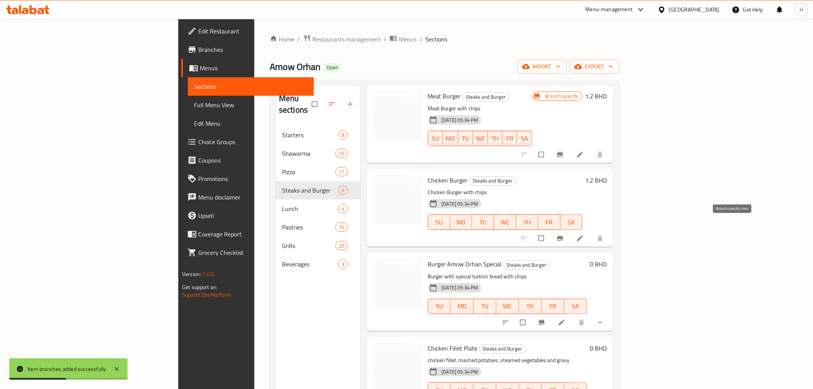
click at [564, 234] on icon "Branch-specific-item" at bounding box center [561, 238] width 8 height 8
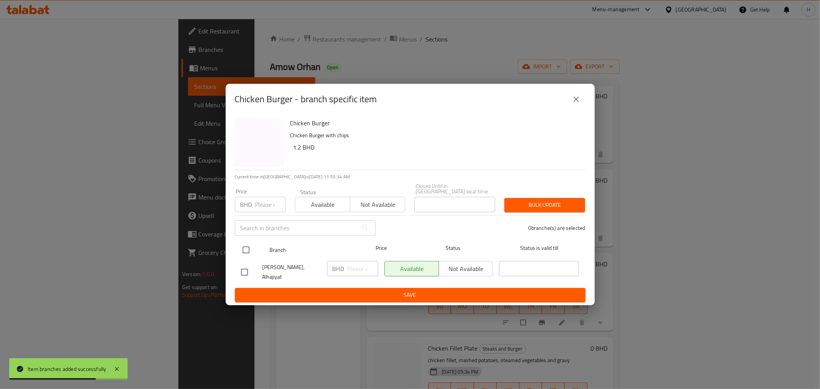
click at [245, 250] on input "checkbox" at bounding box center [246, 250] width 16 height 16
checkbox input "true"
click at [362, 268] on input "number" at bounding box center [362, 268] width 31 height 15
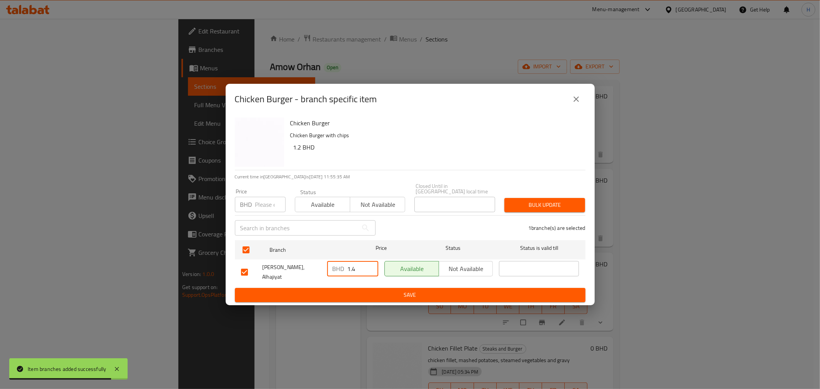
type input "1.4"
click at [337, 290] on span "Save" at bounding box center [410, 295] width 338 height 10
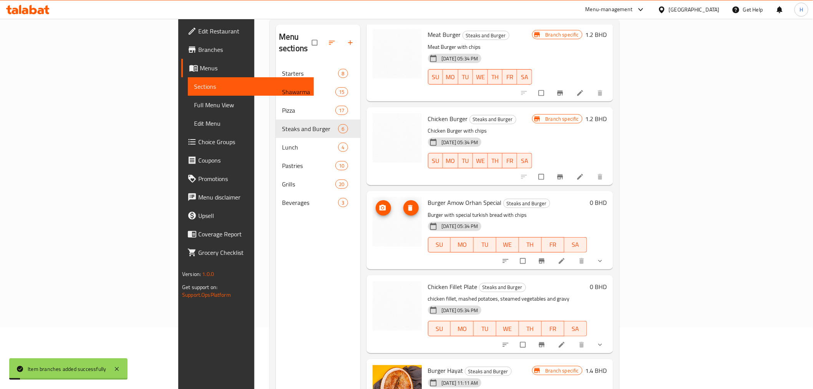
scroll to position [85, 0]
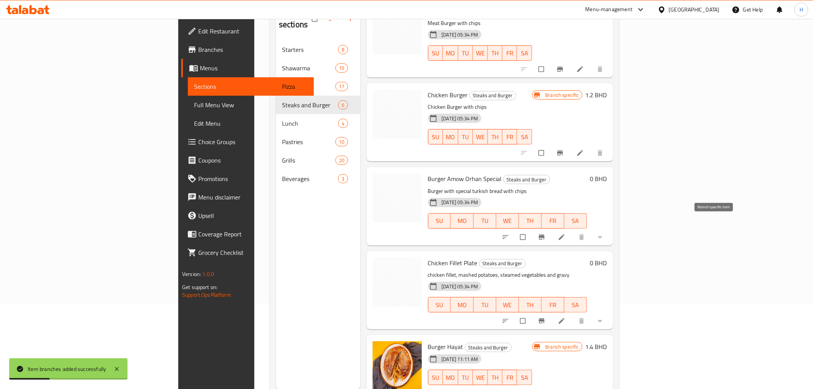
click at [546, 233] on icon "Branch-specific-item" at bounding box center [542, 237] width 8 height 8
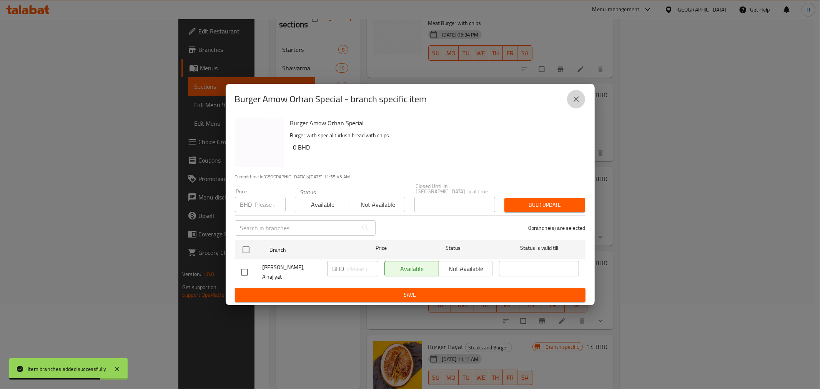
click at [571, 104] on button "close" at bounding box center [576, 99] width 18 height 18
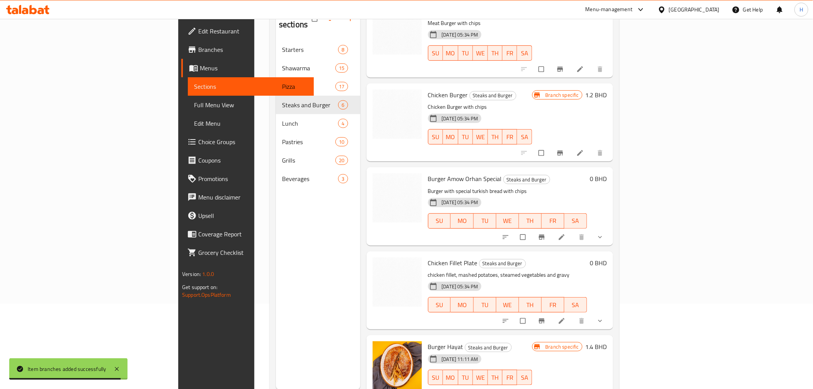
click at [604, 233] on icon "show more" at bounding box center [601, 237] width 8 height 8
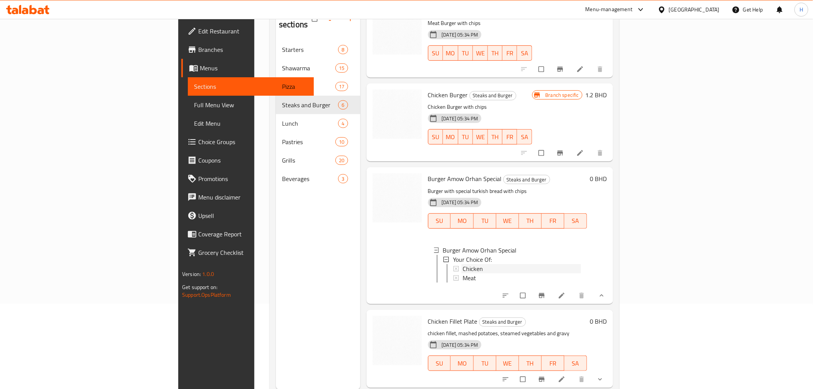
click at [463, 264] on span "Chicken" at bounding box center [473, 268] width 20 height 9
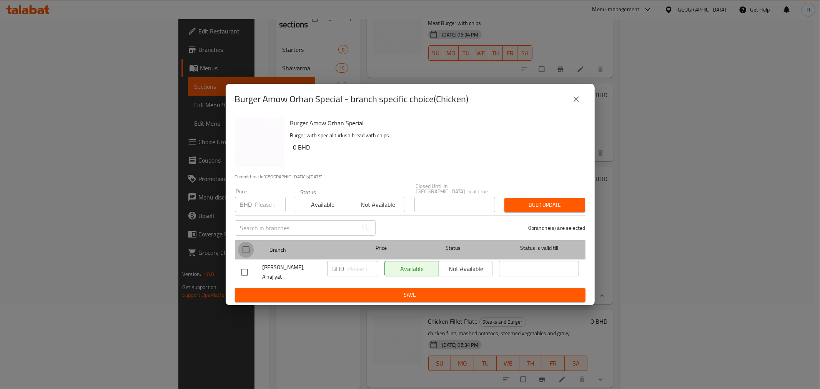
click at [247, 252] on input "checkbox" at bounding box center [246, 250] width 16 height 16
checkbox input "true"
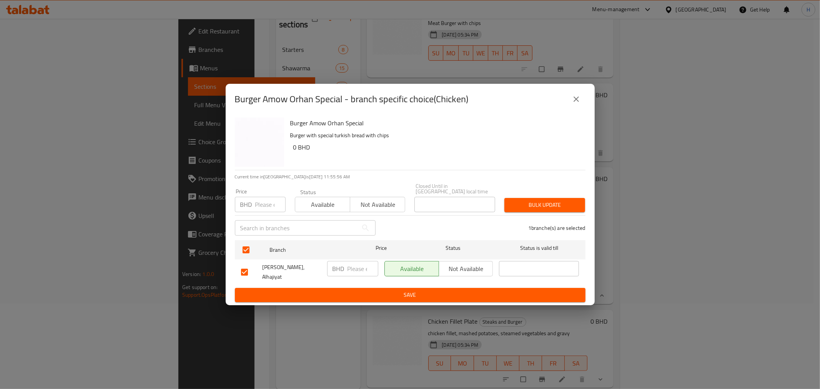
click at [354, 272] on input "number" at bounding box center [362, 268] width 31 height 15
type input "1.4"
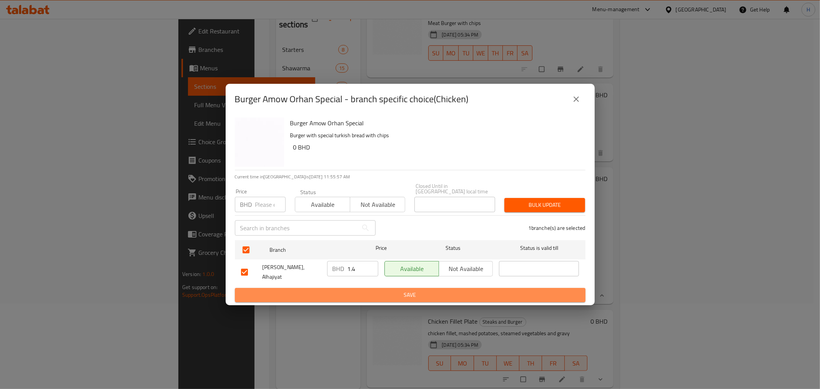
click at [343, 290] on span "Save" at bounding box center [410, 295] width 338 height 10
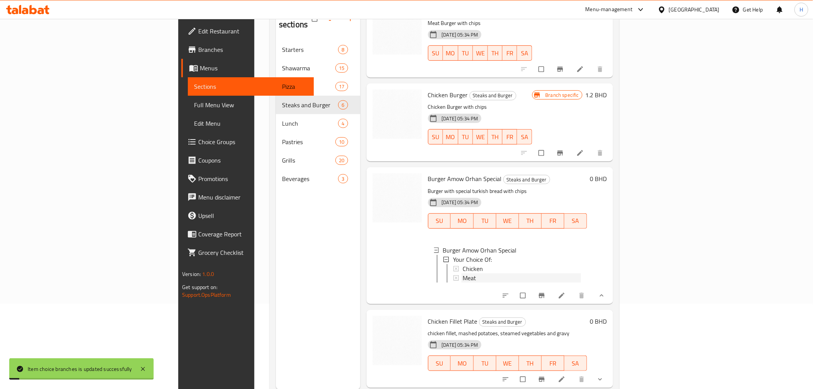
click at [463, 273] on span "Meat" at bounding box center [469, 277] width 13 height 9
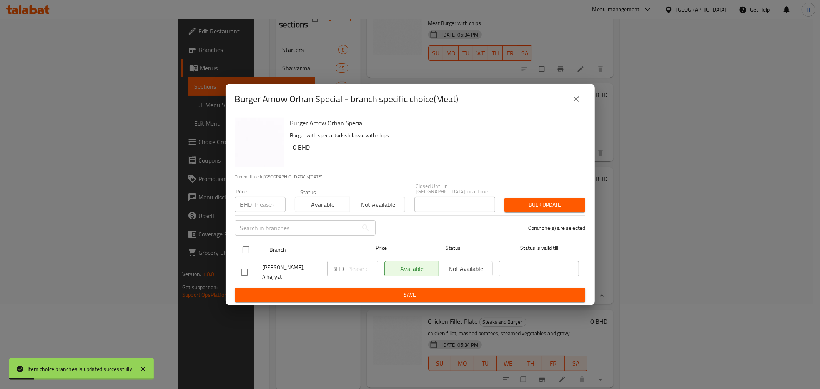
click at [246, 255] on input "checkbox" at bounding box center [246, 250] width 16 height 16
checkbox input "true"
click at [355, 274] on input "number" at bounding box center [362, 268] width 31 height 15
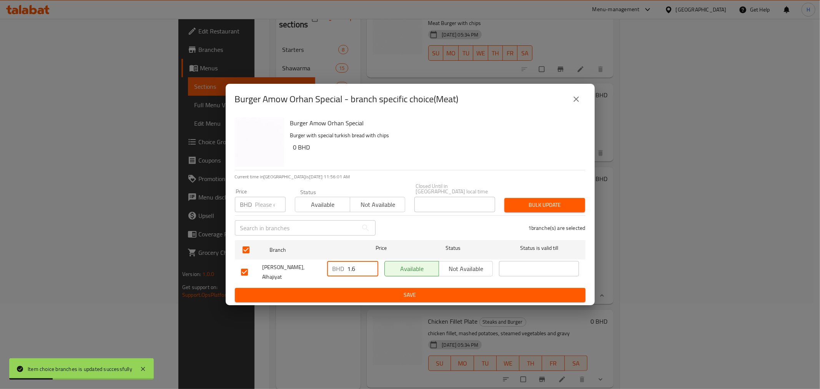
type input "1.6"
click at [352, 290] on span "Save" at bounding box center [410, 295] width 338 height 10
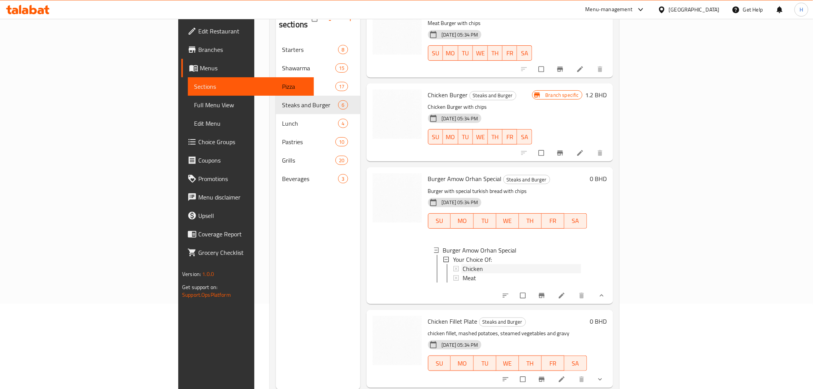
click at [463, 264] on span "Chicken" at bounding box center [473, 268] width 20 height 9
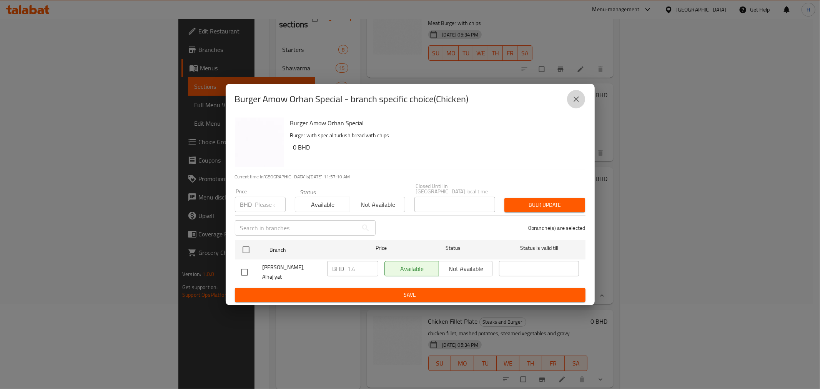
click at [579, 102] on icon "close" at bounding box center [576, 98] width 5 height 5
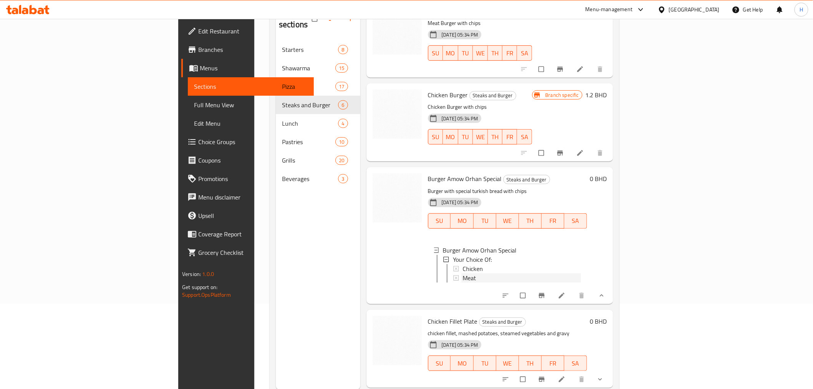
click at [463, 273] on span "Meat" at bounding box center [469, 277] width 13 height 9
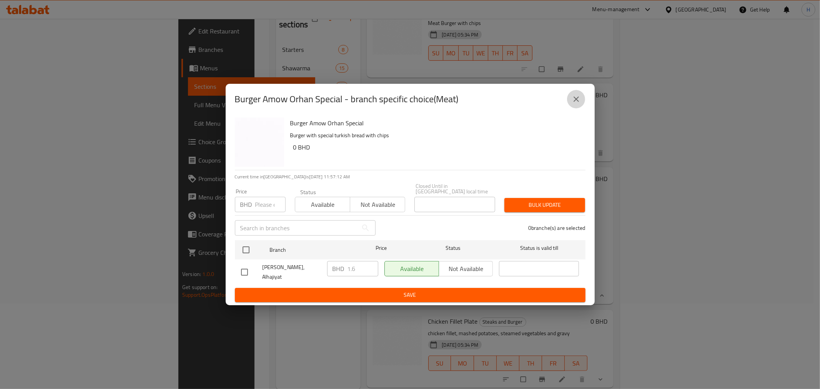
click at [579, 104] on icon "close" at bounding box center [576, 99] width 9 height 9
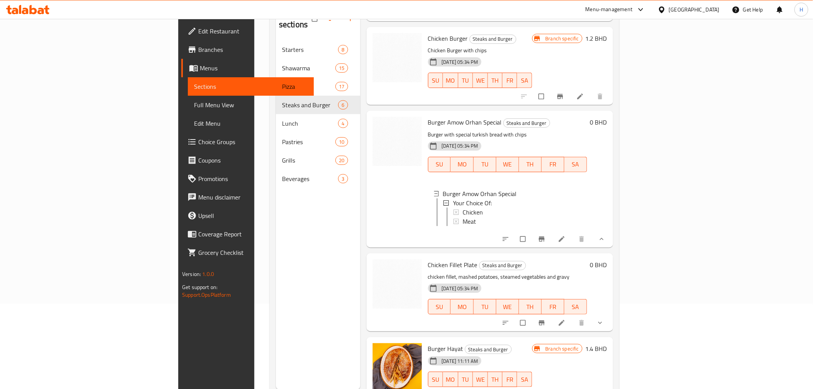
scroll to position [187, 0]
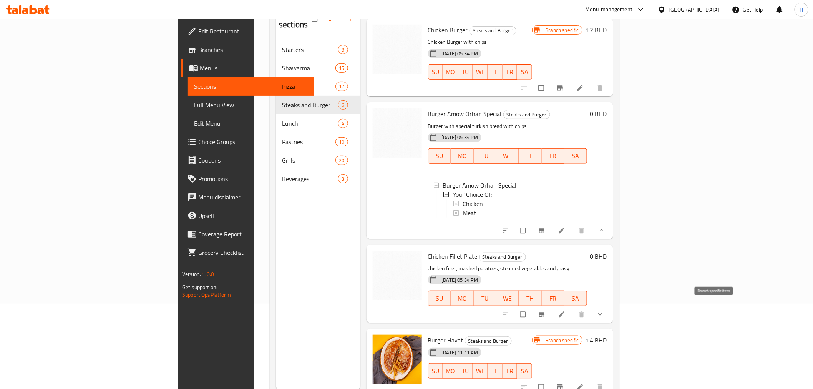
click at [546, 311] on icon "Branch-specific-item" at bounding box center [542, 315] width 8 height 8
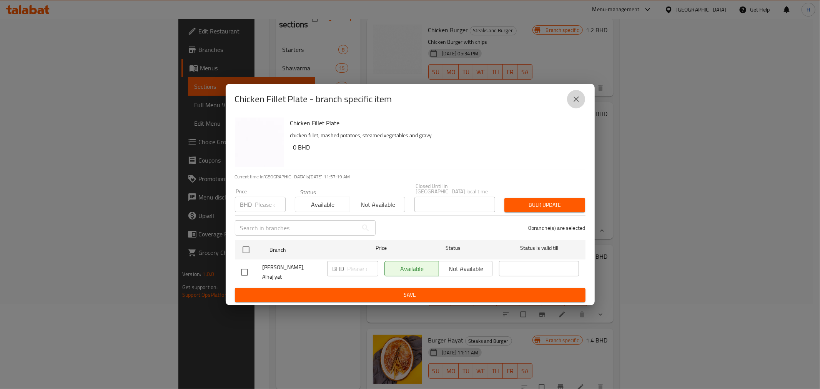
click at [578, 101] on icon "close" at bounding box center [576, 99] width 9 height 9
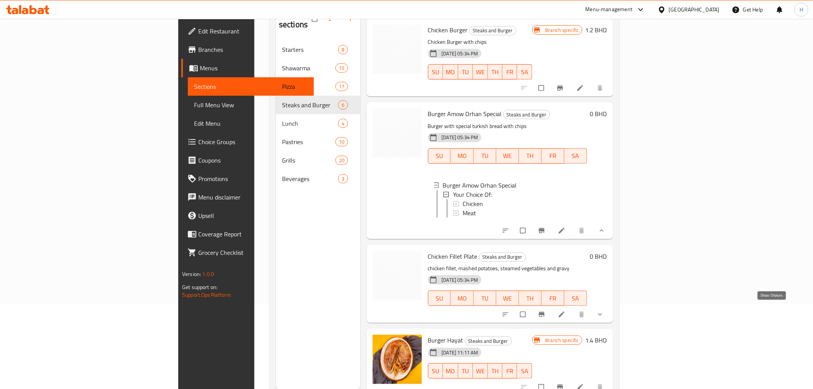
drag, startPoint x: 776, startPoint y: 308, endPoint x: 758, endPoint y: 308, distance: 18.1
click at [604, 311] on icon "show more" at bounding box center [601, 315] width 8 height 8
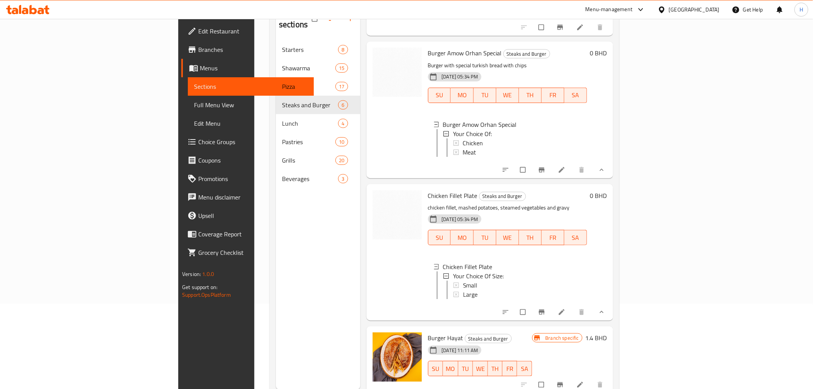
scroll to position [252, 0]
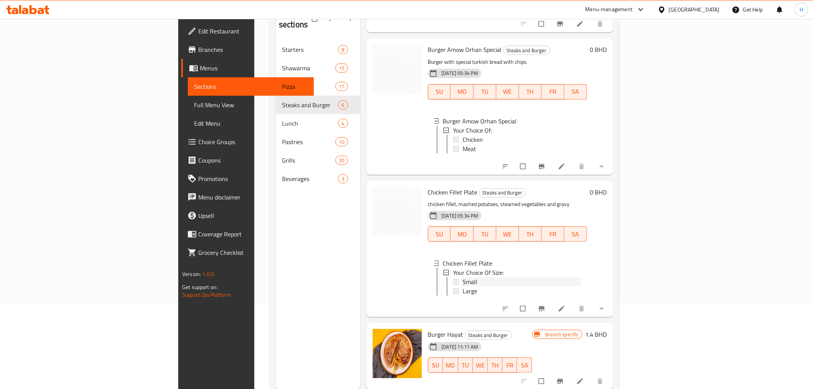
click at [463, 278] on span "Small" at bounding box center [470, 281] width 15 height 9
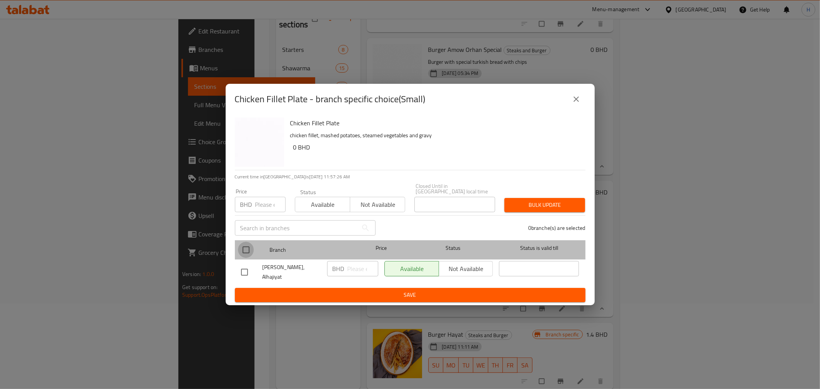
click at [243, 249] on input "checkbox" at bounding box center [246, 250] width 16 height 16
checkbox input "true"
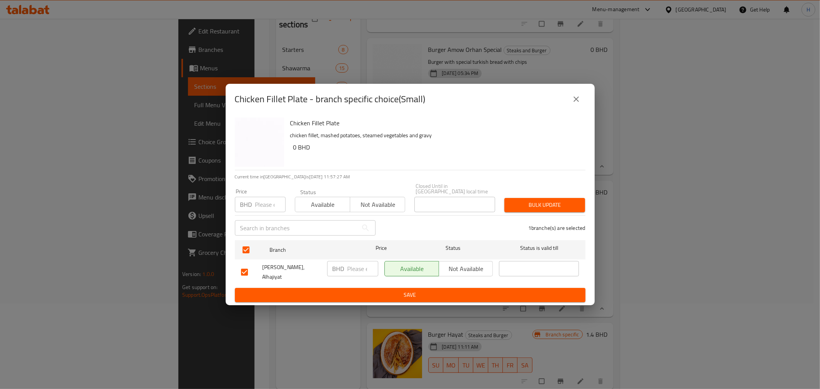
click at [350, 269] on input "number" at bounding box center [362, 268] width 31 height 15
type input "2.2"
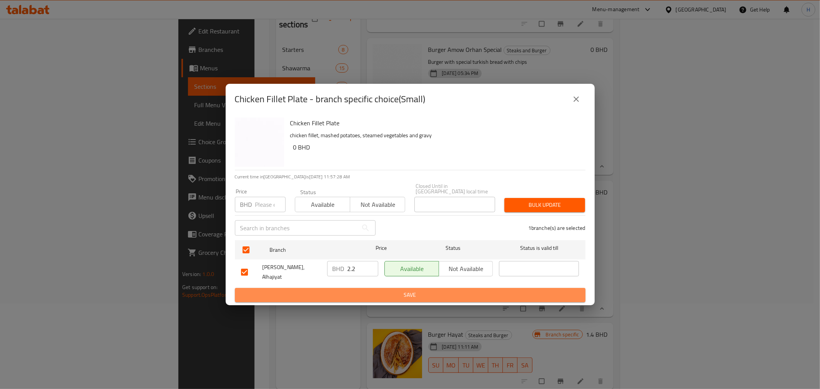
click at [350, 290] on span "Save" at bounding box center [410, 295] width 338 height 10
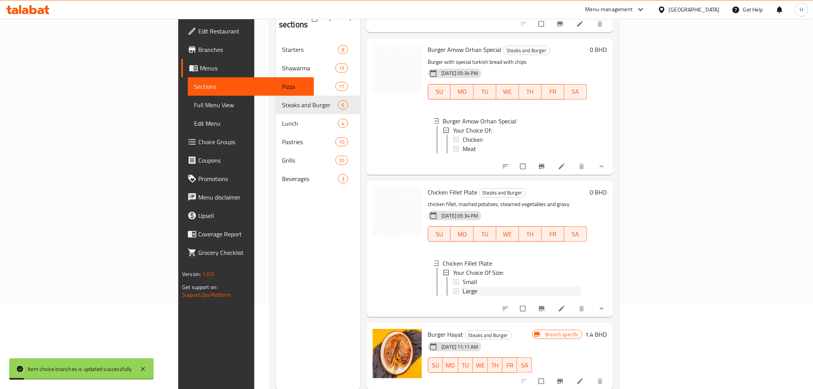
click at [463, 286] on span "Large" at bounding box center [470, 290] width 15 height 9
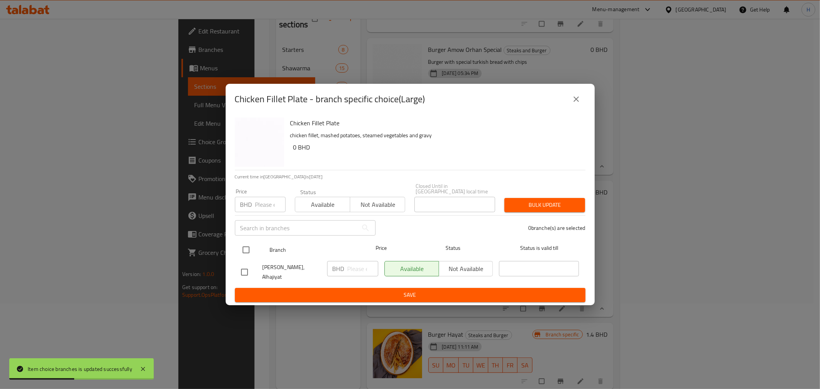
click at [243, 246] on input "checkbox" at bounding box center [246, 250] width 16 height 16
checkbox input "true"
click at [354, 270] on input "2" at bounding box center [362, 268] width 31 height 15
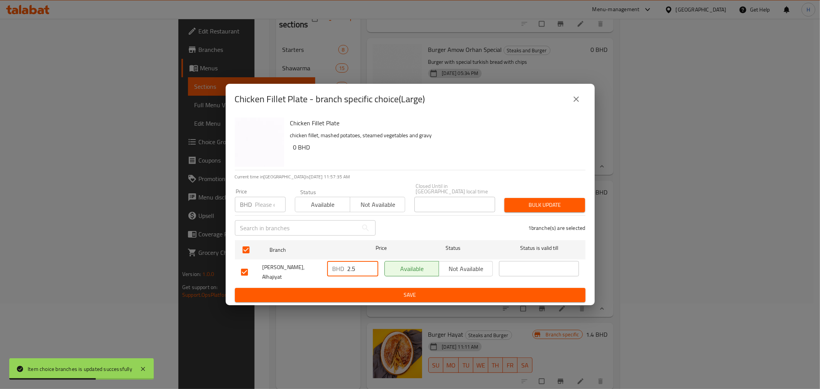
type input "2.5"
click at [349, 290] on span "Save" at bounding box center [410, 295] width 338 height 10
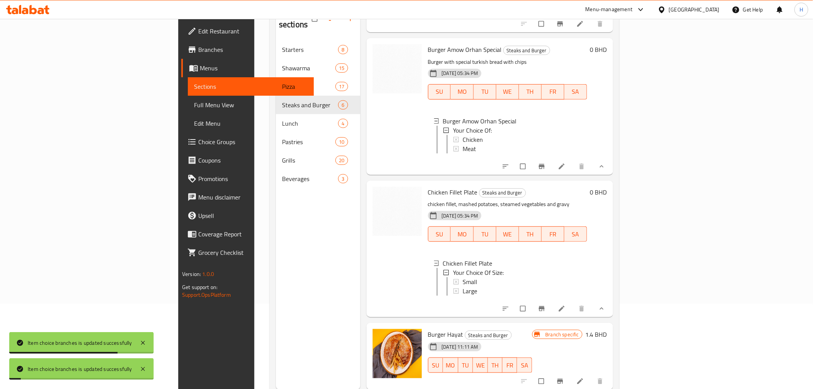
click at [463, 286] on span "Large" at bounding box center [470, 290] width 15 height 9
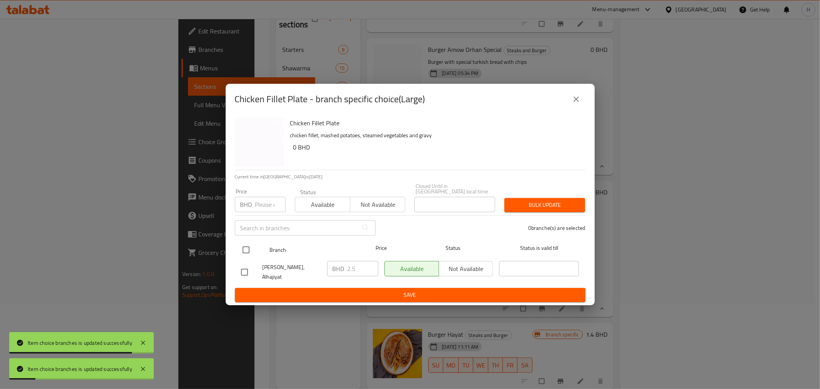
click at [250, 254] on input "checkbox" at bounding box center [246, 250] width 16 height 16
checkbox input "true"
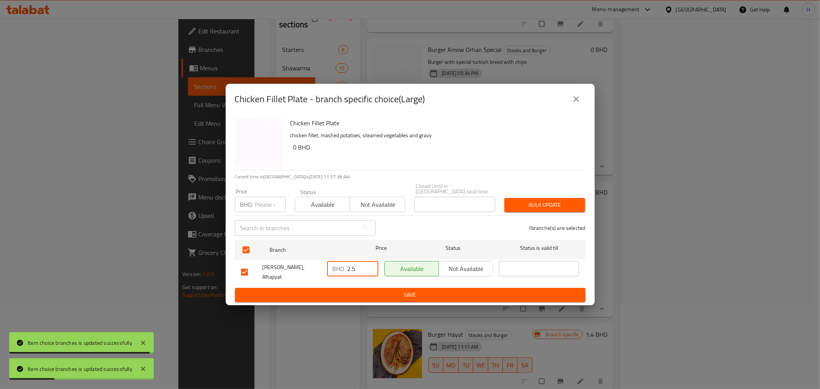
drag, startPoint x: 352, startPoint y: 269, endPoint x: 380, endPoint y: 269, distance: 27.3
click at [374, 269] on input "2.5" at bounding box center [362, 268] width 31 height 15
type input "2.8"
click at [372, 290] on span "Save" at bounding box center [410, 295] width 338 height 10
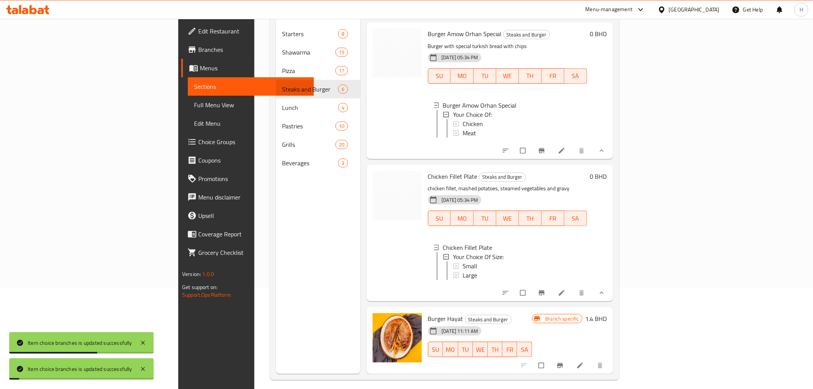
scroll to position [108, 0]
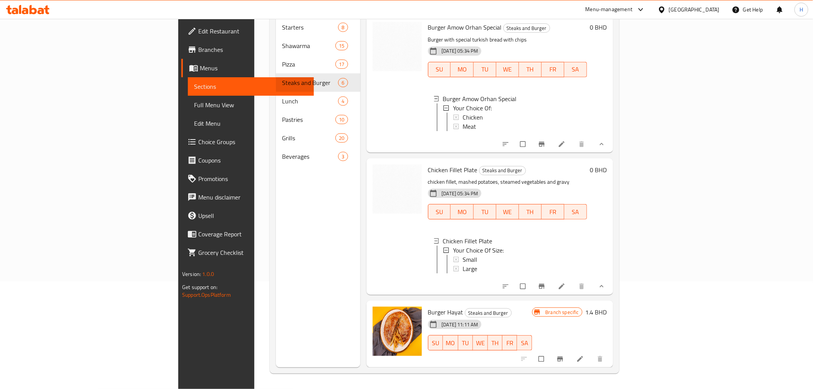
click at [463, 264] on span "Large" at bounding box center [470, 268] width 15 height 9
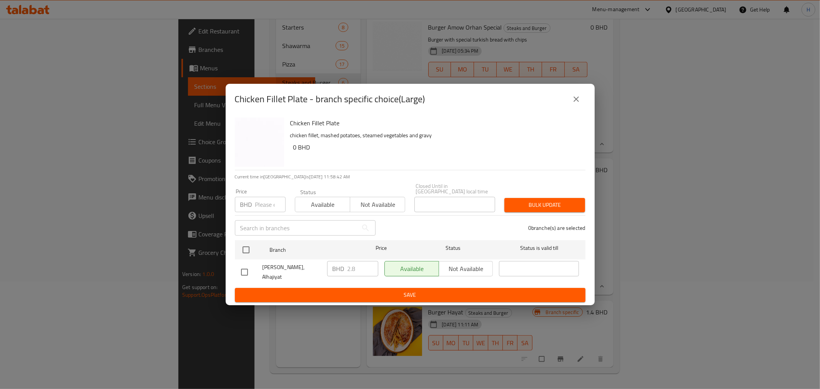
click at [573, 104] on icon "close" at bounding box center [576, 99] width 9 height 9
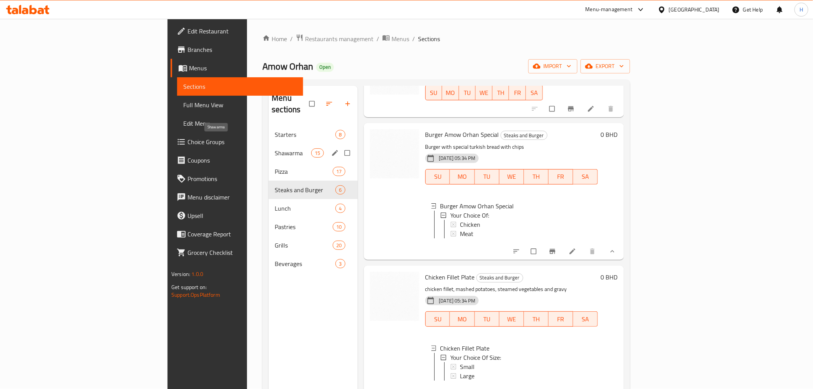
scroll to position [0, 0]
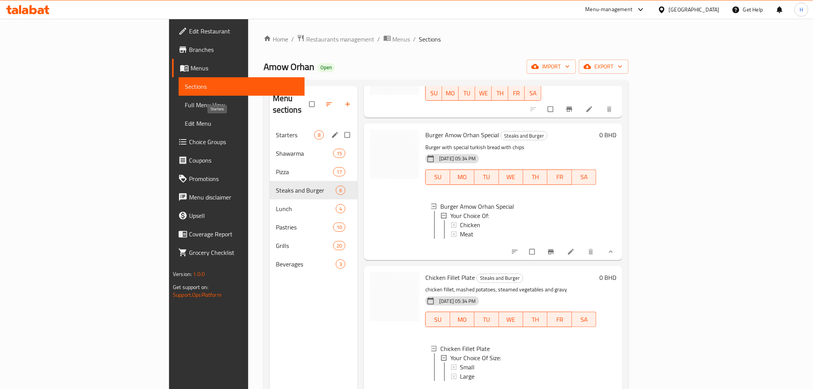
click at [276, 130] on span "Starters" at bounding box center [295, 134] width 38 height 9
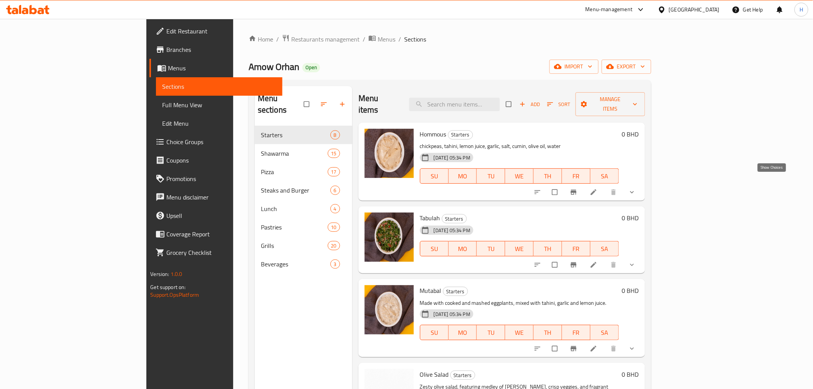
click at [636, 188] on icon "show more" at bounding box center [632, 192] width 8 height 8
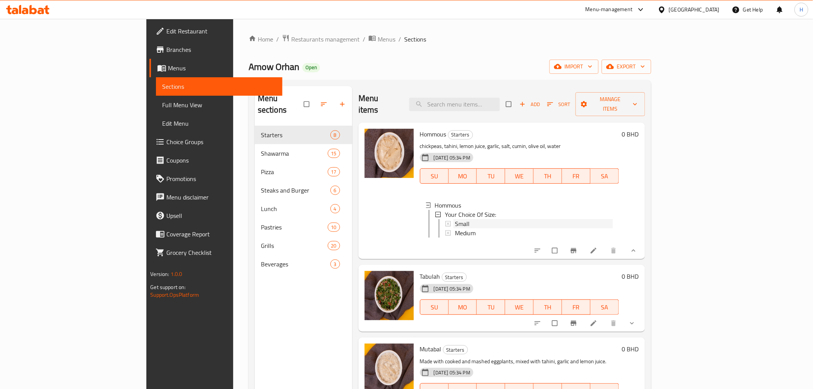
click at [455, 219] on span "Small" at bounding box center [462, 223] width 15 height 9
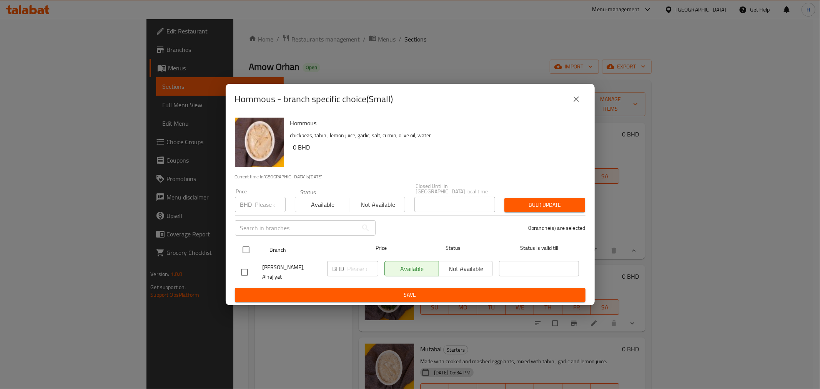
click at [240, 247] on input "checkbox" at bounding box center [246, 250] width 16 height 16
checkbox input "true"
click at [359, 273] on input "number" at bounding box center [362, 268] width 31 height 15
type input "0.9"
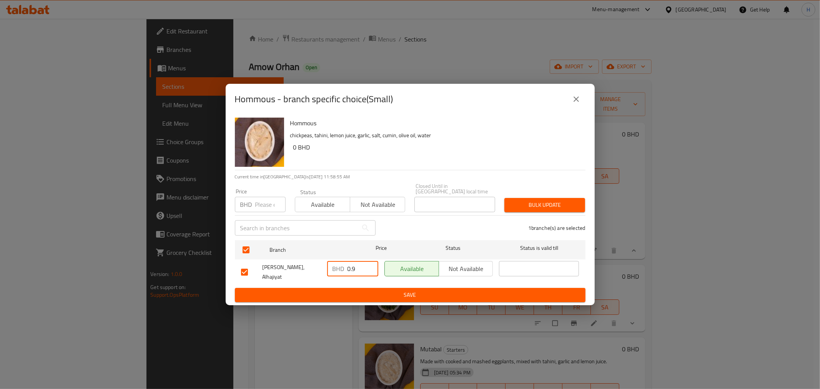
click at [348, 290] on span "Save" at bounding box center [410, 295] width 338 height 10
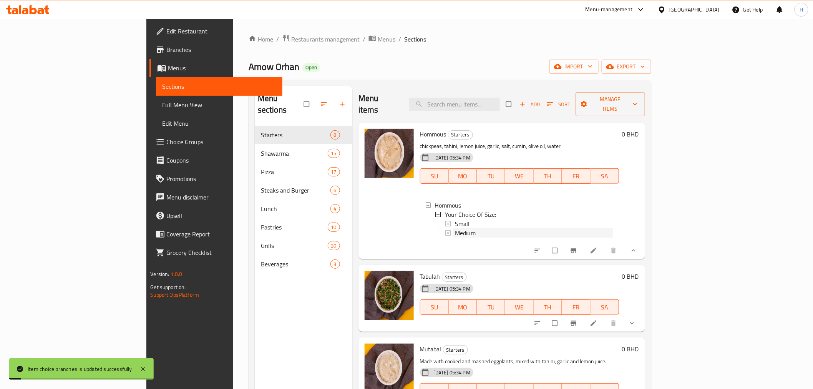
click at [455, 228] on span "Medium" at bounding box center [465, 232] width 21 height 9
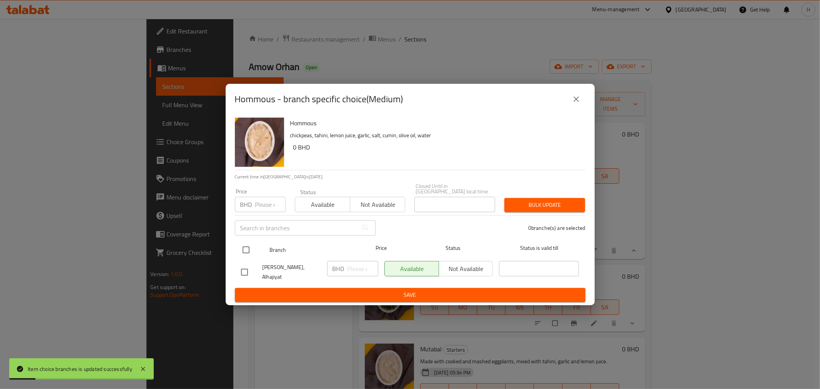
click at [250, 249] on input "checkbox" at bounding box center [246, 250] width 16 height 16
checkbox input "true"
click at [348, 271] on input "number" at bounding box center [362, 268] width 31 height 15
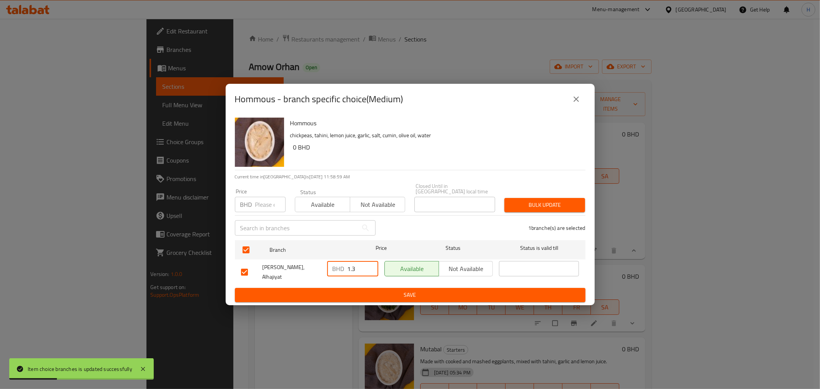
type input "1.3"
click at [346, 290] on span "Save" at bounding box center [410, 295] width 338 height 10
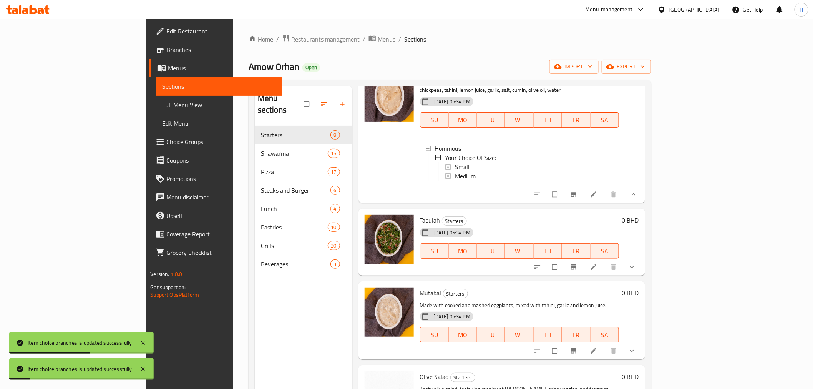
scroll to position [171, 0]
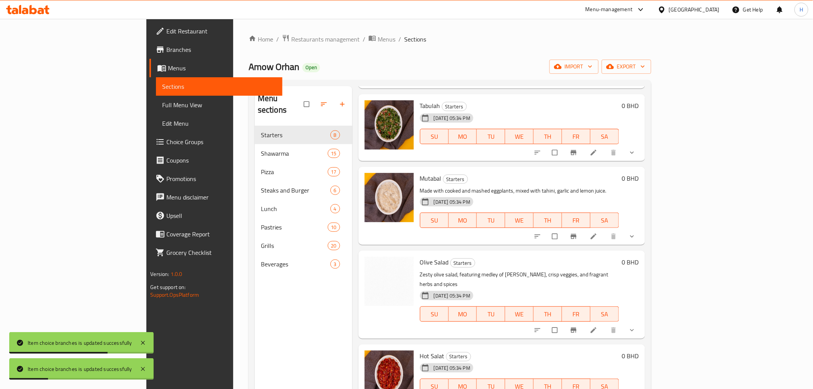
click at [642, 152] on button "show more" at bounding box center [633, 152] width 18 height 17
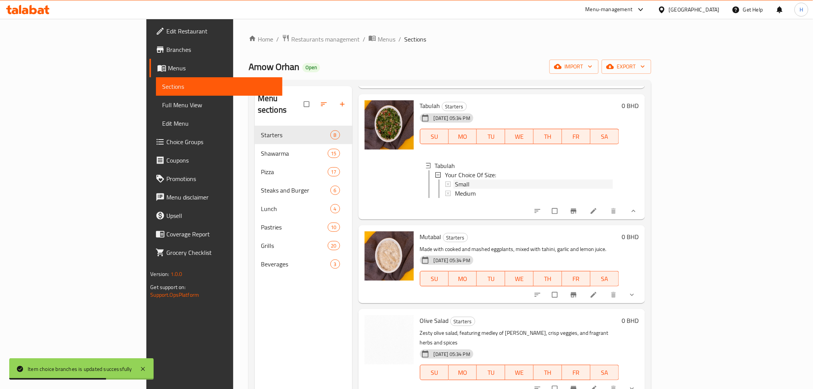
click at [455, 181] on span "Small" at bounding box center [462, 184] width 15 height 9
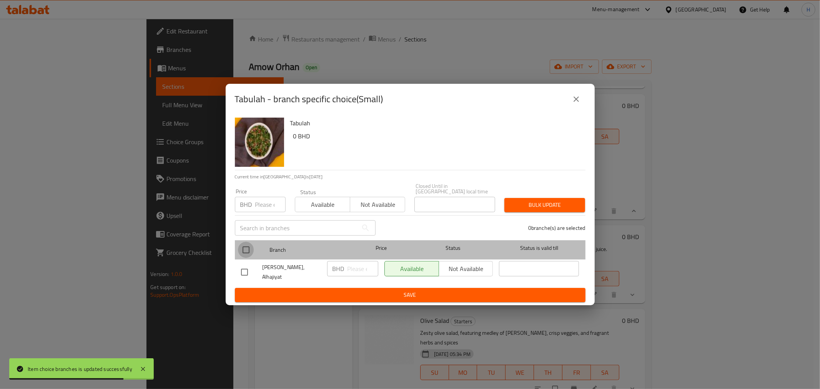
click at [244, 248] on input "checkbox" at bounding box center [246, 250] width 16 height 16
checkbox input "true"
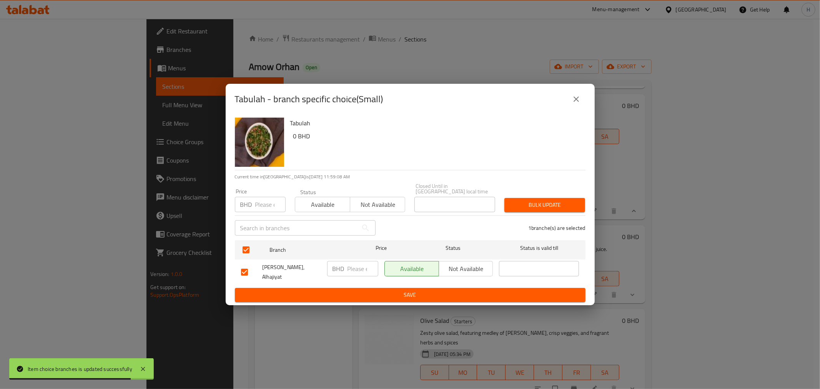
click at [355, 273] on input "number" at bounding box center [362, 268] width 31 height 15
type input "0.9"
click at [351, 290] on span "Save" at bounding box center [410, 295] width 338 height 10
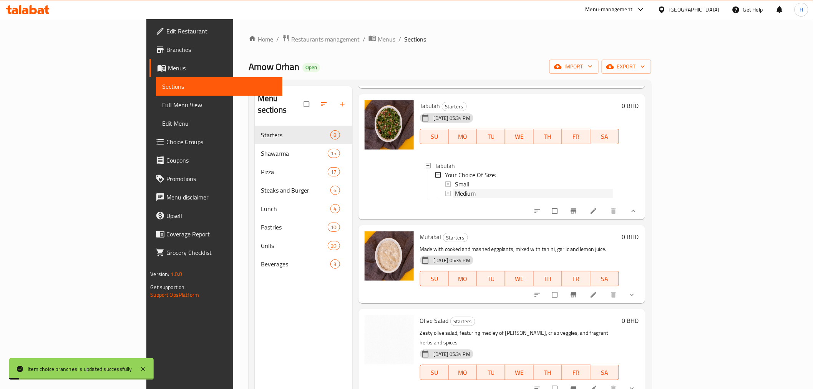
click at [455, 190] on span "Medium" at bounding box center [465, 193] width 21 height 9
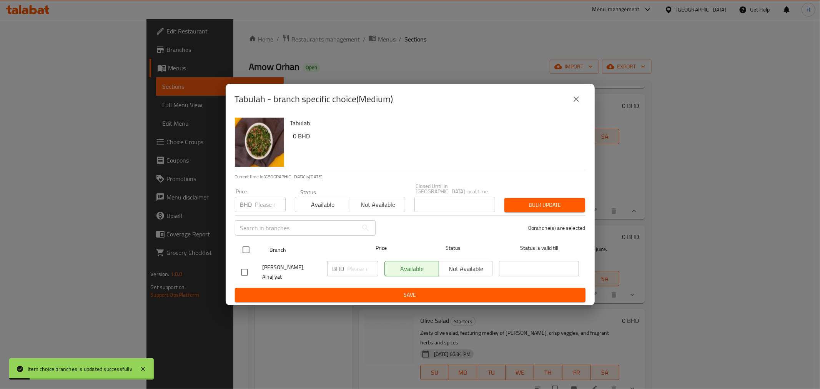
click at [247, 251] on input "checkbox" at bounding box center [246, 250] width 16 height 16
checkbox input "true"
click at [356, 270] on input "1" at bounding box center [362, 268] width 31 height 15
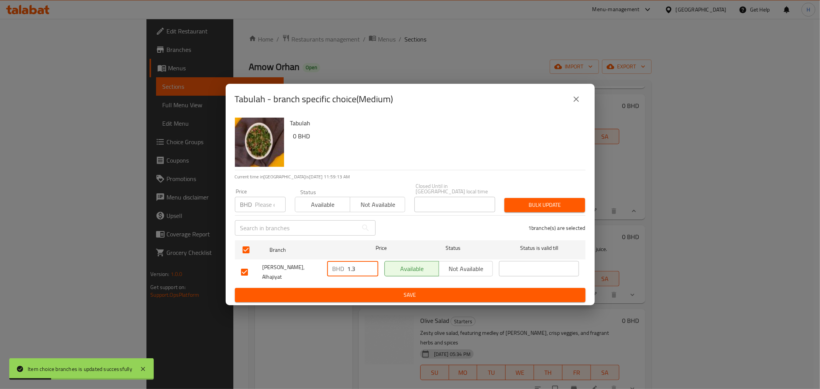
type input "1.3"
click at [352, 290] on span "Save" at bounding box center [410, 295] width 338 height 10
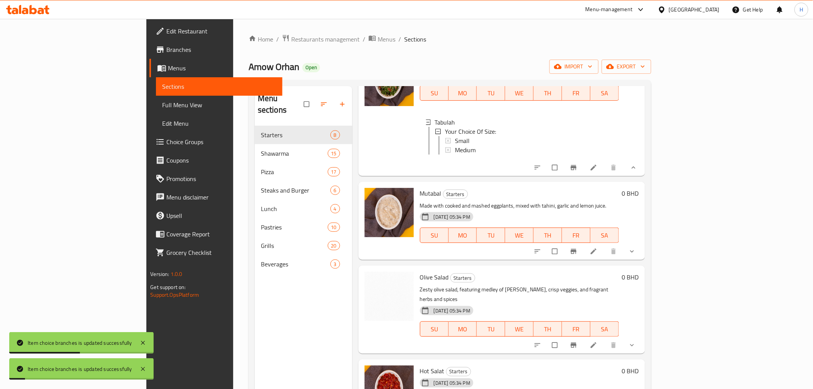
scroll to position [256, 0]
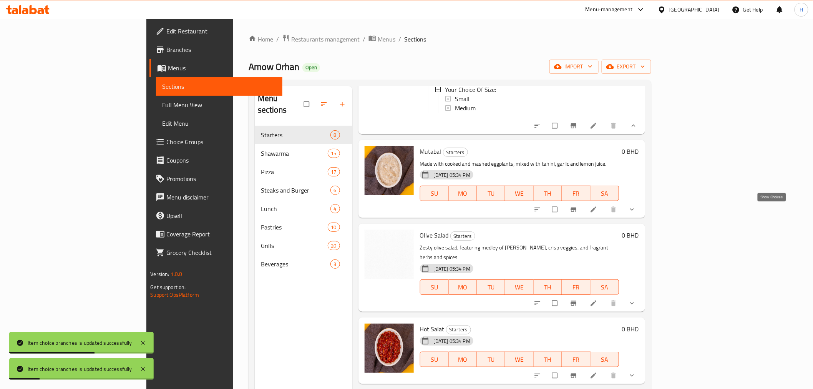
click at [636, 211] on icon "show more" at bounding box center [632, 210] width 8 height 8
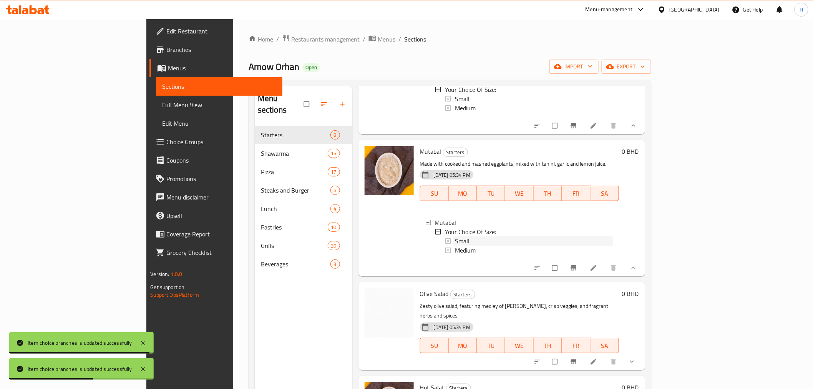
click at [455, 241] on span "Small" at bounding box center [462, 240] width 15 height 9
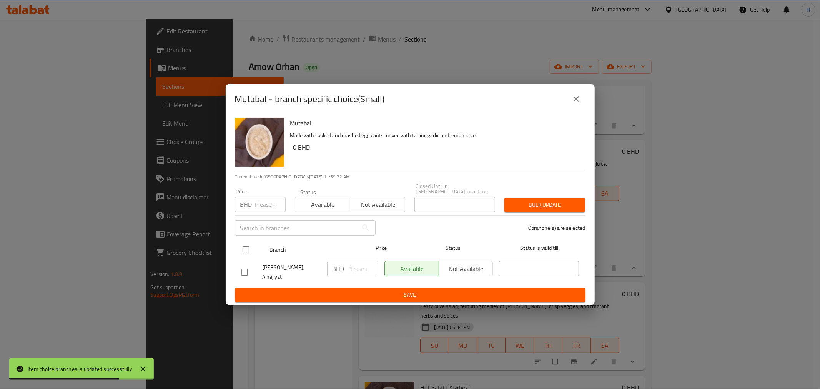
click at [244, 252] on input "checkbox" at bounding box center [246, 250] width 16 height 16
checkbox input "true"
click at [351, 271] on input "number" at bounding box center [362, 268] width 31 height 15
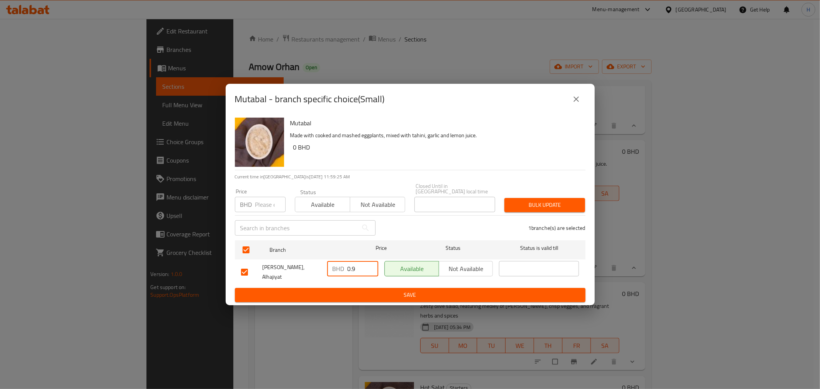
type input "0.9"
click at [352, 290] on span "Save" at bounding box center [410, 295] width 338 height 10
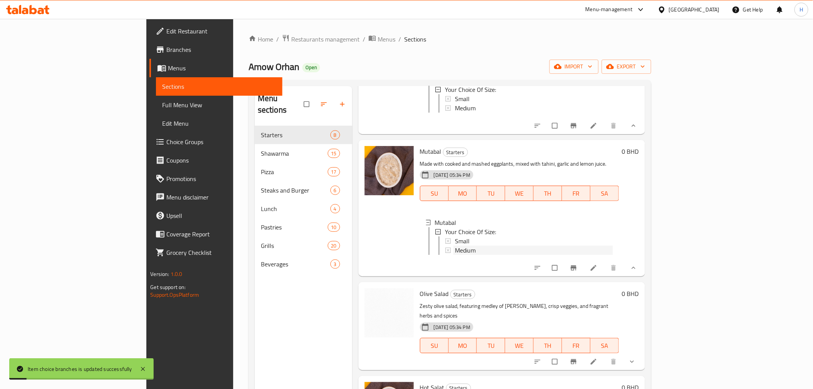
click at [455, 251] on span "Medium" at bounding box center [465, 250] width 21 height 9
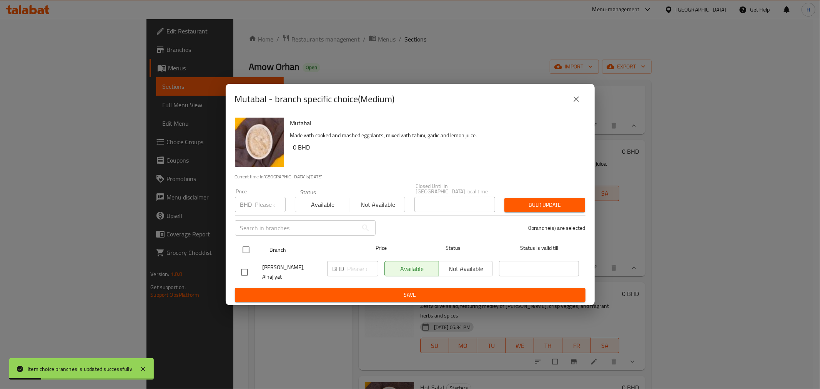
click at [241, 252] on input "checkbox" at bounding box center [246, 250] width 16 height 16
checkbox input "true"
click at [355, 271] on input "number" at bounding box center [362, 268] width 31 height 15
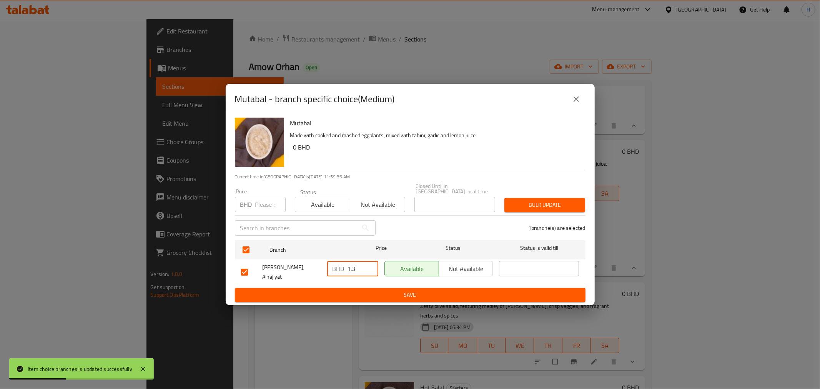
type input "1.3"
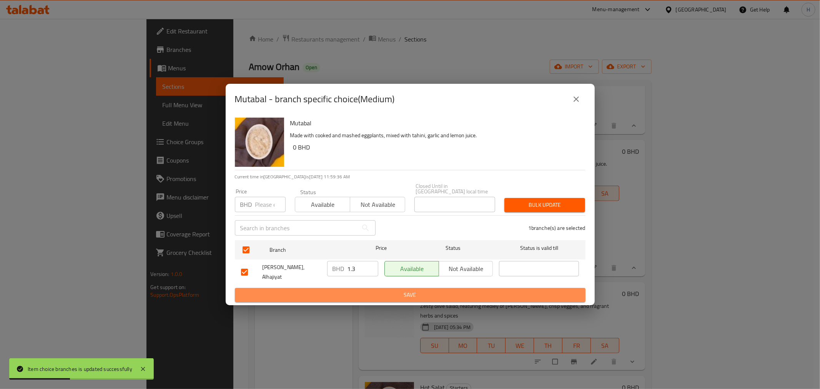
click at [352, 290] on span "Save" at bounding box center [410, 295] width 338 height 10
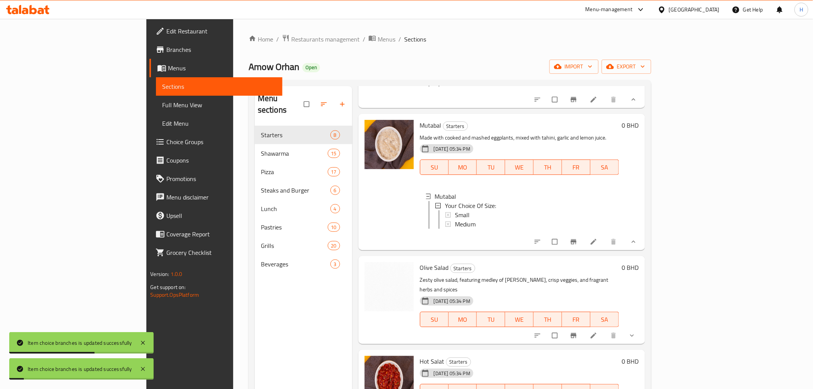
scroll to position [384, 0]
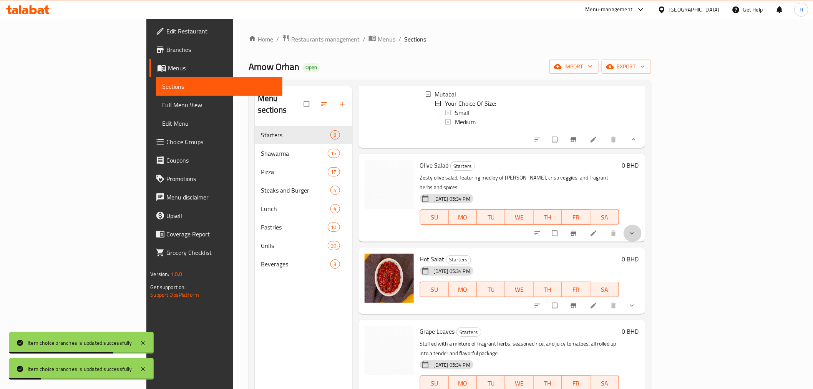
click at [642, 225] on button "show more" at bounding box center [633, 233] width 18 height 17
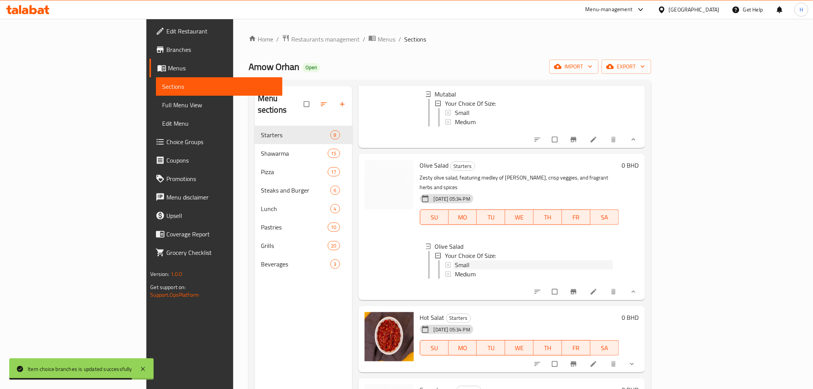
click at [455, 262] on span "Small" at bounding box center [462, 264] width 15 height 9
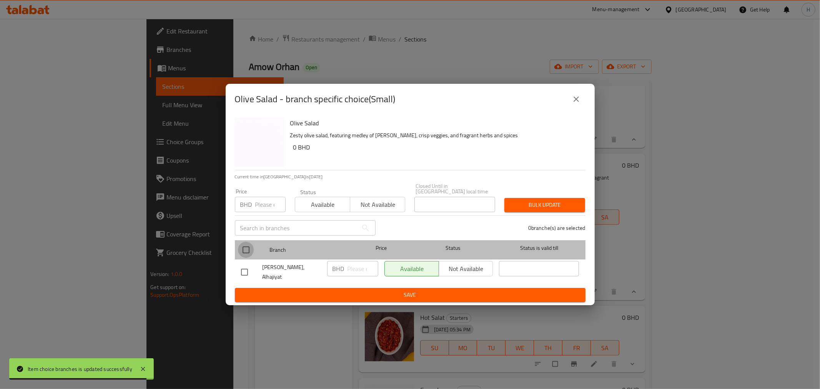
click at [246, 250] on input "checkbox" at bounding box center [246, 250] width 16 height 16
checkbox input "true"
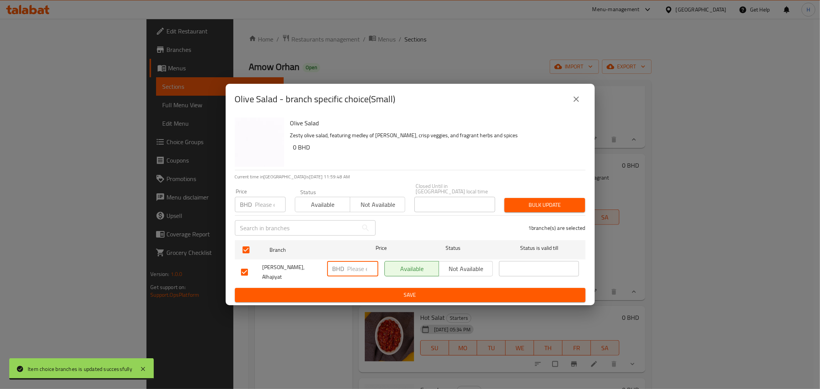
click at [354, 267] on input "number" at bounding box center [362, 268] width 31 height 15
type input "0.9"
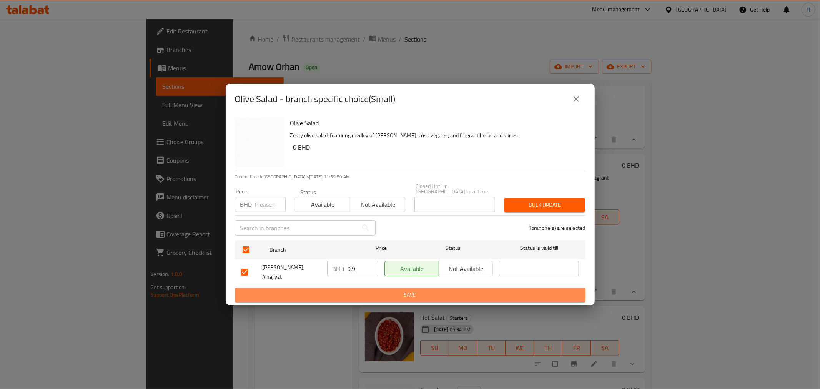
click at [342, 291] on span "Save" at bounding box center [410, 295] width 338 height 10
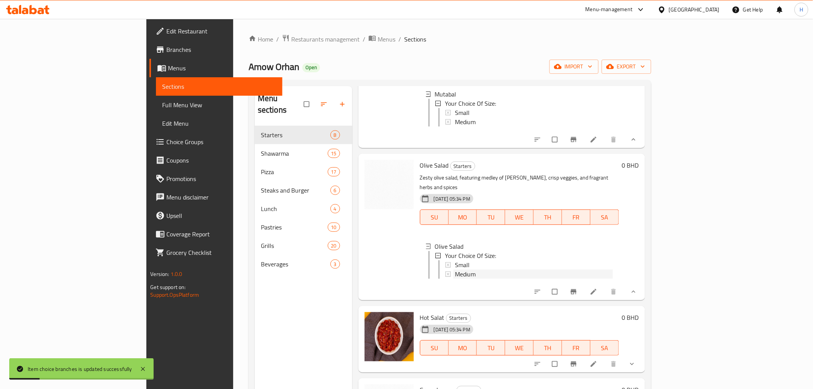
click at [455, 273] on span "Medium" at bounding box center [465, 273] width 21 height 9
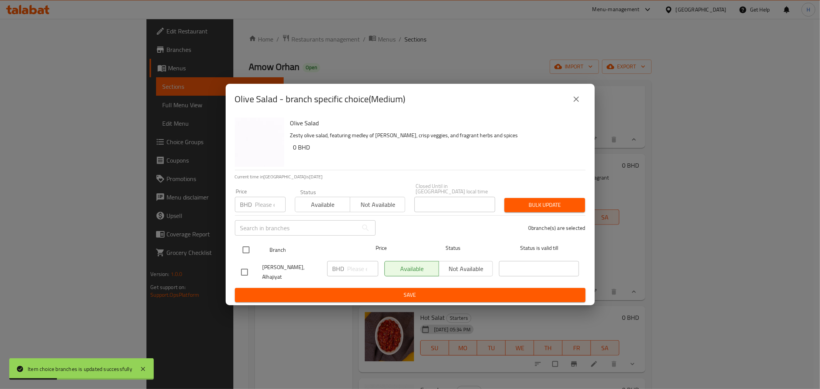
click at [245, 247] on input "checkbox" at bounding box center [246, 250] width 16 height 16
checkbox input "true"
click at [359, 266] on input "1" at bounding box center [362, 268] width 31 height 15
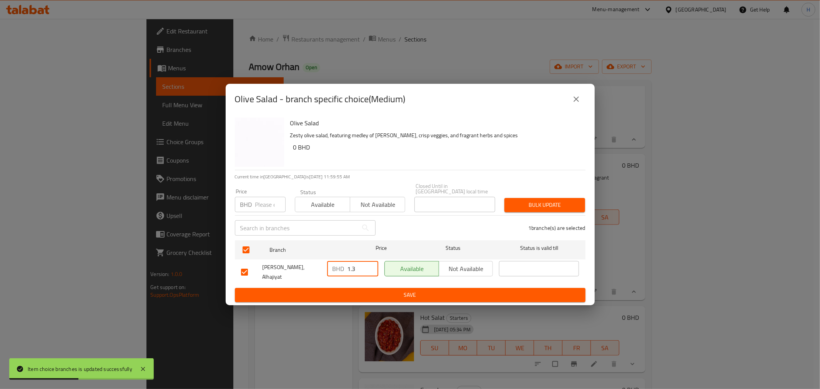
type input "1.3"
click at [351, 290] on span "Save" at bounding box center [410, 295] width 338 height 10
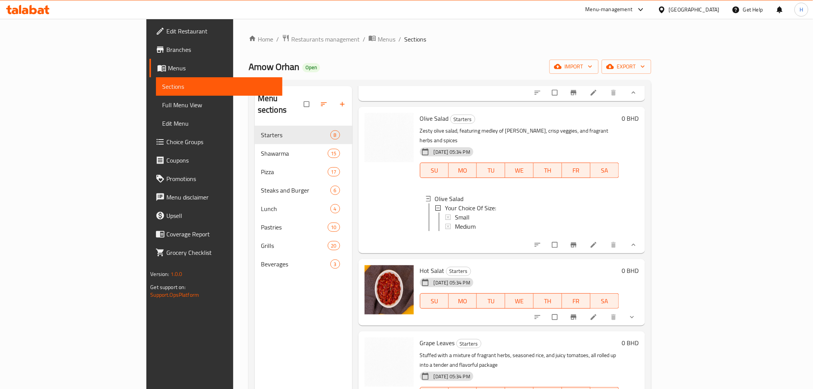
scroll to position [512, 0]
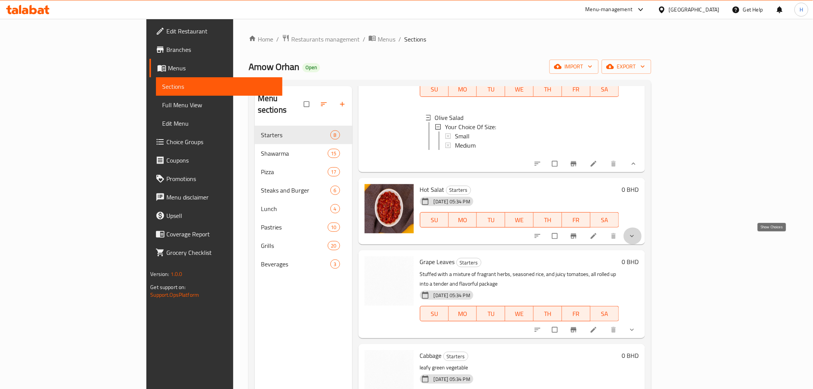
click at [636, 239] on icon "show more" at bounding box center [632, 236] width 8 height 8
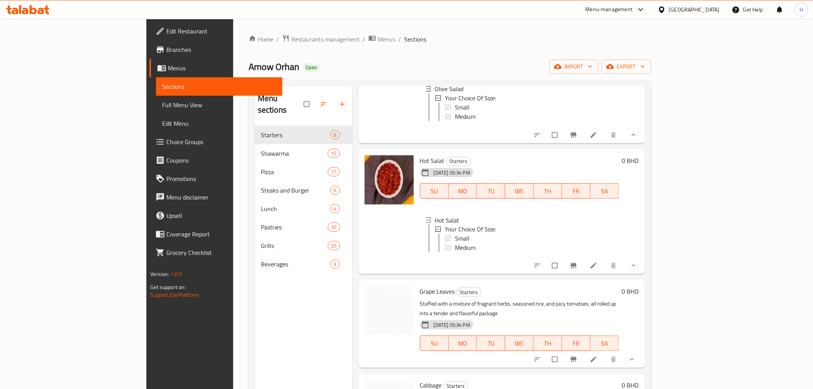
scroll to position [555, 0]
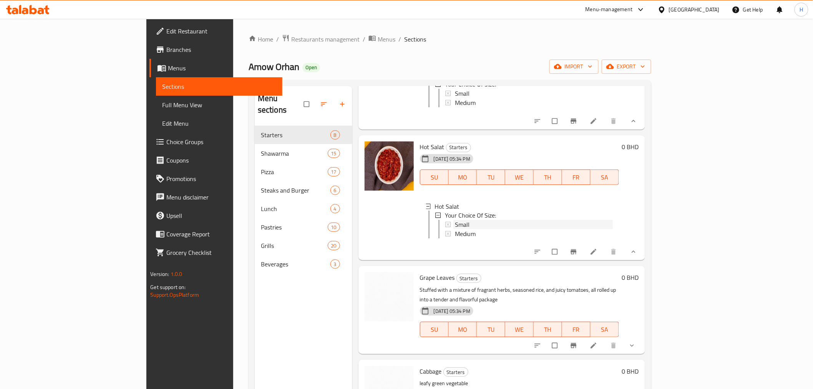
click at [455, 229] on span "Small" at bounding box center [462, 224] width 15 height 9
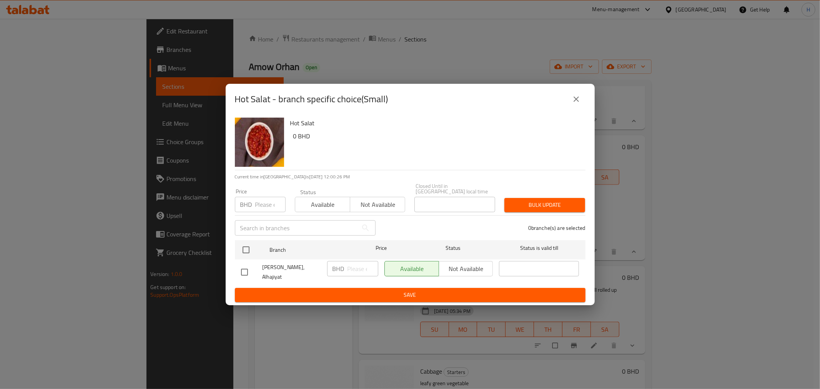
click at [580, 104] on icon "close" at bounding box center [576, 99] width 9 height 9
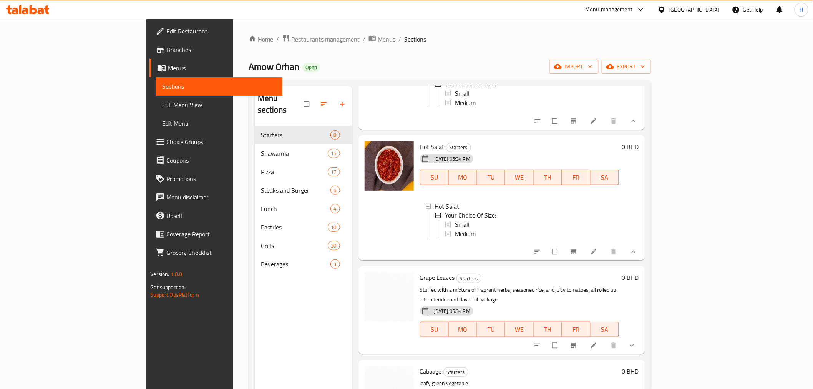
click at [455, 229] on span "Small" at bounding box center [462, 224] width 15 height 9
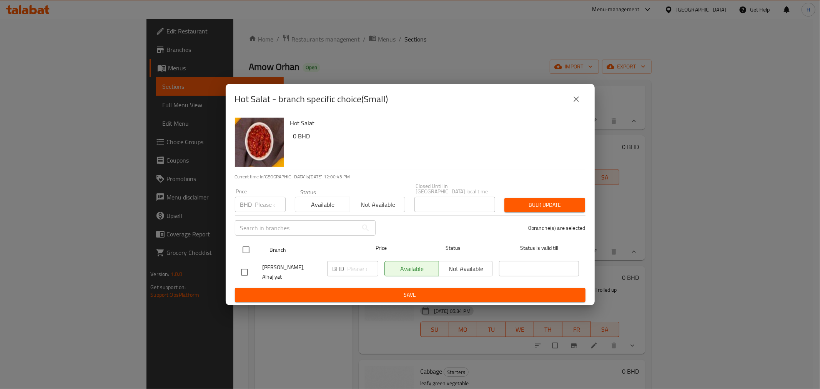
click at [248, 248] on input "checkbox" at bounding box center [246, 250] width 16 height 16
checkbox input "true"
click at [354, 268] on input "number" at bounding box center [362, 268] width 31 height 15
type input ".9"
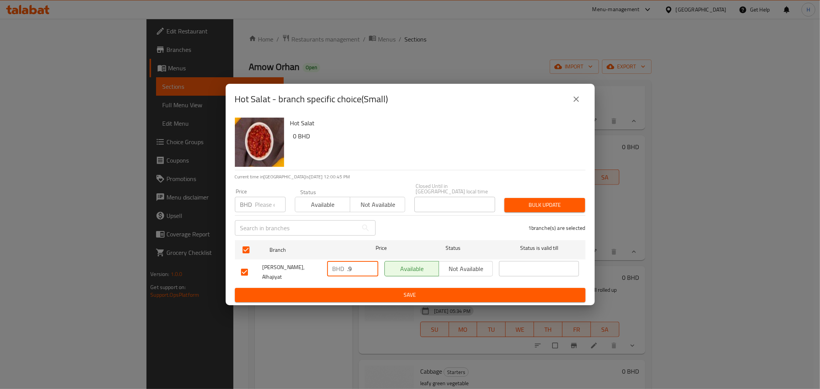
click at [341, 282] on form "Branch Price Status Status is valid till Amow Orhan, Alhajiyat BHD .9 ​ Availab…" at bounding box center [410, 269] width 351 height 65
click at [339, 290] on span "Save" at bounding box center [410, 295] width 338 height 10
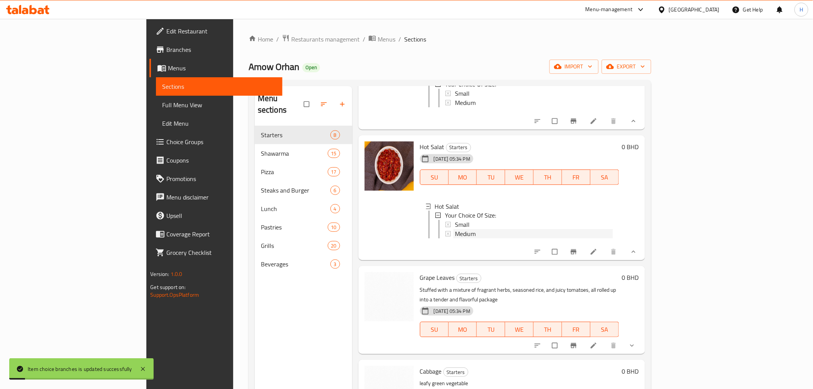
click at [455, 239] on span "Medium" at bounding box center [465, 233] width 21 height 9
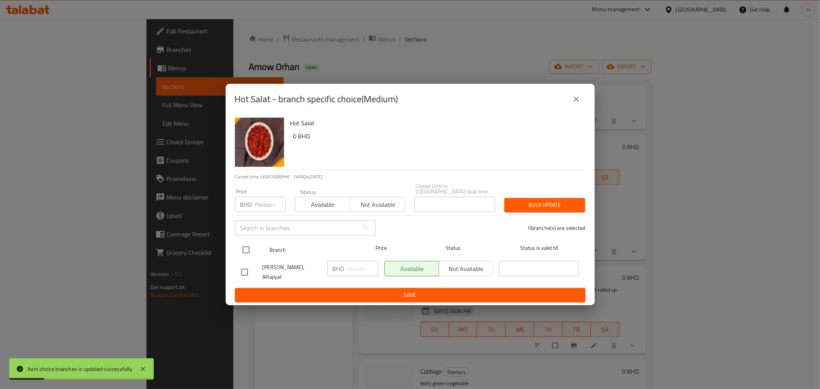
click at [240, 252] on input "checkbox" at bounding box center [246, 250] width 16 height 16
checkbox input "true"
click at [352, 268] on input "1" at bounding box center [362, 268] width 31 height 15
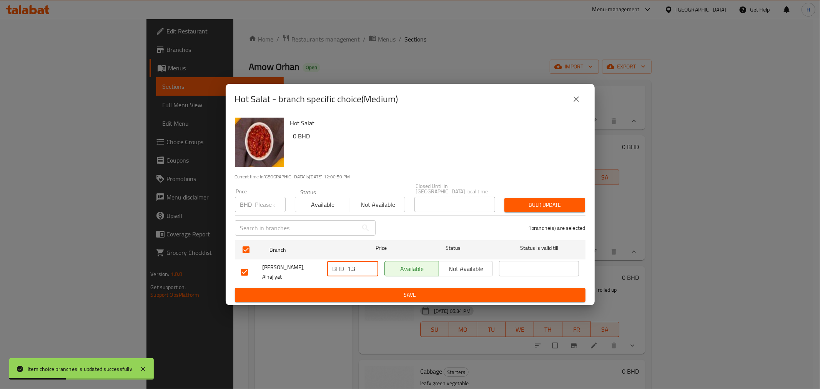
type input "1.3"
click at [347, 288] on button "Save" at bounding box center [410, 295] width 351 height 14
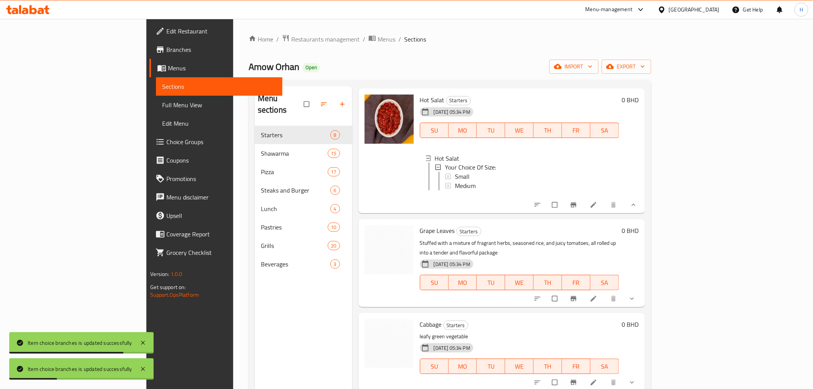
scroll to position [602, 0]
click at [636, 301] on icon "show more" at bounding box center [632, 299] width 8 height 8
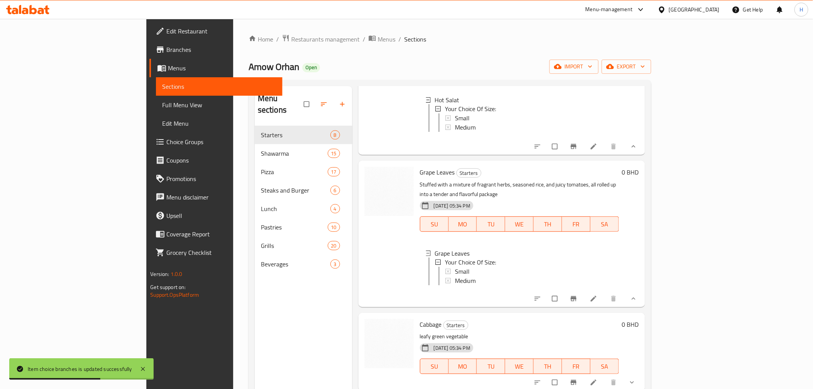
scroll to position [667, 0]
click at [455, 267] on span "Small" at bounding box center [462, 271] width 15 height 9
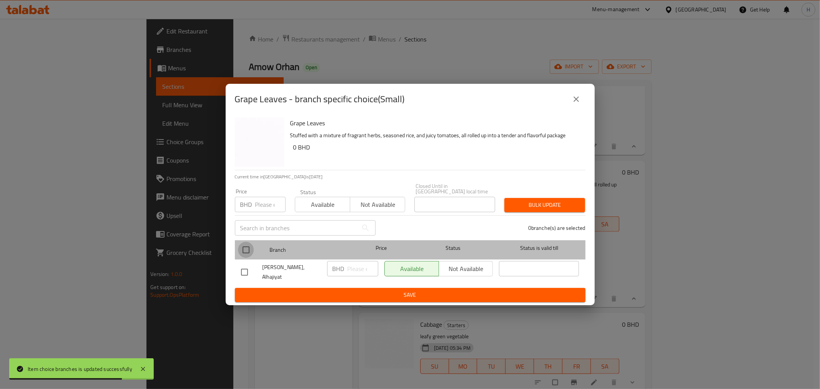
drag, startPoint x: 243, startPoint y: 244, endPoint x: 256, endPoint y: 253, distance: 15.8
click at [244, 244] on input "checkbox" at bounding box center [246, 250] width 16 height 16
checkbox input "true"
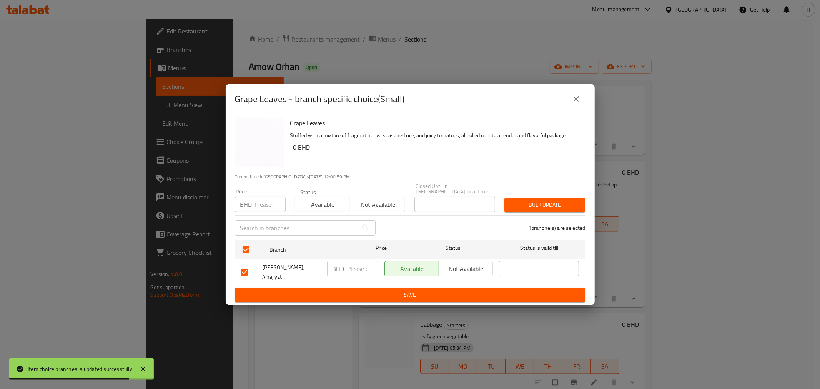
click at [353, 272] on input "number" at bounding box center [362, 268] width 31 height 15
type input "1.2"
click at [350, 290] on span "Save" at bounding box center [410, 295] width 338 height 10
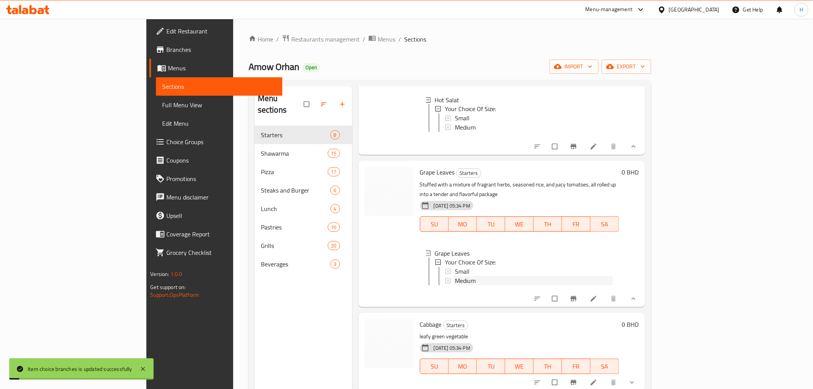
click at [455, 276] on span "Medium" at bounding box center [465, 280] width 21 height 9
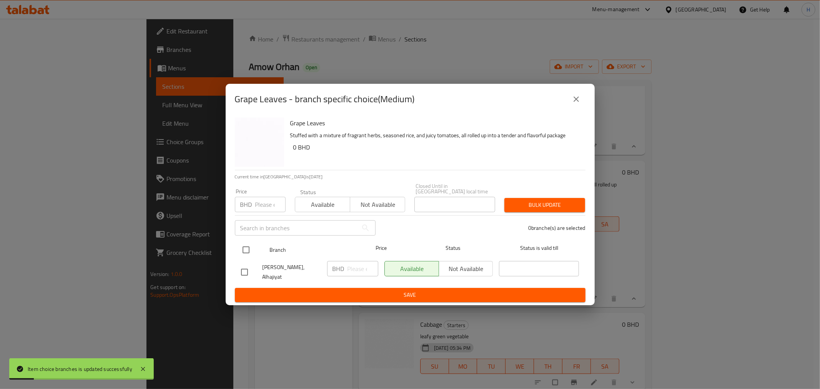
click at [244, 249] on input "checkbox" at bounding box center [246, 250] width 16 height 16
checkbox input "true"
click at [352, 268] on input "number" at bounding box center [362, 268] width 31 height 15
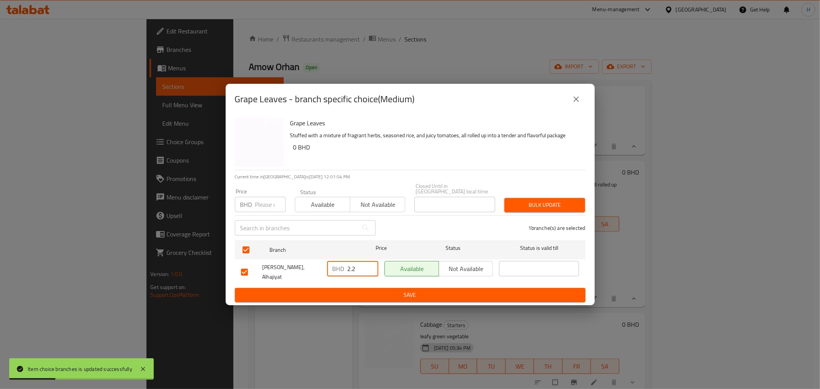
type input "2.2"
click at [350, 290] on span "Save" at bounding box center [410, 295] width 338 height 10
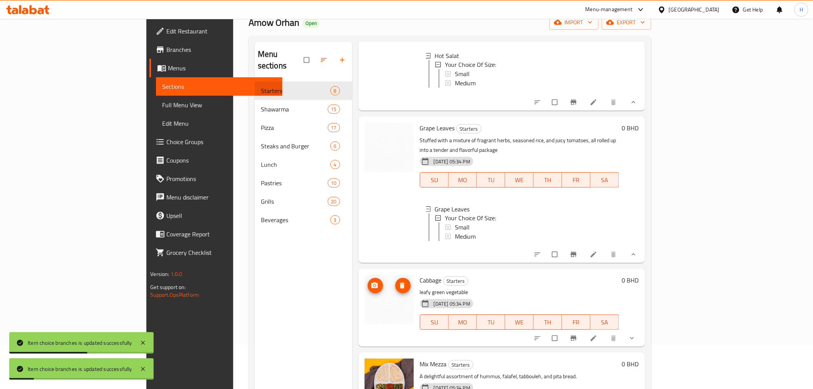
scroll to position [108, 0]
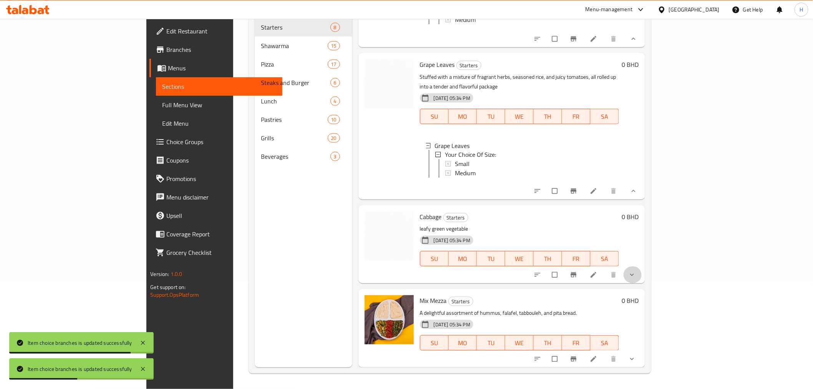
click at [642, 274] on button "show more" at bounding box center [633, 274] width 18 height 17
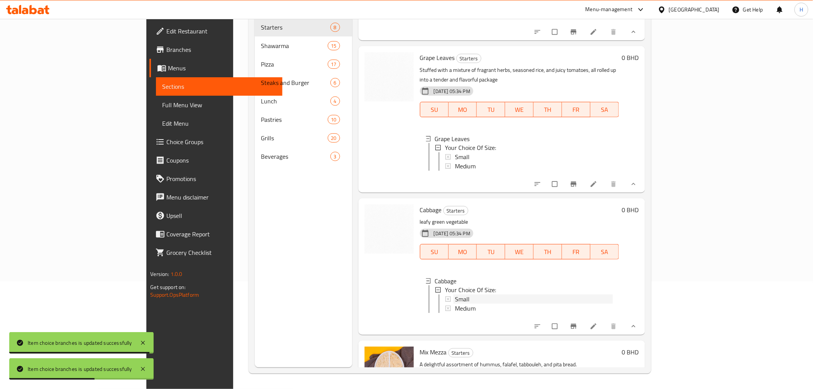
click at [455, 304] on div "Small" at bounding box center [534, 299] width 158 height 9
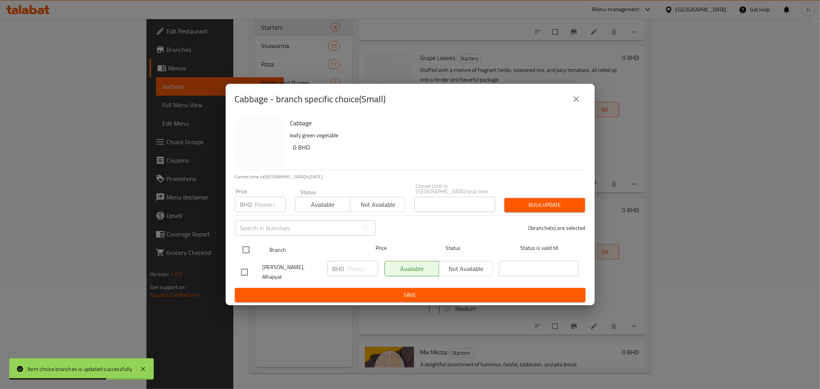
click at [245, 251] on input "checkbox" at bounding box center [246, 250] width 16 height 16
checkbox input "true"
click at [358, 271] on input "number" at bounding box center [362, 268] width 31 height 15
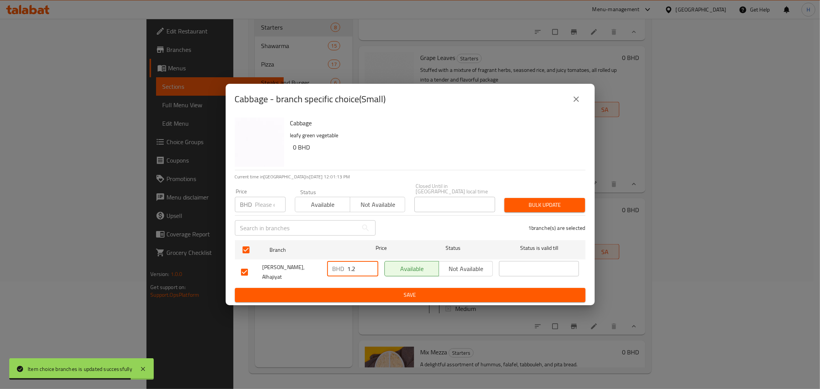
type input "1.2"
click at [494, 290] on span "Save" at bounding box center [410, 295] width 338 height 10
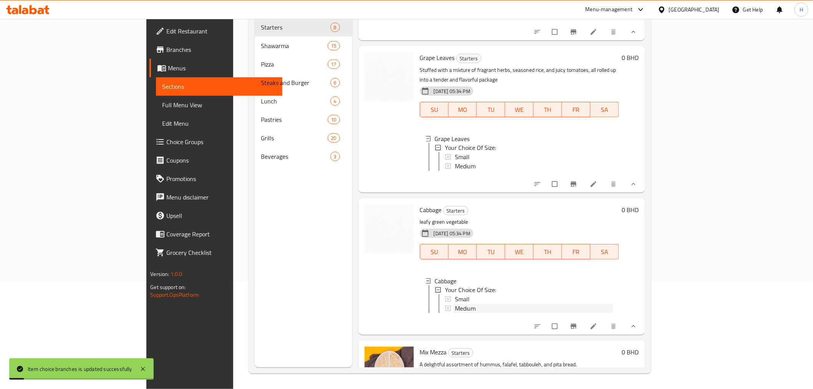
click at [455, 313] on span "Medium" at bounding box center [465, 308] width 21 height 9
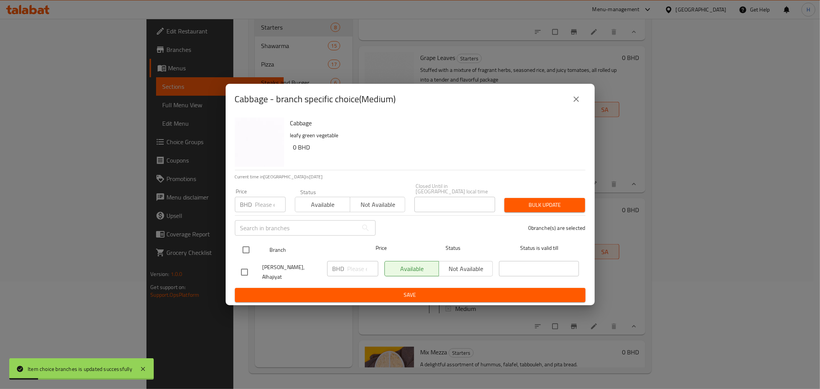
click at [241, 249] on input "checkbox" at bounding box center [246, 250] width 16 height 16
checkbox input "true"
click at [357, 271] on input "number" at bounding box center [362, 268] width 31 height 15
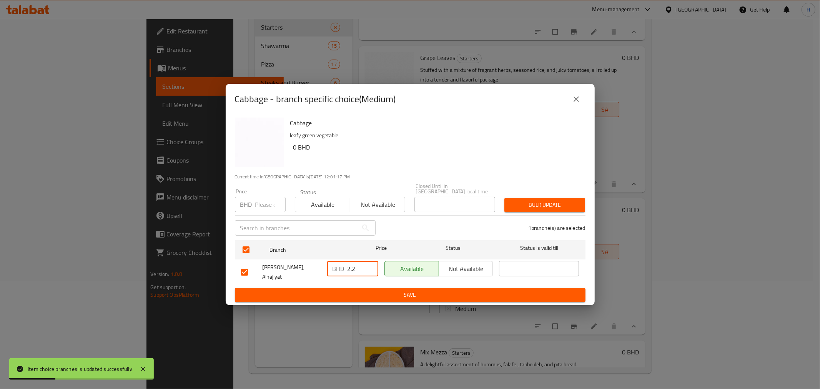
type input "2.2"
click at [347, 288] on button "Save" at bounding box center [410, 295] width 351 height 14
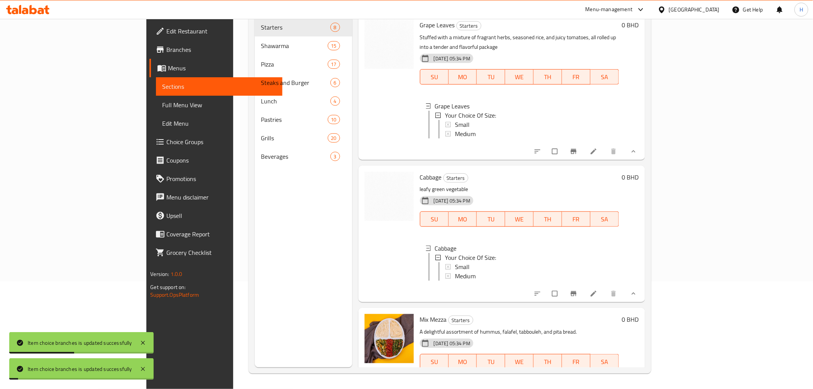
scroll to position [732, 0]
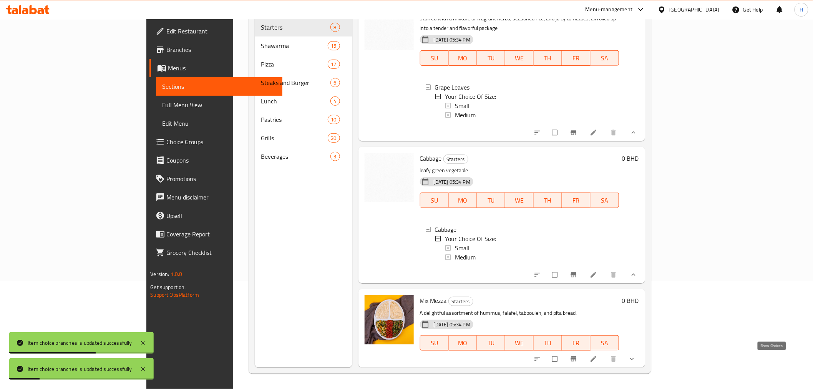
click at [636, 360] on icon "show more" at bounding box center [632, 359] width 8 height 8
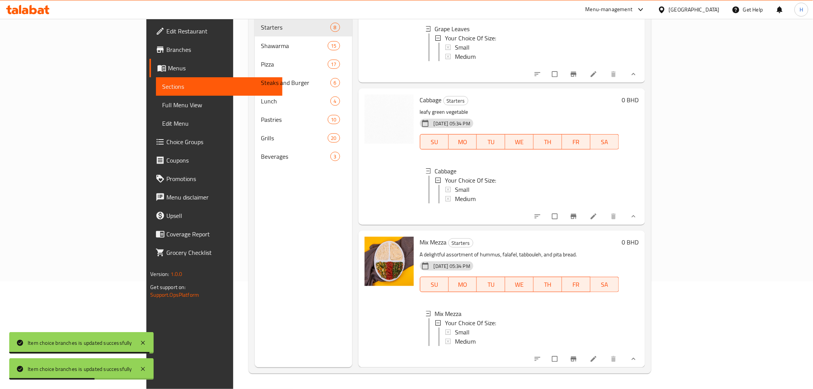
scroll to position [797, 0]
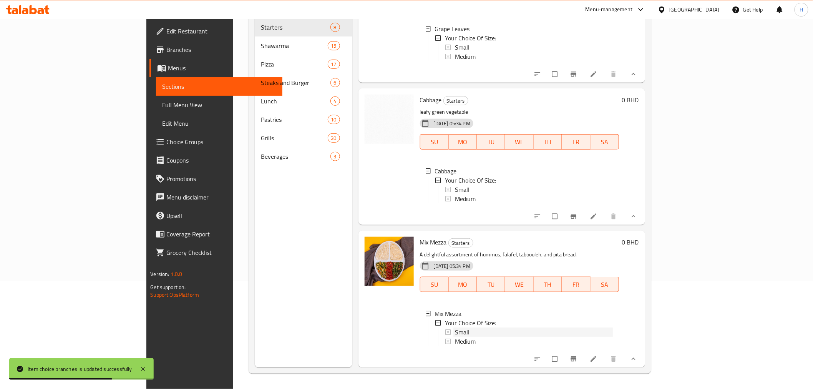
click at [455, 327] on span "Small" at bounding box center [462, 331] width 15 height 9
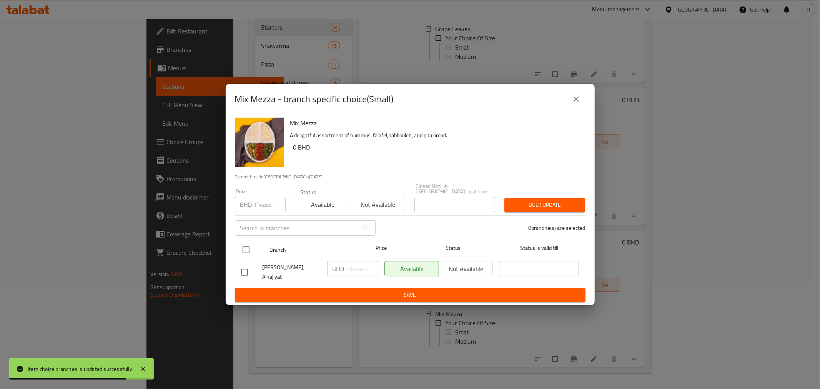
click at [245, 245] on input "checkbox" at bounding box center [246, 250] width 16 height 16
checkbox input "true"
click at [357, 268] on input "number" at bounding box center [362, 268] width 31 height 15
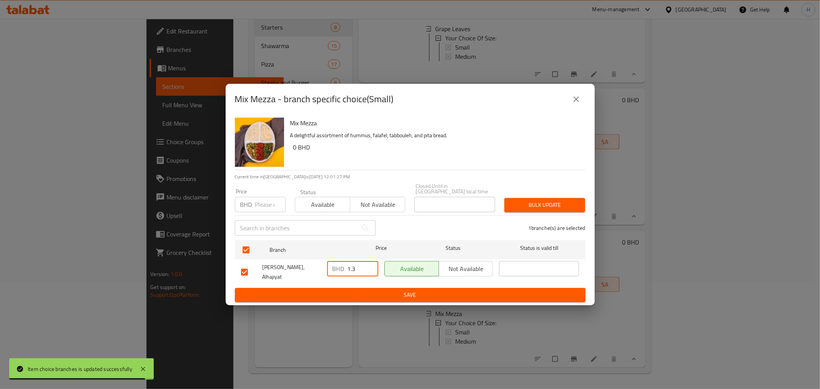
type input "1.3"
click at [356, 290] on span "Save" at bounding box center [410, 295] width 338 height 10
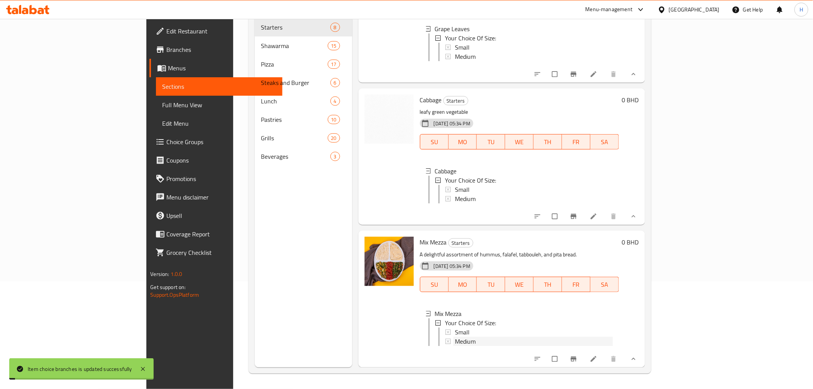
click at [455, 337] on span "Medium" at bounding box center [465, 341] width 21 height 9
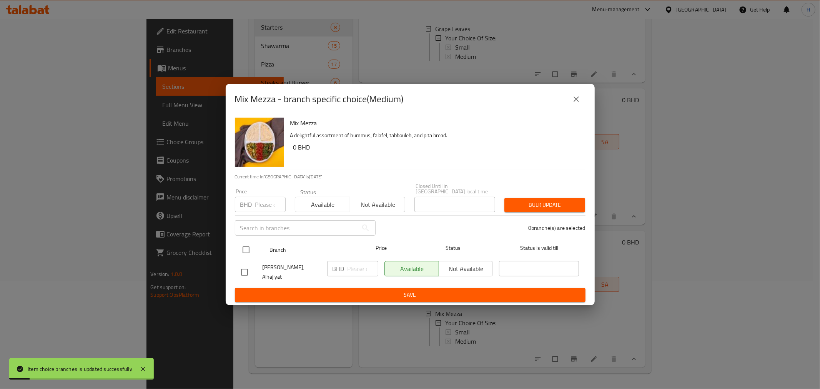
click at [240, 253] on input "checkbox" at bounding box center [246, 250] width 16 height 16
checkbox input "true"
click at [352, 268] on input "number" at bounding box center [362, 268] width 31 height 15
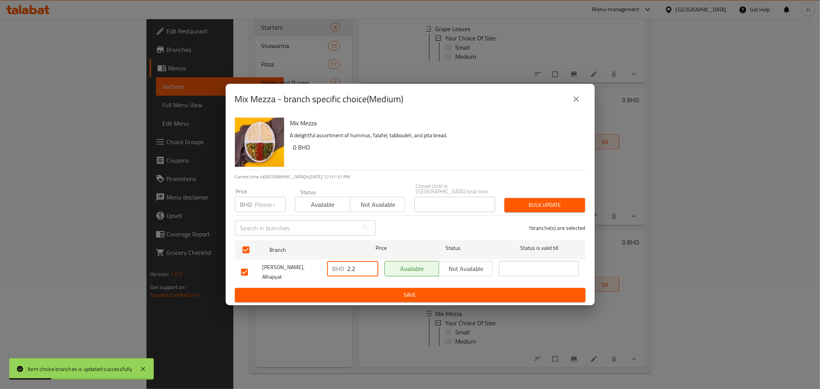
type input "2.2"
click at [357, 290] on span "Save" at bounding box center [410, 295] width 338 height 10
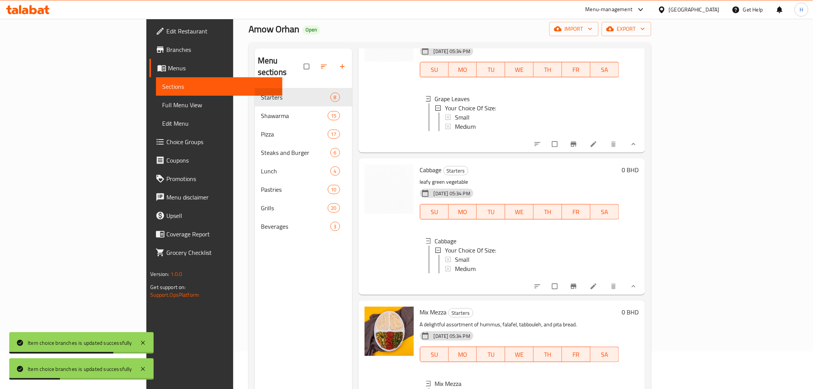
scroll to position [22, 0]
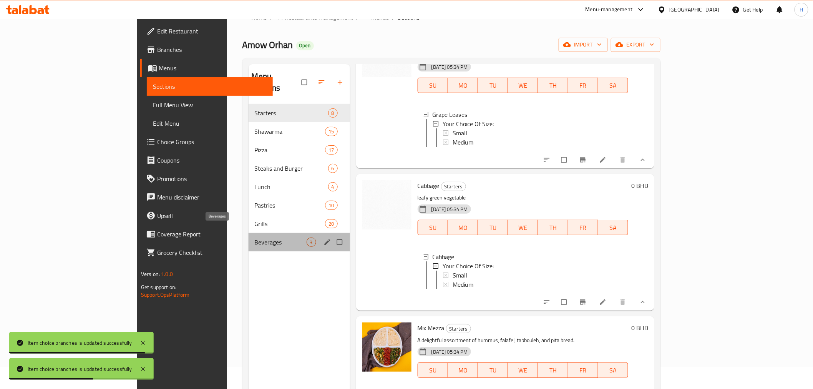
click at [255, 238] on span "Beverages" at bounding box center [281, 242] width 52 height 9
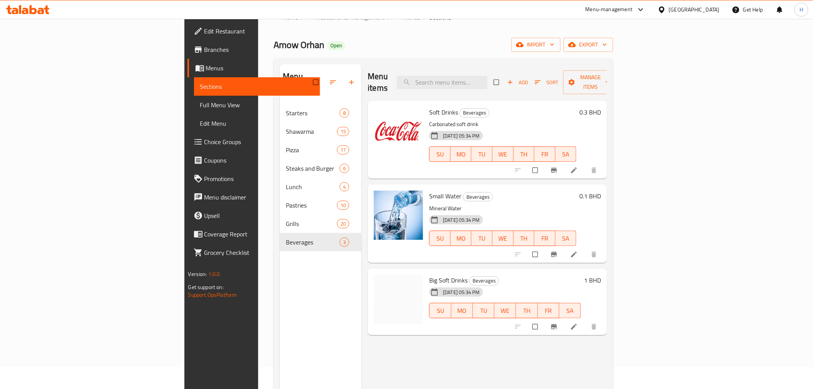
click at [557, 168] on icon "Branch-specific-item" at bounding box center [555, 170] width 6 height 5
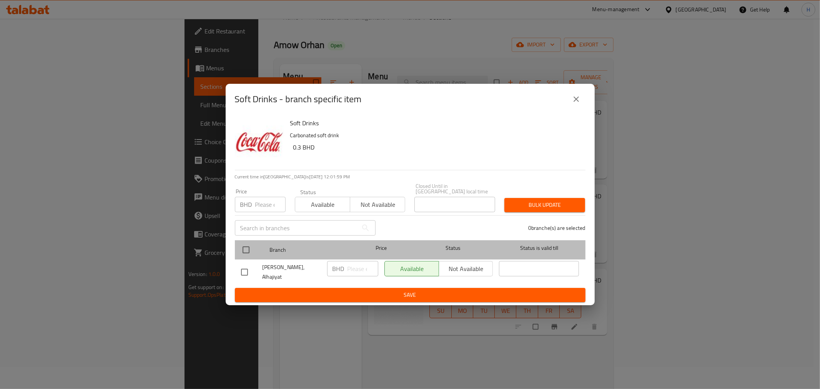
drag, startPoint x: 236, startPoint y: 245, endPoint x: 248, endPoint y: 253, distance: 14.3
click at [236, 246] on div "Branch Price Status Status is valid till" at bounding box center [410, 249] width 351 height 19
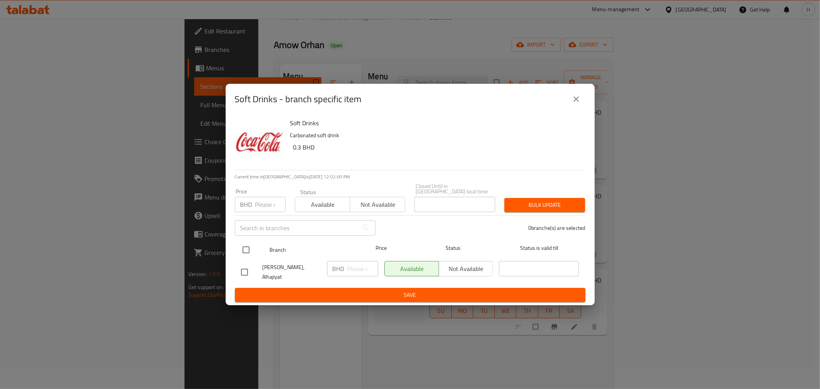
click at [246, 249] on input "checkbox" at bounding box center [246, 250] width 16 height 16
checkbox input "true"
click at [353, 271] on input "0" at bounding box center [362, 268] width 31 height 15
type input "0.3"
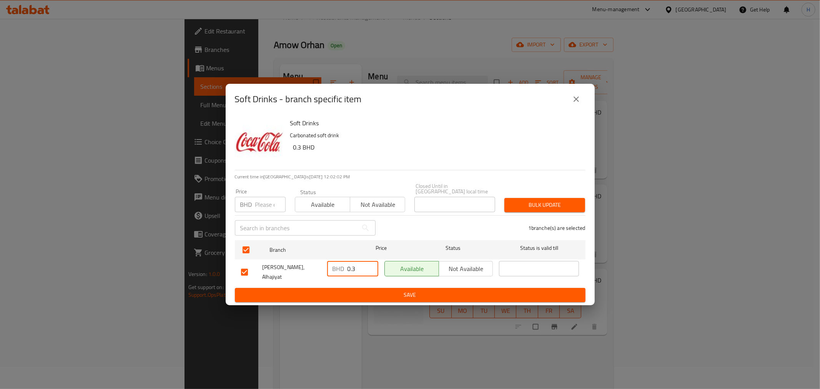
click at [344, 291] on span "Save" at bounding box center [410, 295] width 338 height 10
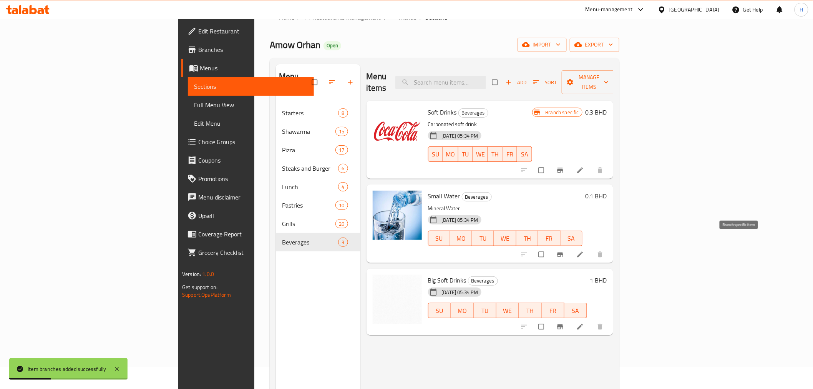
click at [564, 251] on icon "Branch-specific-item" at bounding box center [561, 255] width 8 height 8
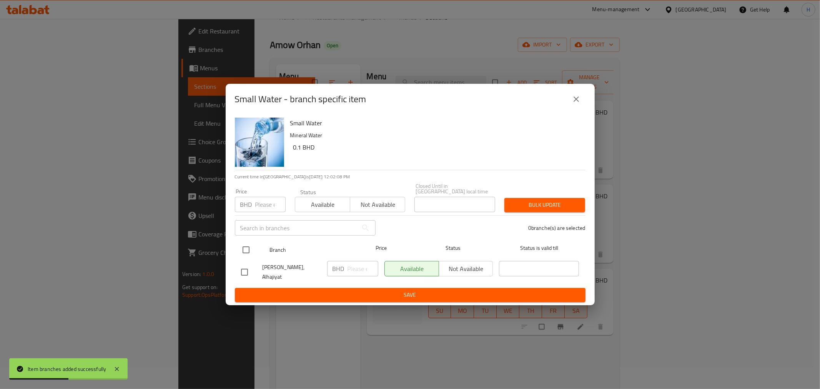
click at [247, 250] on input "checkbox" at bounding box center [246, 250] width 16 height 16
checkbox input "true"
click at [347, 269] on div "BHD ​" at bounding box center [352, 268] width 51 height 15
type input "1"
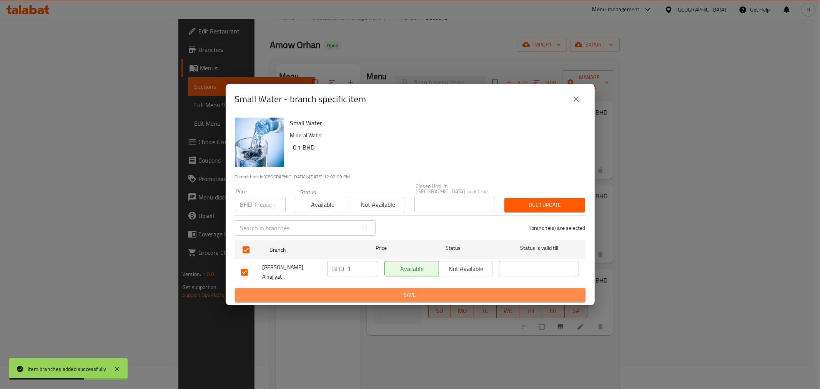
click at [352, 288] on button "Save" at bounding box center [410, 295] width 351 height 14
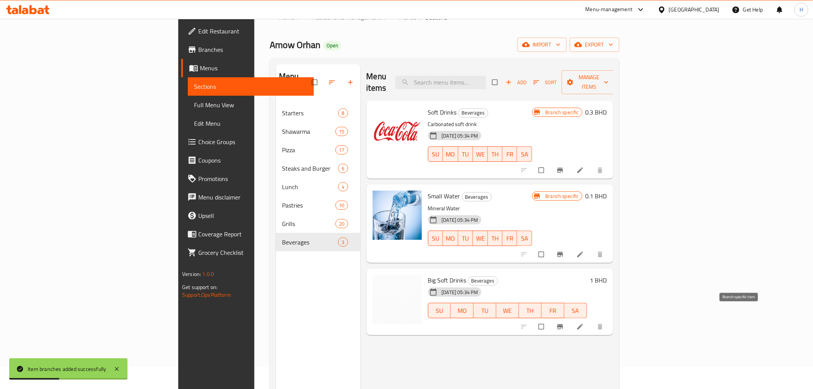
click at [563, 324] on icon "Branch-specific-item" at bounding box center [560, 326] width 6 height 5
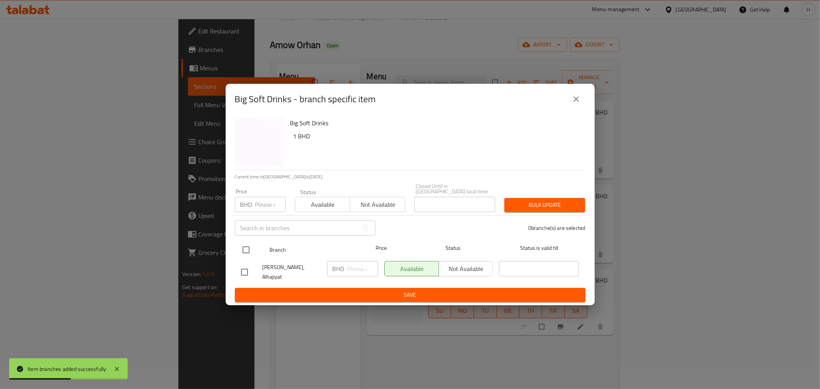
click at [249, 254] on input "checkbox" at bounding box center [246, 250] width 16 height 16
checkbox input "true"
click at [347, 266] on input "number" at bounding box center [362, 268] width 31 height 15
type input "1"
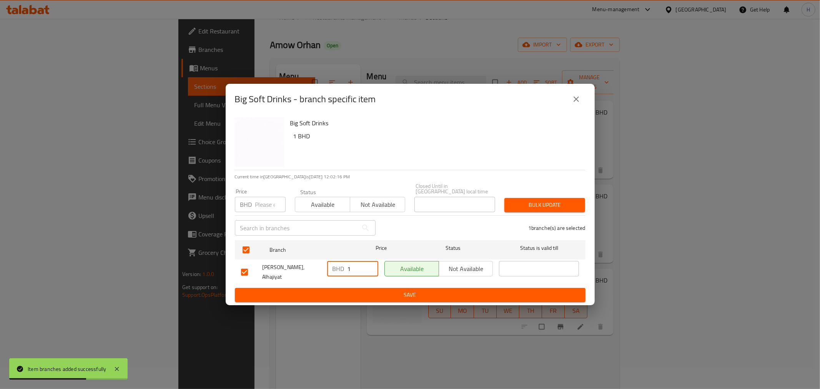
click at [344, 290] on span "Save" at bounding box center [410, 295] width 338 height 10
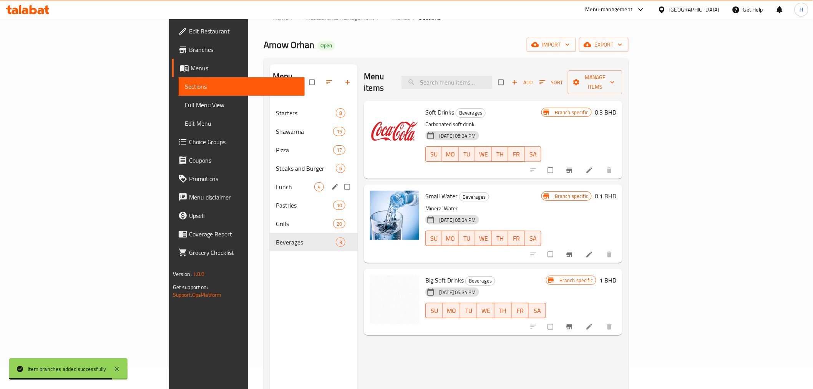
click at [276, 182] on span "Lunch" at bounding box center [295, 186] width 38 height 9
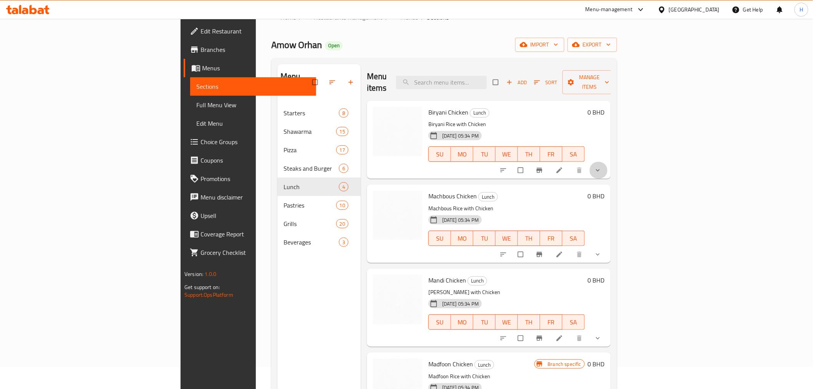
click at [608, 163] on button "show more" at bounding box center [599, 170] width 18 height 17
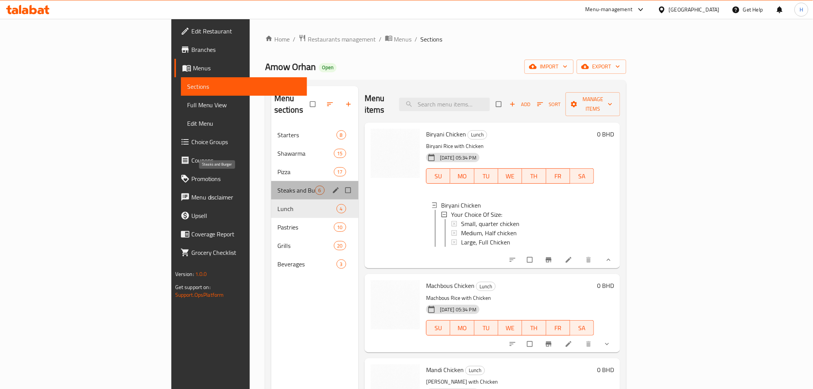
click at [278, 186] on span "Steaks and Burger" at bounding box center [297, 190] width 38 height 9
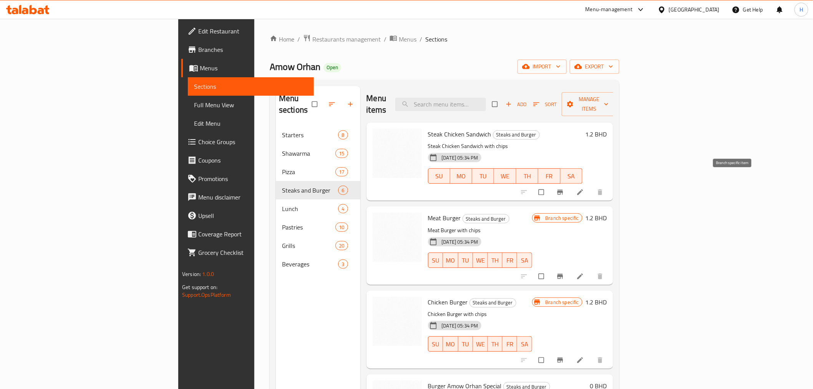
click at [563, 190] on icon "Branch-specific-item" at bounding box center [560, 192] width 6 height 5
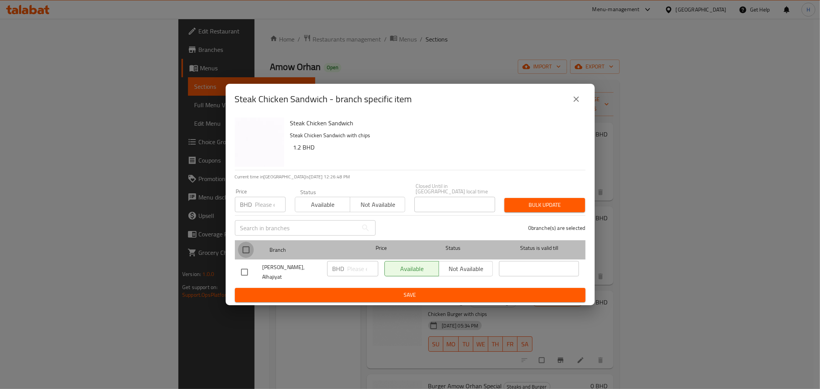
click at [249, 253] on input "checkbox" at bounding box center [246, 250] width 16 height 16
checkbox input "true"
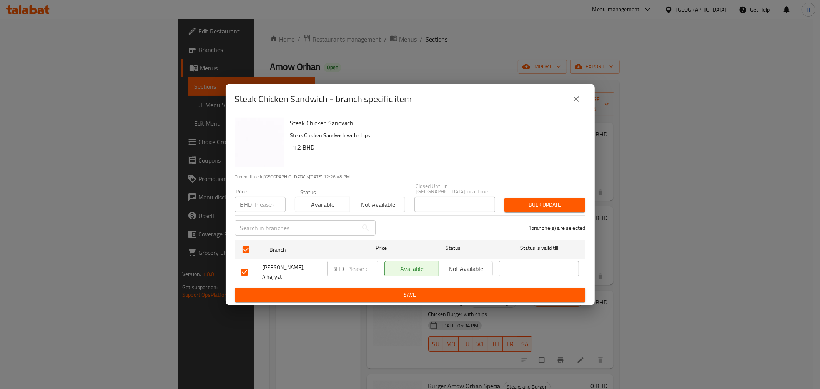
click at [345, 271] on div "BHD ​" at bounding box center [352, 268] width 51 height 15
type input "1.4"
click at [370, 290] on span "Save" at bounding box center [410, 295] width 338 height 10
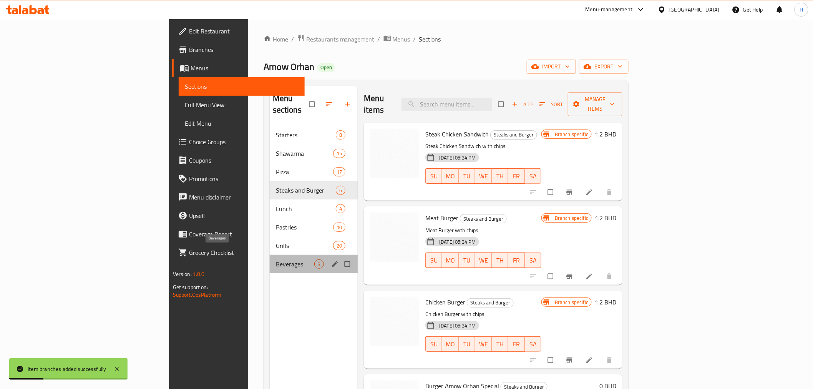
click at [276, 259] on span "Beverages" at bounding box center [295, 263] width 38 height 9
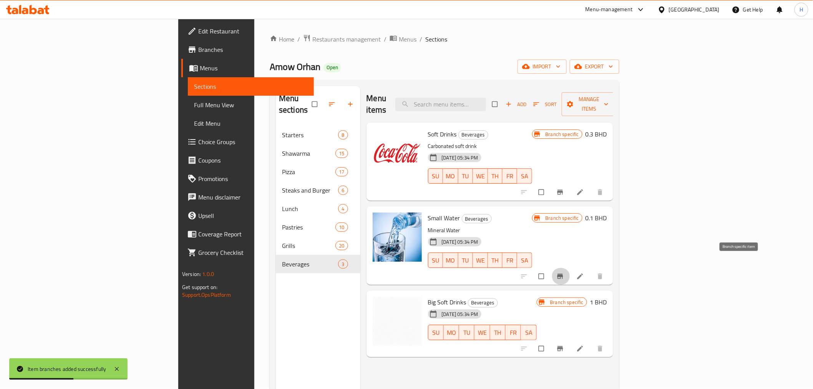
click at [563, 274] on icon "Branch-specific-item" at bounding box center [560, 276] width 6 height 5
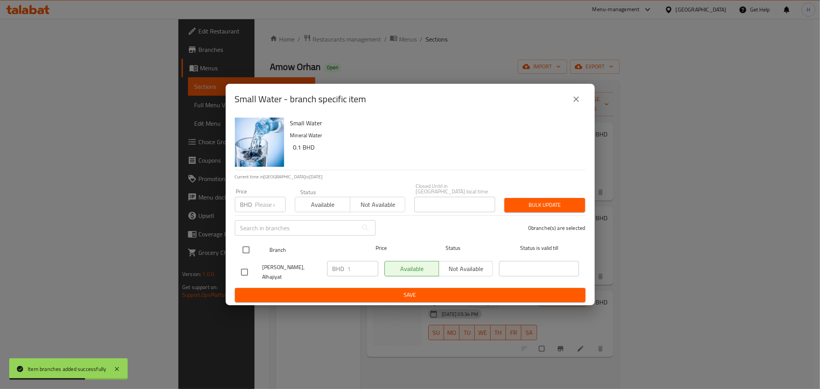
click at [246, 244] on input "checkbox" at bounding box center [246, 250] width 16 height 16
checkbox input "true"
drag, startPoint x: 352, startPoint y: 271, endPoint x: 255, endPoint y: 223, distance: 108.5
click at [319, 255] on ul "Branch Price Status Status is valid till Amow Orhan, Alhajiyat BHD 1 ​ Availabl…" at bounding box center [410, 262] width 351 height 51
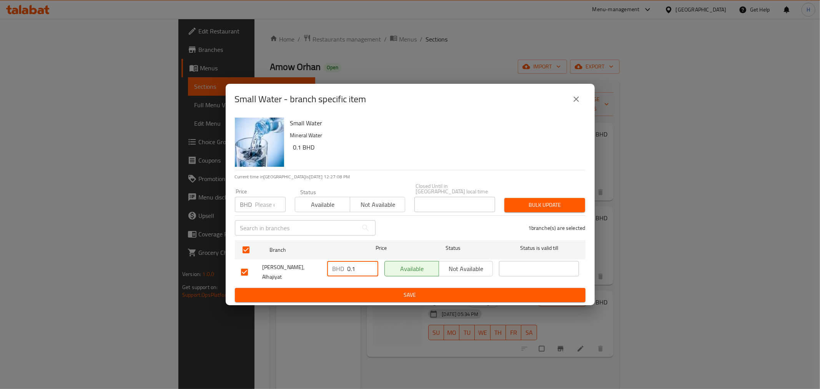
type input "0.1"
click at [310, 290] on span "Save" at bounding box center [410, 295] width 338 height 10
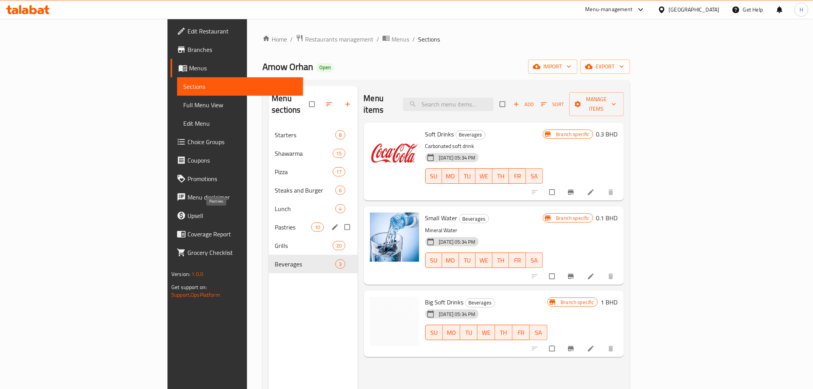
click at [275, 223] on span "Pastries" at bounding box center [293, 227] width 37 height 9
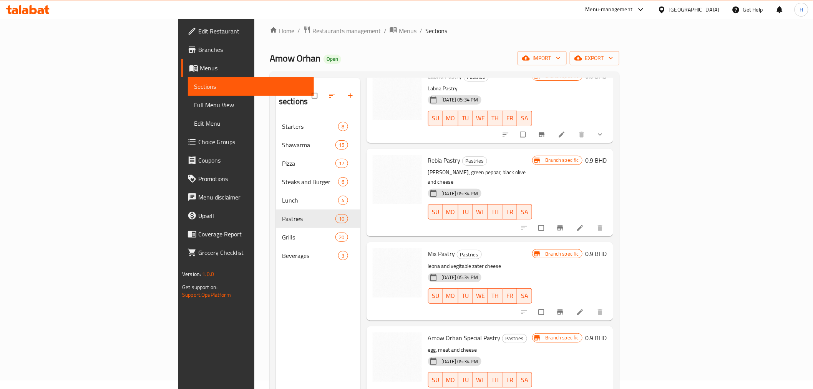
scroll to position [108, 0]
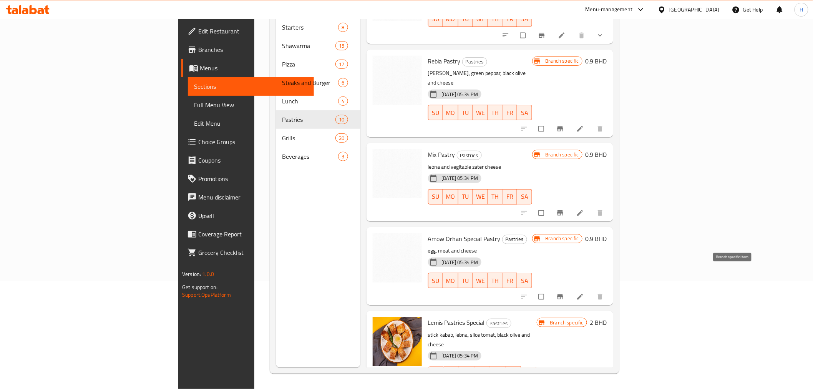
click at [564, 293] on icon "Branch-specific-item" at bounding box center [561, 297] width 8 height 8
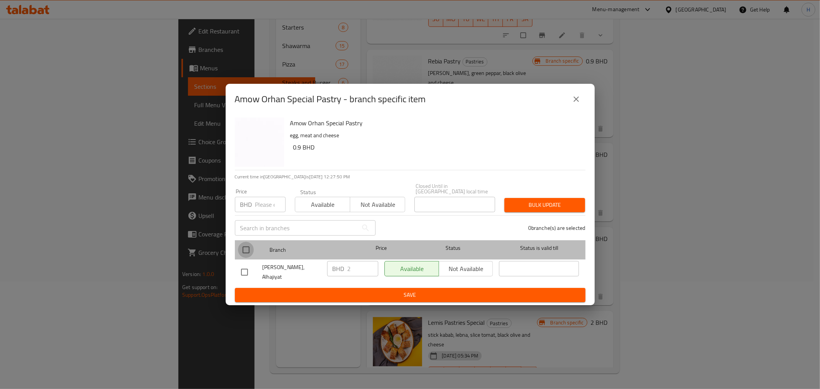
click at [249, 250] on input "checkbox" at bounding box center [246, 250] width 16 height 16
checkbox input "true"
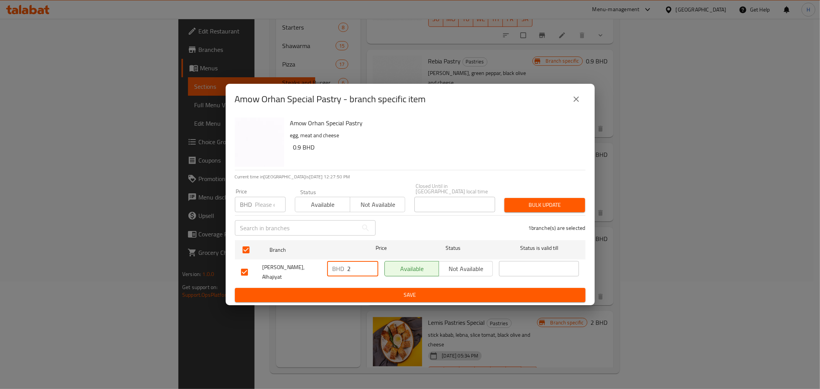
drag, startPoint x: 336, startPoint y: 272, endPoint x: 324, endPoint y: 268, distance: 12.4
click at [324, 273] on div "BHD 2 ​" at bounding box center [352, 272] width 57 height 28
type input "1"
click at [307, 292] on span "Save" at bounding box center [410, 295] width 338 height 10
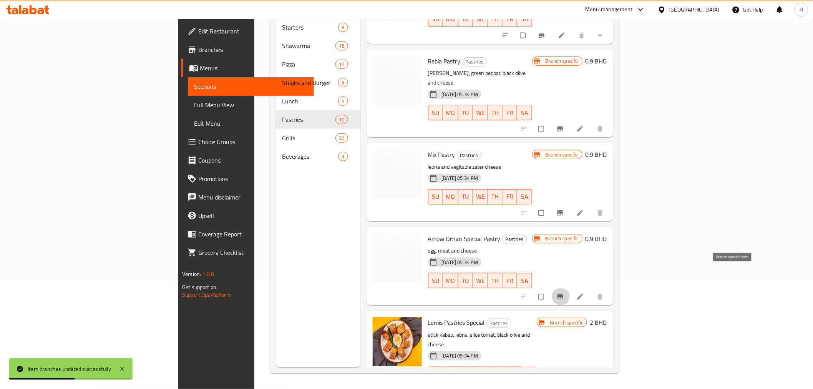
click at [564, 293] on icon "Branch-specific-item" at bounding box center [561, 297] width 8 height 8
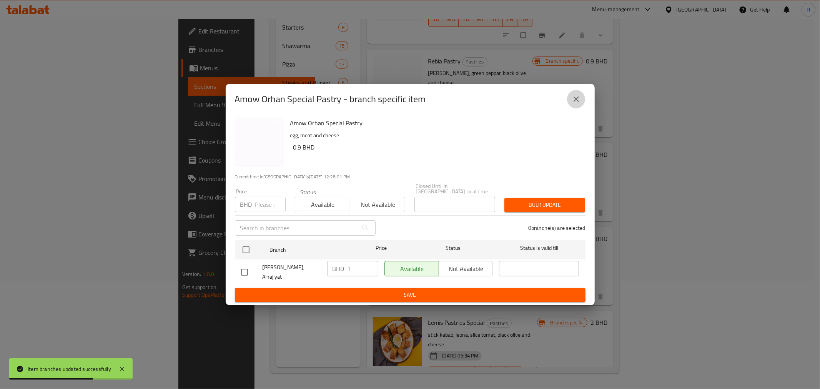
click at [575, 103] on icon "close" at bounding box center [576, 99] width 9 height 9
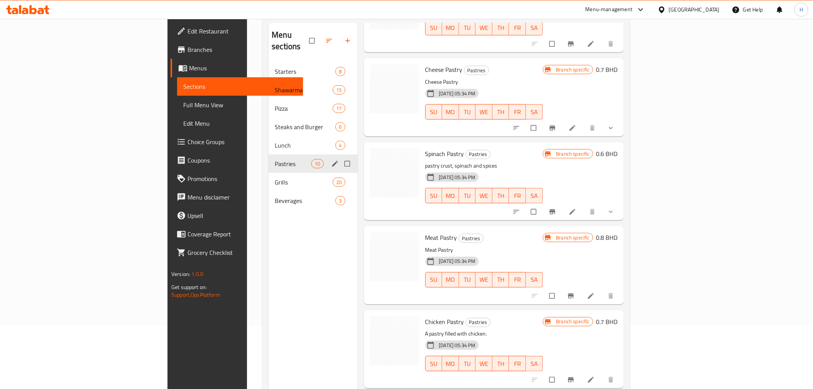
scroll to position [0, 0]
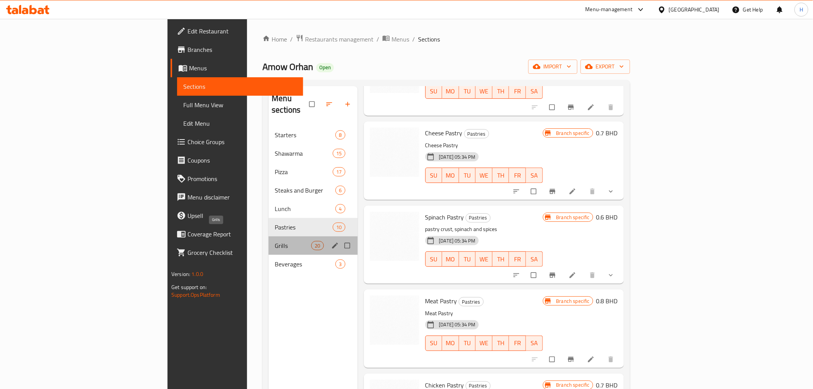
click at [275, 241] on span "Grills" at bounding box center [293, 245] width 37 height 9
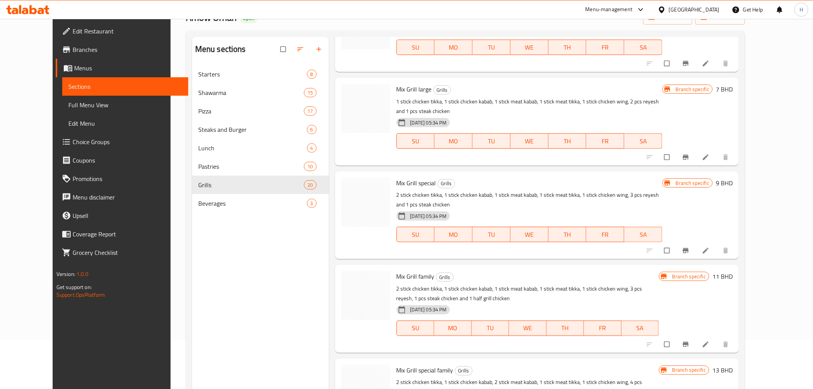
scroll to position [108, 0]
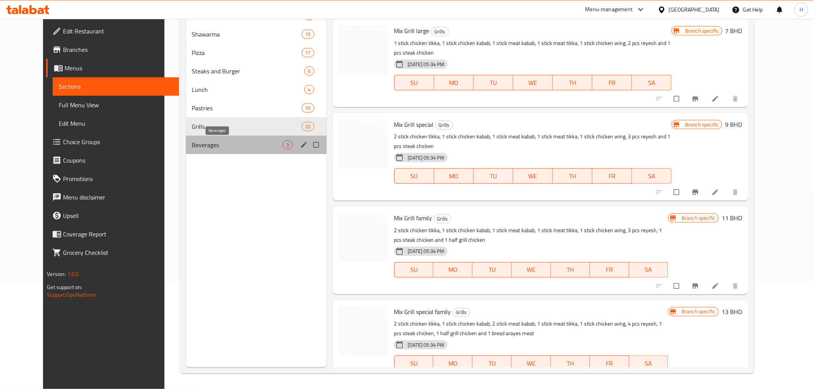
click at [192, 144] on span "Beverages" at bounding box center [237, 144] width 91 height 9
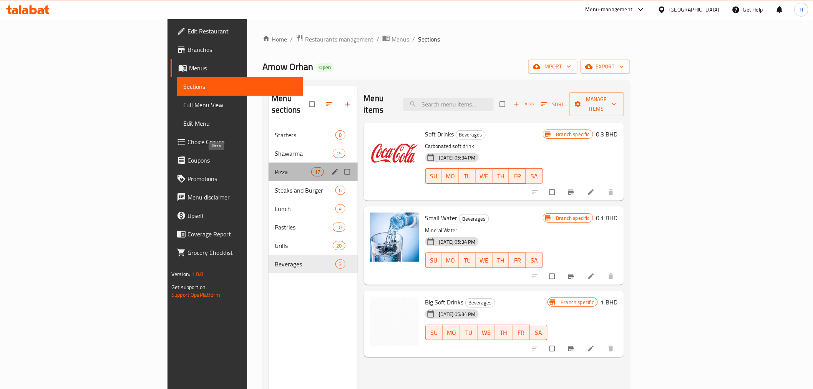
click at [275, 167] on span "Pizza" at bounding box center [293, 171] width 37 height 9
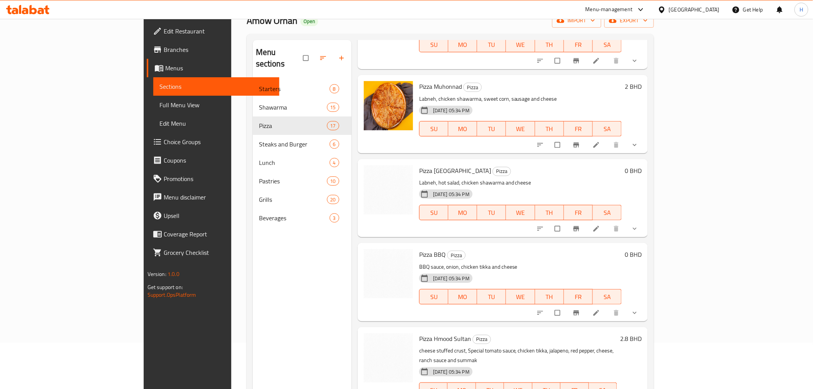
scroll to position [108, 0]
